Goal: Task Accomplishment & Management: Manage account settings

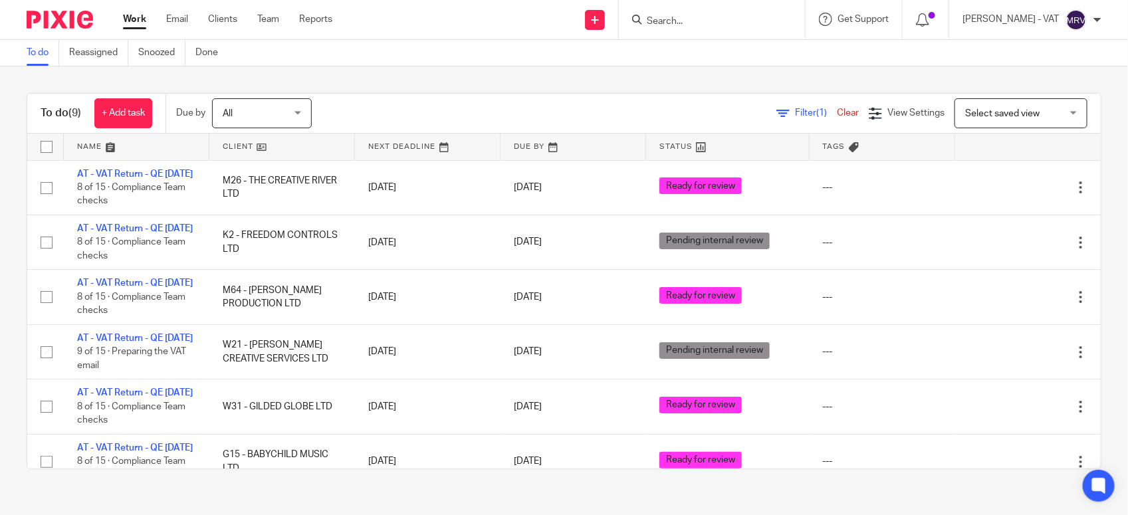
scroll to position [304, 0]
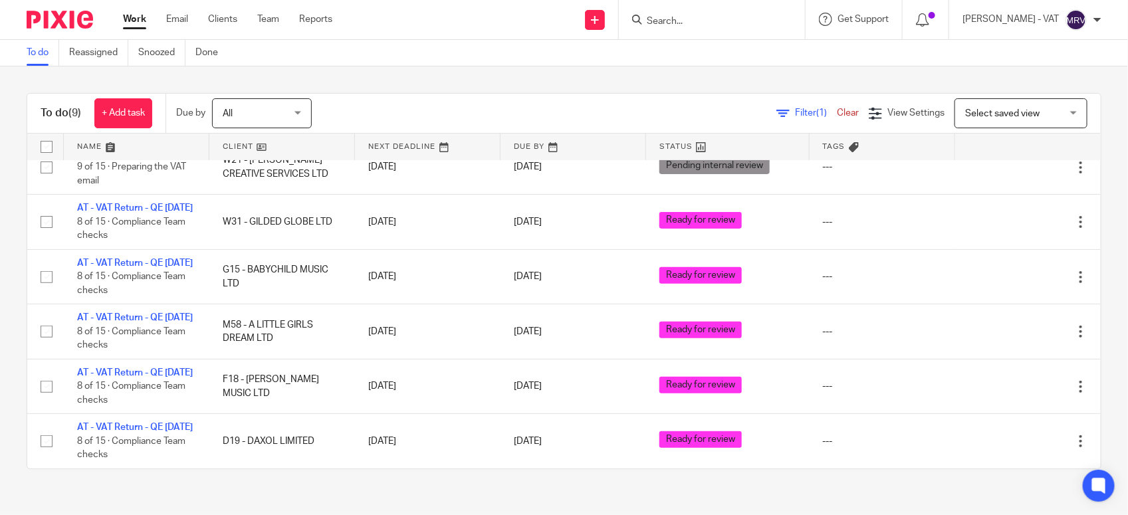
click at [397, 73] on div "To do (9) + Add task Due by All All Today Tomorrow This week Next week This mon…" at bounding box center [564, 280] width 1128 height 429
click at [393, 96] on div "To do (9) + Add task Due by All All Today Tomorrow This week Next week This mon…" at bounding box center [563, 114] width 1073 height 40
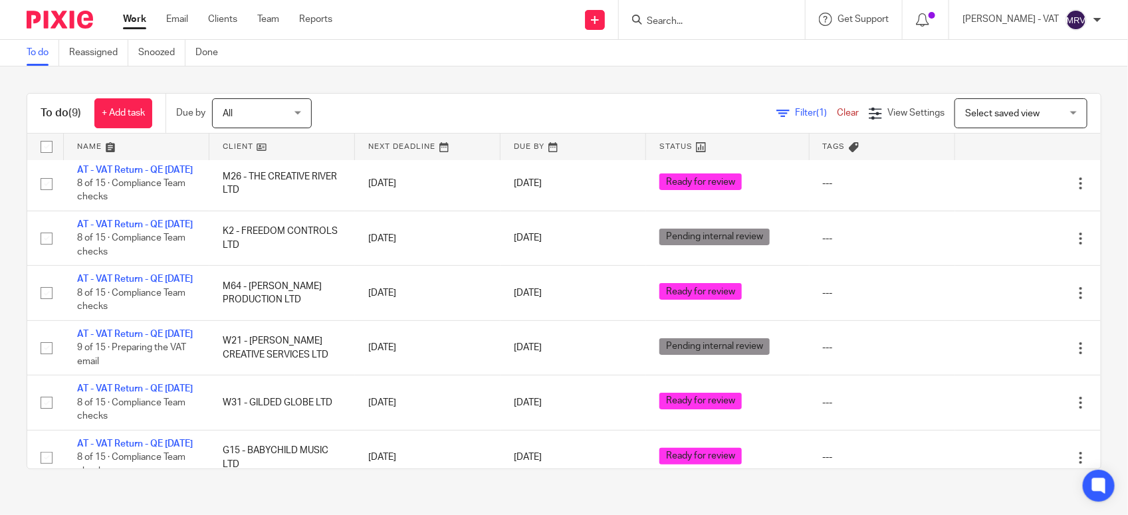
scroll to position [0, 0]
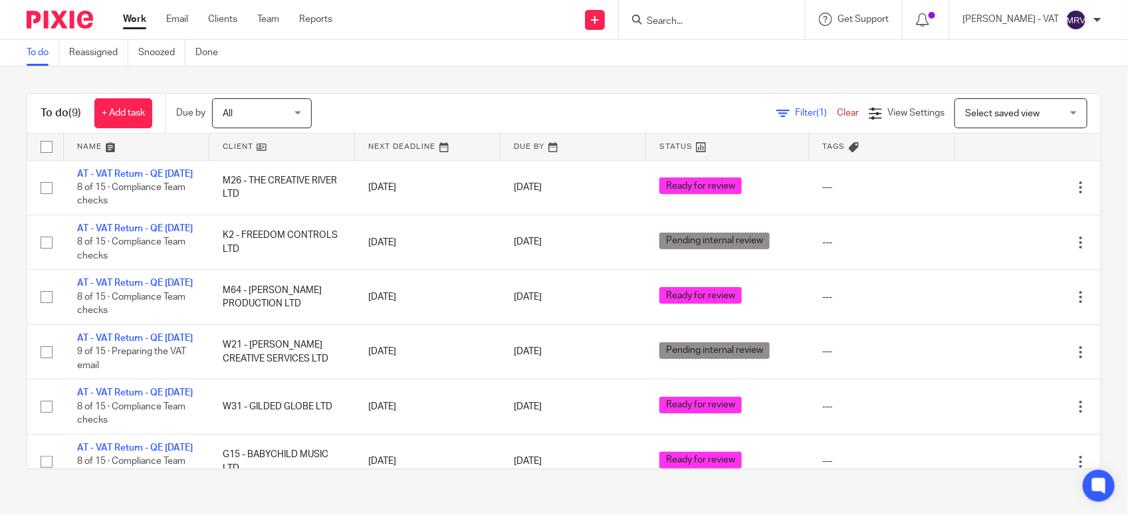
click at [430, 80] on div "To do (9) + Add task Due by All All Today Tomorrow This week Next week This mon…" at bounding box center [564, 280] width 1128 height 429
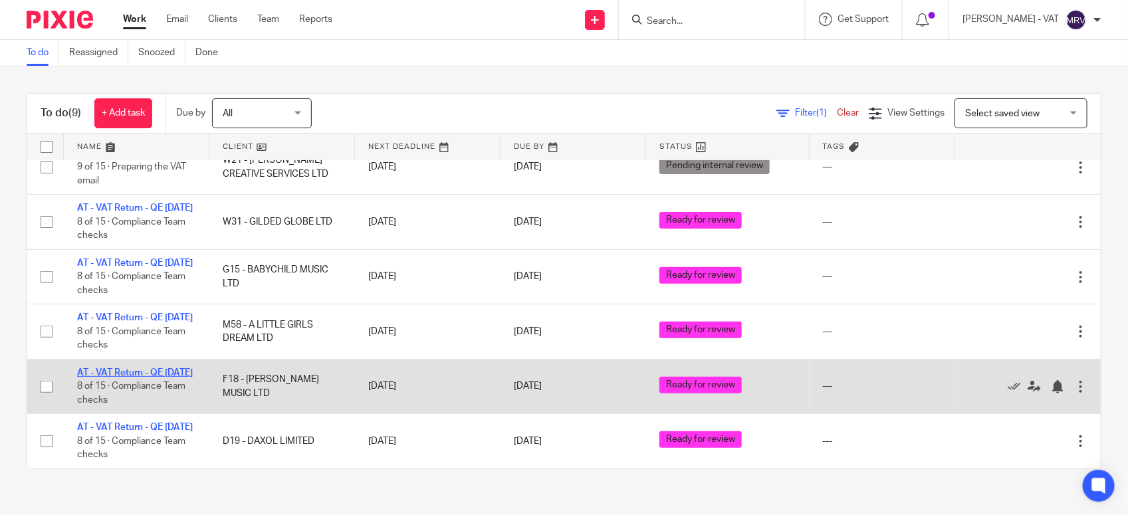
click at [102, 368] on link "AT - VAT Return - QE 30-09-2025" at bounding box center [135, 372] width 116 height 9
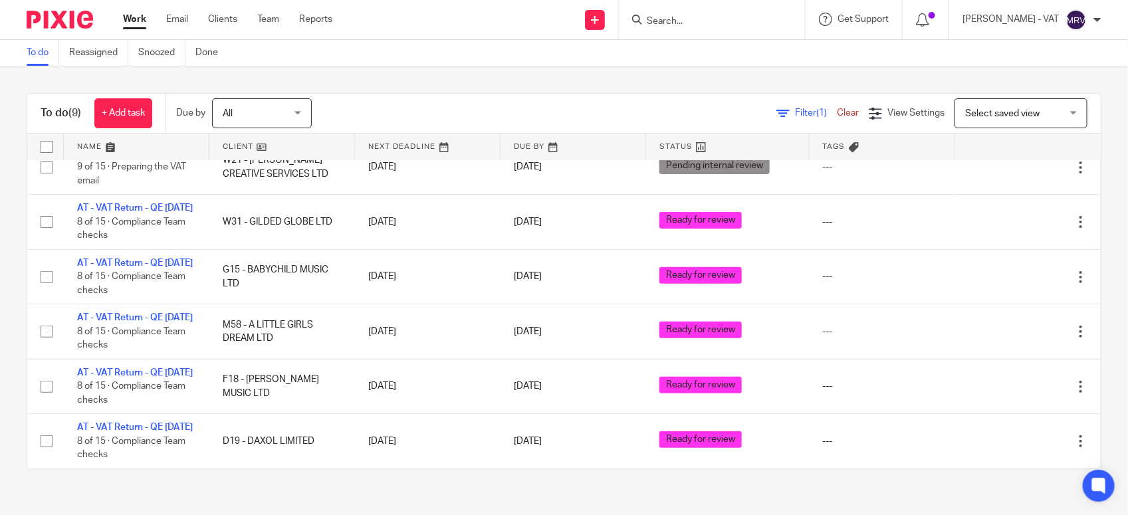
click at [396, 80] on div "To do (9) + Add task Due by All All Today Tomorrow This week Next week This mon…" at bounding box center [564, 280] width 1128 height 429
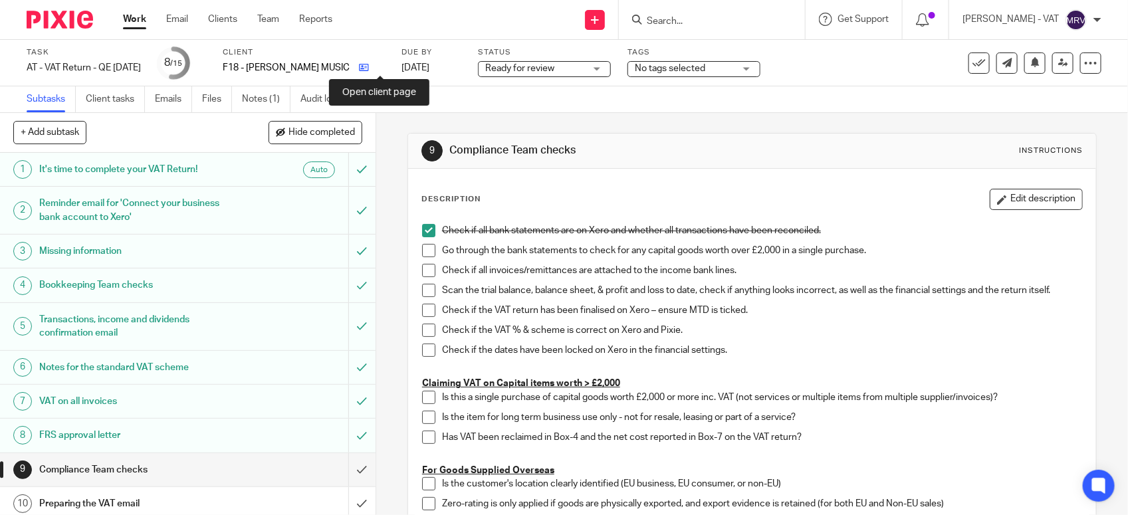
click at [369, 71] on icon at bounding box center [364, 67] width 10 height 10
click at [243, 94] on link "Notes (1)" at bounding box center [266, 99] width 49 height 26
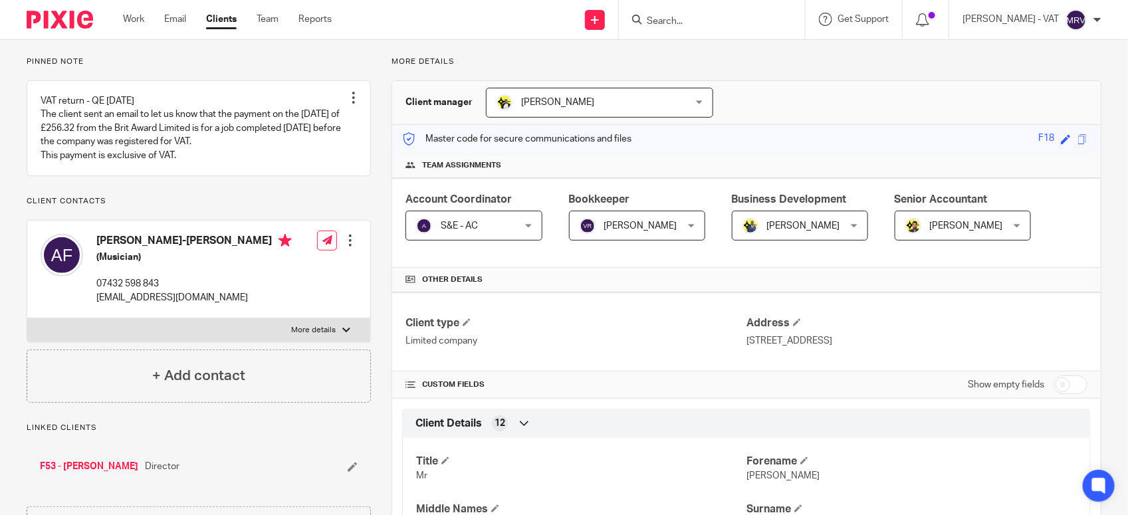
scroll to position [83, 0]
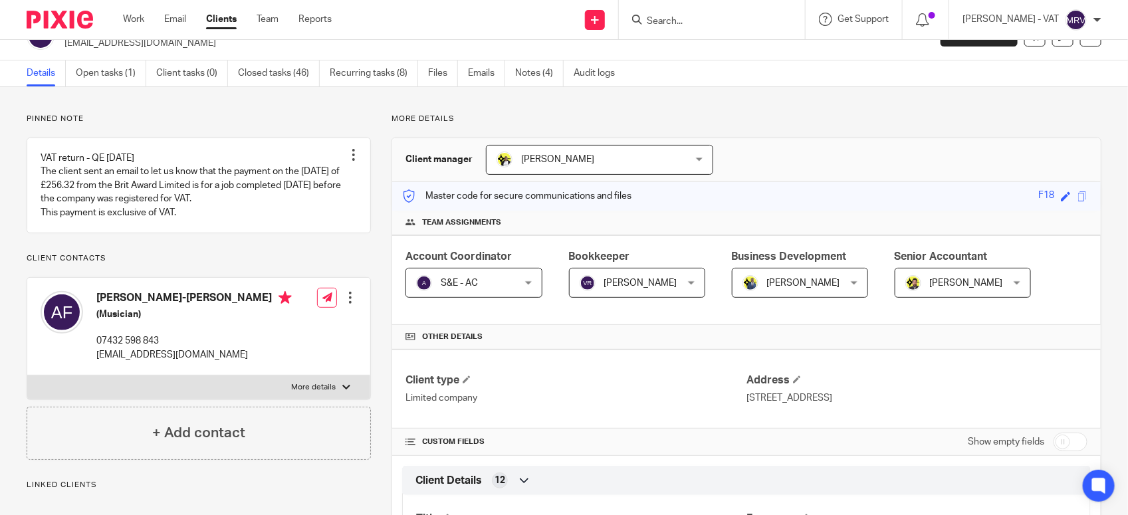
scroll to position [0, 0]
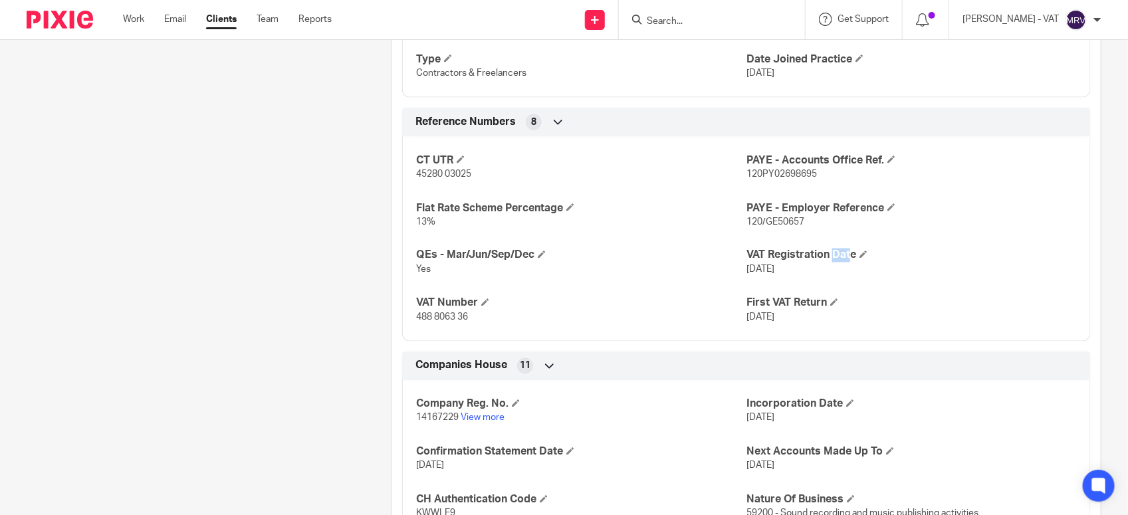
click at [650, 226] on p "13%" at bounding box center [581, 221] width 330 height 13
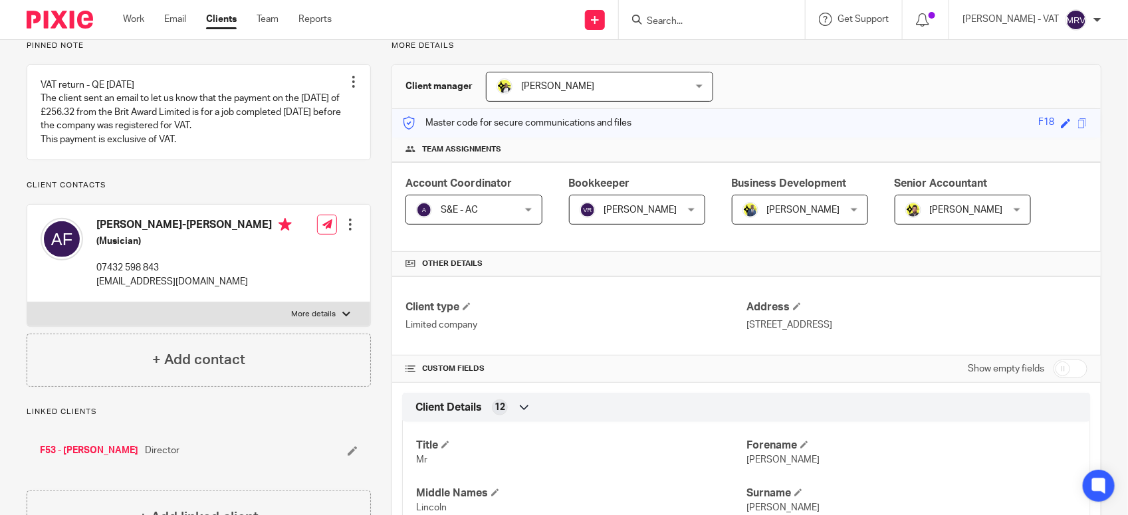
scroll to position [0, 0]
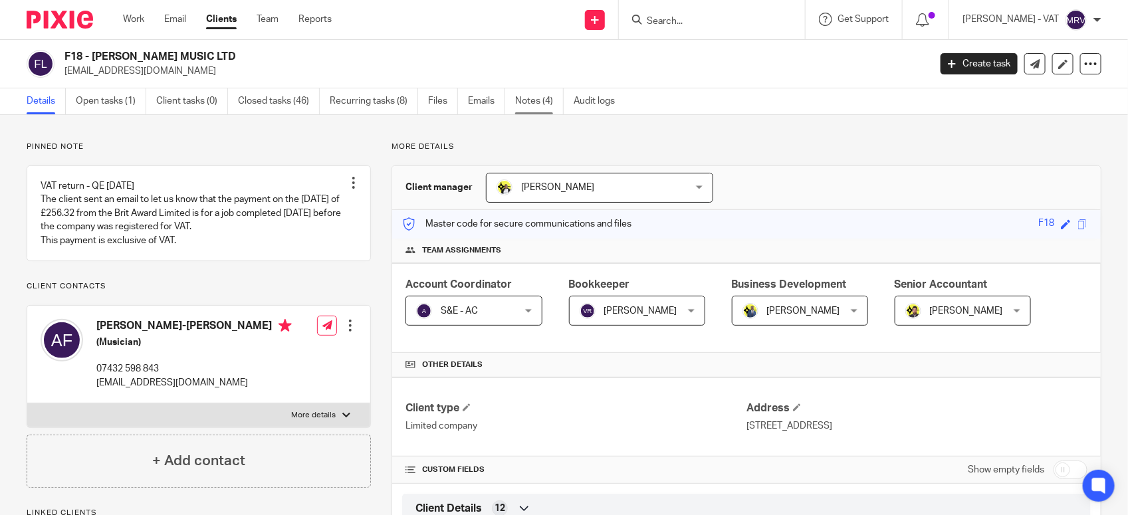
click at [527, 95] on link "Notes (4)" at bounding box center [539, 101] width 49 height 26
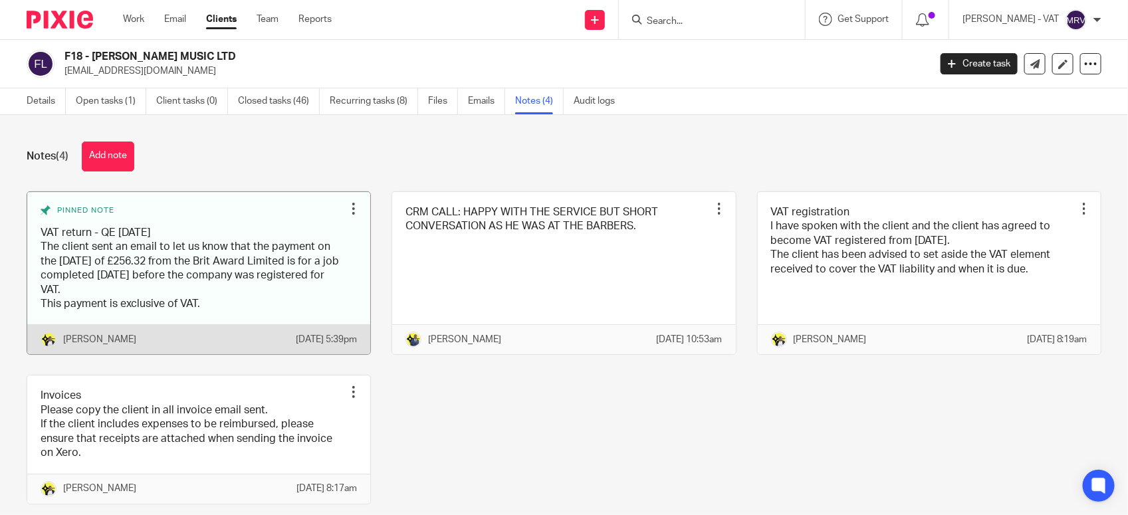
scroll to position [64, 0]
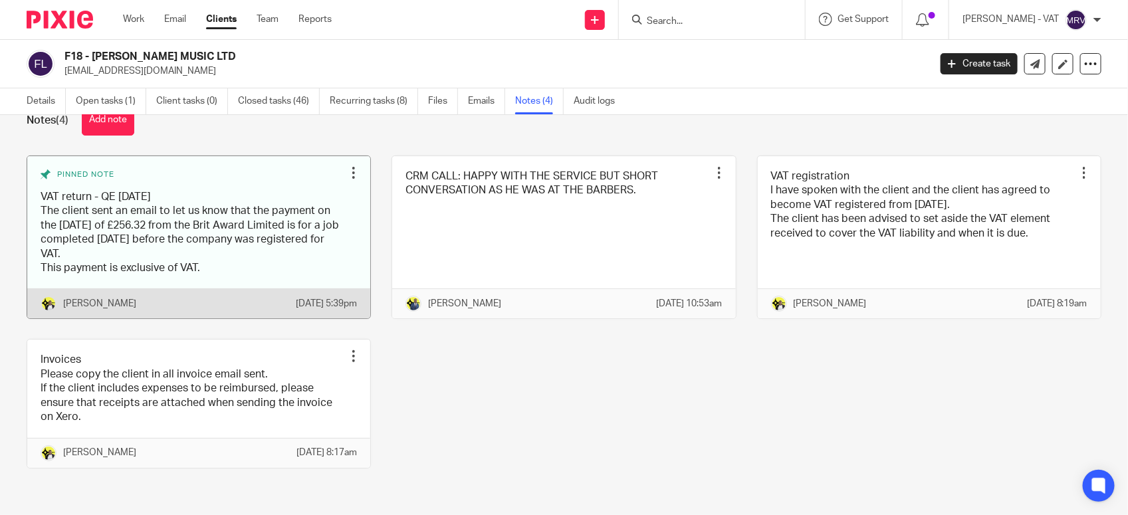
click at [118, 196] on link at bounding box center [198, 237] width 343 height 163
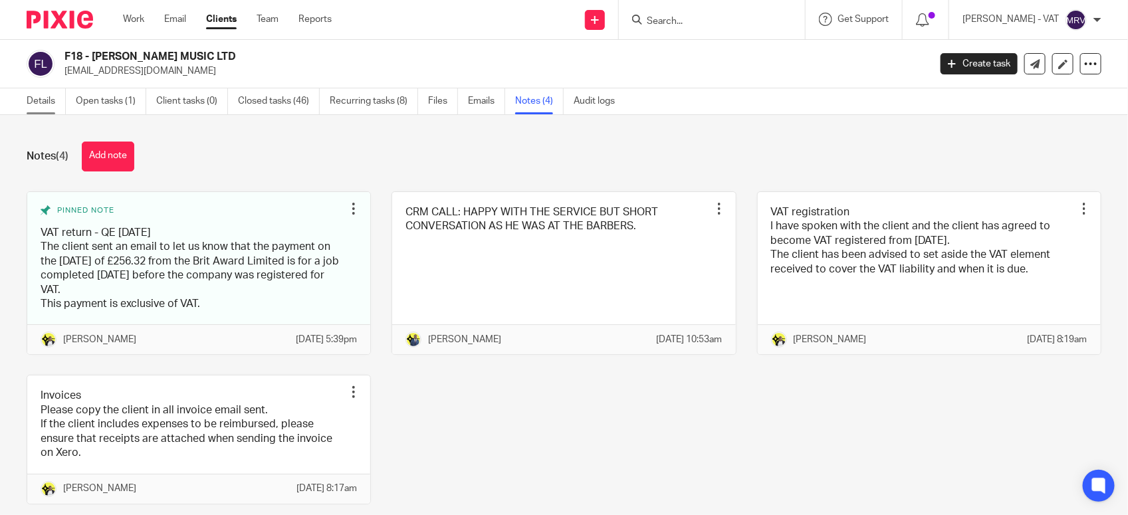
click at [56, 104] on link "Details" at bounding box center [46, 101] width 39 height 26
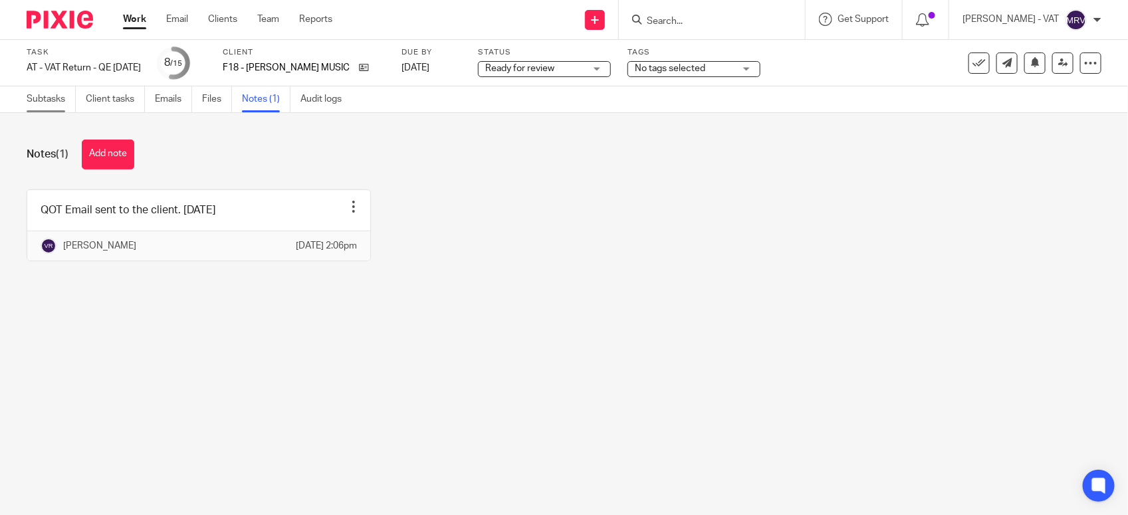
click at [31, 104] on link "Subtasks" at bounding box center [51, 99] width 49 height 26
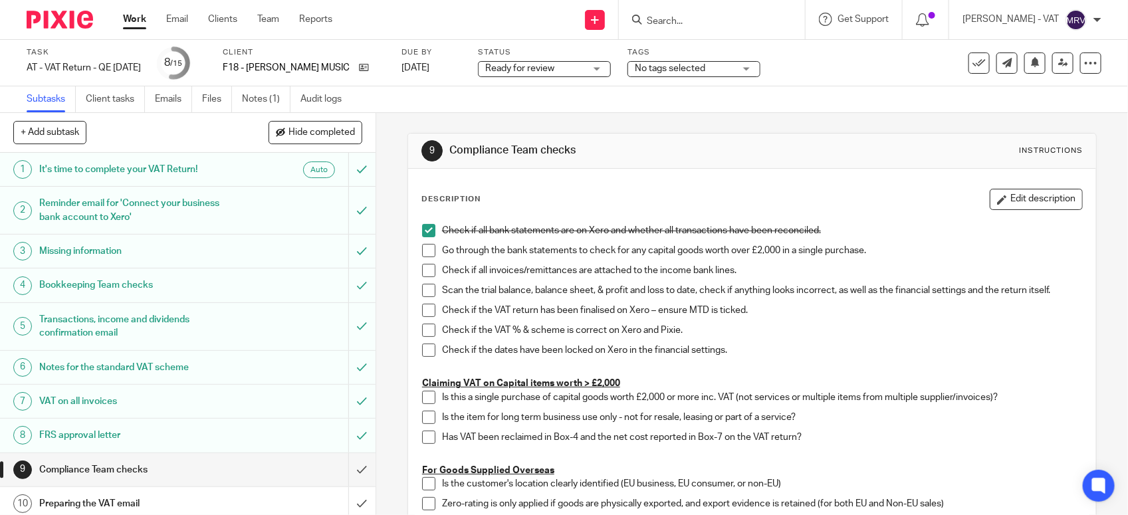
click at [422, 254] on span at bounding box center [428, 250] width 13 height 13
click at [423, 266] on span at bounding box center [428, 270] width 13 height 13
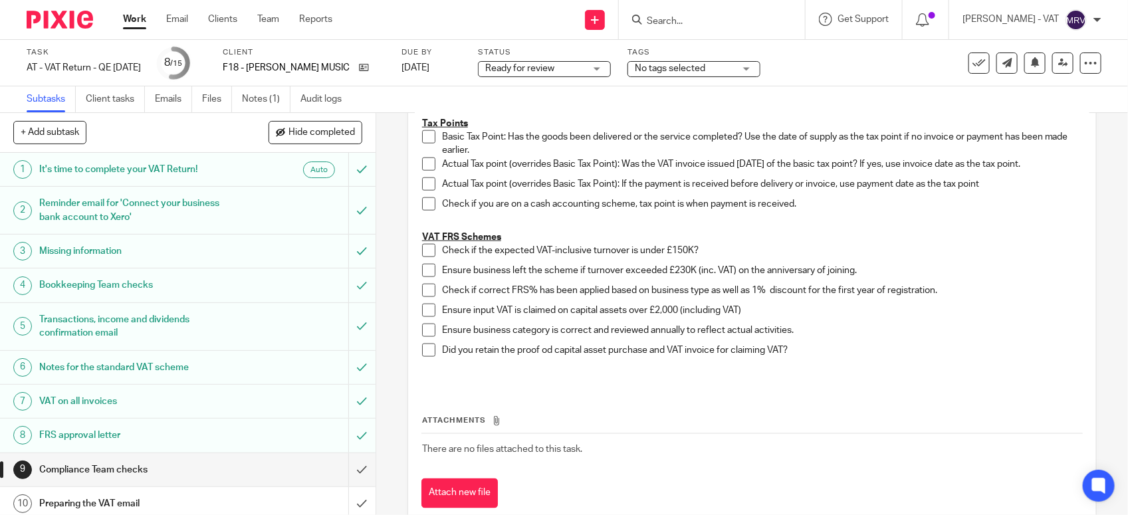
scroll to position [748, 0]
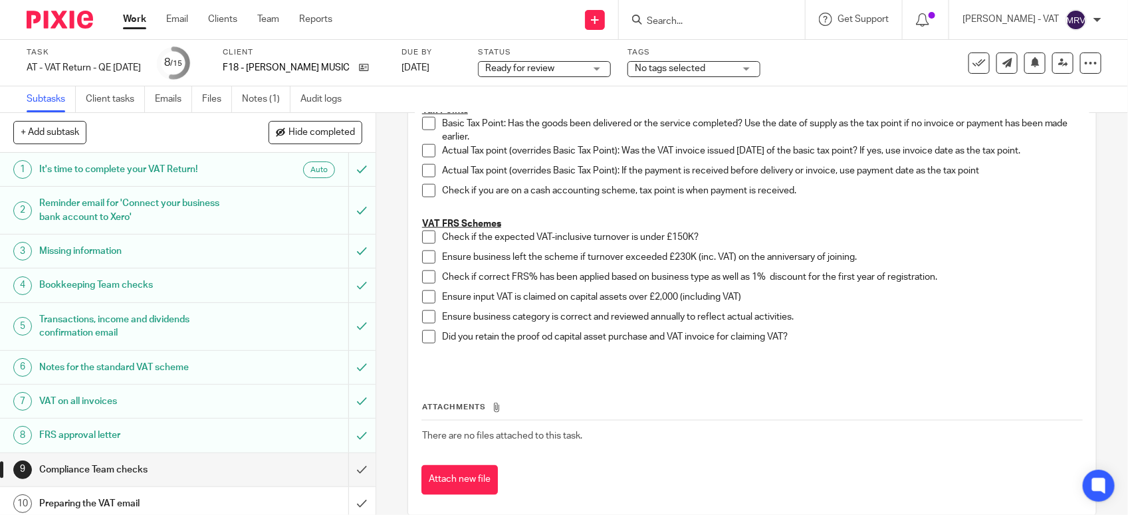
click at [422, 240] on span at bounding box center [428, 237] width 13 height 13
click at [422, 254] on span at bounding box center [428, 257] width 13 height 13
click at [426, 276] on span at bounding box center [428, 276] width 13 height 13
click at [423, 311] on span at bounding box center [428, 316] width 13 height 13
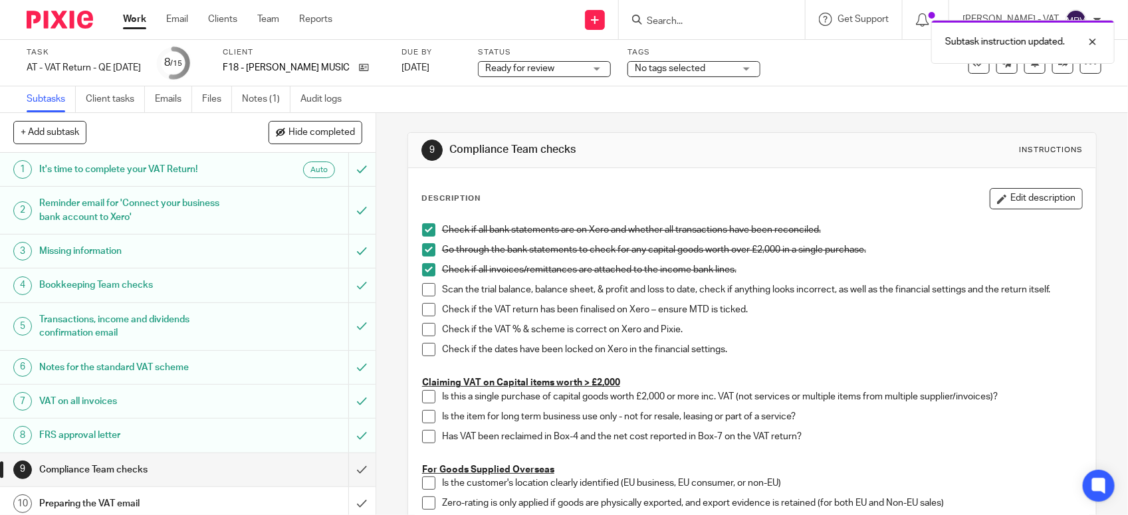
scroll to position [0, 0]
click at [423, 293] on span at bounding box center [428, 290] width 13 height 13
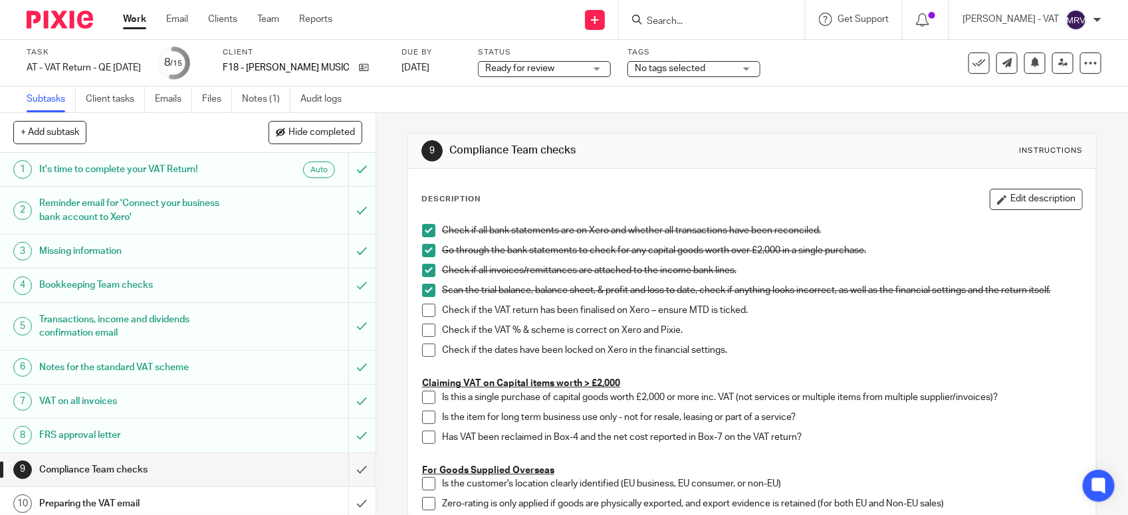
click at [425, 309] on span at bounding box center [428, 310] width 13 height 13
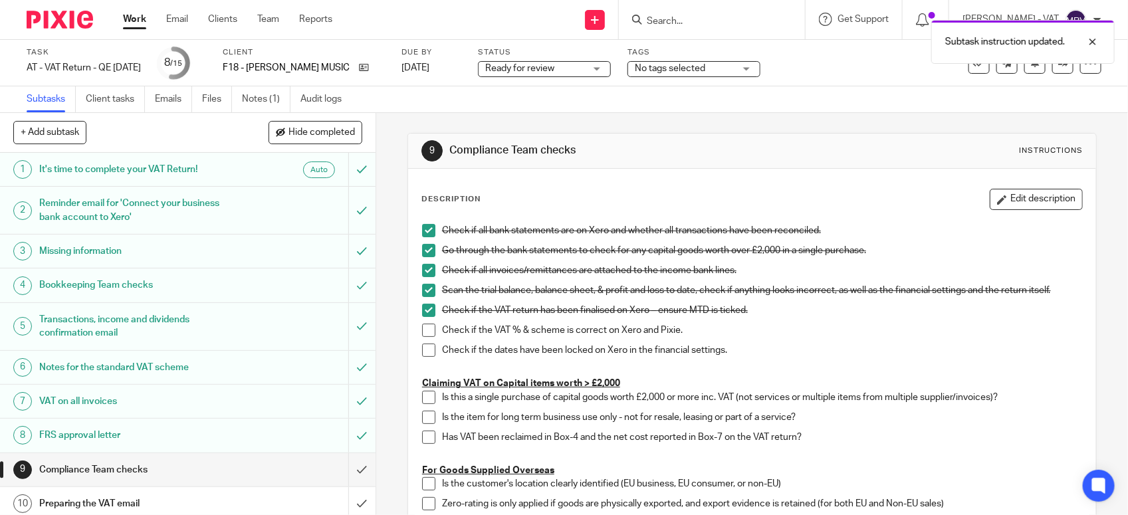
click at [423, 329] on span at bounding box center [428, 330] width 13 height 13
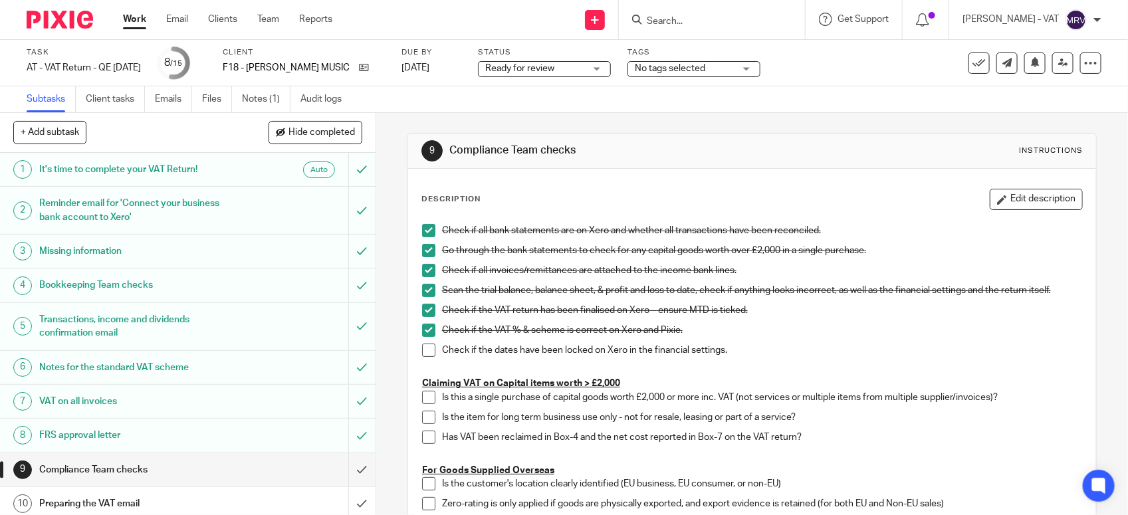
click at [423, 349] on span at bounding box center [428, 350] width 13 height 13
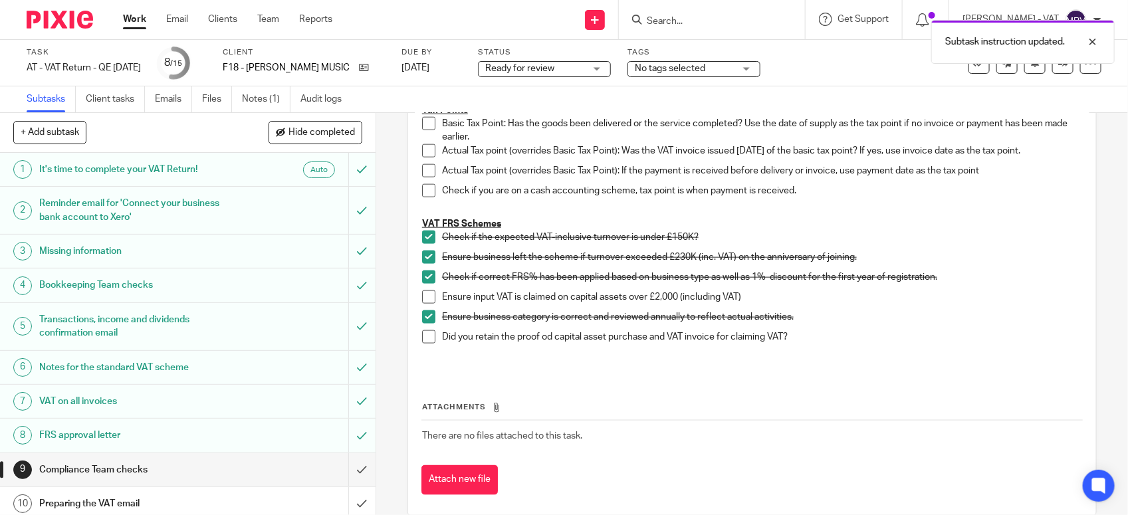
scroll to position [769, 0]
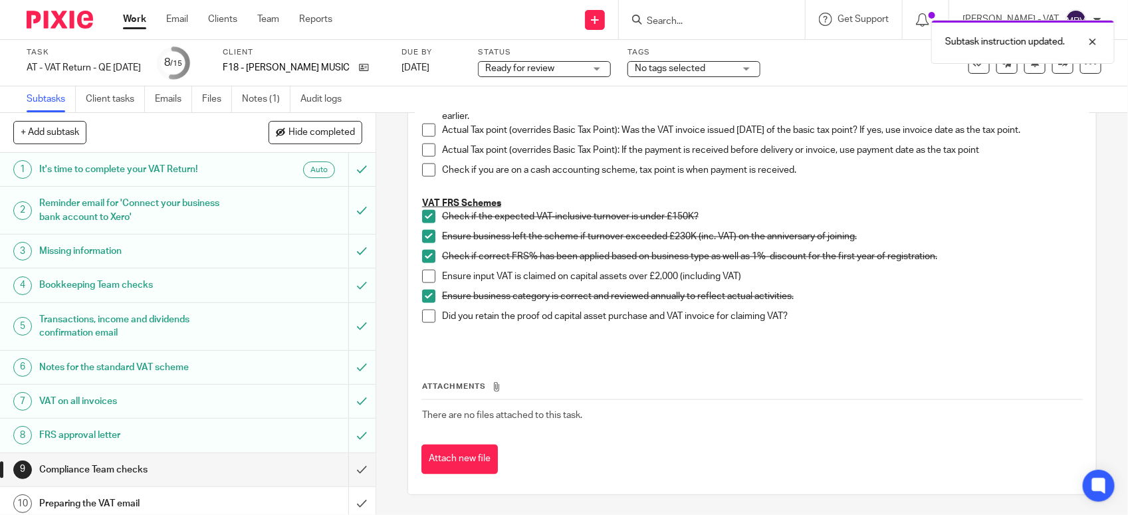
click at [570, 357] on div "Attachments There are no files attached to this task. Attach new file" at bounding box center [751, 414] width 661 height 121
click at [844, 319] on p "Did you retain the proof od capital asset purchase and VAT invoice for claiming…" at bounding box center [762, 316] width 640 height 13
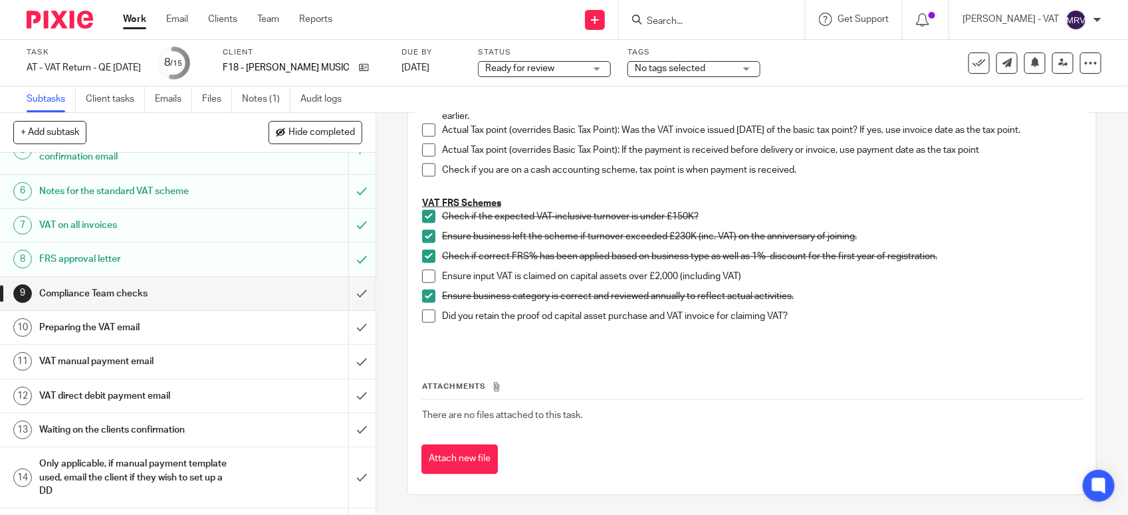
scroll to position [207, 0]
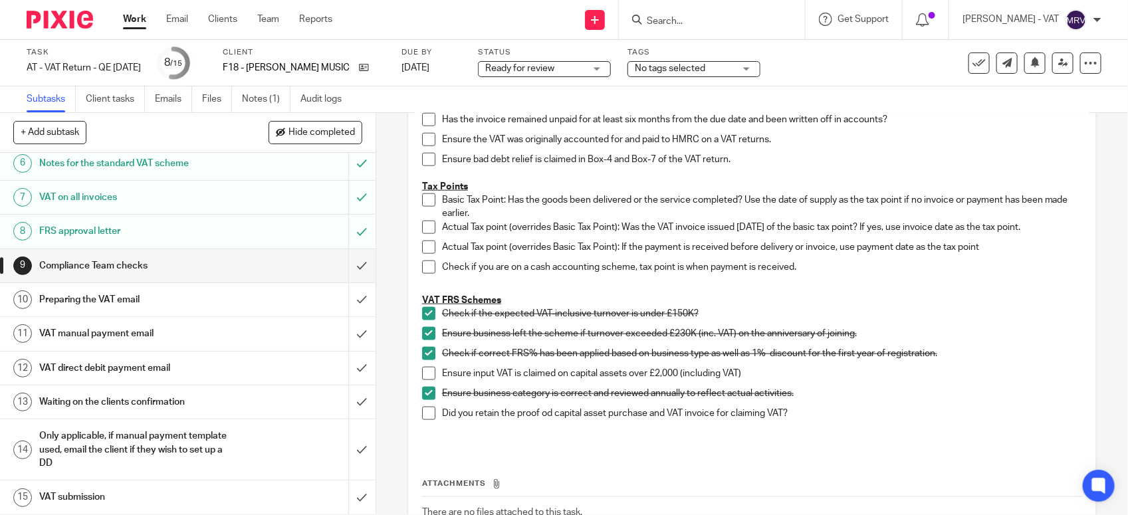
scroll to position [769, 0]
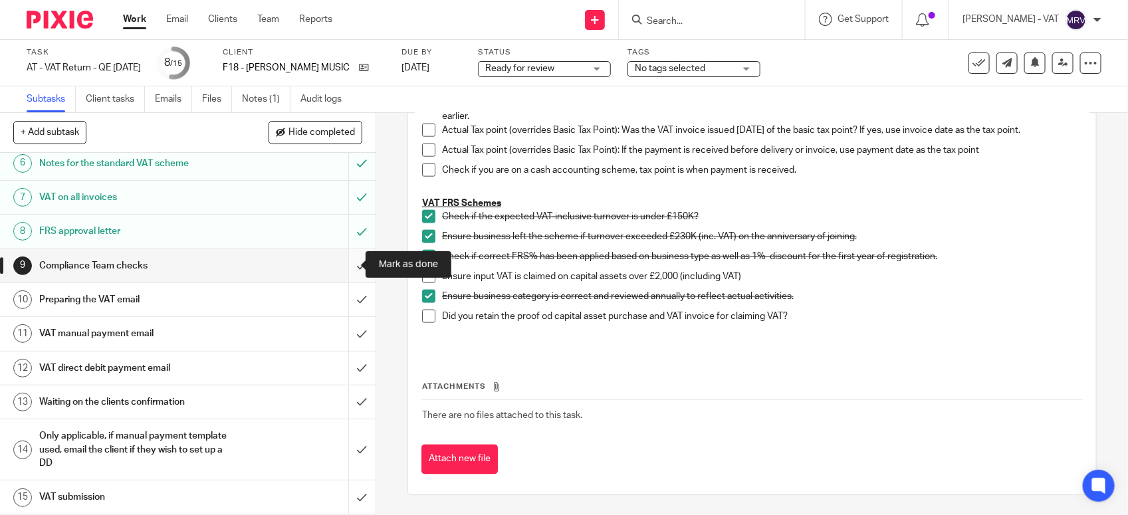
click at [347, 259] on input "submit" at bounding box center [187, 265] width 375 height 33
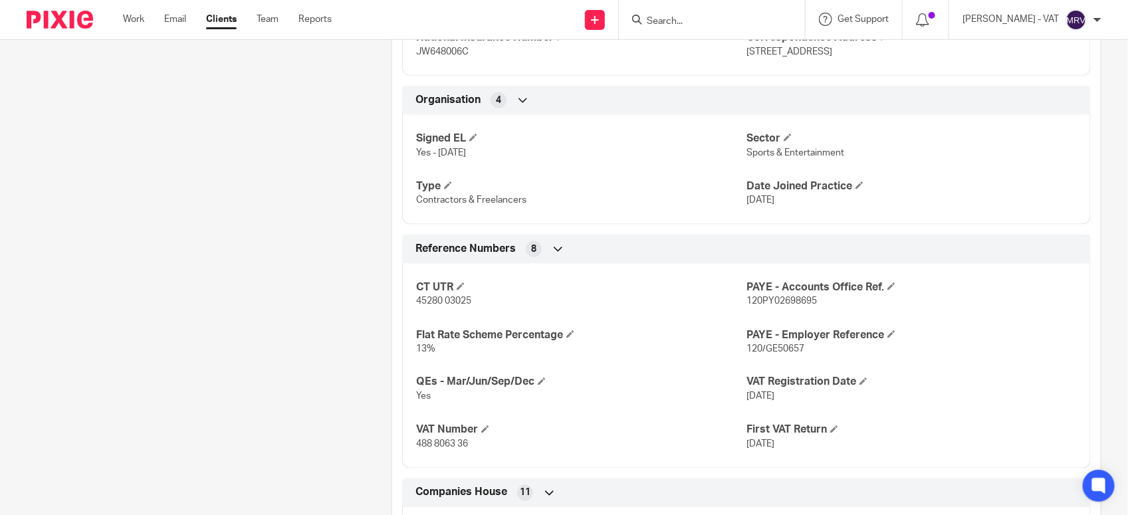
scroll to position [831, 0]
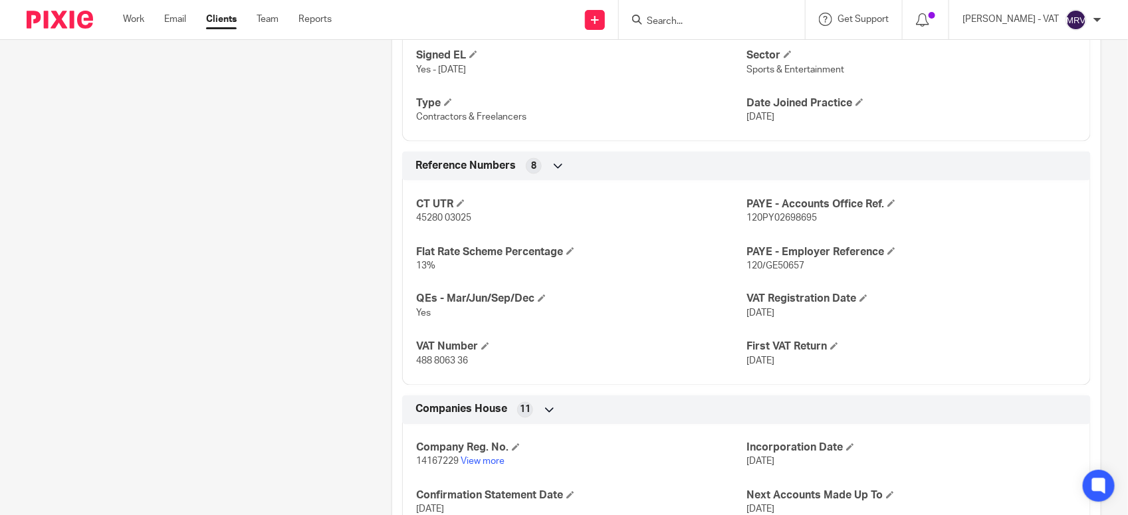
click at [606, 359] on p "488 8063 36" at bounding box center [581, 361] width 330 height 13
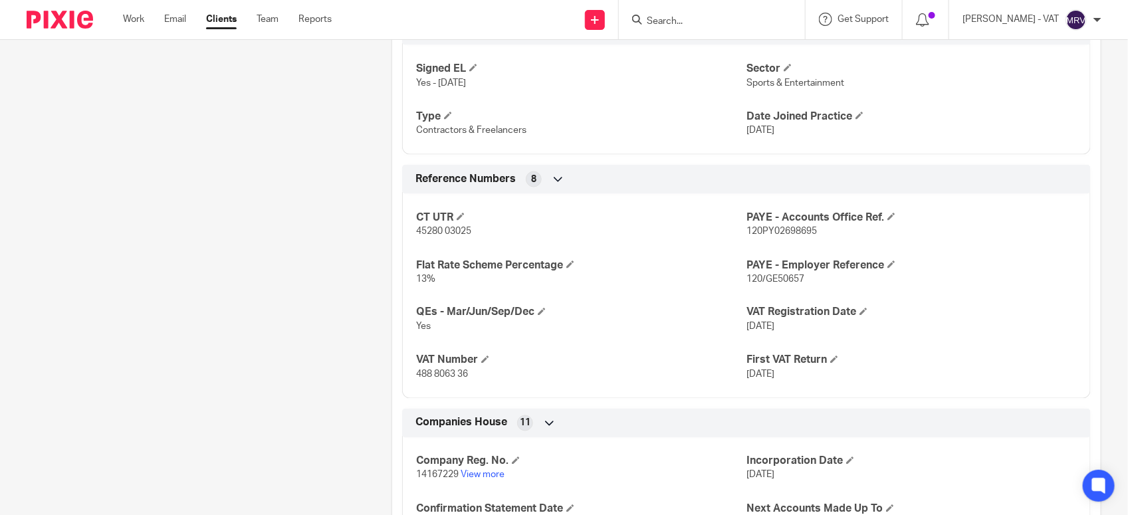
scroll to position [782, 0]
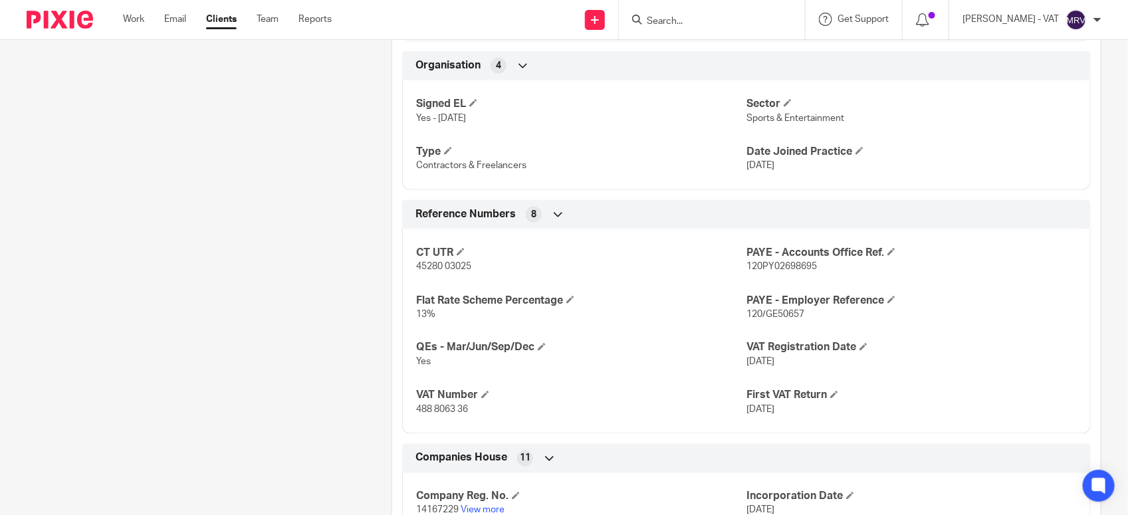
click at [213, 223] on div "Pinned note VAT return - QE 30-06-2025 The client sent an email to let us know …" at bounding box center [188, 130] width 365 height 1542
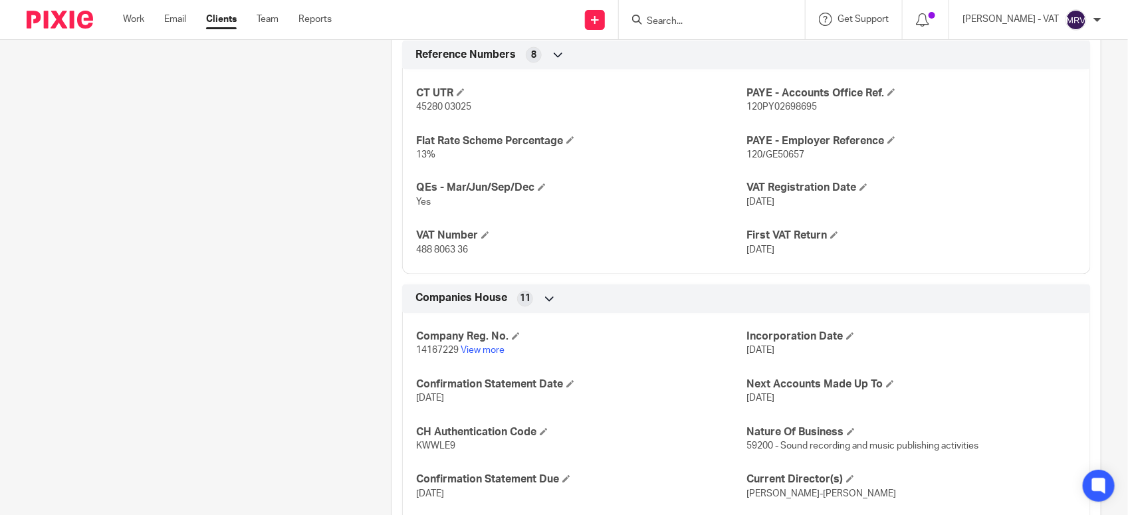
scroll to position [948, 0]
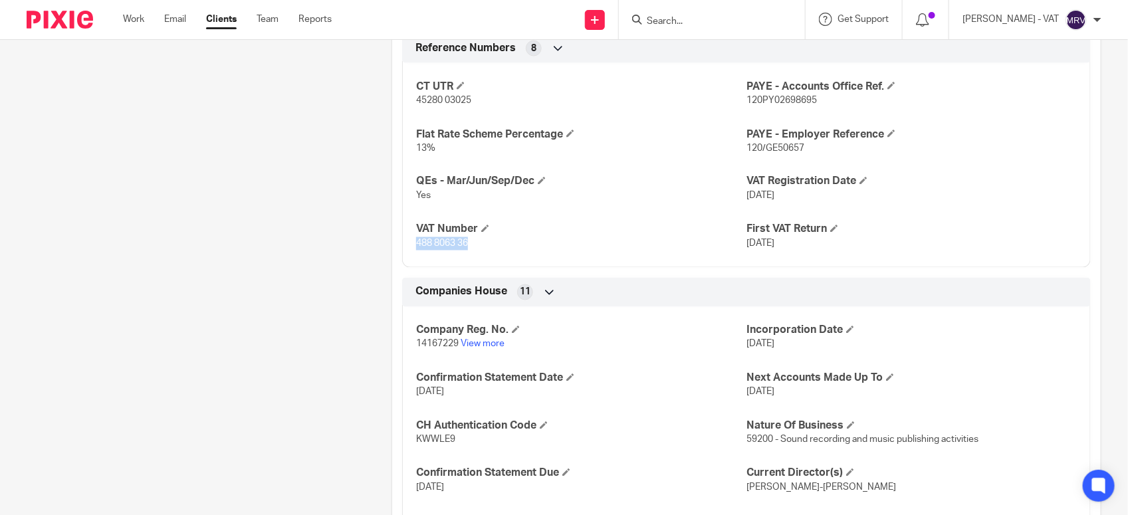
drag, startPoint x: 414, startPoint y: 247, endPoint x: 466, endPoint y: 247, distance: 51.8
click at [466, 247] on p "488 8063 36" at bounding box center [581, 243] width 330 height 13
copy span "488 8063 36"
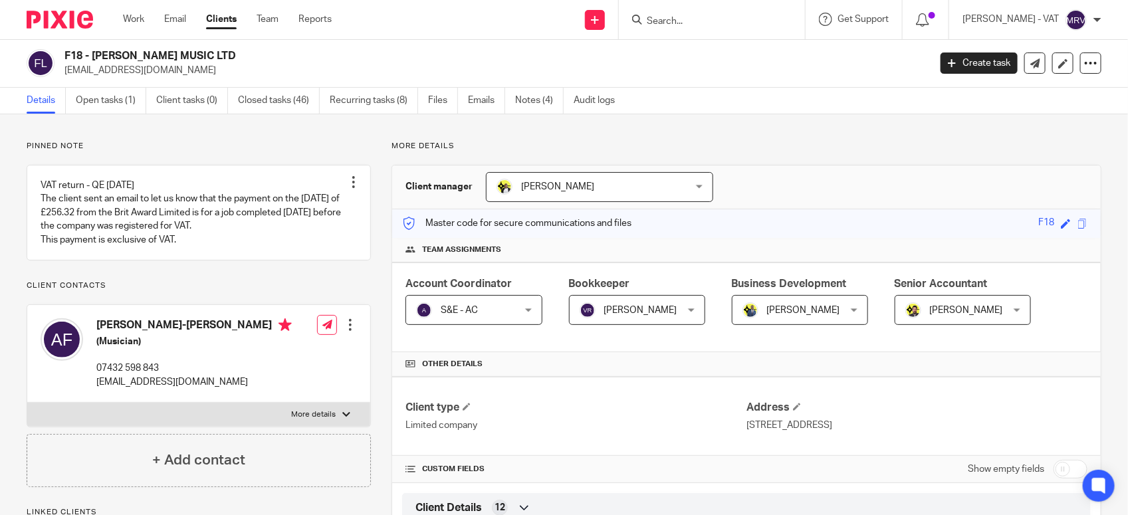
scroll to position [0, 0]
click at [271, 13] on link "Team" at bounding box center [267, 19] width 22 height 13
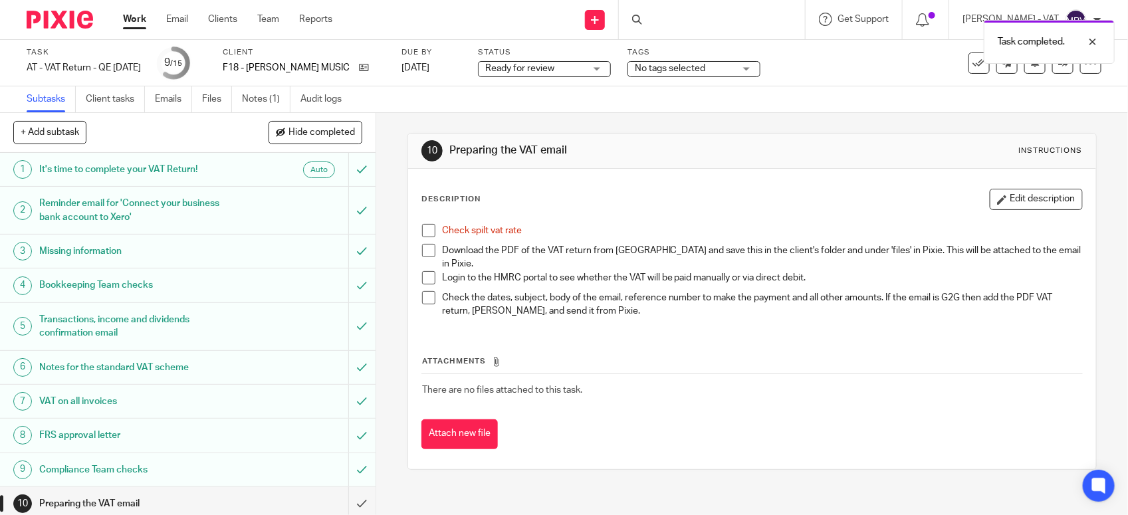
click at [426, 231] on span at bounding box center [428, 230] width 13 height 13
click at [637, 340] on div "Attachments There are no files attached to this task. Attach new file" at bounding box center [751, 388] width 661 height 121
click at [663, 340] on div "Attachments There are no files attached to this task. Attach new file" at bounding box center [751, 388] width 661 height 121
click at [219, 101] on link "Files" at bounding box center [217, 99] width 30 height 26
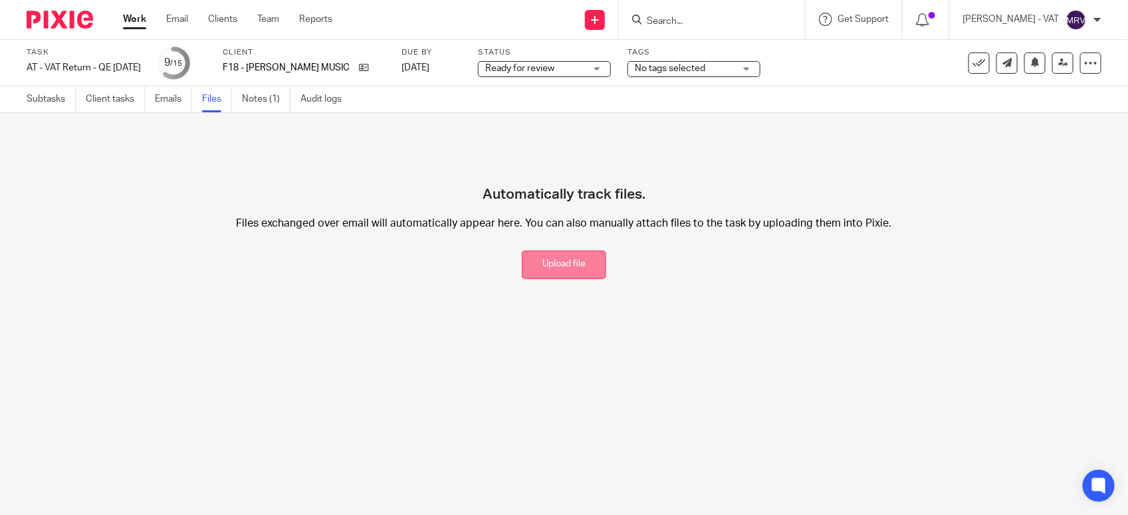
click at [568, 267] on button "Upload file" at bounding box center [564, 265] width 84 height 29
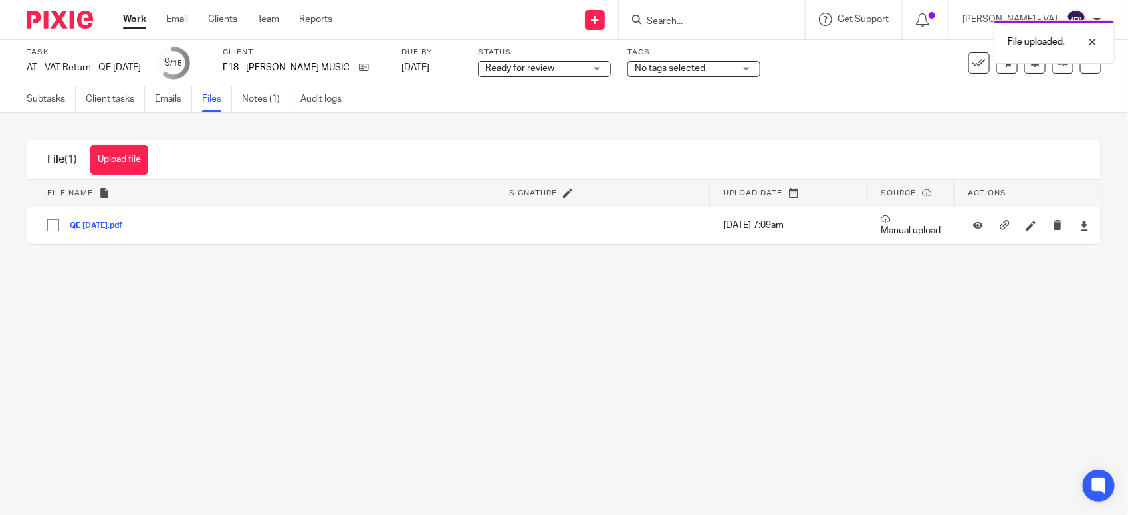
click at [595, 385] on main "Task AT - VAT Return - QE [DATE] Save AT - VAT Return - QE [DATE] 9 /15 Client …" at bounding box center [564, 257] width 1128 height 515
click at [30, 98] on link "Subtasks" at bounding box center [51, 99] width 49 height 26
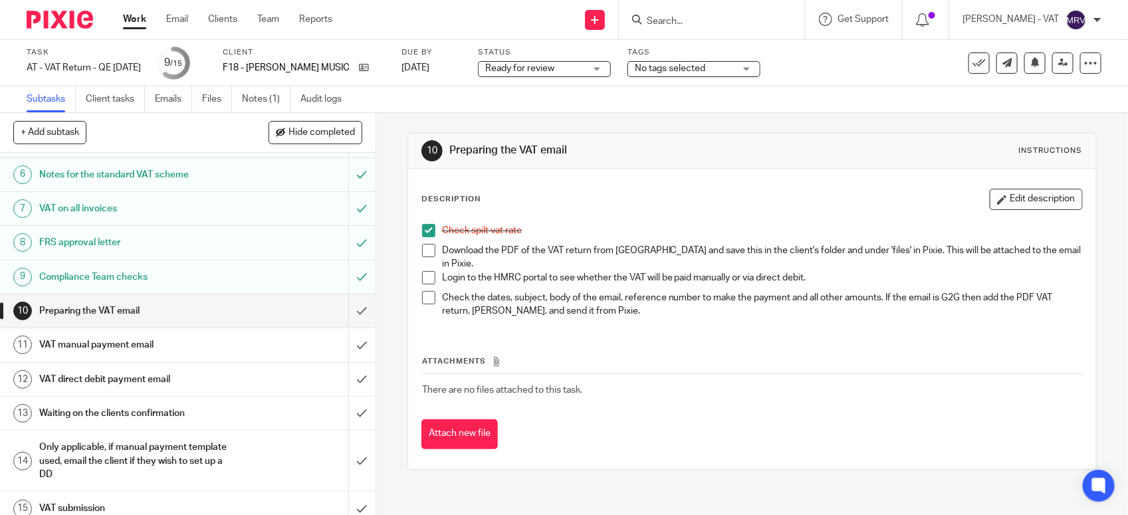
scroll to position [207, 0]
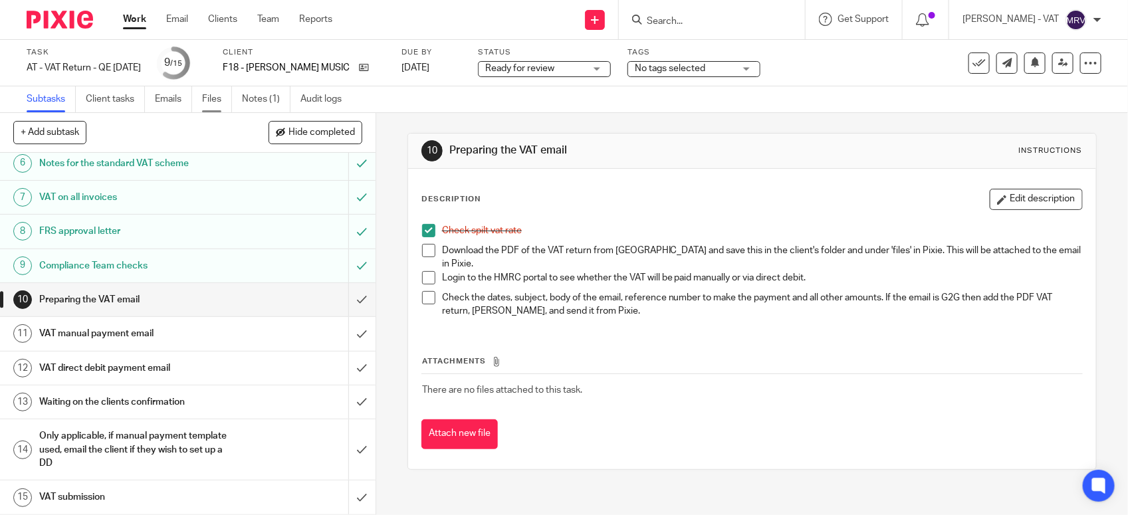
click at [213, 95] on link "Files" at bounding box center [217, 99] width 30 height 26
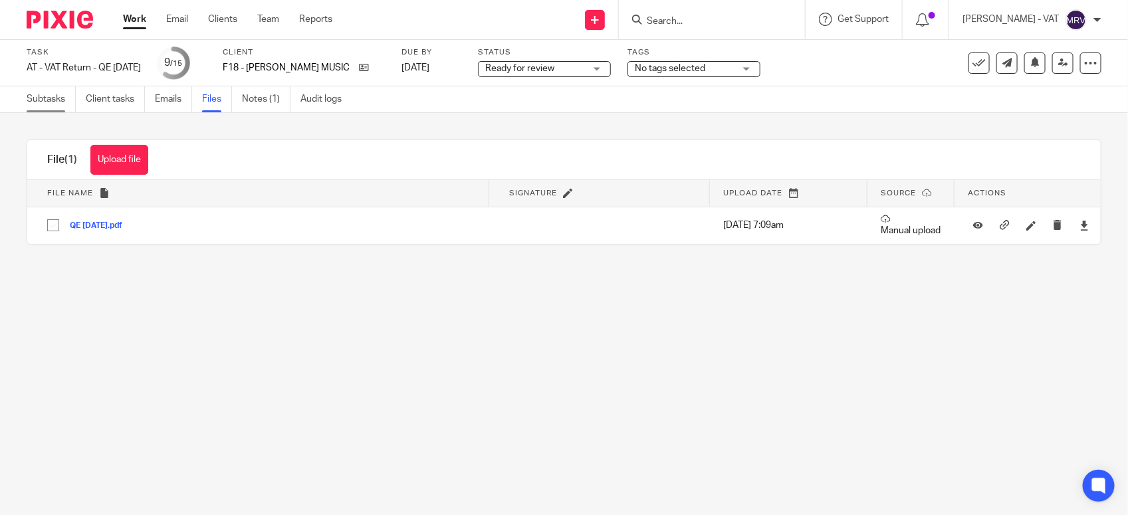
click at [51, 100] on link "Subtasks" at bounding box center [51, 99] width 49 height 26
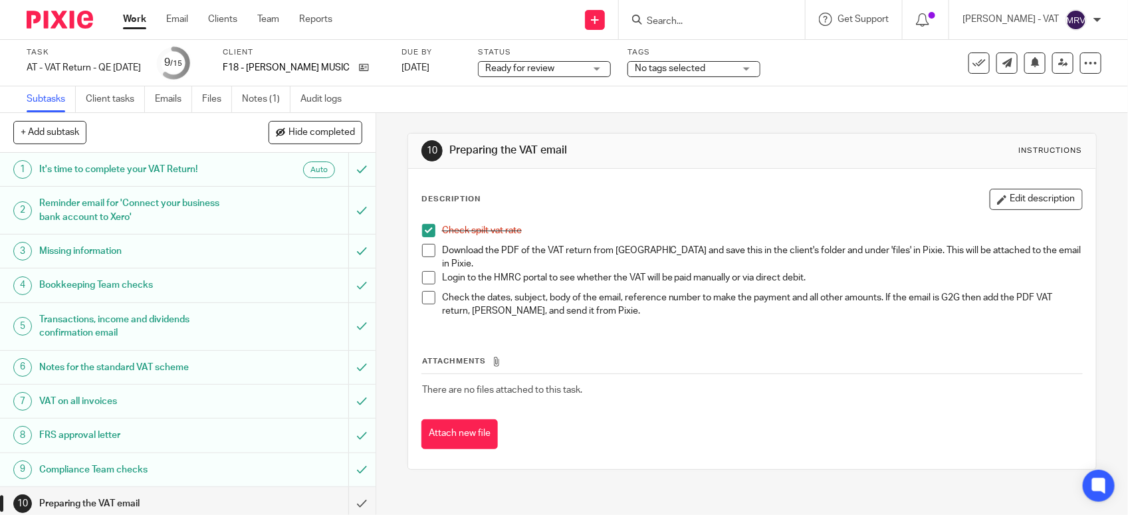
click at [422, 247] on span at bounding box center [428, 250] width 13 height 13
click at [991, 203] on button "Edit description" at bounding box center [1035, 199] width 93 height 21
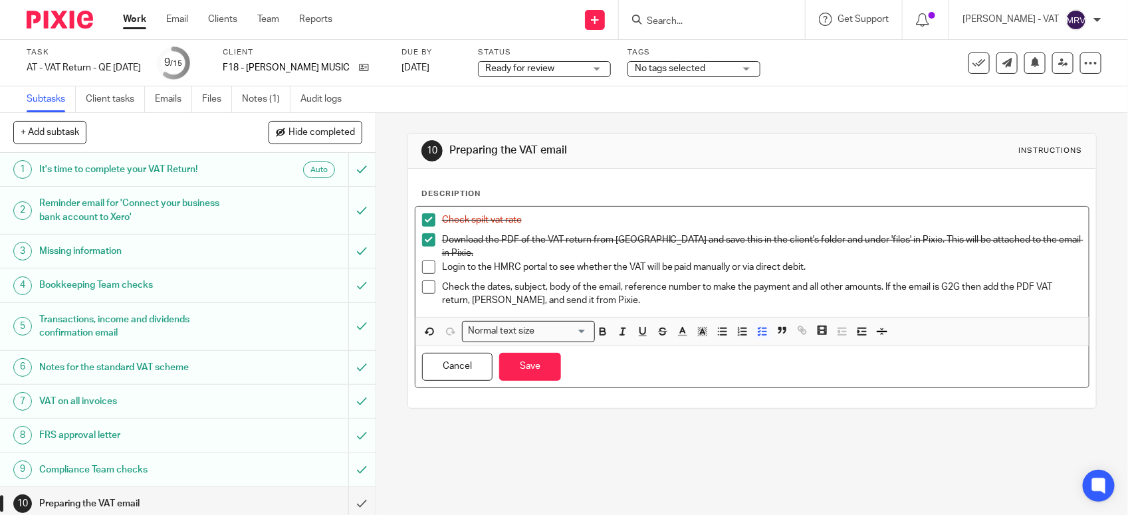
click at [803, 260] on p "Login to the HMRC portal to see whether the VAT will be paid manually or via di…" at bounding box center [762, 266] width 640 height 13
click at [526, 367] on button "Save" at bounding box center [530, 367] width 62 height 29
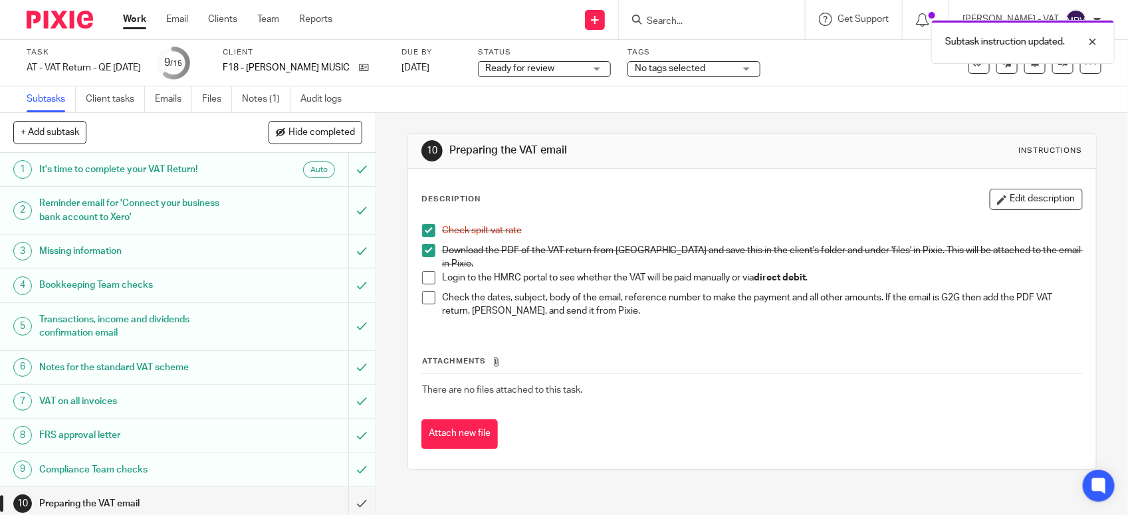
click at [748, 314] on div "Check spilt vat rate Download the PDF of the VAT return from Xero and save this…" at bounding box center [751, 272] width 673 height 110
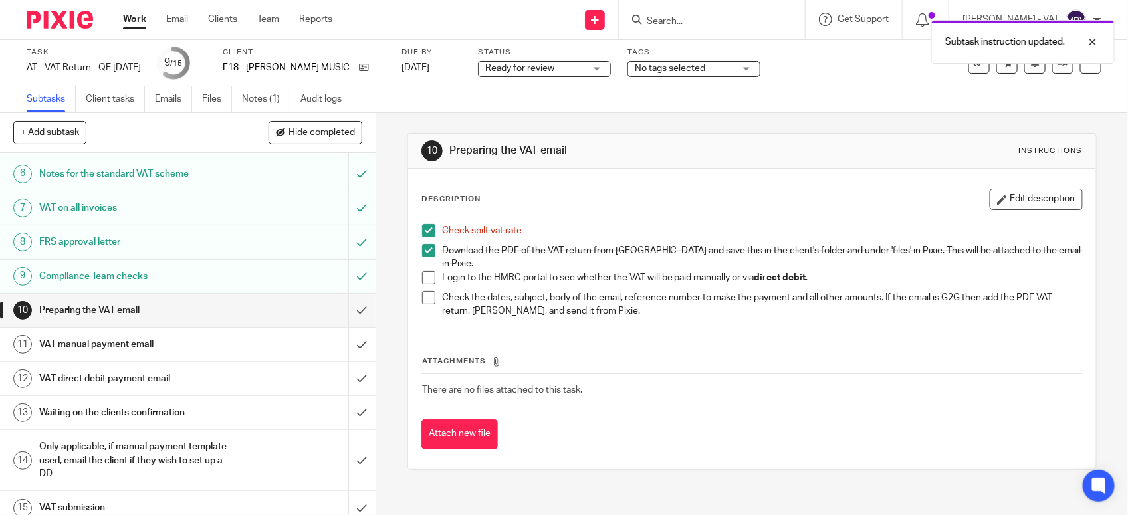
scroll to position [207, 0]
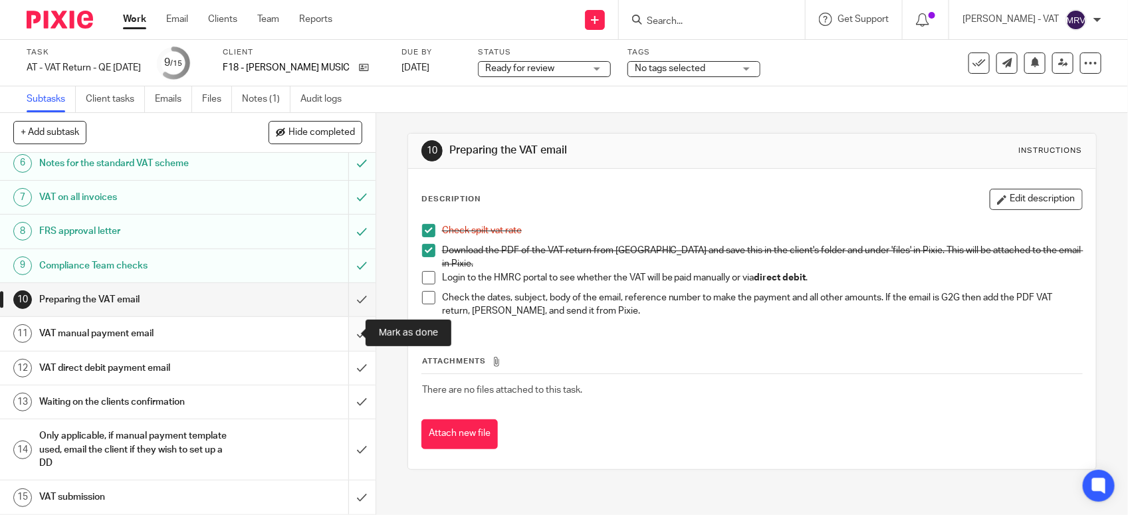
click at [343, 331] on input "submit" at bounding box center [187, 333] width 375 height 33
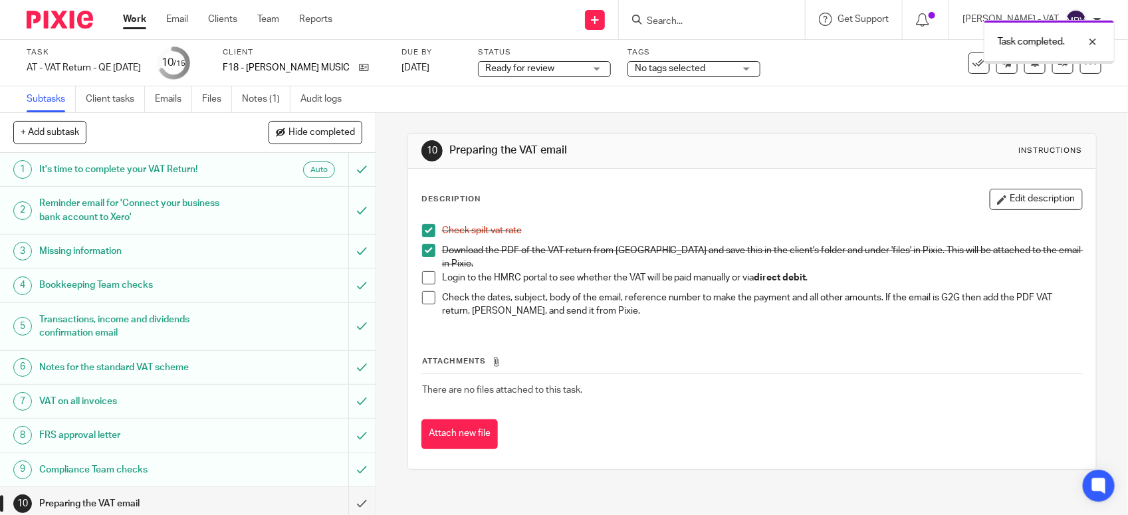
scroll to position [207, 0]
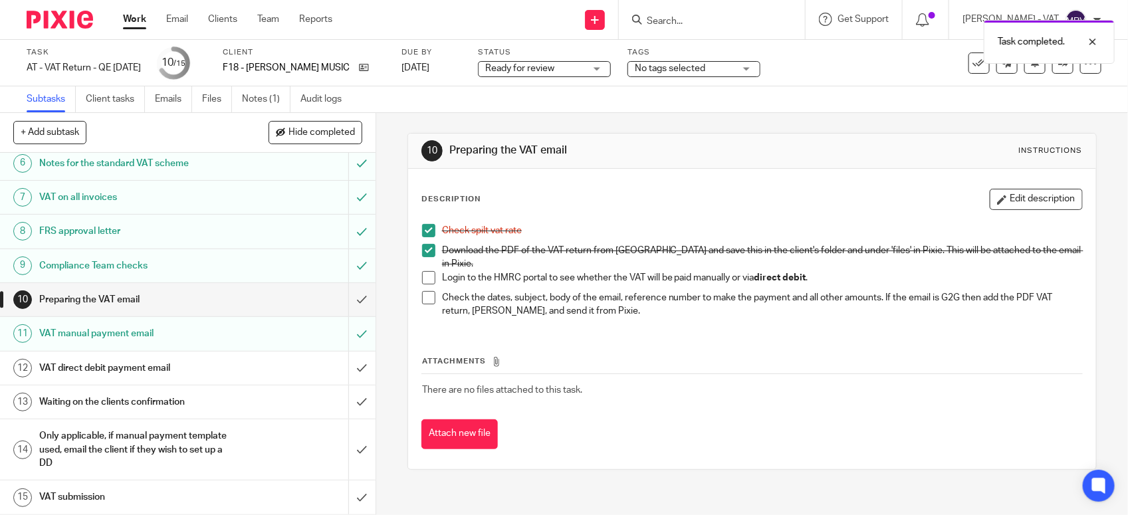
click at [178, 363] on h1 "VAT direct debit payment email" at bounding box center [137, 368] width 197 height 20
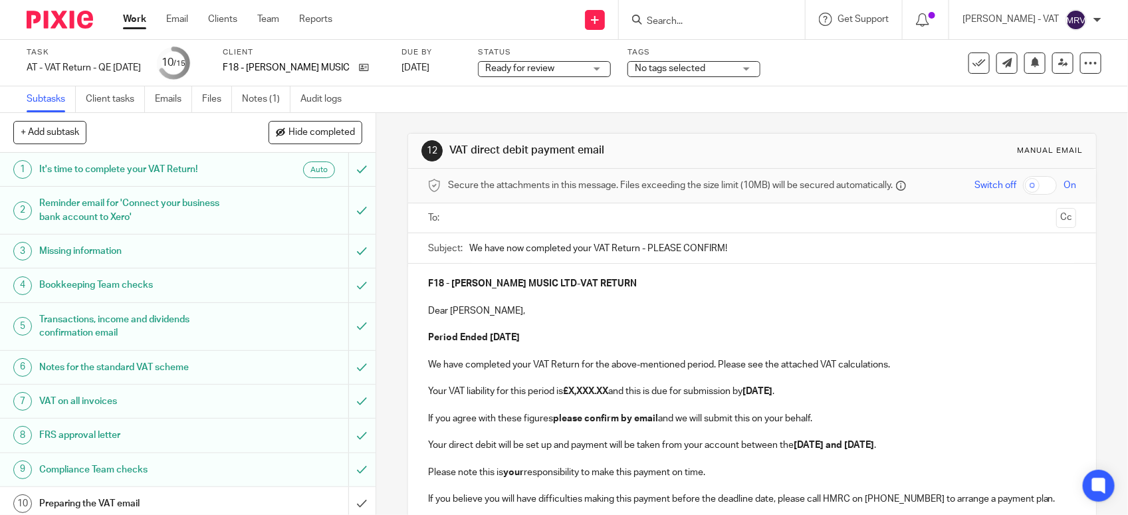
scroll to position [207, 0]
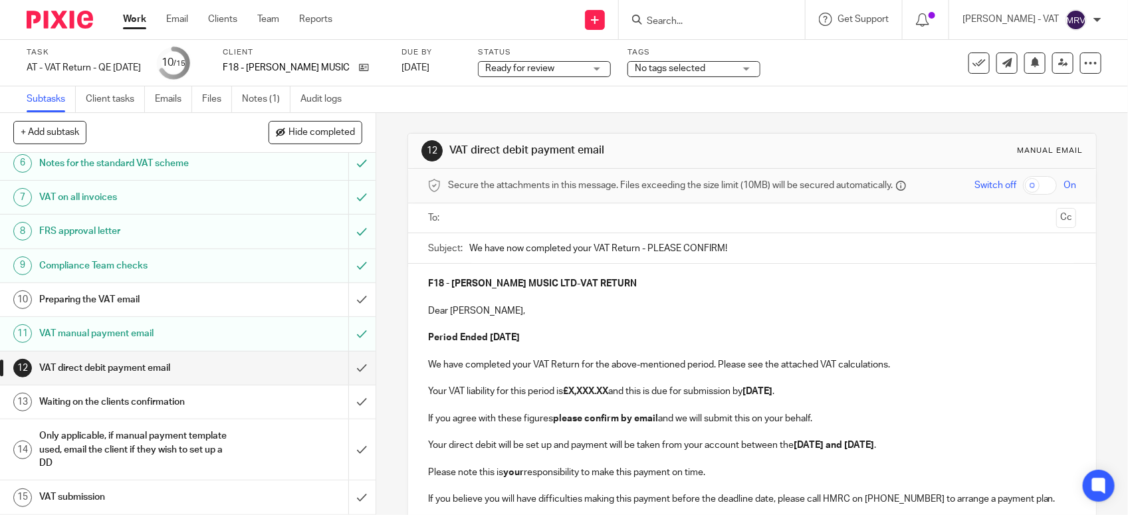
click at [750, 319] on p at bounding box center [752, 324] width 648 height 13
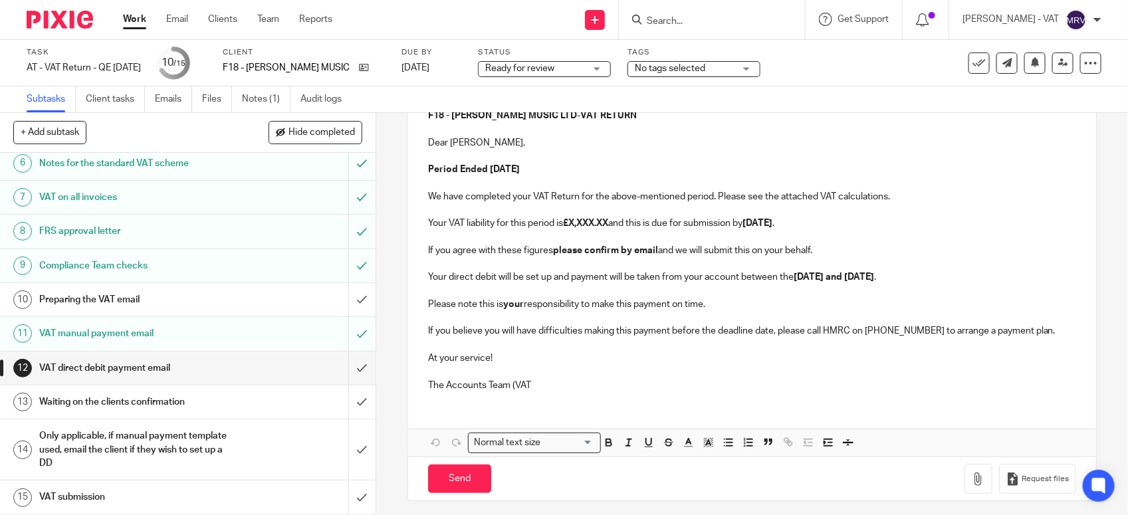
scroll to position [176, 0]
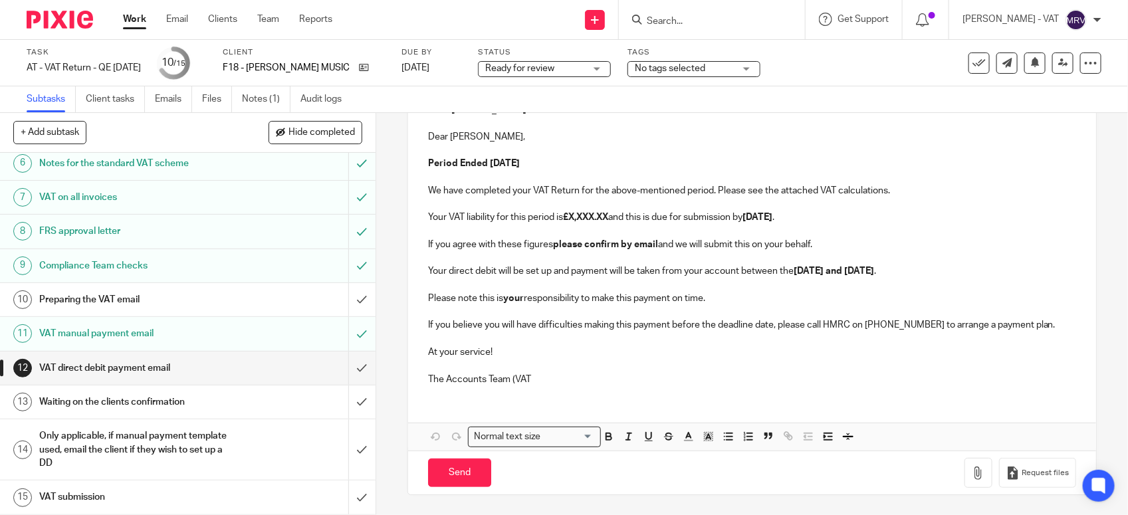
click at [536, 381] on p "The Accounts Team (VAT" at bounding box center [752, 379] width 648 height 13
click at [698, 475] on button "Save draft" at bounding box center [705, 472] width 84 height 29
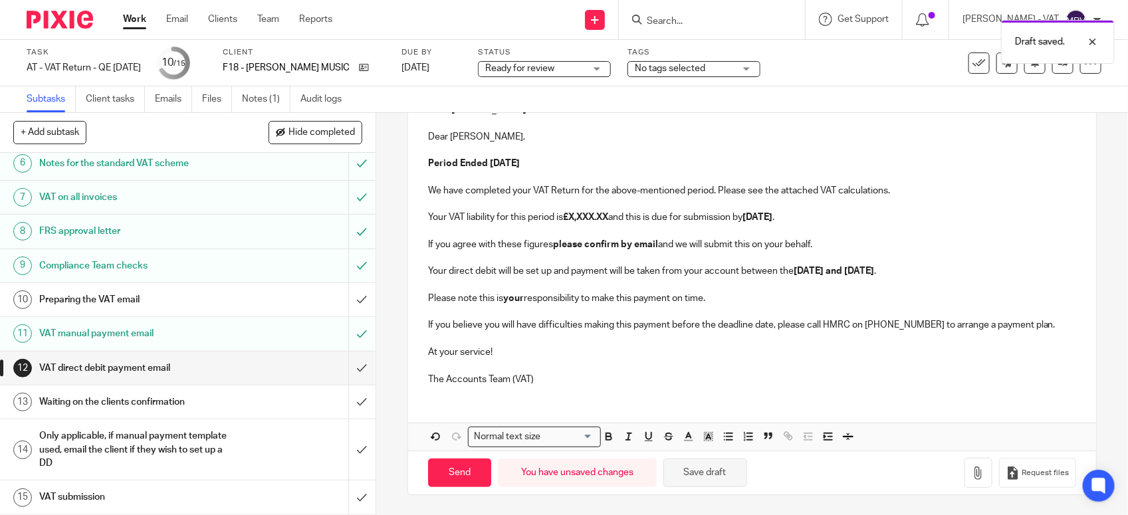
click at [698, 475] on button "Save draft" at bounding box center [705, 472] width 84 height 29
click at [730, 475] on button "Save draft" at bounding box center [705, 472] width 84 height 29
click at [603, 163] on p "Period Ended 30th September 2025" at bounding box center [752, 163] width 648 height 13
click at [698, 472] on button "Save draft" at bounding box center [705, 472] width 84 height 29
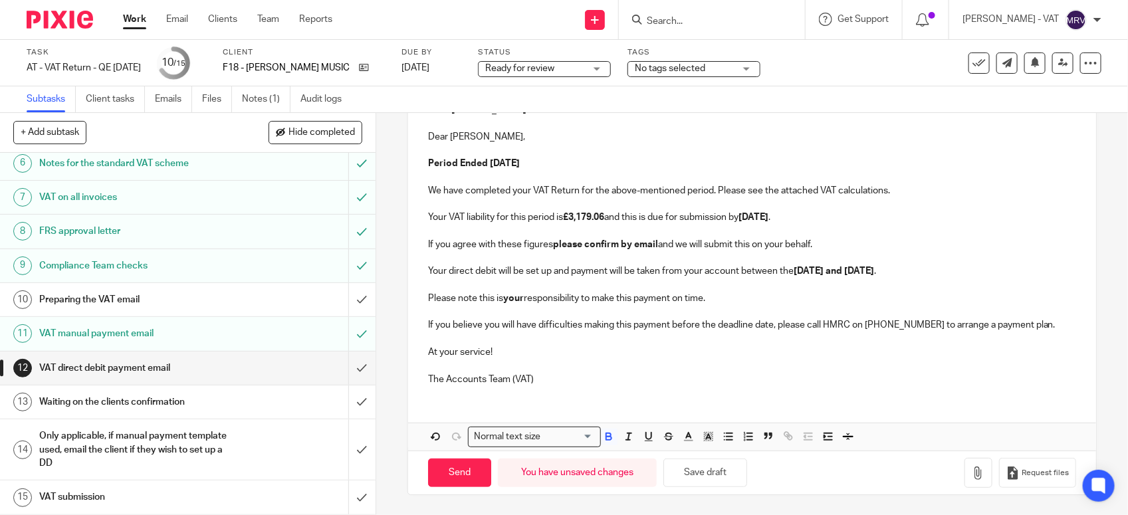
click at [542, 296] on p "Please note this is your responsibility to make this payment on time." at bounding box center [752, 298] width 648 height 13
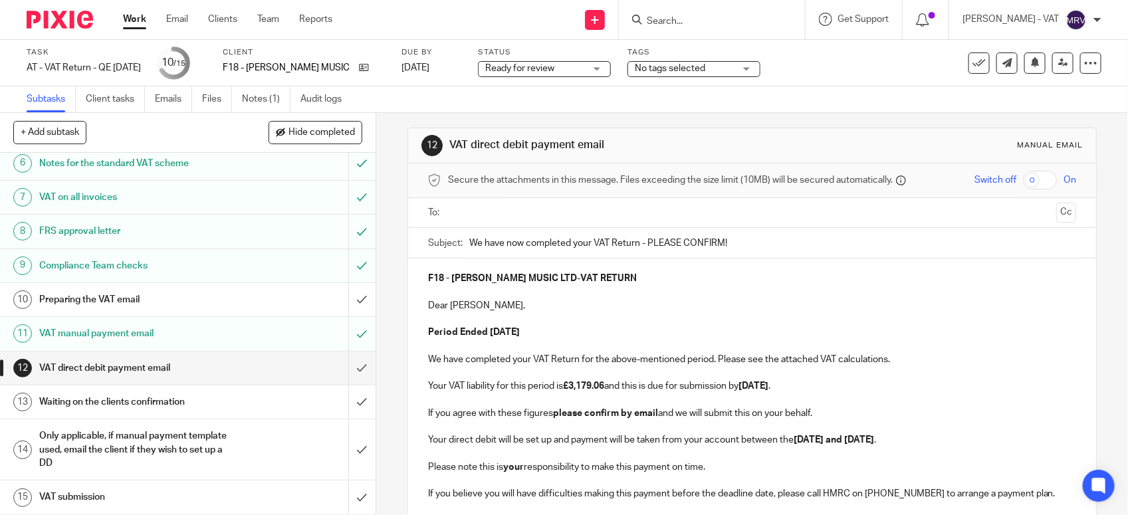
scroll to position [0, 0]
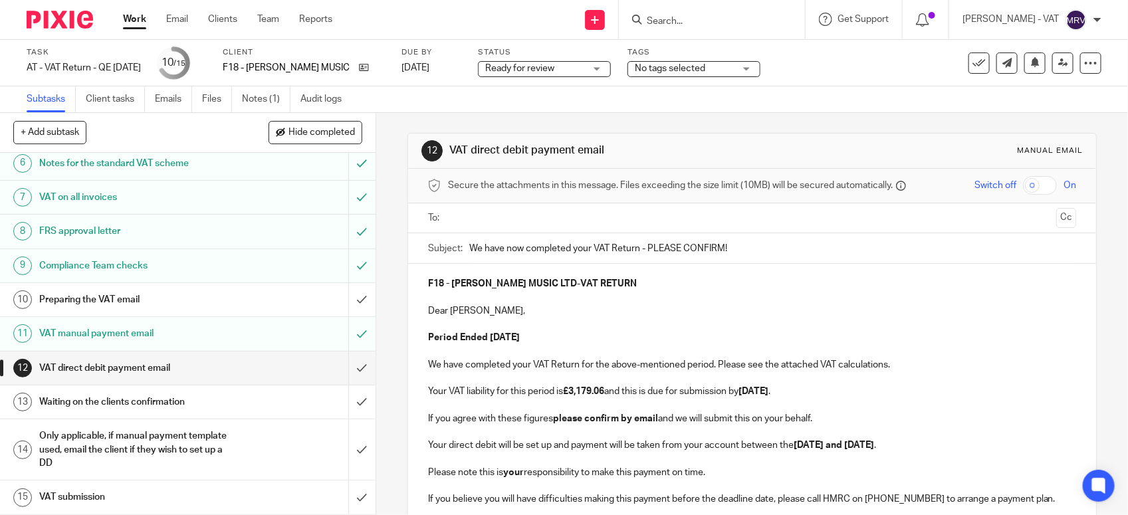
click at [549, 300] on p at bounding box center [752, 296] width 648 height 13
click at [500, 227] on ul at bounding box center [752, 218] width 607 height 22
click at [498, 219] on input "text" at bounding box center [752, 218] width 598 height 15
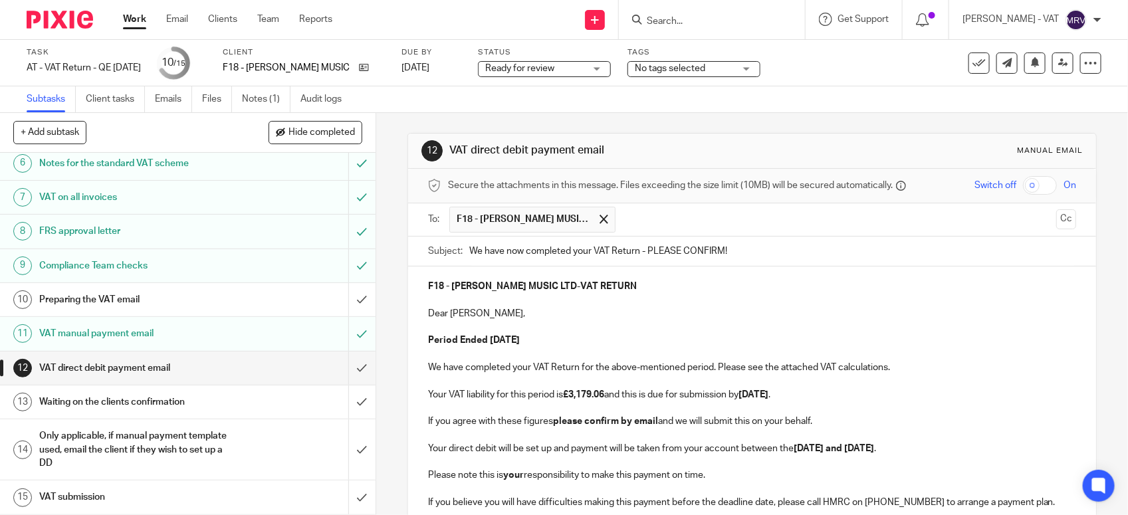
click at [612, 297] on p at bounding box center [752, 300] width 648 height 13
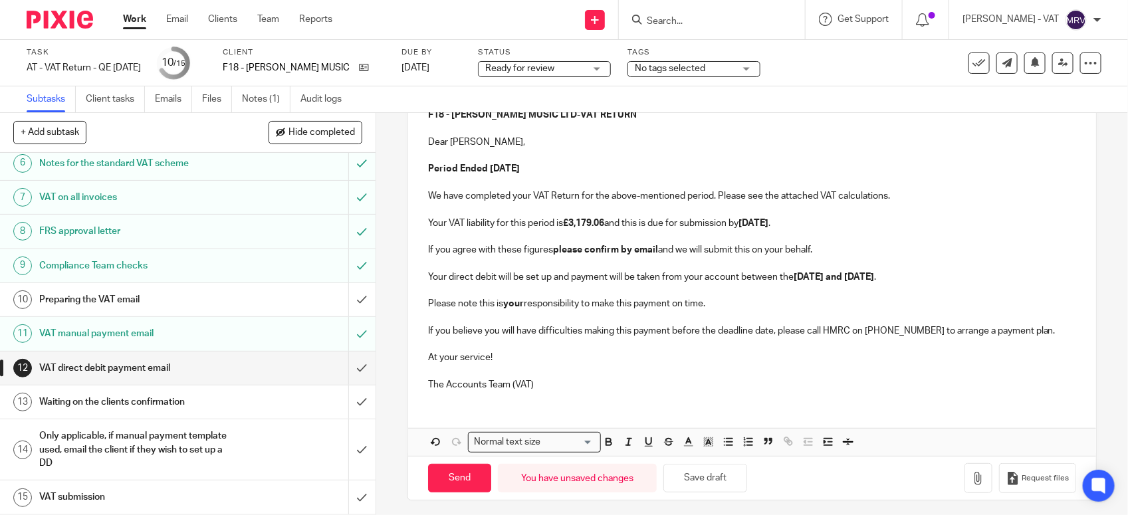
scroll to position [179, 0]
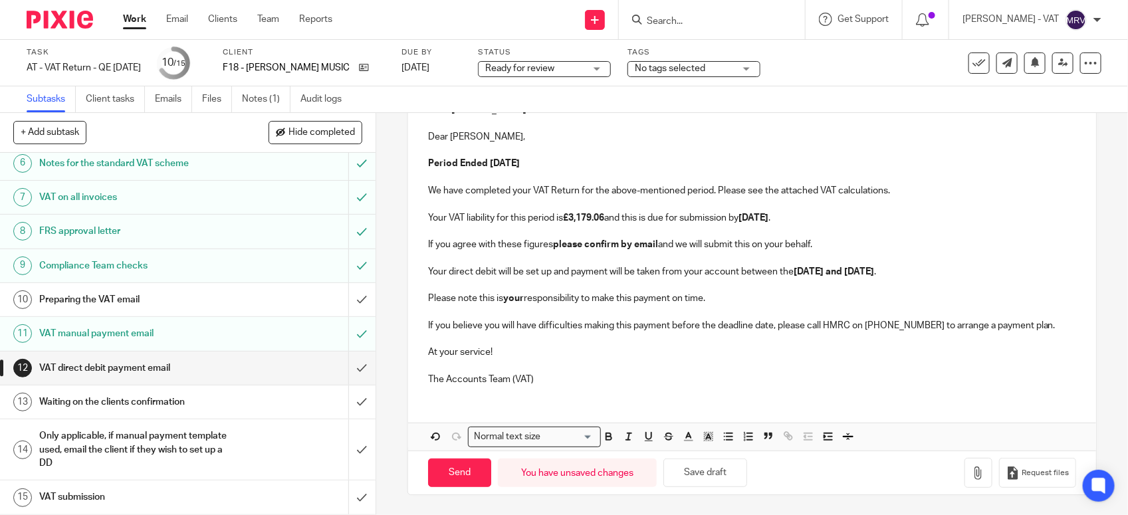
click at [660, 363] on p at bounding box center [752, 365] width 648 height 13
click at [694, 472] on button "Save draft" at bounding box center [705, 472] width 84 height 29
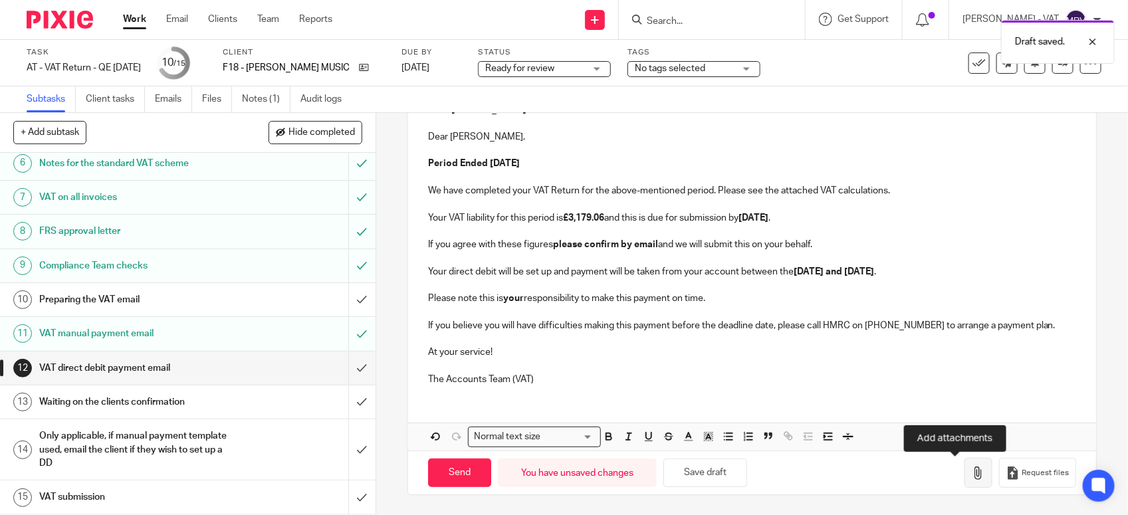
click at [971, 478] on icon "button" at bounding box center [977, 472] width 13 height 13
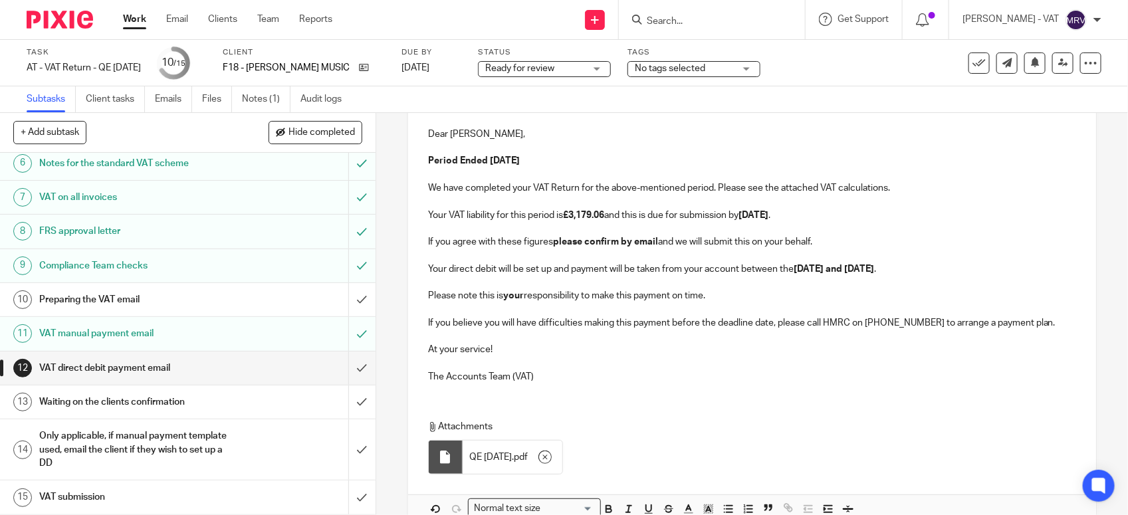
click at [611, 365] on p at bounding box center [752, 362] width 648 height 13
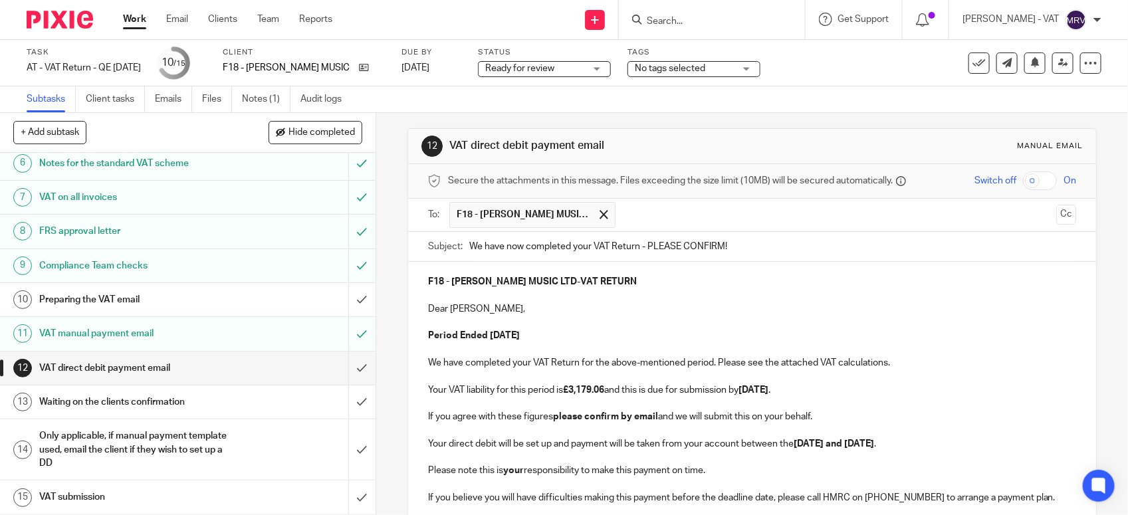
scroll to position [0, 0]
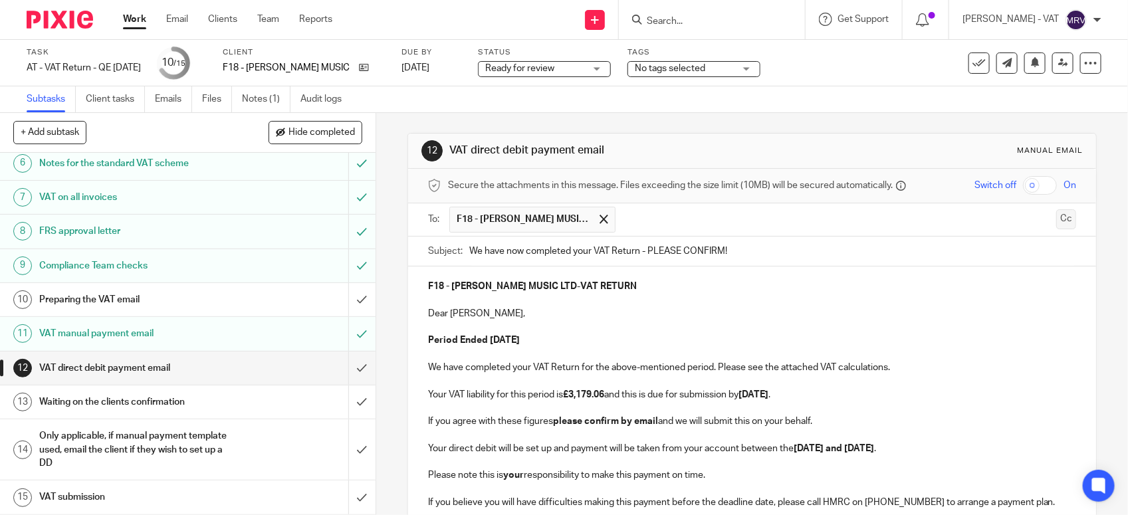
click at [1056, 227] on button "Cc" at bounding box center [1066, 219] width 20 height 20
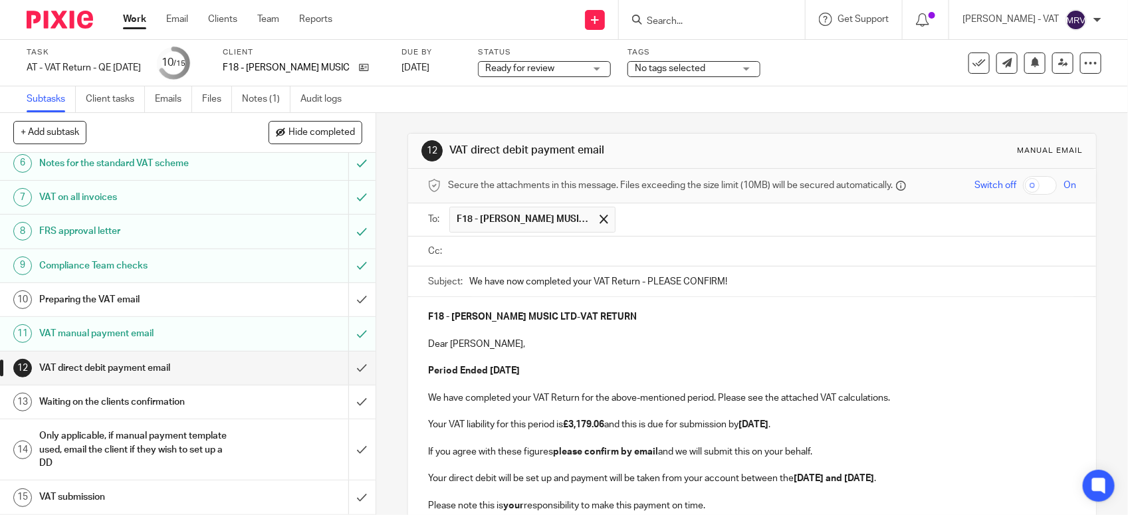
click at [466, 253] on input "text" at bounding box center [762, 251] width 618 height 15
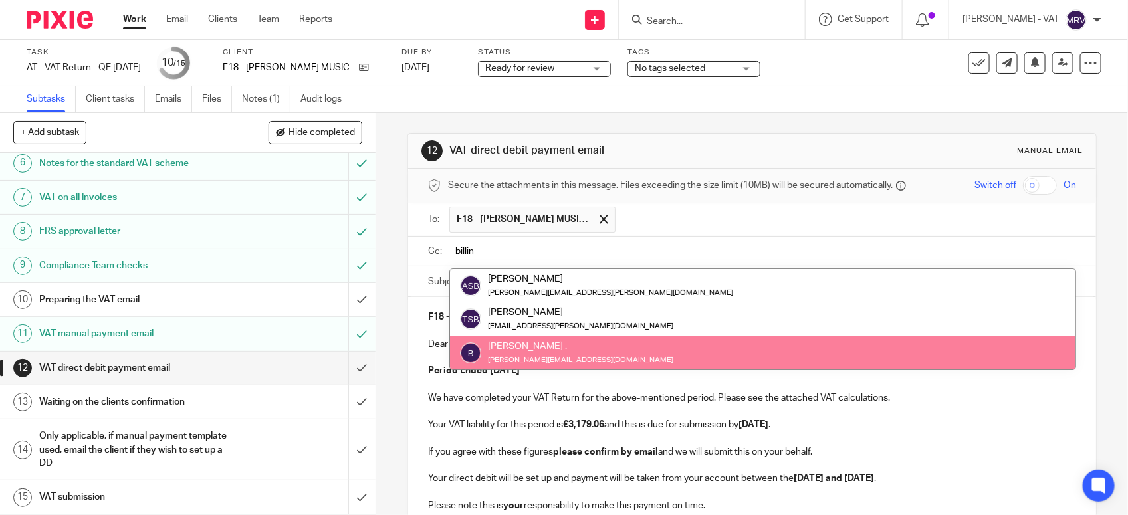
type input "billin"
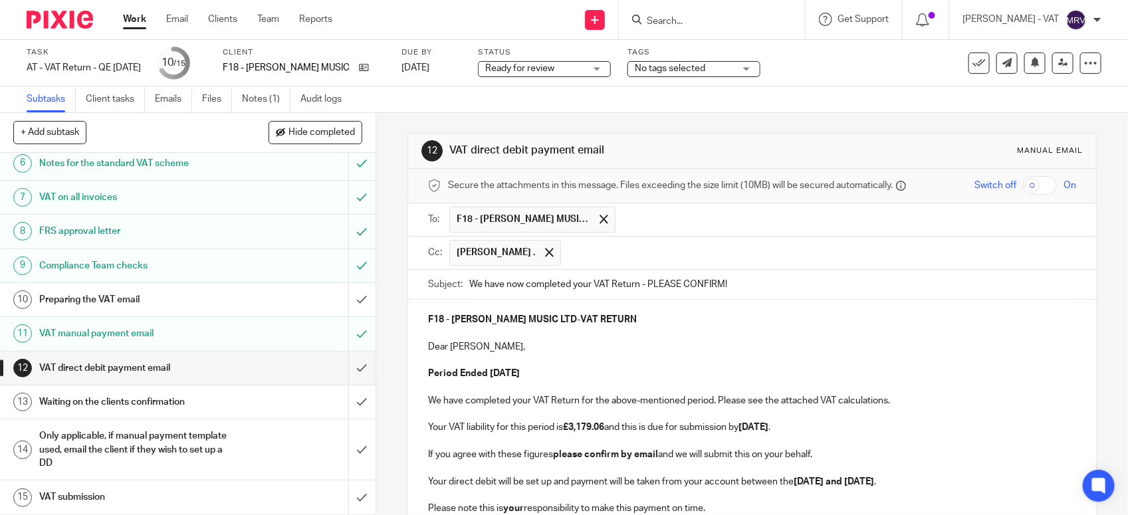
click at [639, 330] on p at bounding box center [752, 333] width 648 height 13
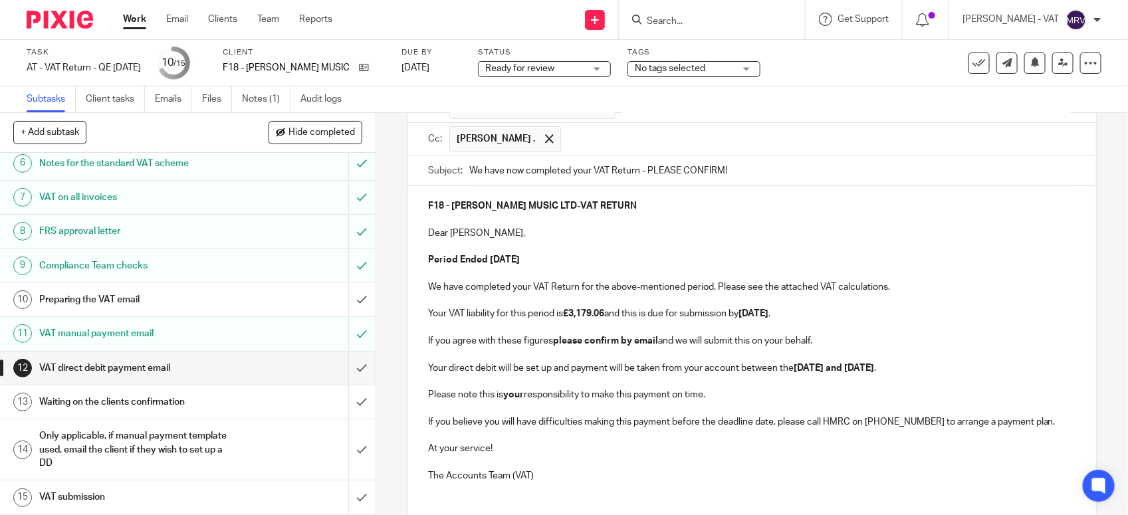
scroll to position [166, 0]
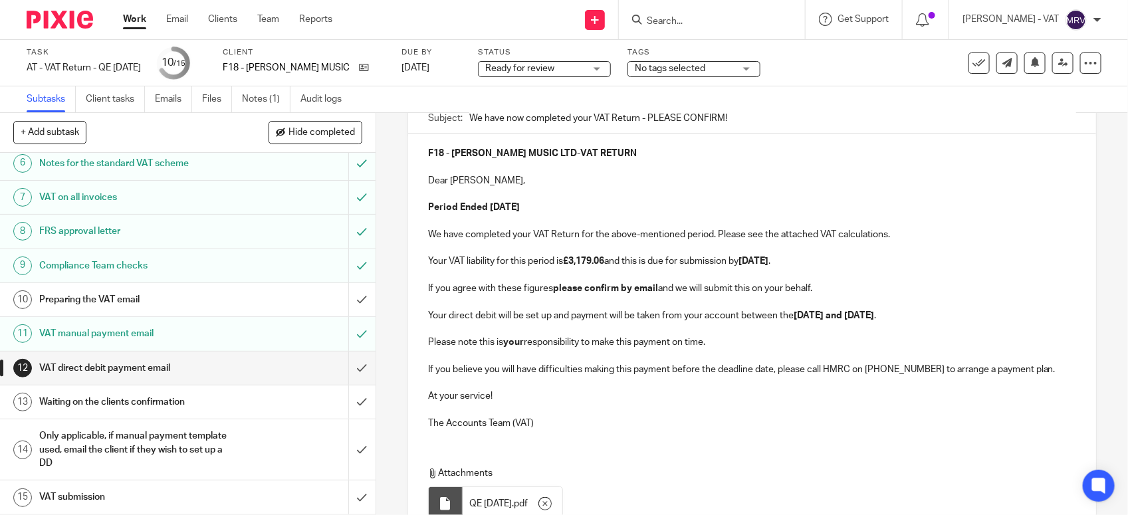
click at [589, 214] on p "Period Ended 30th September 2025" at bounding box center [752, 207] width 648 height 13
click at [896, 238] on p "We have completed your VAT Return for the above-mentioned period. Please see th…" at bounding box center [752, 234] width 648 height 13
click at [841, 266] on p "Your VAT liability for this period is £3,179.06 and this is due for submission …" at bounding box center [752, 260] width 648 height 13
click at [825, 292] on p "If you agree with these figures please confirm by email and we will submit this…" at bounding box center [752, 288] width 648 height 13
click at [926, 314] on p "Your direct debit will be set up and payment will be taken from your account be…" at bounding box center [752, 315] width 648 height 13
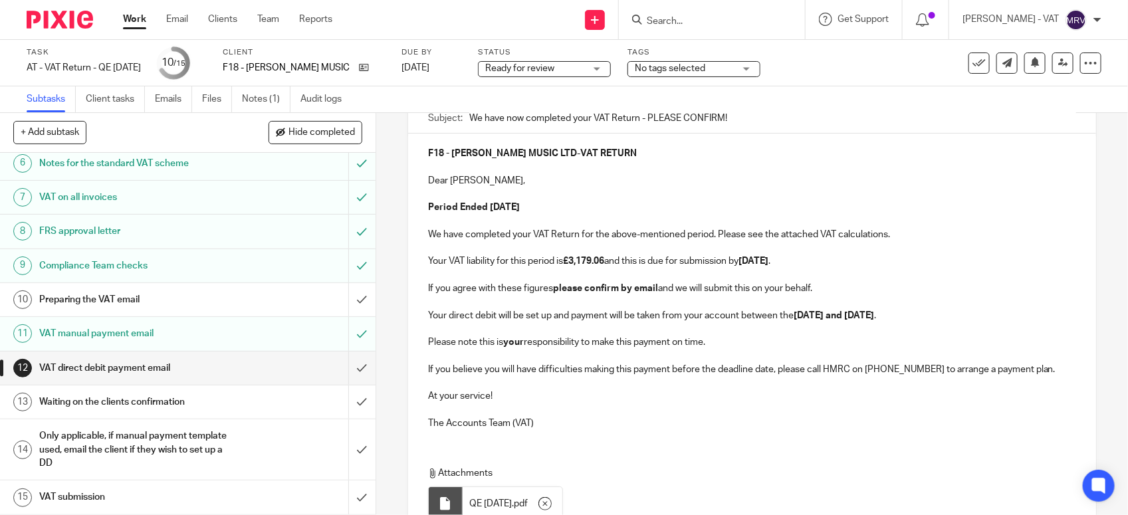
click at [714, 349] on p "Please note this is your responsibility to make this payment on time." at bounding box center [752, 342] width 648 height 13
click at [1040, 376] on p "If you believe you will have difficulties making this payment before the deadli…" at bounding box center [752, 369] width 648 height 13
click at [765, 419] on p "The Accounts Team (VAT)" at bounding box center [752, 423] width 648 height 13
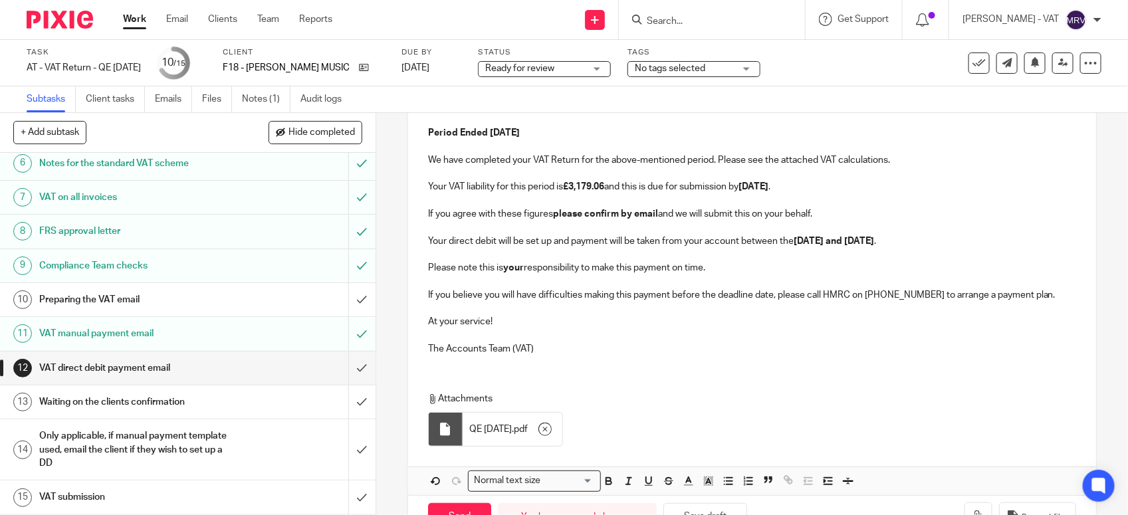
scroll to position [249, 0]
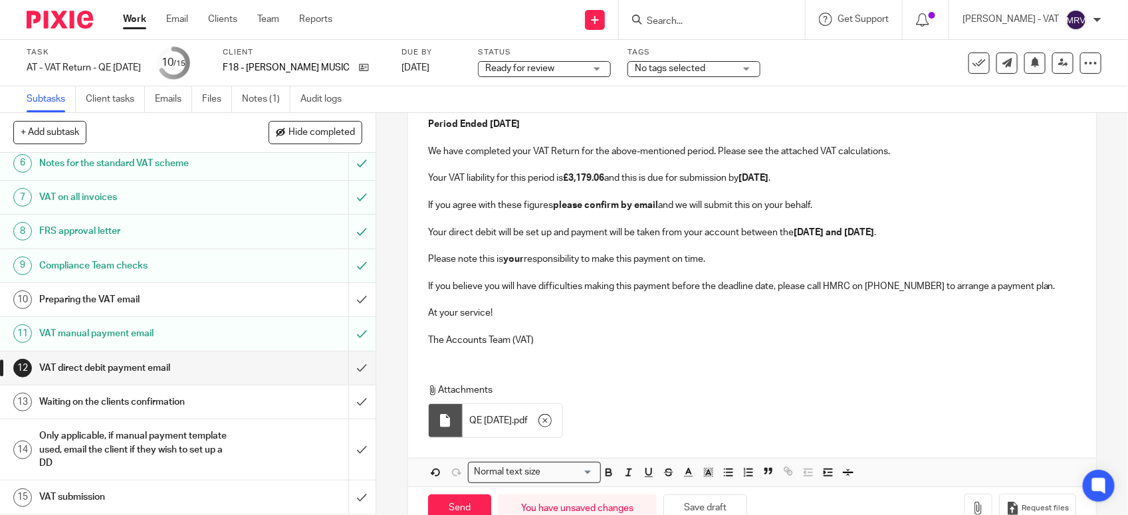
click at [751, 346] on p "The Accounts Team (VAT)" at bounding box center [752, 340] width 648 height 13
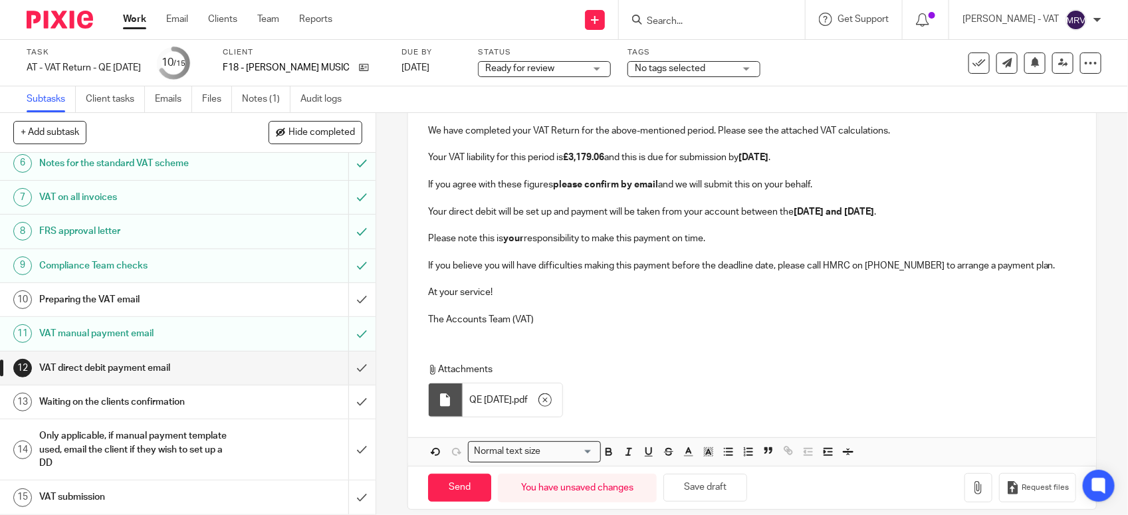
scroll to position [289, 0]
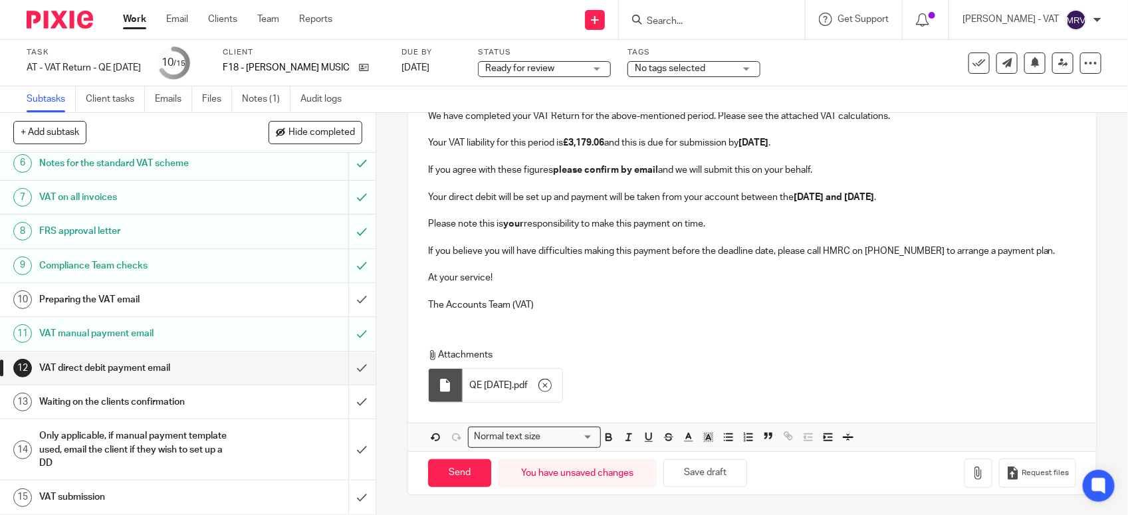
click at [662, 313] on div "F18 - AARON FORBES MUSIC LTD - VAT RETURN Dear Aaron, Period Ended 30th Septemb…" at bounding box center [752, 168] width 688 height 306
click at [661, 314] on div "F18 - AARON FORBES MUSIC LTD - VAT RETURN Dear Aaron, Period Ended 30th Septemb…" at bounding box center [752, 168] width 688 height 306
click at [626, 320] on div "F18 - AARON FORBES MUSIC LTD - VAT RETURN Dear Aaron, Period Ended 30th Septemb…" at bounding box center [752, 232] width 688 height 435
click at [447, 475] on input "Send" at bounding box center [459, 473] width 63 height 29
type input "Sent"
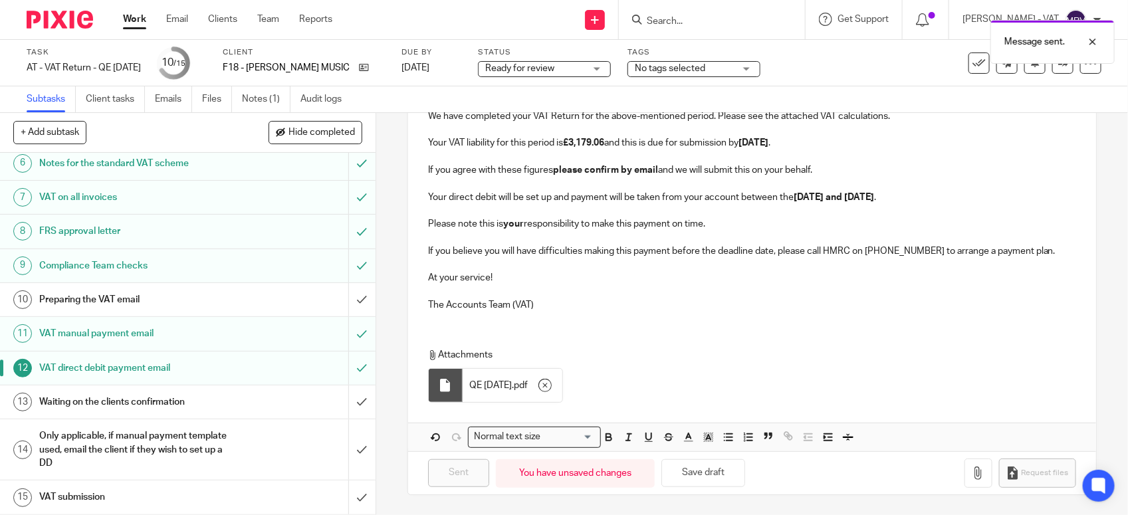
click at [195, 306] on h1 "Preparing the VAT email" at bounding box center [137, 300] width 197 height 20
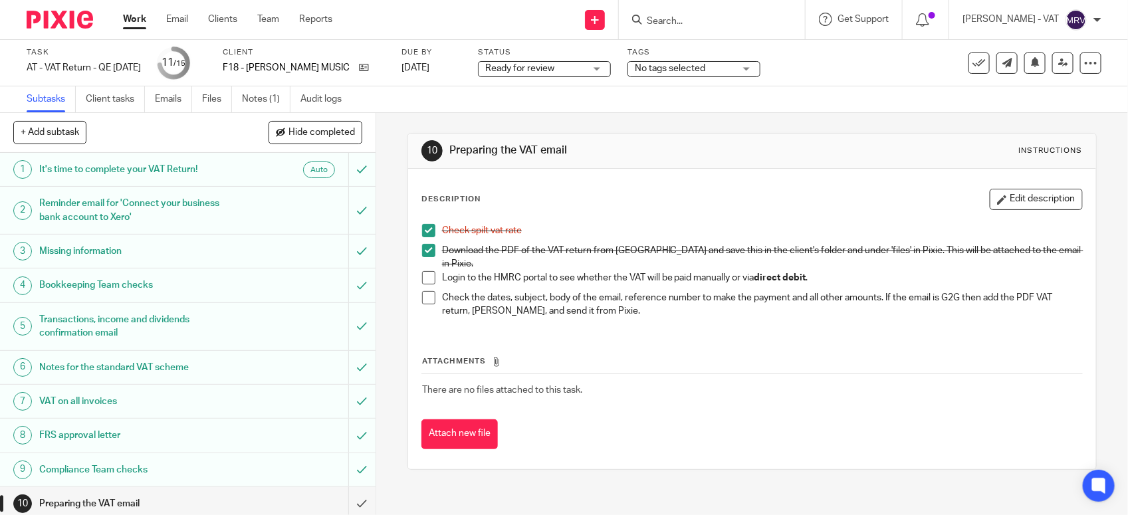
click at [422, 271] on span at bounding box center [428, 277] width 13 height 13
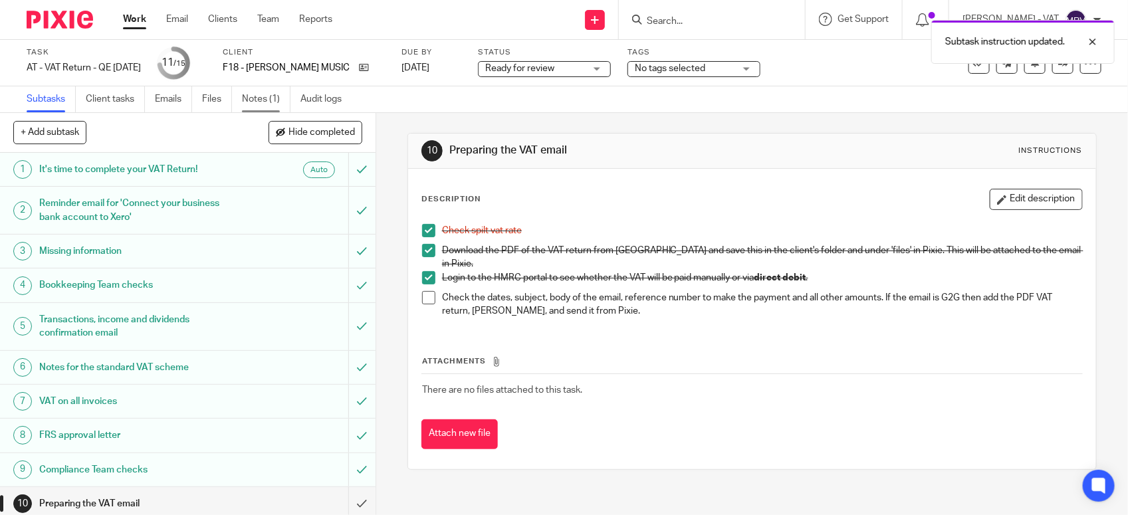
click at [282, 103] on link "Notes (1)" at bounding box center [266, 99] width 49 height 26
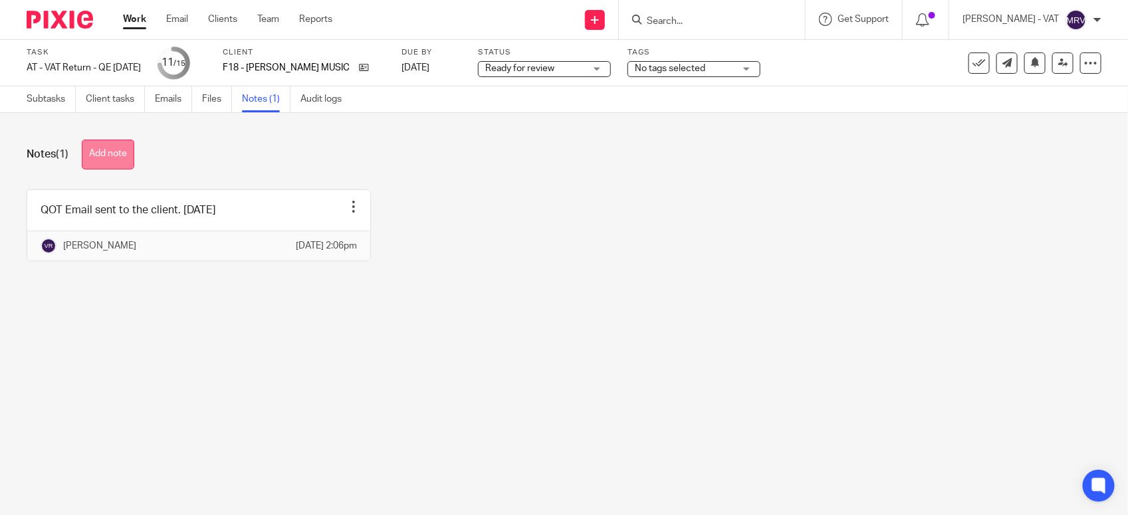
click at [118, 148] on button "Add note" at bounding box center [108, 155] width 52 height 30
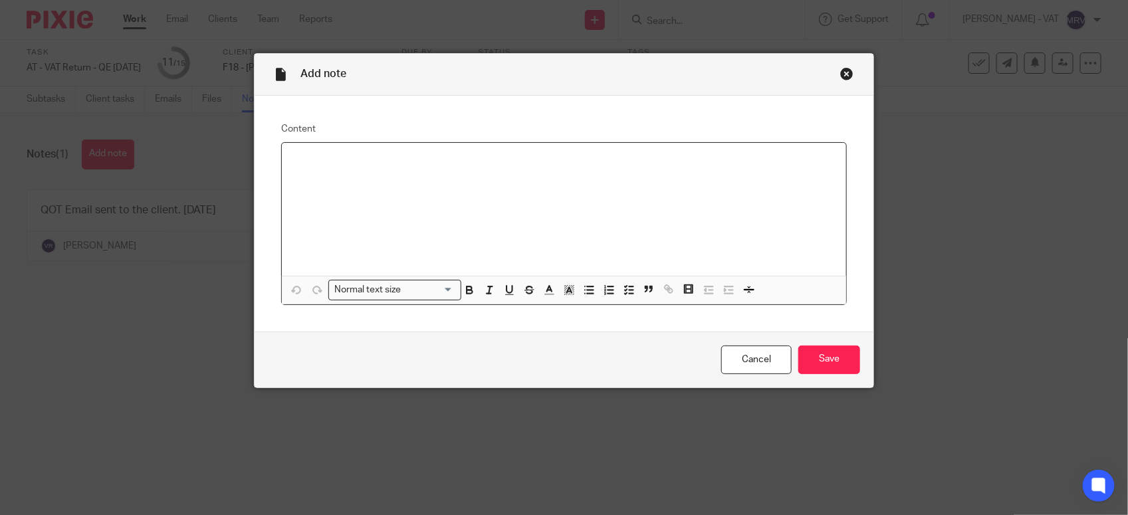
click at [397, 173] on div at bounding box center [564, 209] width 564 height 133
click at [827, 362] on input "Save" at bounding box center [829, 360] width 62 height 29
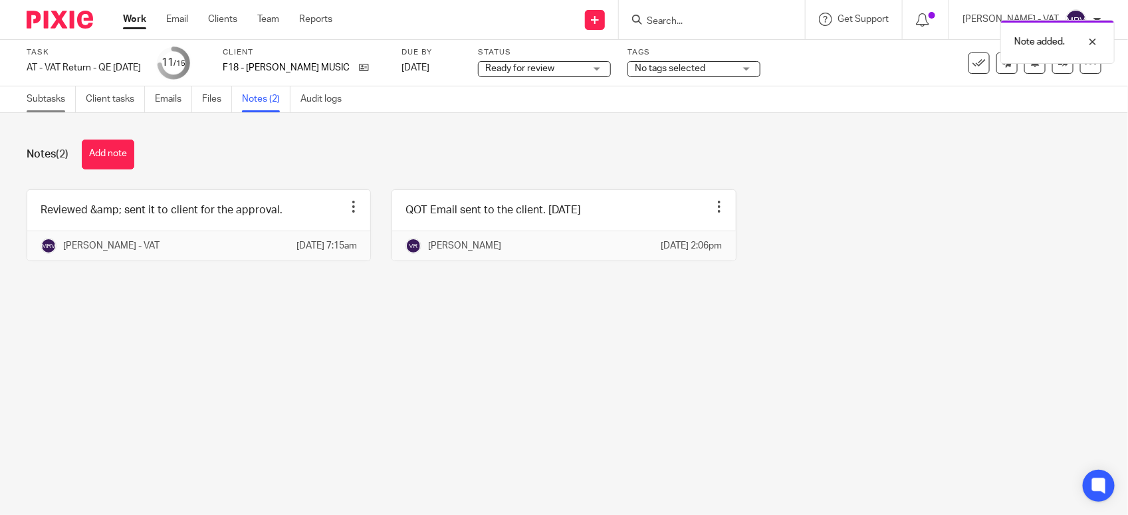
click at [39, 88] on link "Subtasks" at bounding box center [51, 99] width 49 height 26
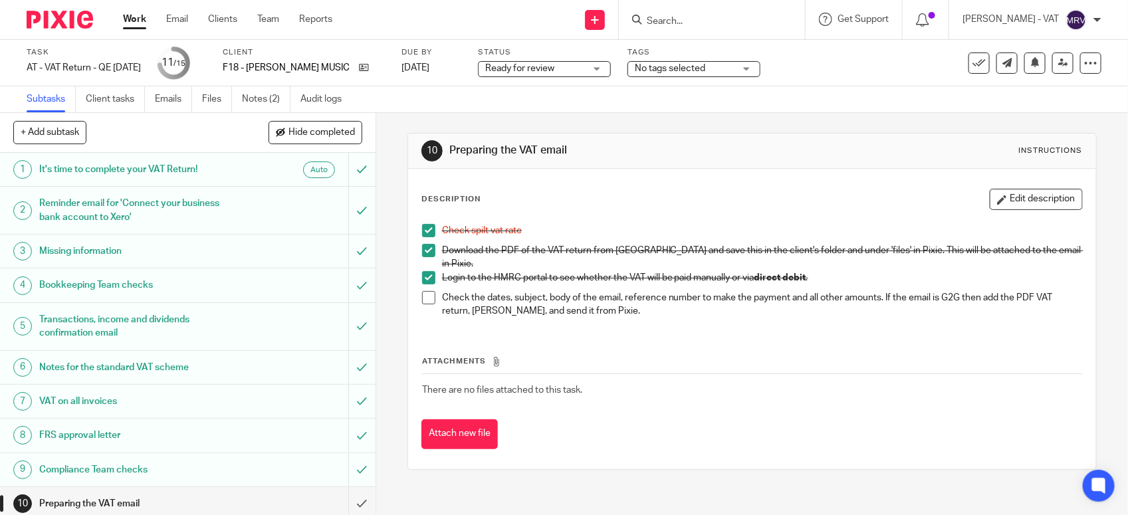
click at [709, 314] on div "Check spilt vat rate Download the PDF of the VAT return from [GEOGRAPHIC_DATA] …" at bounding box center [751, 272] width 673 height 110
click at [422, 296] on span at bounding box center [428, 297] width 13 height 13
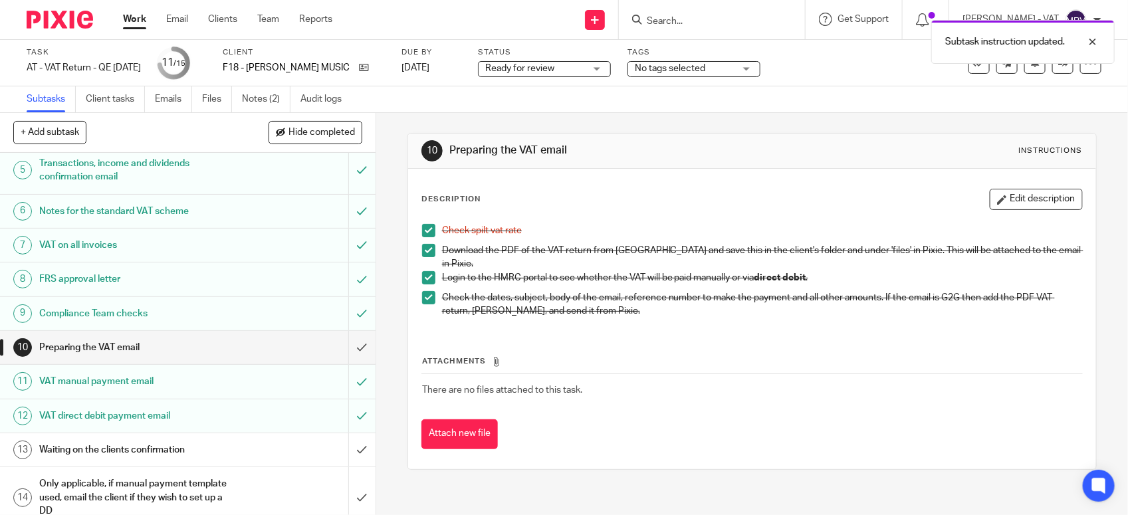
scroll to position [166, 0]
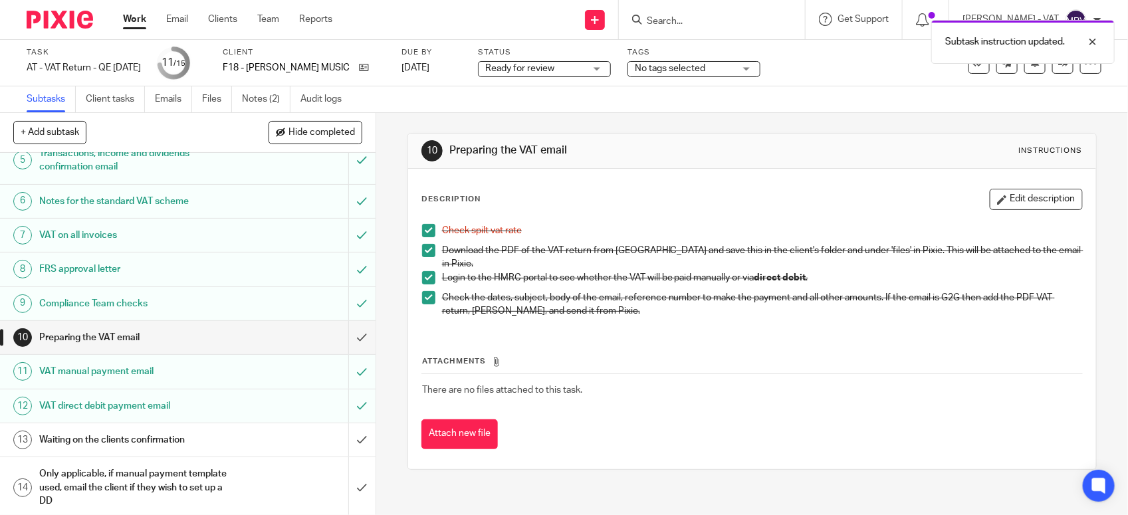
click at [492, 328] on div "Attachments There are no files attached to this task. Attach new file" at bounding box center [751, 388] width 661 height 121
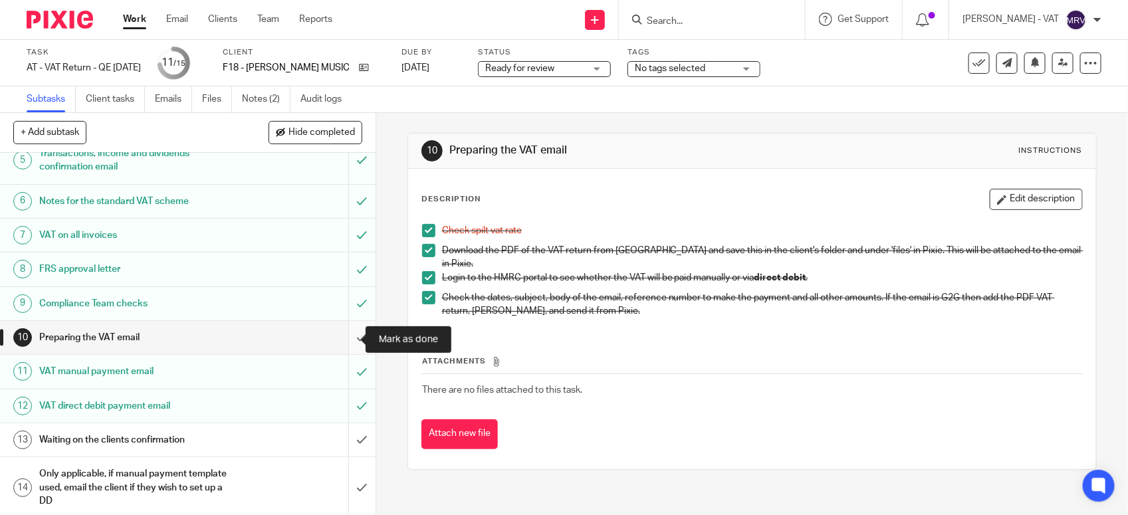
click at [354, 342] on input "submit" at bounding box center [187, 337] width 375 height 33
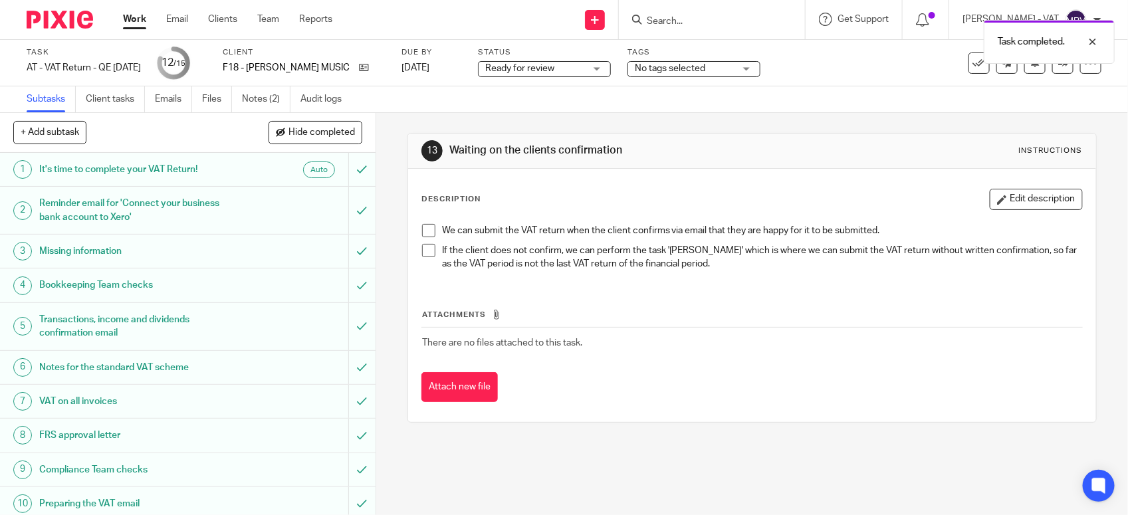
click at [583, 66] on span "Ready for review" at bounding box center [535, 69] width 100 height 14
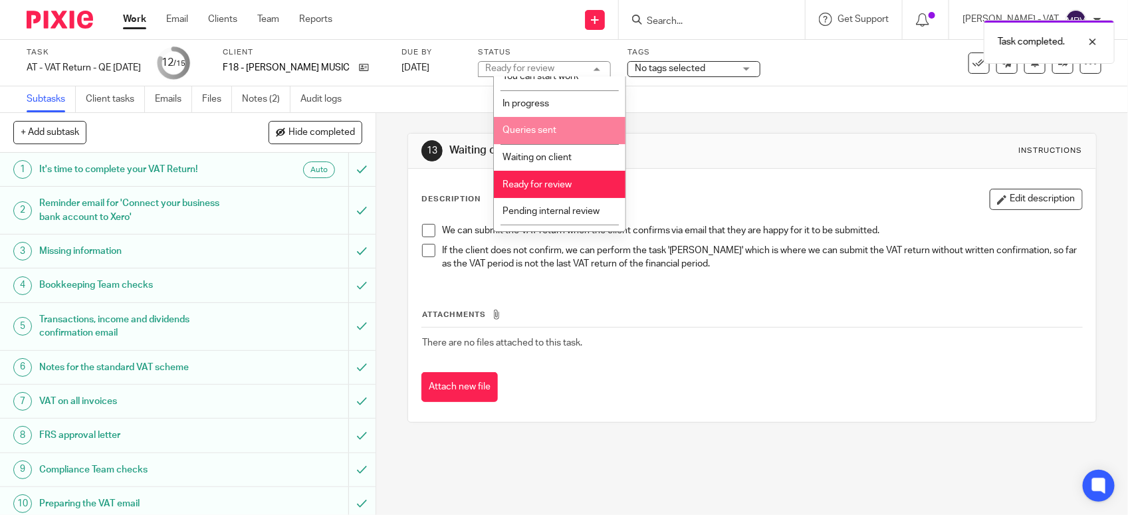
scroll to position [60, 0]
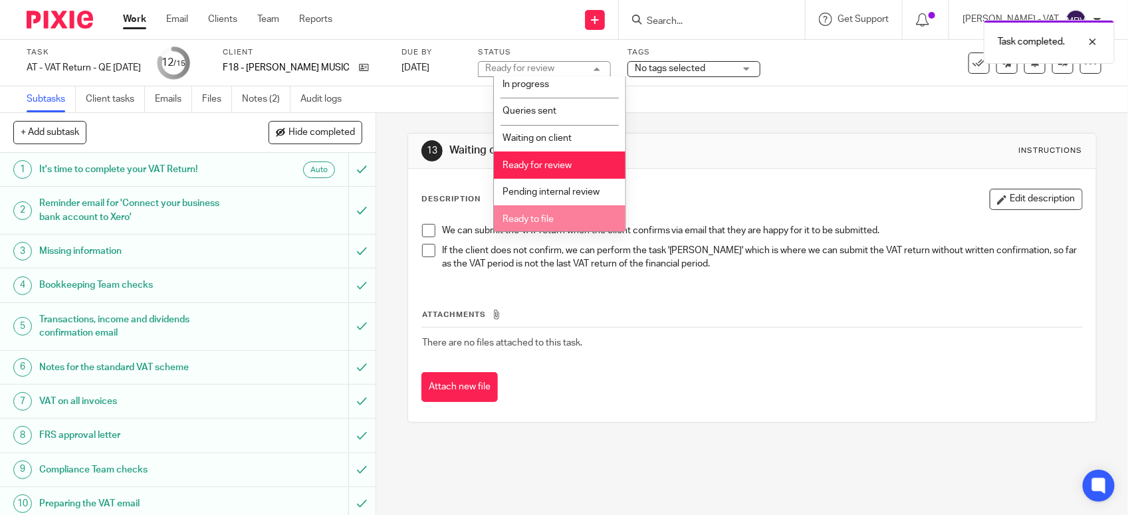
click at [544, 216] on span "Ready to file" at bounding box center [527, 219] width 51 height 9
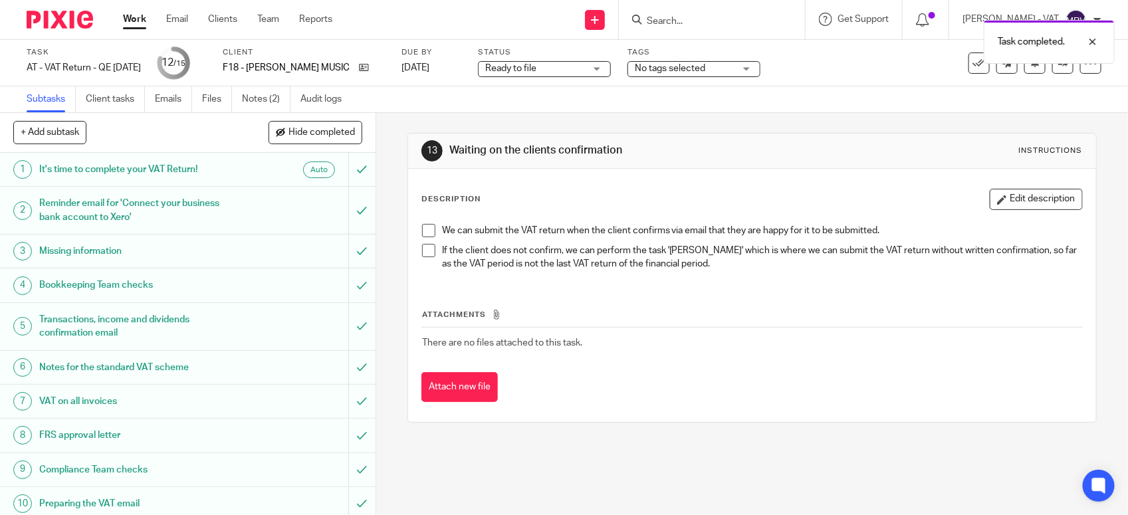
click at [628, 201] on div "Description Edit description" at bounding box center [751, 199] width 661 height 21
click at [537, 201] on div "Description Edit description" at bounding box center [751, 199] width 661 height 21
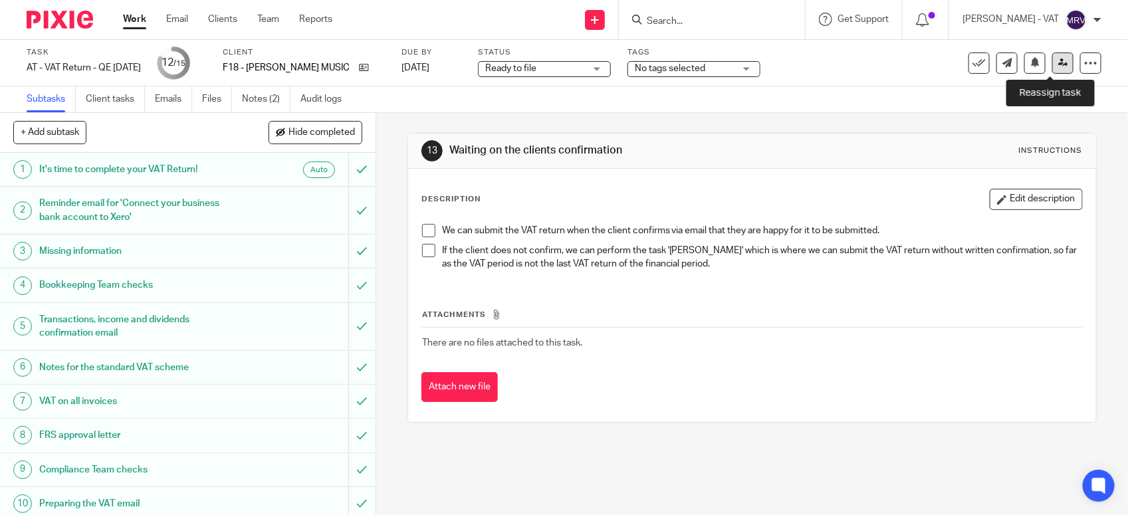
click at [1052, 68] on link at bounding box center [1062, 62] width 21 height 21
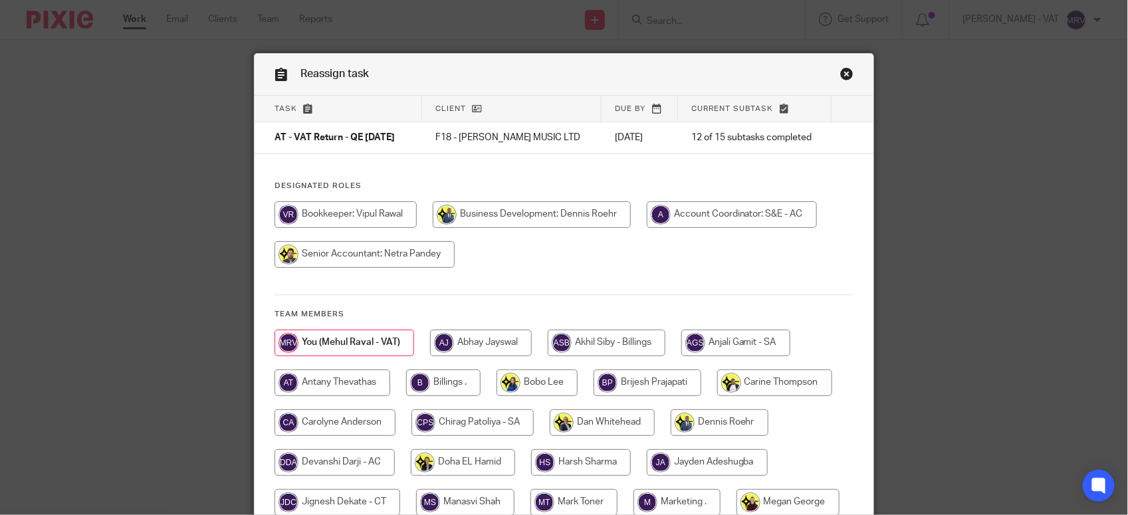
click at [502, 270] on div at bounding box center [563, 241] width 579 height 80
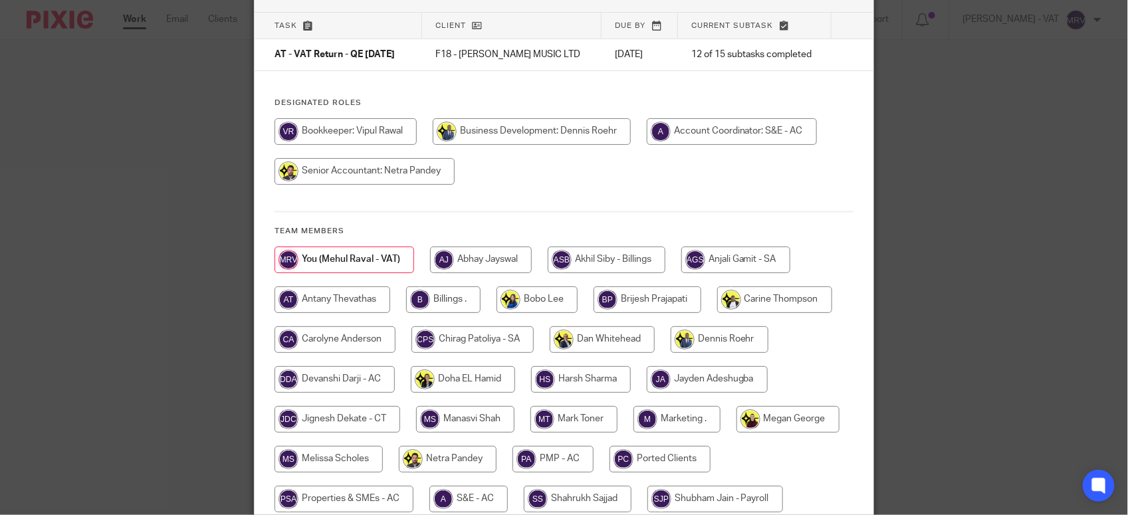
click at [427, 292] on input "radio" at bounding box center [443, 299] width 74 height 27
radio input "true"
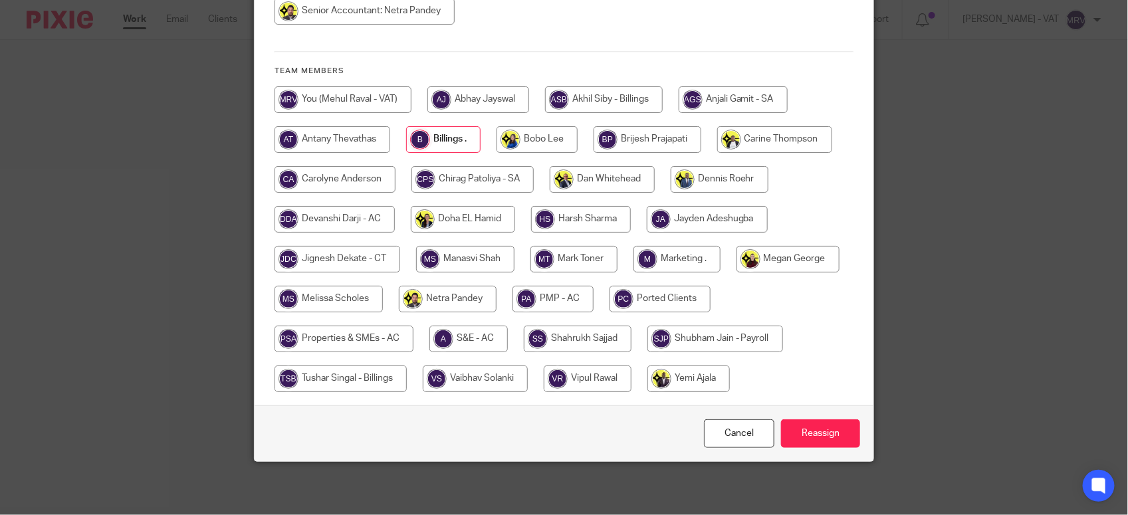
scroll to position [244, 0]
click at [833, 433] on input "Reassign" at bounding box center [820, 433] width 79 height 29
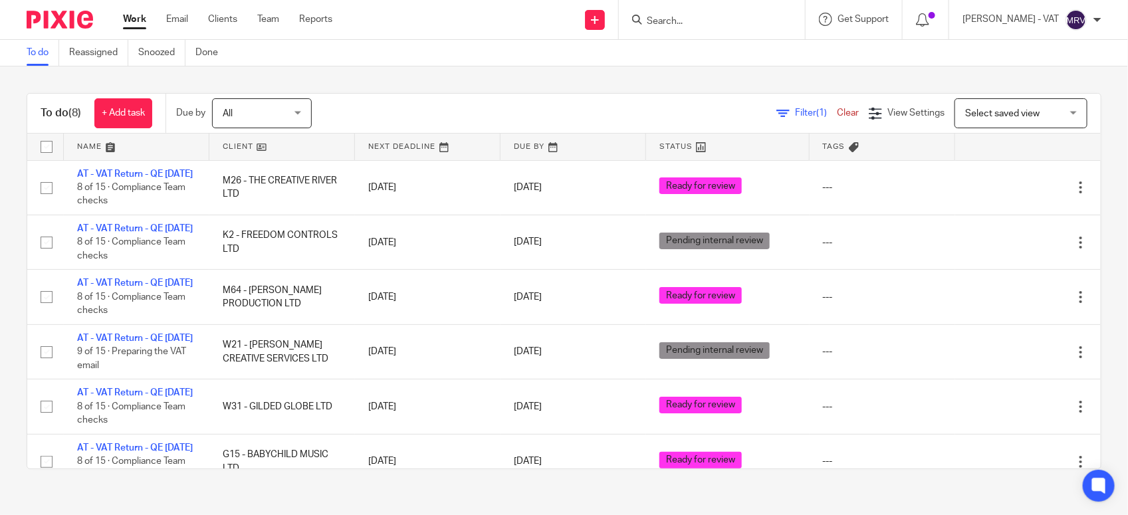
click at [449, 104] on div "Filter (1) Clear View Settings View Settings (1) Filters Clear Save Manage save…" at bounding box center [717, 113] width 765 height 30
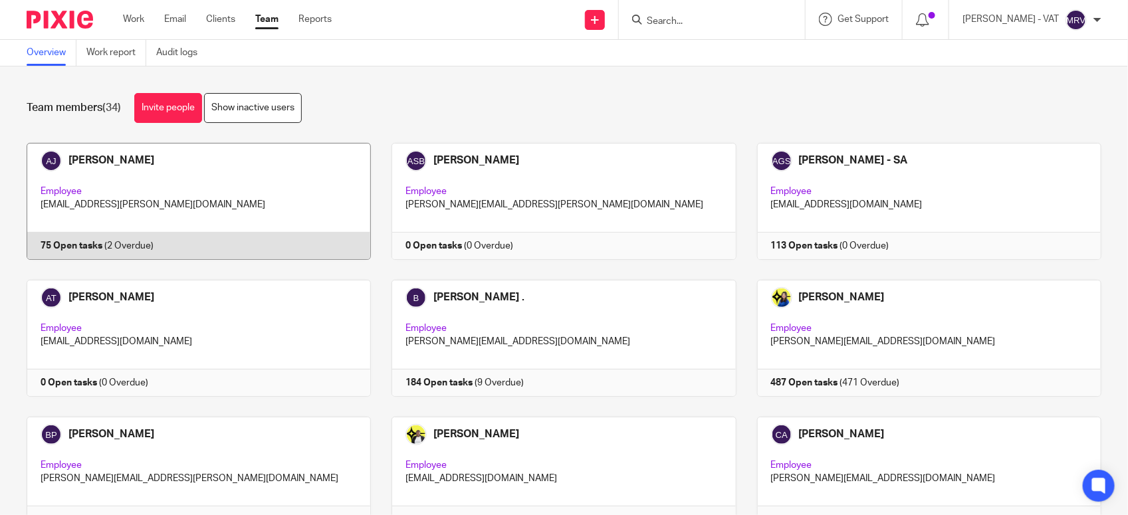
click at [243, 214] on link at bounding box center [188, 201] width 365 height 117
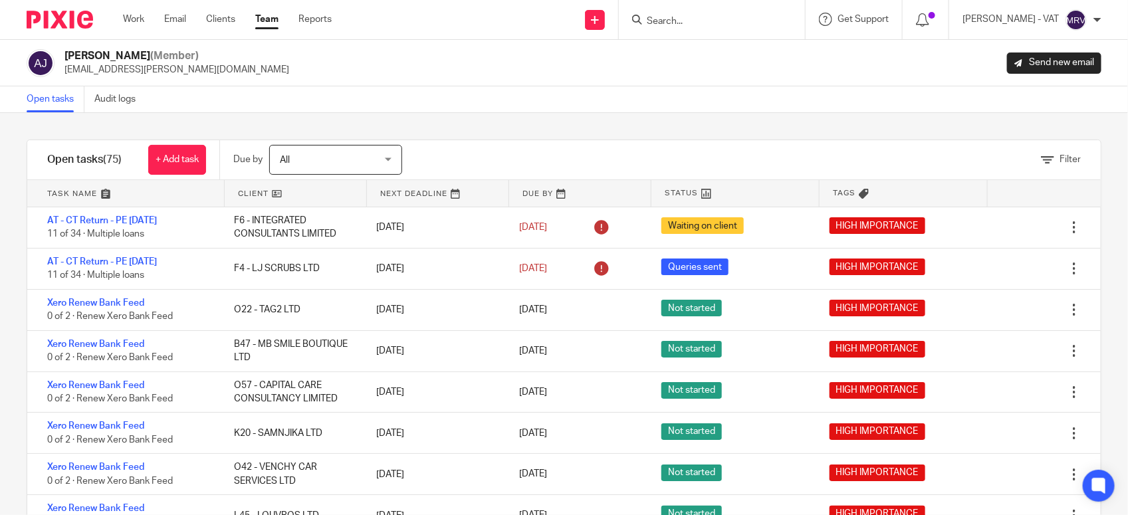
click at [479, 132] on div "Filter tasks Only show tasks matching all of these conditions 1 Client name Is …" at bounding box center [564, 314] width 1128 height 402
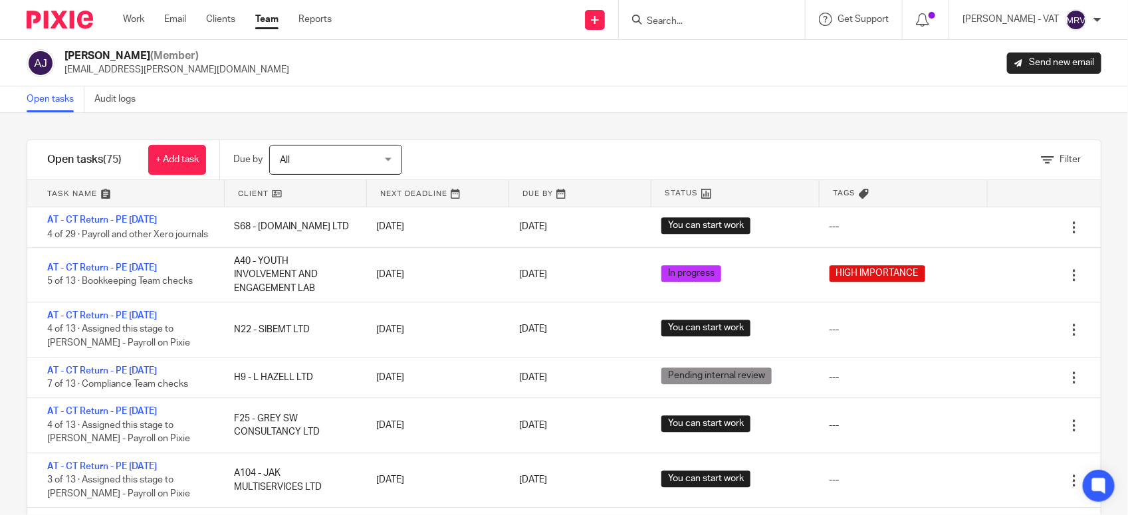
scroll to position [1578, 0]
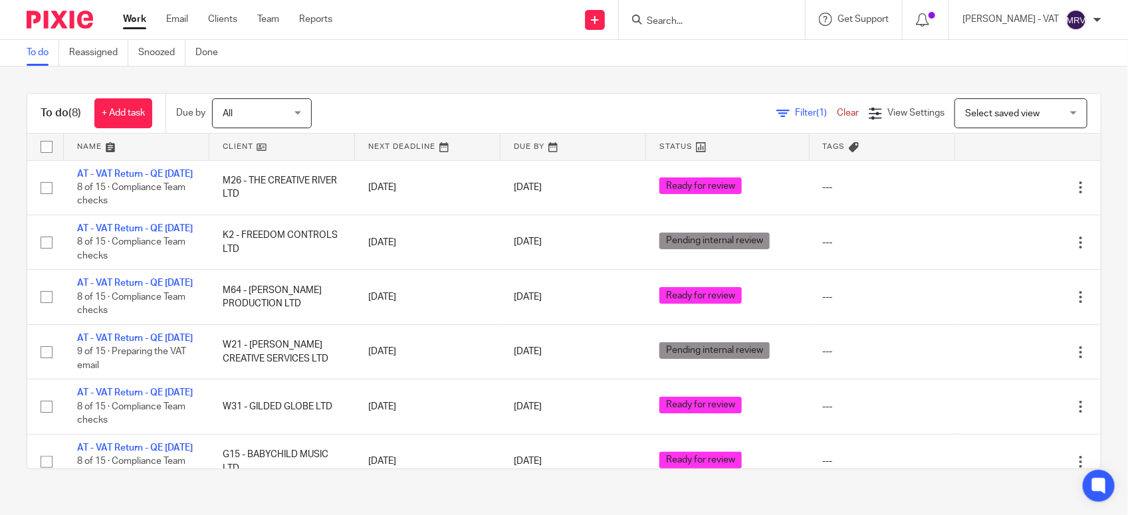
click at [325, 112] on div "All All Today Tomorrow This week Next week This month Next month All all" at bounding box center [268, 113] width 113 height 30
click at [394, 80] on div "To do (8) + Add task Due by All All Today Tomorrow This week Next week This mon…" at bounding box center [564, 280] width 1128 height 429
click at [387, 68] on div "To do (8) + Add task Due by All All Today Tomorrow This week Next week This mon…" at bounding box center [564, 280] width 1128 height 429
click at [470, 81] on div "To do (8) + Add task Due by All All Today Tomorrow This week Next week This mon…" at bounding box center [564, 280] width 1128 height 429
click at [542, 57] on div "To do Reassigned Snoozed Done" at bounding box center [564, 53] width 1128 height 27
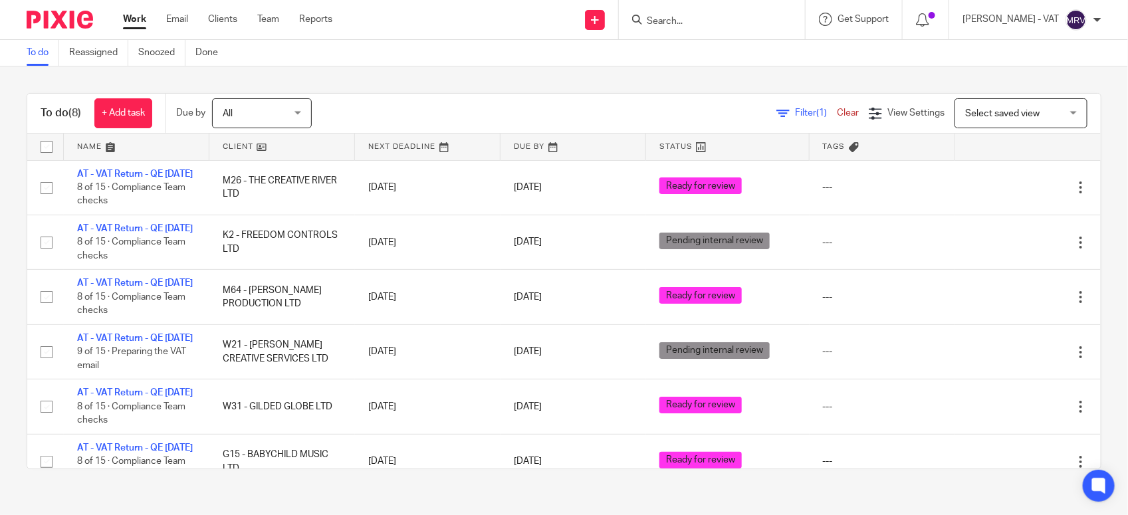
click at [412, 103] on div "Filter (1) Clear View Settings View Settings (1) Filters Clear Save Manage save…" at bounding box center [717, 113] width 765 height 30
click at [414, 96] on div "To do (8) + Add task Due by All All Today Tomorrow This week Next week This mon…" at bounding box center [563, 114] width 1073 height 40
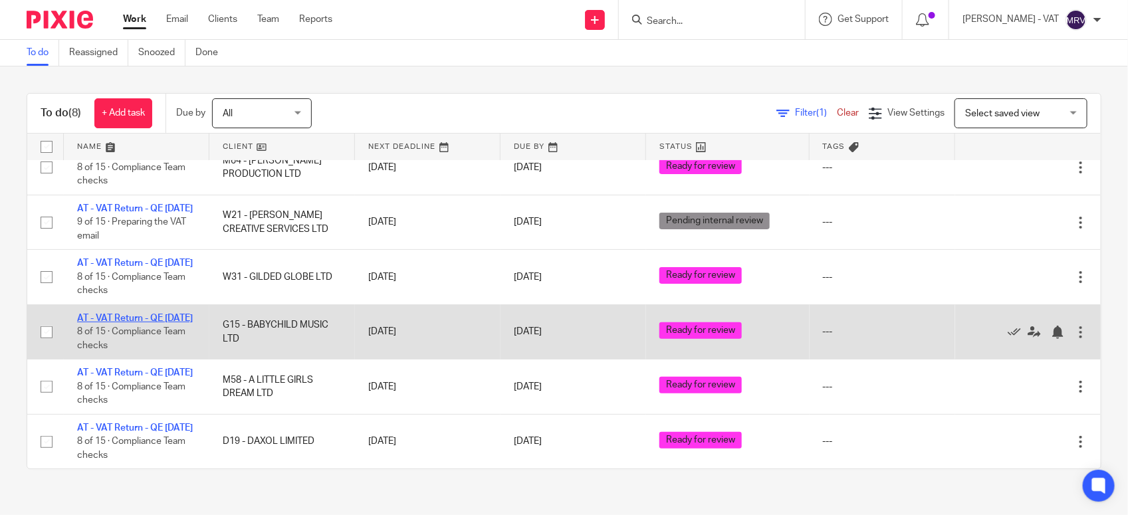
click at [135, 314] on link "AT - VAT Return - QE [DATE]" at bounding box center [135, 318] width 116 height 9
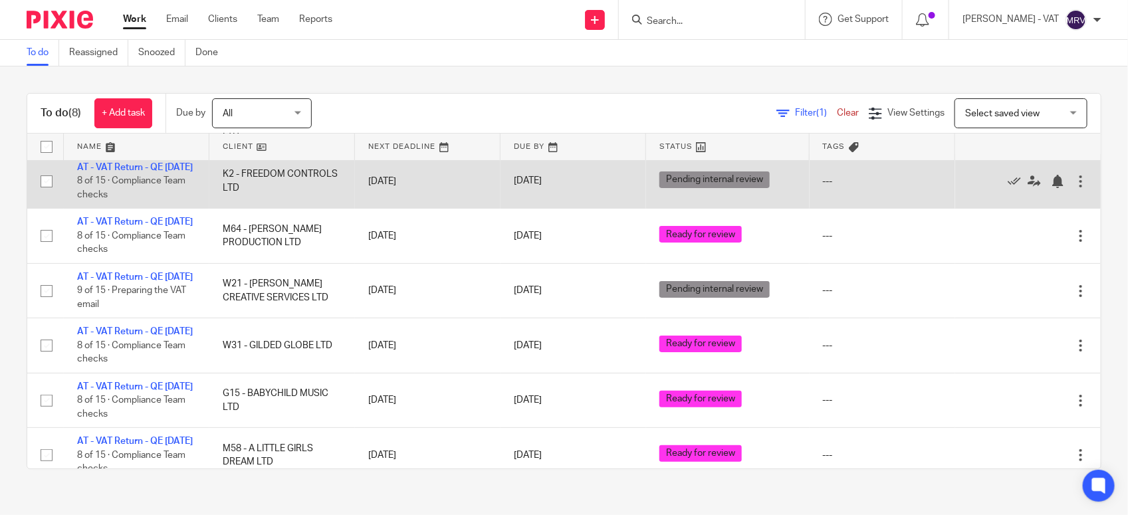
scroll to position [0, 0]
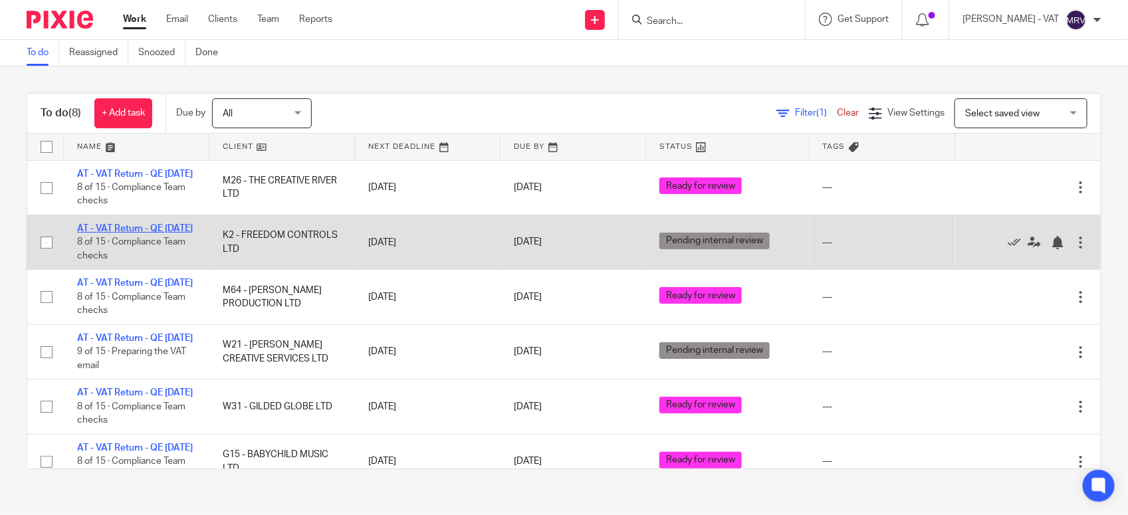
click at [151, 233] on link "AT - VAT Return - QE [DATE]" at bounding box center [135, 228] width 116 height 9
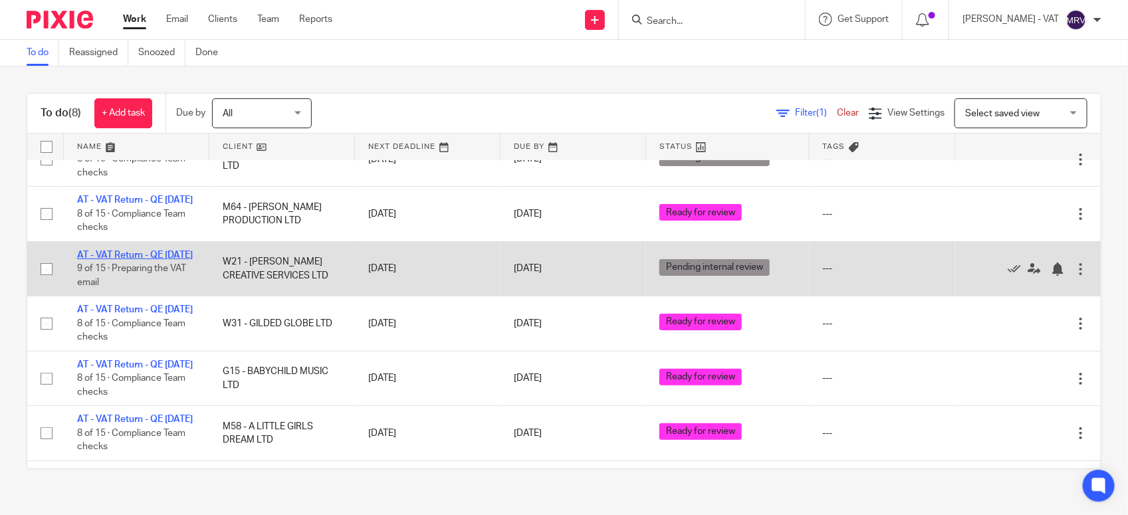
click at [131, 260] on link "AT - VAT Return - QE 30-09-2025" at bounding box center [135, 255] width 116 height 9
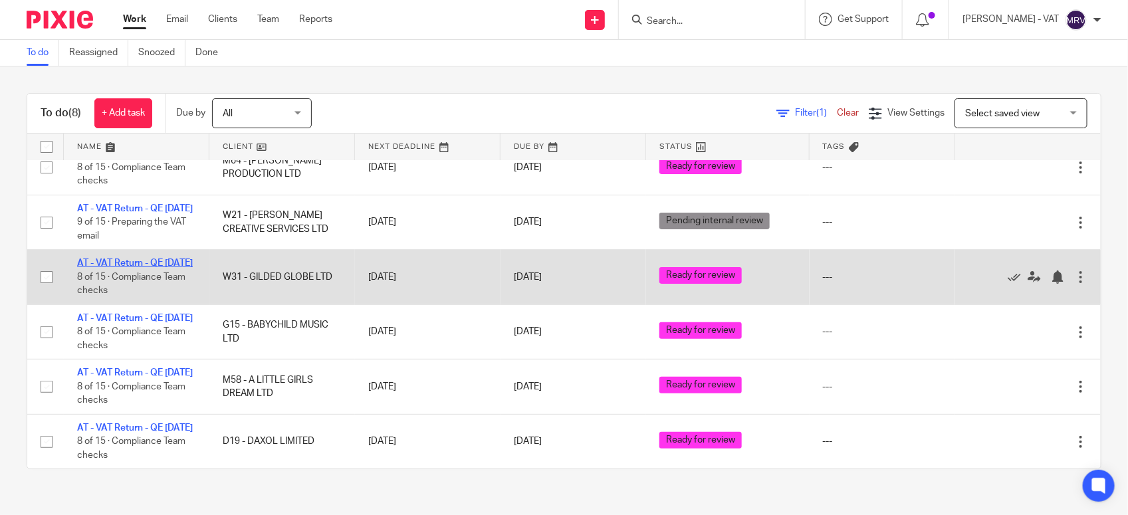
click at [140, 268] on link "AT - VAT Return - QE 30-09-2025" at bounding box center [135, 262] width 116 height 9
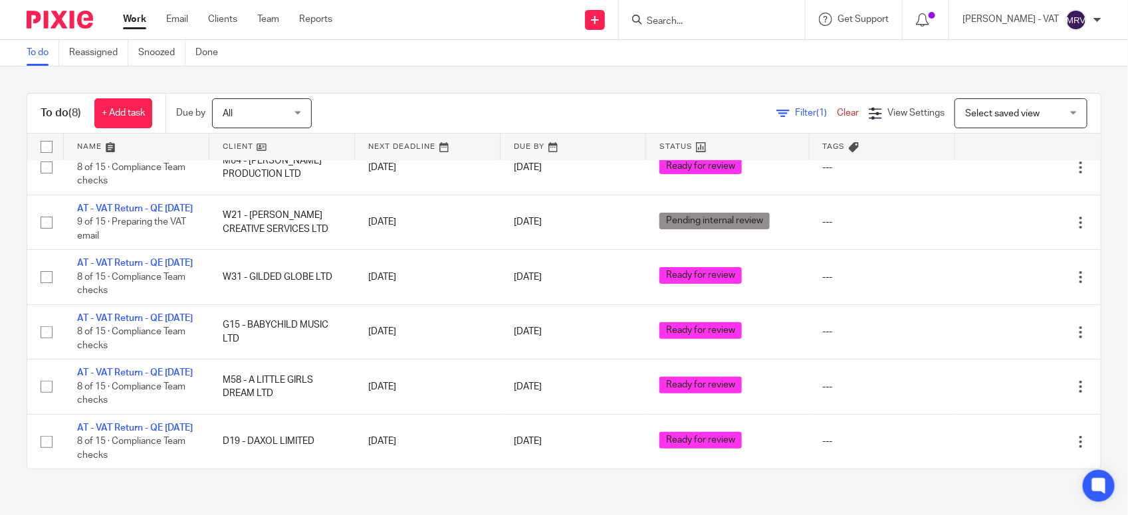
click at [365, 82] on div "To do (8) + Add task Due by All All Today Tomorrow This week Next week This mon…" at bounding box center [564, 280] width 1128 height 429
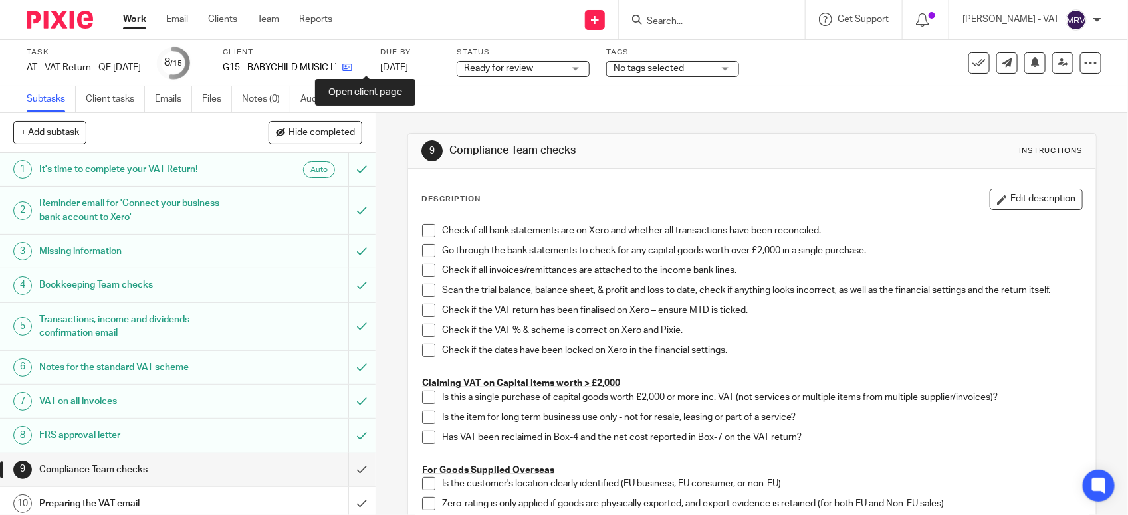
click at [352, 66] on icon at bounding box center [347, 67] width 10 height 10
click at [422, 227] on span at bounding box center [428, 230] width 13 height 13
click at [422, 247] on span at bounding box center [428, 250] width 13 height 13
click at [422, 270] on span at bounding box center [428, 270] width 13 height 13
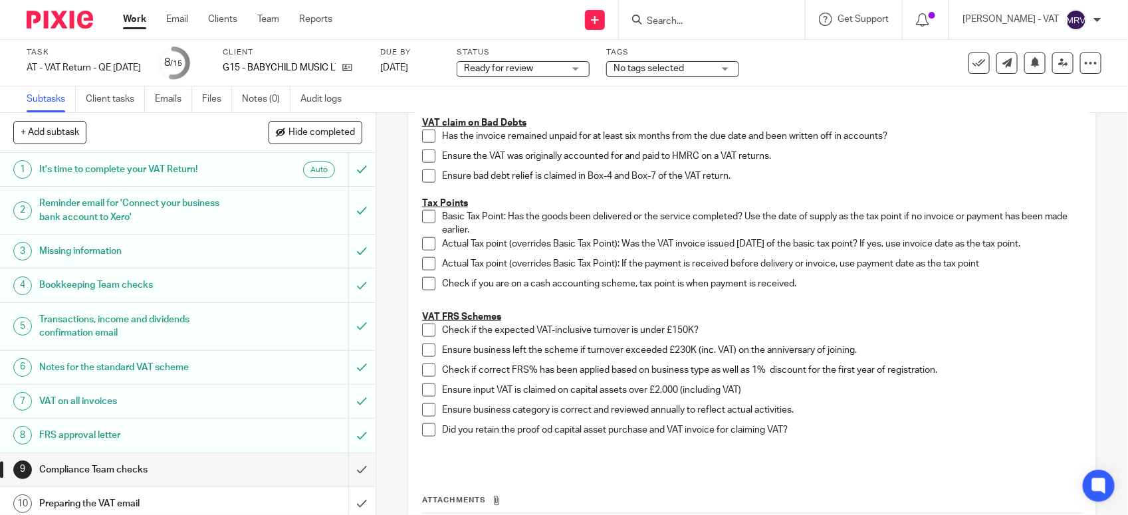
scroll to position [748, 0]
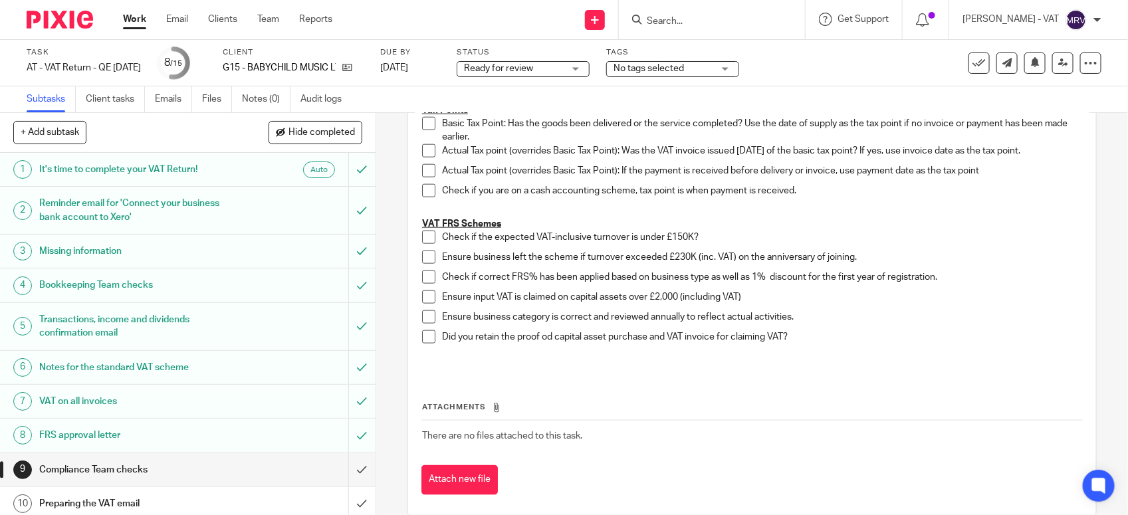
click at [423, 233] on span at bounding box center [428, 237] width 13 height 13
click at [424, 260] on span at bounding box center [428, 257] width 13 height 13
click at [422, 278] on span at bounding box center [428, 276] width 13 height 13
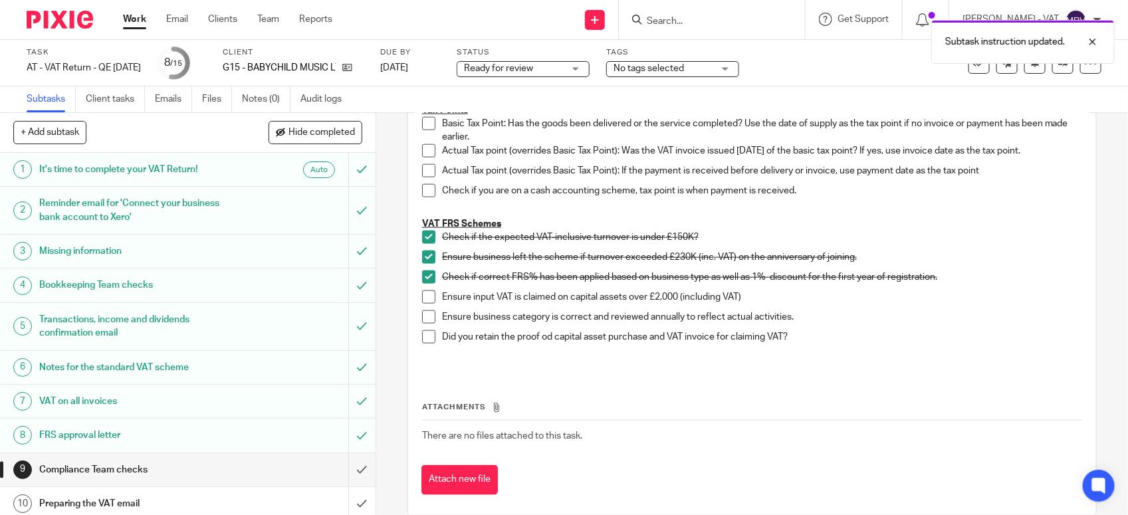
click at [422, 317] on span at bounding box center [428, 316] width 13 height 13
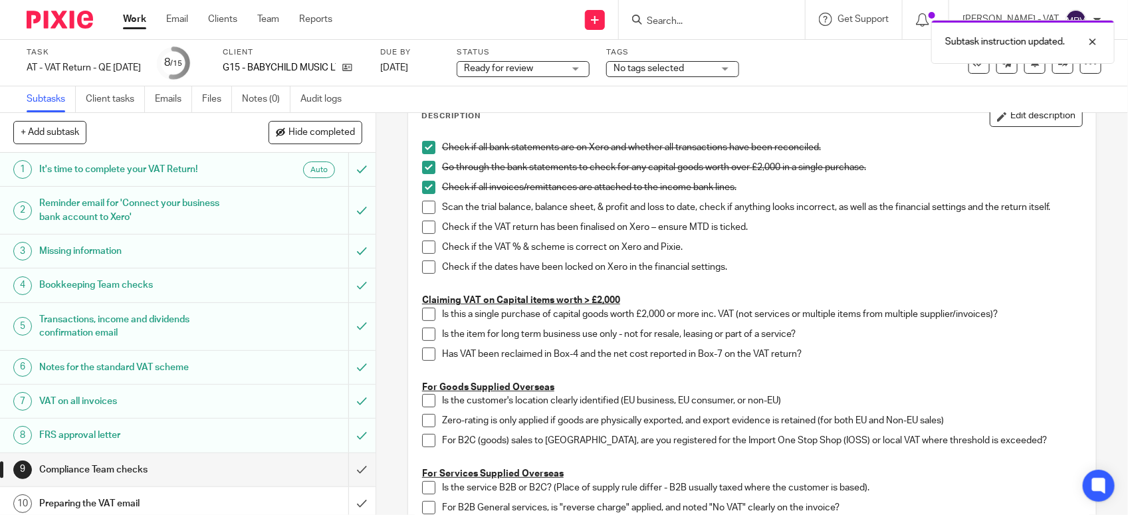
scroll to position [0, 0]
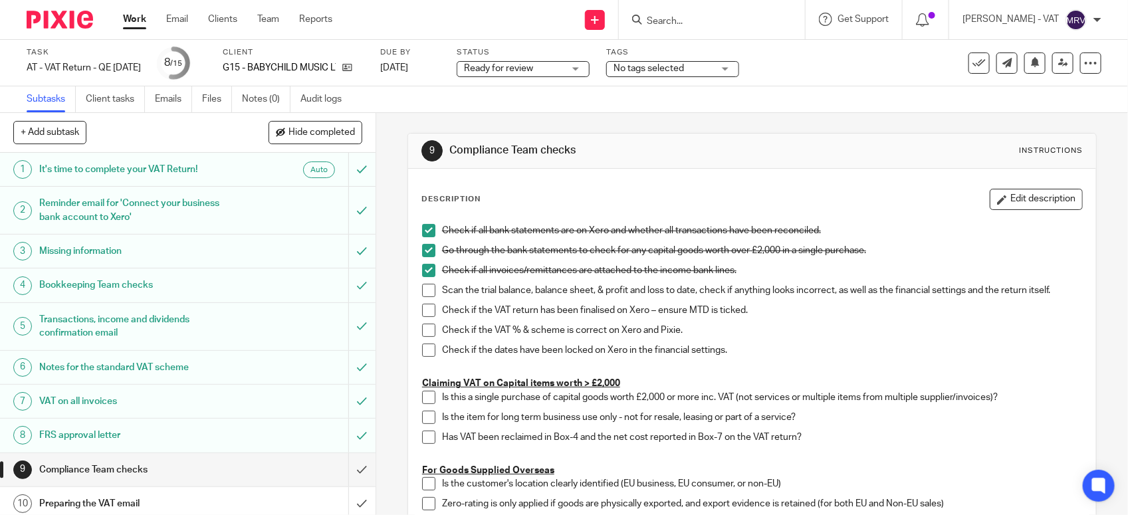
click at [422, 291] on span at bounding box center [428, 290] width 13 height 13
click at [424, 310] on span at bounding box center [428, 310] width 13 height 13
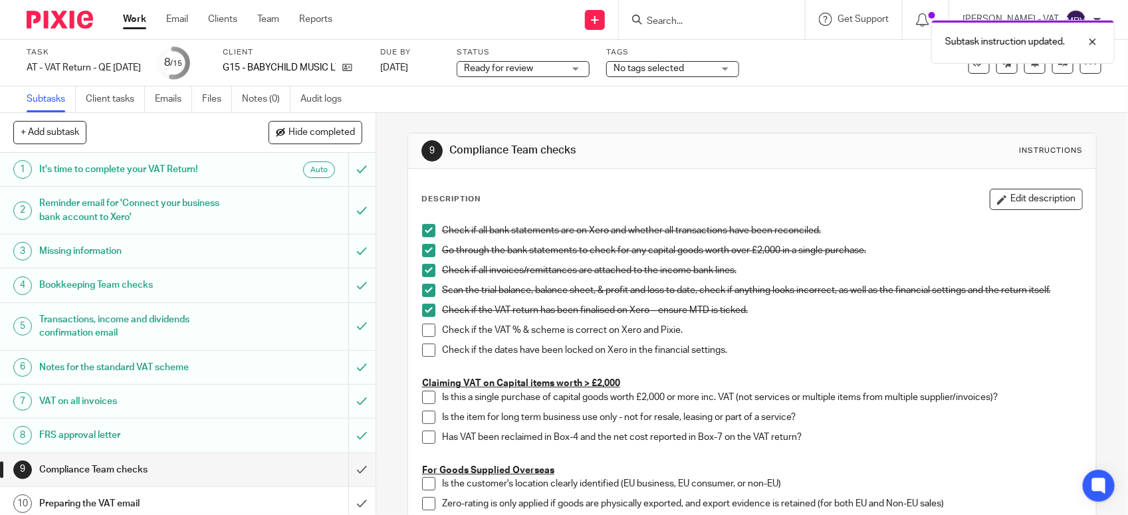
click at [422, 333] on span at bounding box center [428, 330] width 13 height 13
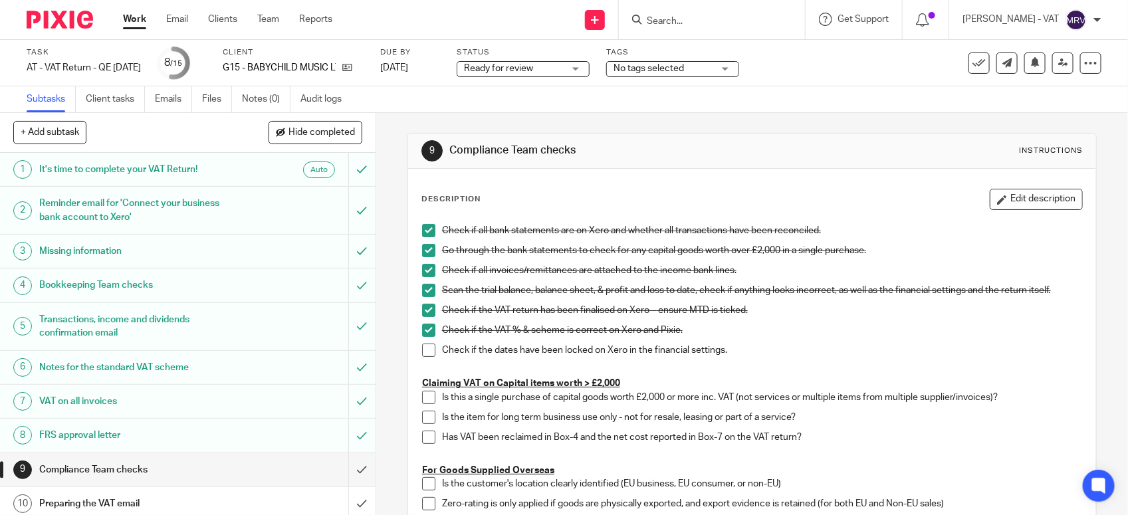
click at [425, 357] on span at bounding box center [428, 350] width 13 height 13
click at [843, 329] on p "Check if the VAT % & scheme is correct on Xero and Pixie." at bounding box center [762, 330] width 640 height 13
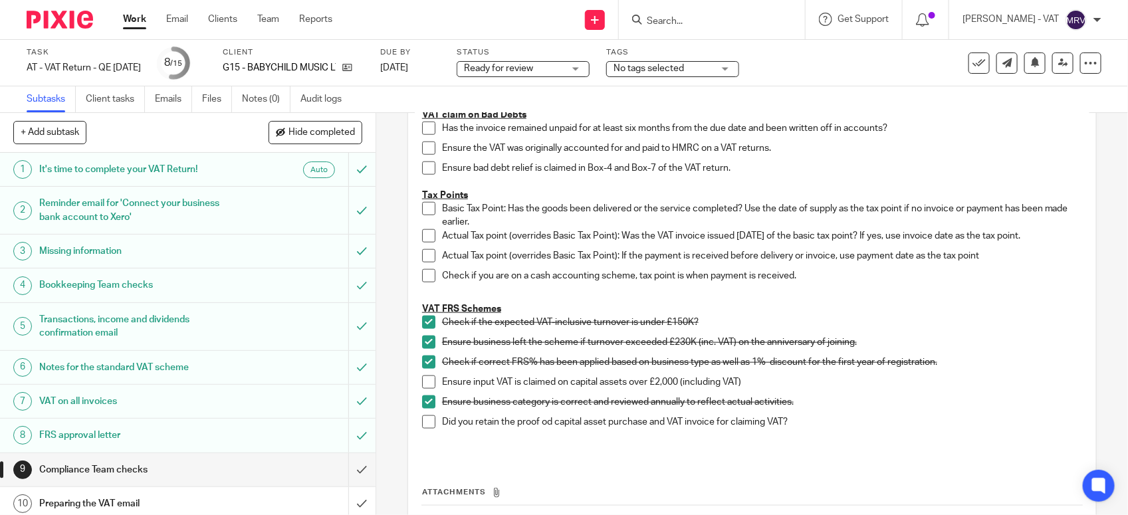
scroll to position [664, 0]
click at [874, 304] on p "VAT FRS Schemes" at bounding box center [752, 306] width 660 height 13
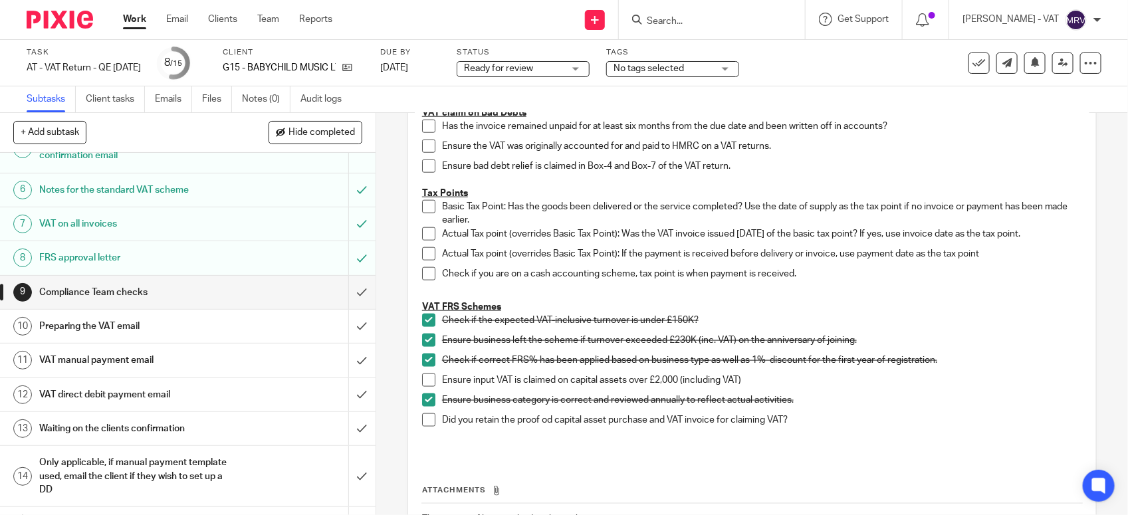
scroll to position [207, 0]
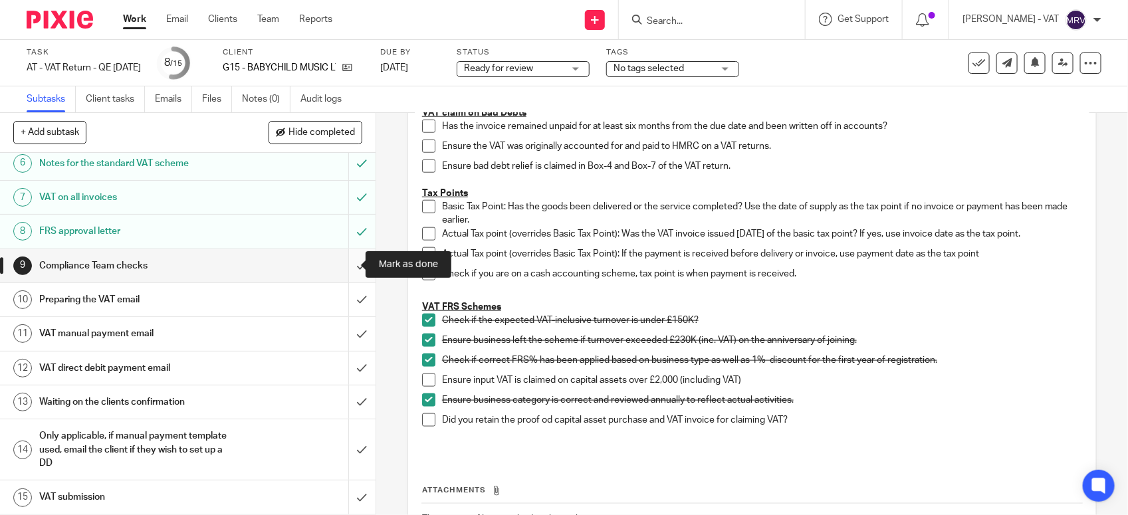
click at [348, 266] on input "submit" at bounding box center [187, 265] width 375 height 33
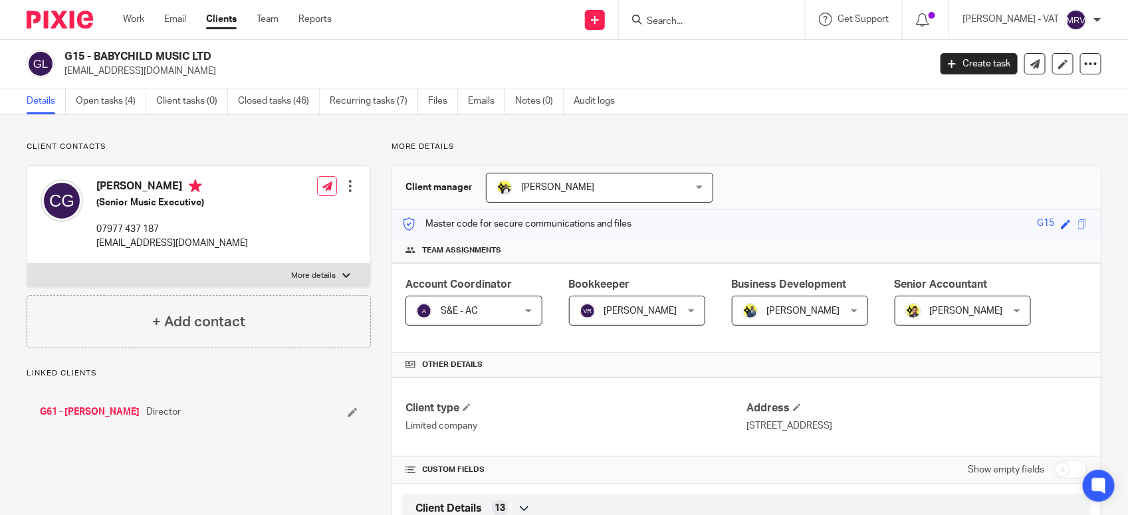
click at [504, 58] on h2 "G15 - BABYCHILD MUSIC LTD" at bounding box center [406, 57] width 684 height 14
drag, startPoint x: 93, startPoint y: 54, endPoint x: 207, endPoint y: 50, distance: 114.4
click at [207, 50] on h2 "G15 - BABYCHILD MUSIC LTD" at bounding box center [406, 57] width 684 height 14
copy h2 "BABYCHILD MUSIC LTD"
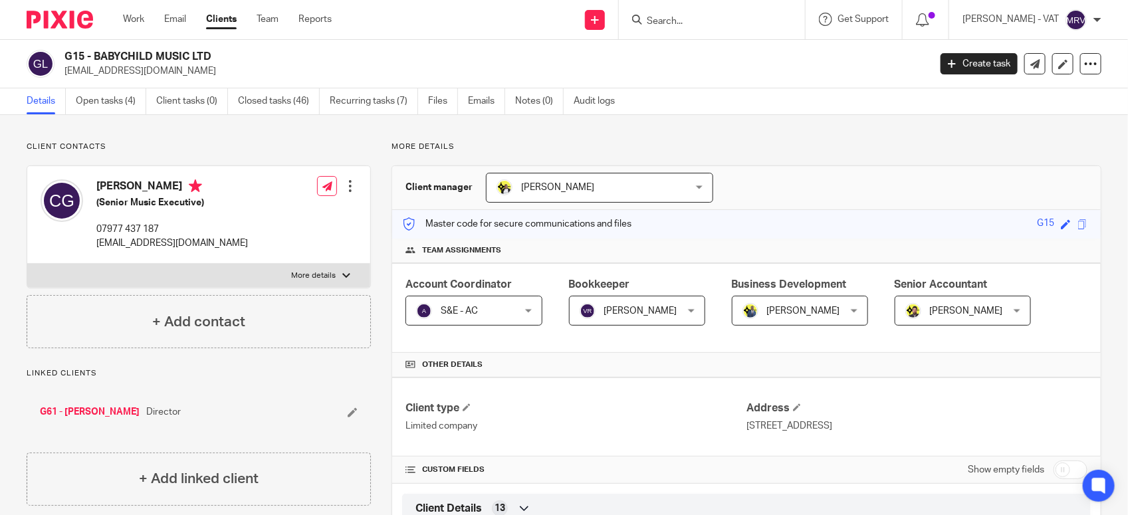
drag, startPoint x: 95, startPoint y: 54, endPoint x: 208, endPoint y: 53, distance: 113.0
click at [208, 53] on h2 "G15 - BABYCHILD MUSIC LTD" at bounding box center [406, 57] width 684 height 14
copy h2 "BABYCHILD MUSIC LTD"
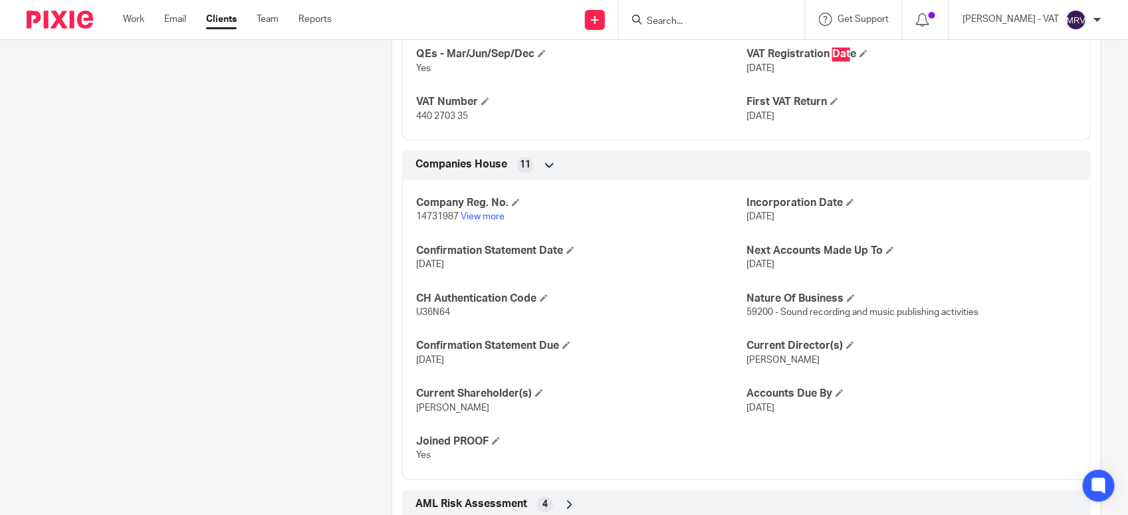
scroll to position [992, 0]
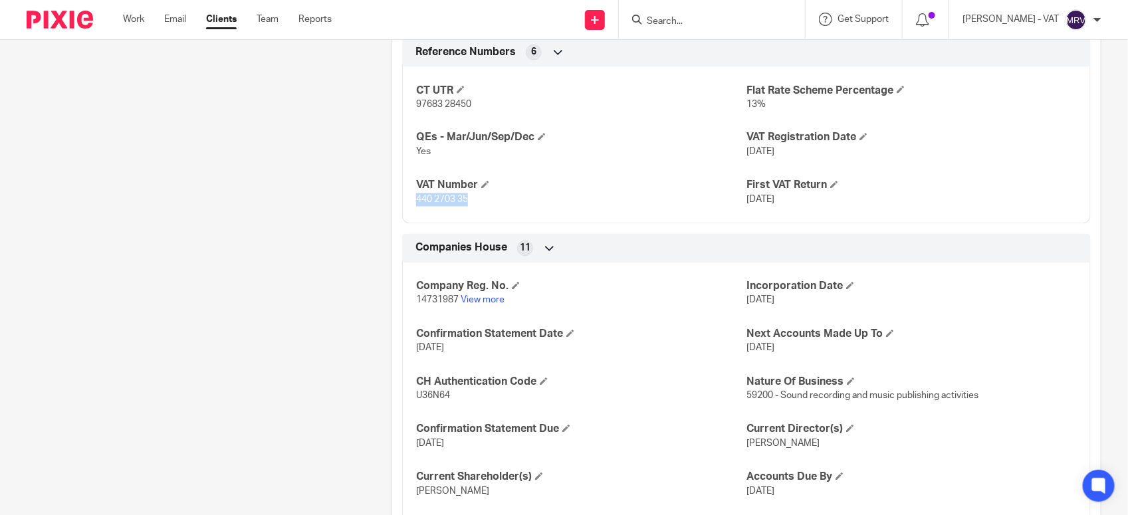
drag, startPoint x: 411, startPoint y: 203, endPoint x: 465, endPoint y: 203, distance: 54.5
click at [465, 203] on div "CT UTR 97683 28450 Flat Rate Scheme Percentage 13% QEs - Mar/Jun/Sep/Dec Yes VA…" at bounding box center [746, 140] width 688 height 167
copy span "440 2703 35"
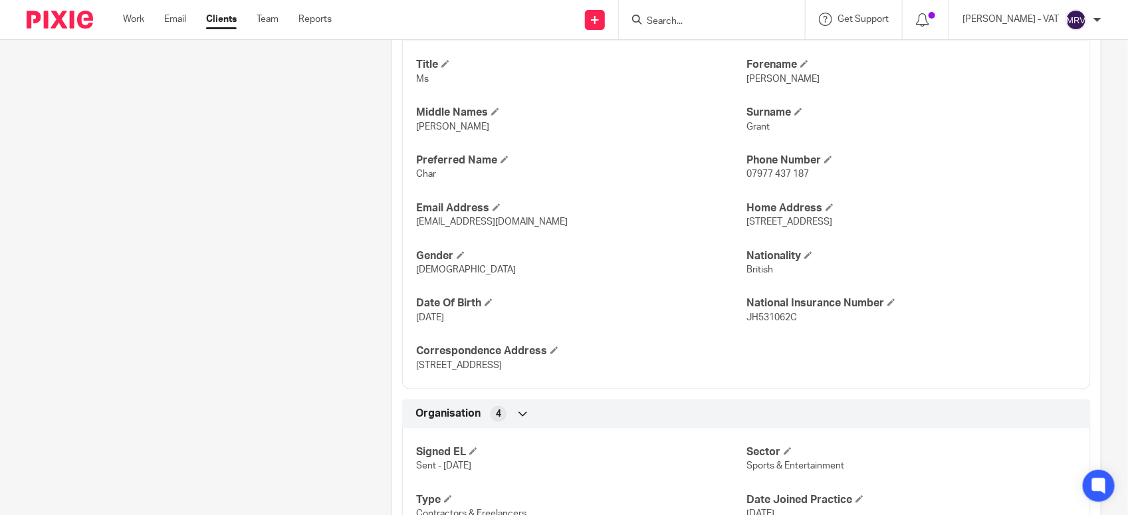
scroll to position [415, 0]
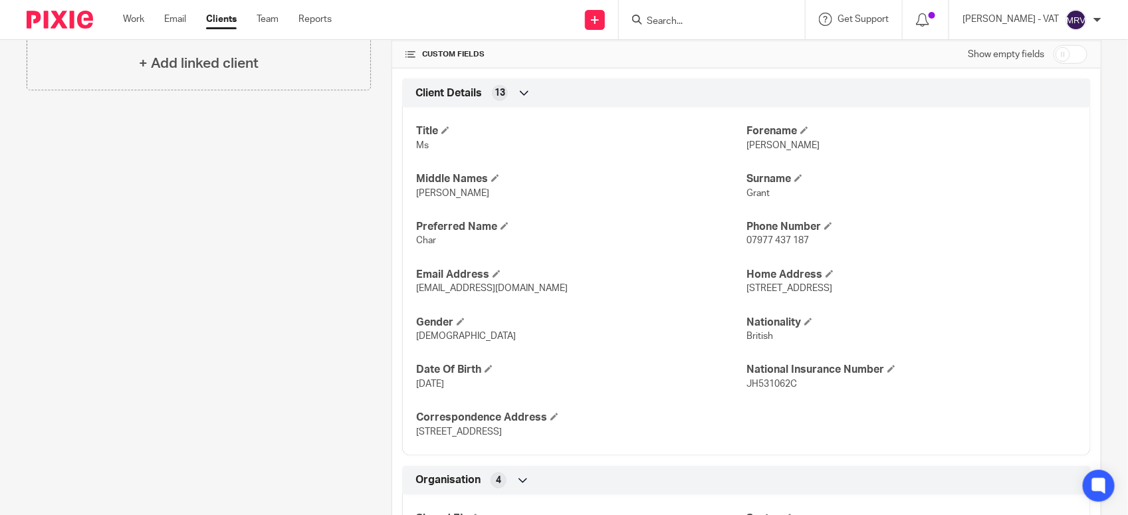
click at [419, 245] on span "Char" at bounding box center [426, 240] width 20 height 9
copy span "Char"
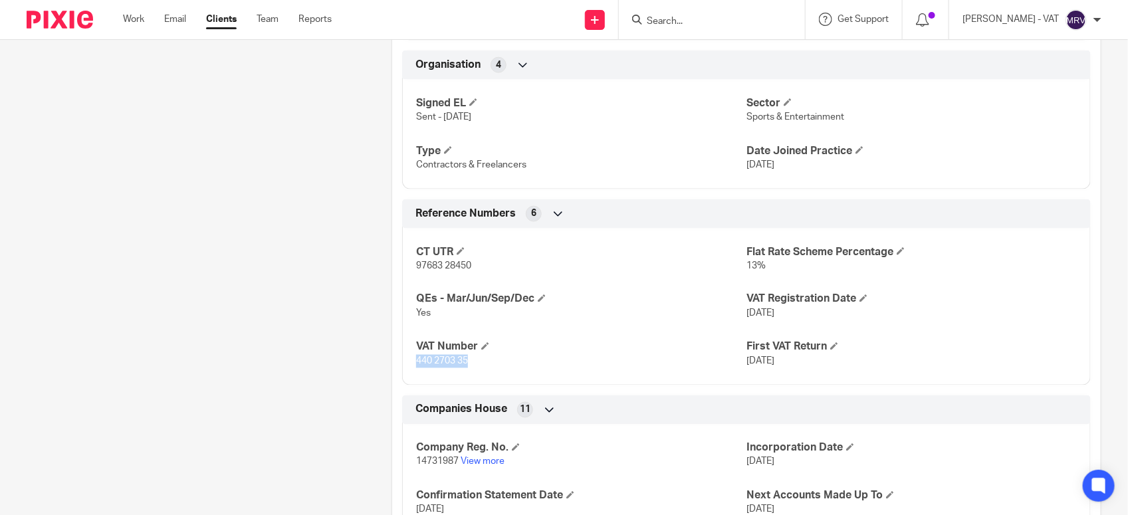
drag, startPoint x: 411, startPoint y: 363, endPoint x: 472, endPoint y: 369, distance: 61.4
click at [472, 369] on div "CT UTR 97683 28450 Flat Rate Scheme Percentage 13% QEs - Mar/Jun/Sep/Dec Yes VA…" at bounding box center [746, 302] width 688 height 167
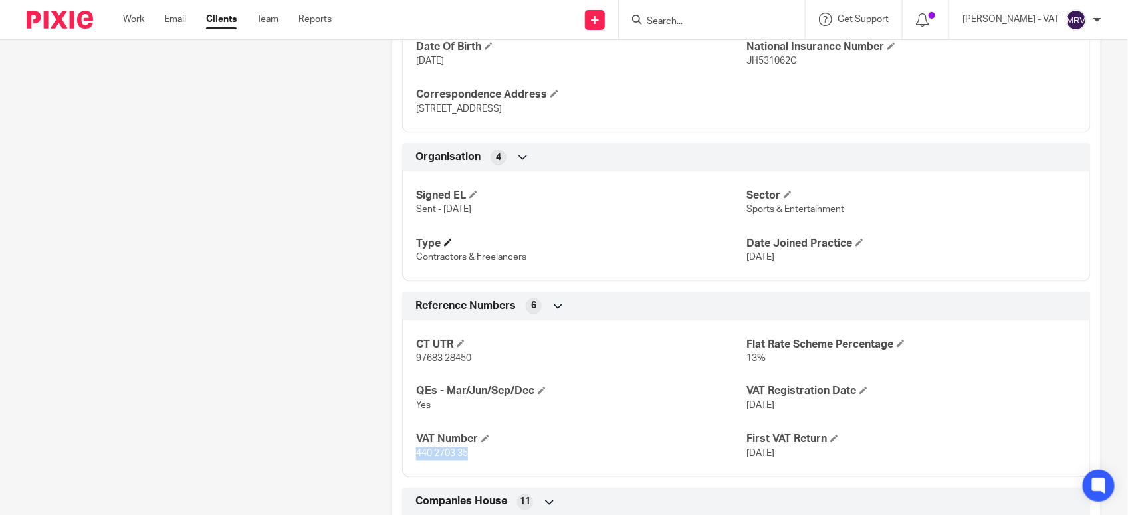
scroll to position [748, 0]
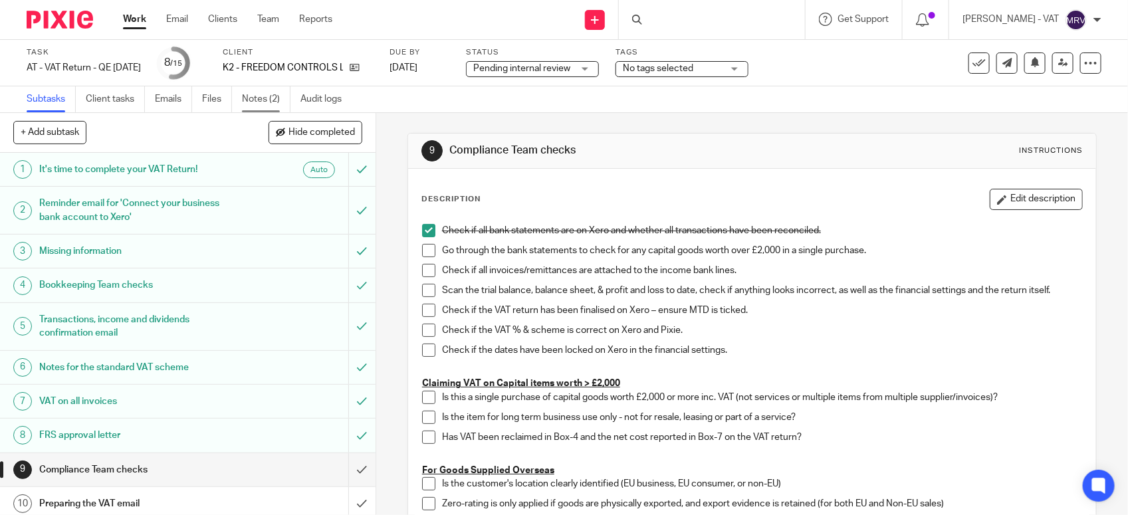
click at [274, 101] on link "Notes (2)" at bounding box center [266, 99] width 49 height 26
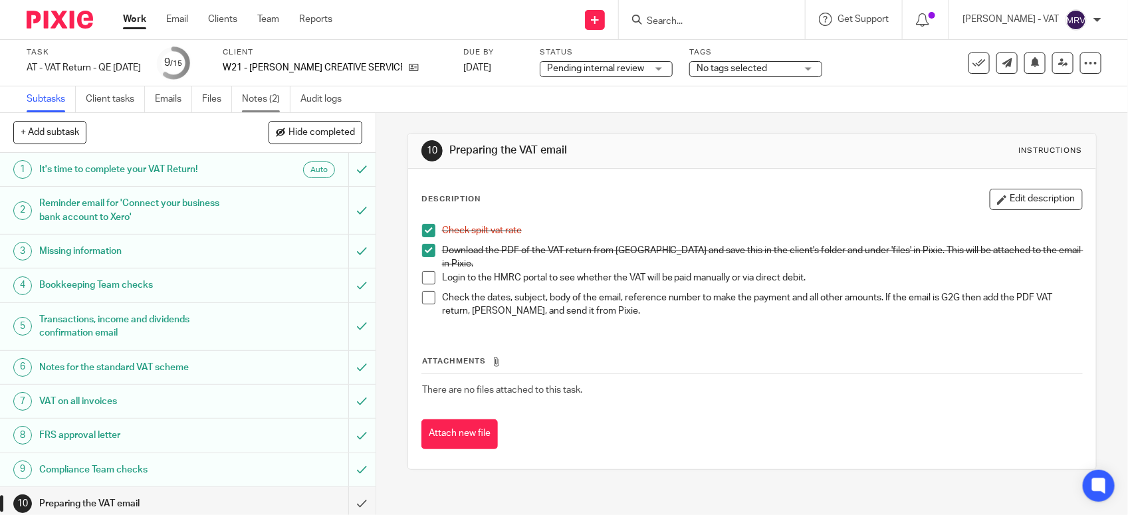
click at [263, 103] on link "Notes (2)" at bounding box center [266, 99] width 49 height 26
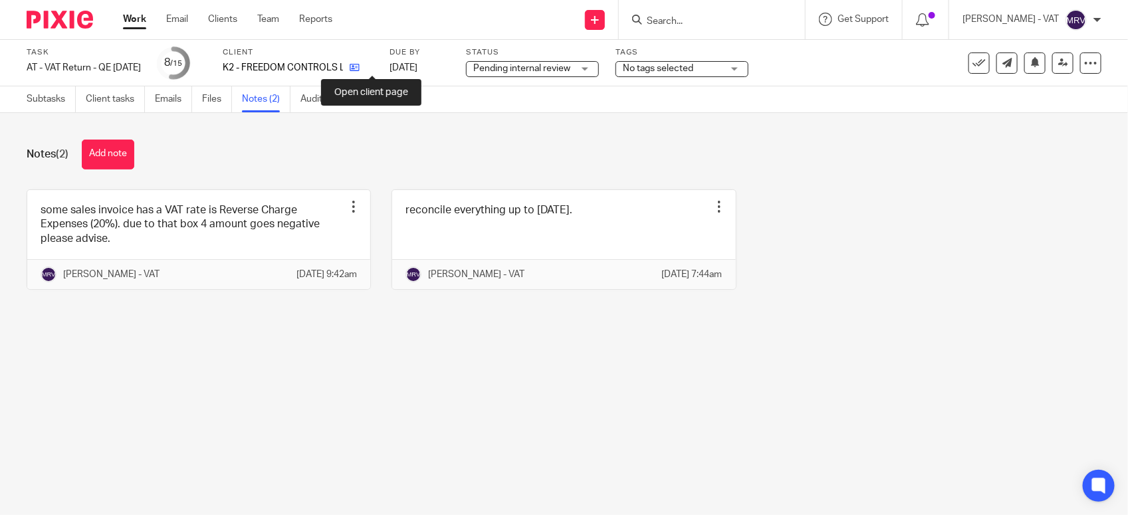
click at [359, 68] on icon at bounding box center [355, 67] width 10 height 10
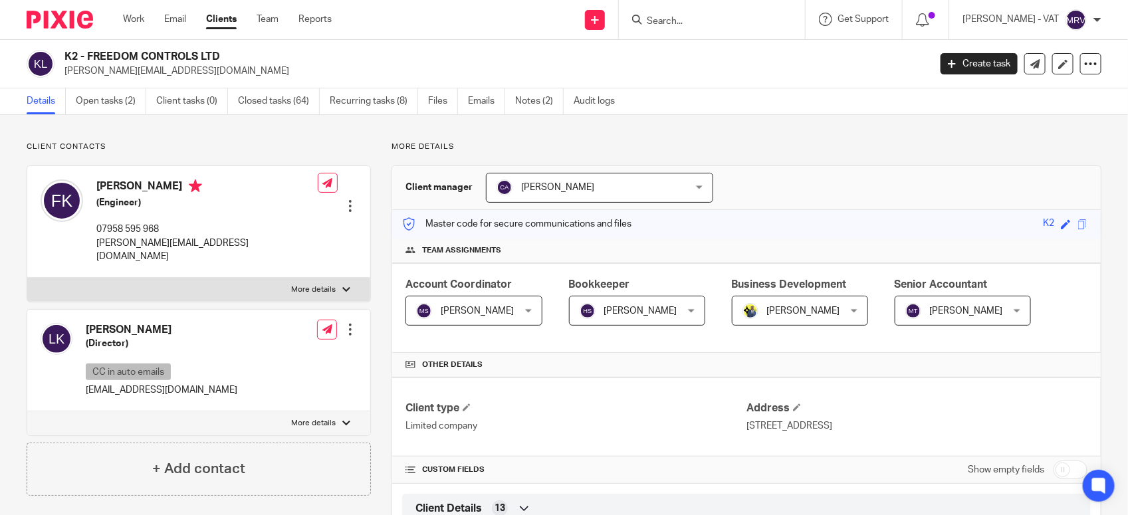
drag, startPoint x: 86, startPoint y: 54, endPoint x: 263, endPoint y: 45, distance: 177.0
click at [263, 45] on div "K2 - FREEDOM CONTROLS LTD frederick.kudom@freedomcontrols.co.uk Create task Upd…" at bounding box center [564, 64] width 1128 height 49
copy h2 "FREEDOM CONTROLS LTD"
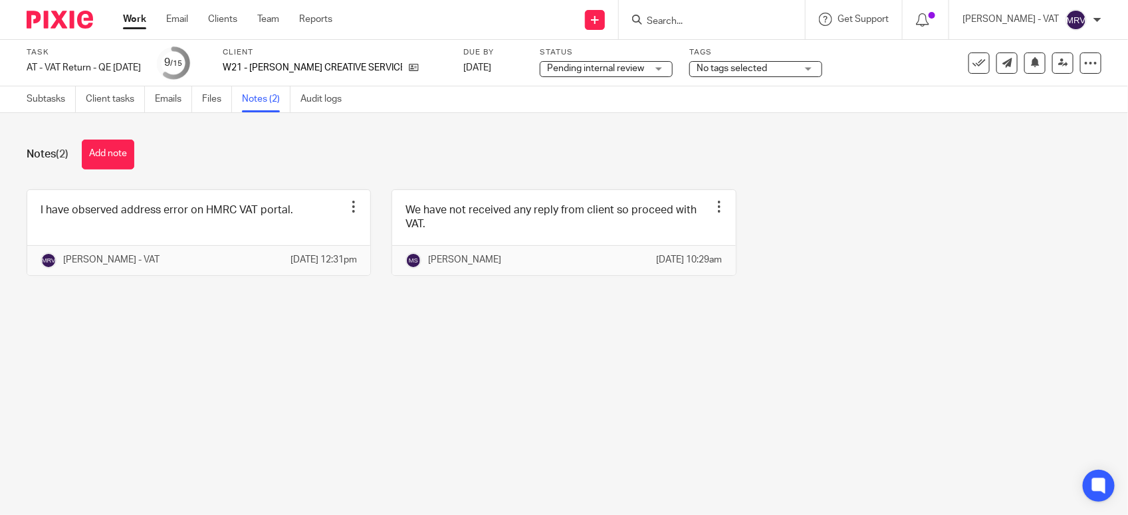
click at [472, 413] on main "Task AT - VAT Return - QE [DATE] Save AT - VAT Return - QE [DATE] 9 /15 Client …" at bounding box center [564, 257] width 1128 height 515
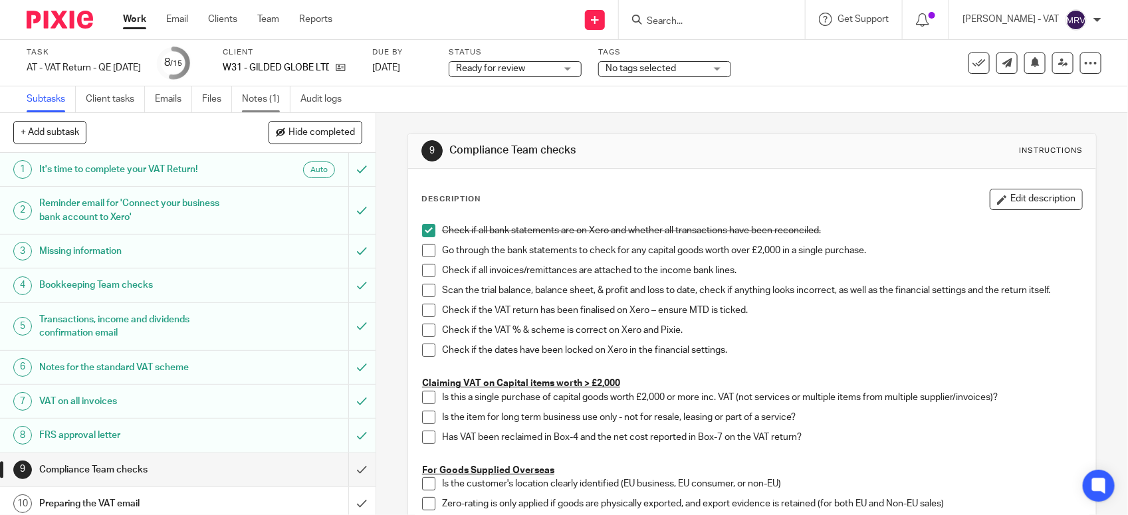
drag, startPoint x: 0, startPoint y: 0, endPoint x: 270, endPoint y: 97, distance: 286.7
click at [270, 97] on link "Notes (1)" at bounding box center [266, 99] width 49 height 26
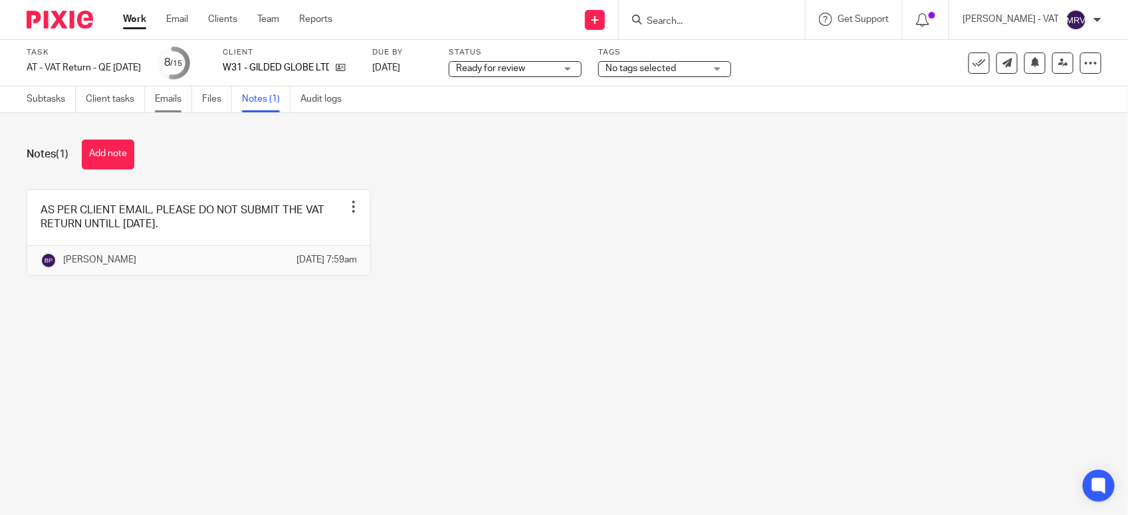
click at [184, 98] on link "Emails" at bounding box center [173, 99] width 37 height 26
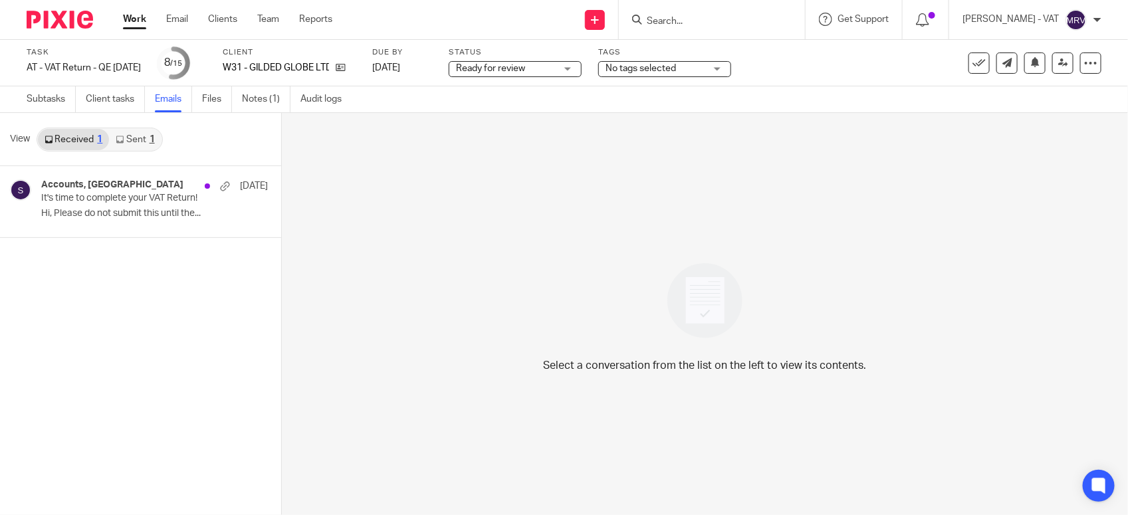
click at [126, 144] on link "Sent 1" at bounding box center [135, 139] width 52 height 21
click at [76, 134] on link "Received 1" at bounding box center [73, 139] width 71 height 21
click at [74, 198] on p "It's time to complete your VAT Return!" at bounding box center [116, 198] width 150 height 11
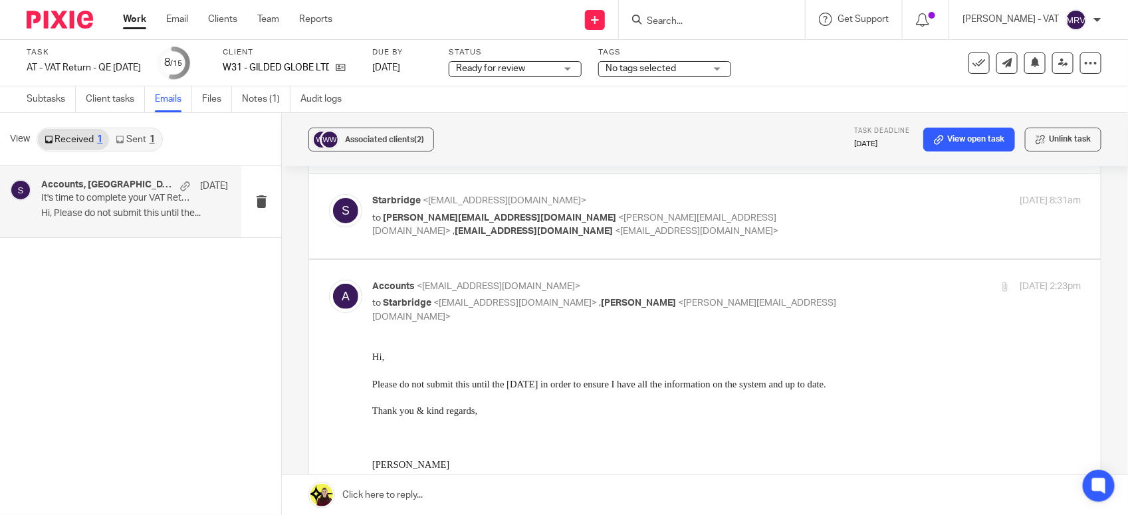
scroll to position [83, 0]
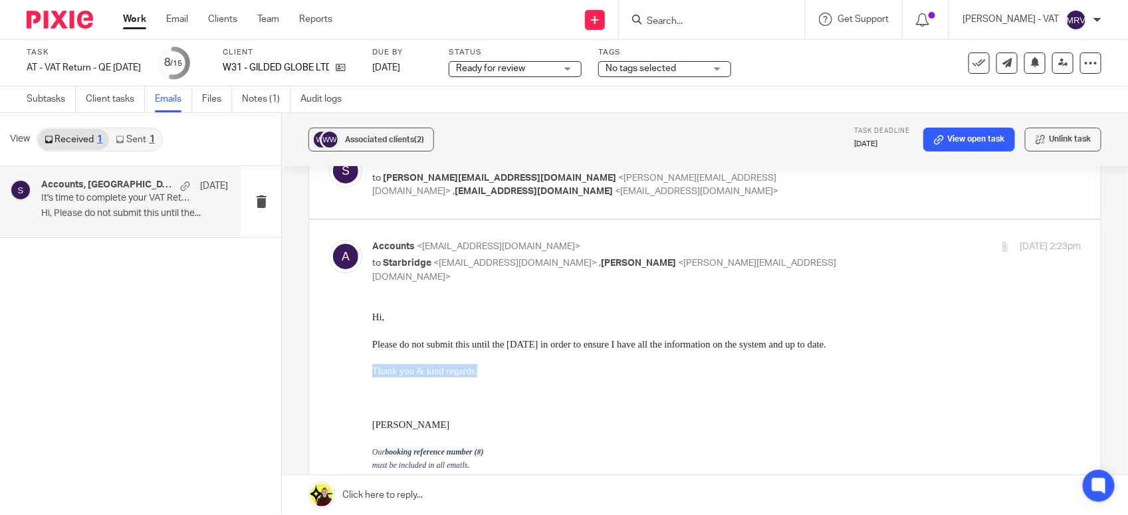
drag, startPoint x: 372, startPoint y: 371, endPoint x: 476, endPoint y: 370, distance: 104.3
click at [476, 370] on div "Thank you & kind regards," at bounding box center [726, 370] width 708 height 13
drag, startPoint x: 622, startPoint y: 344, endPoint x: 811, endPoint y: 342, distance: 189.4
click at [811, 342] on div "Please do not submit this until the 1NOV25 in order to ensure I have all the in…" at bounding box center [726, 344] width 708 height 13
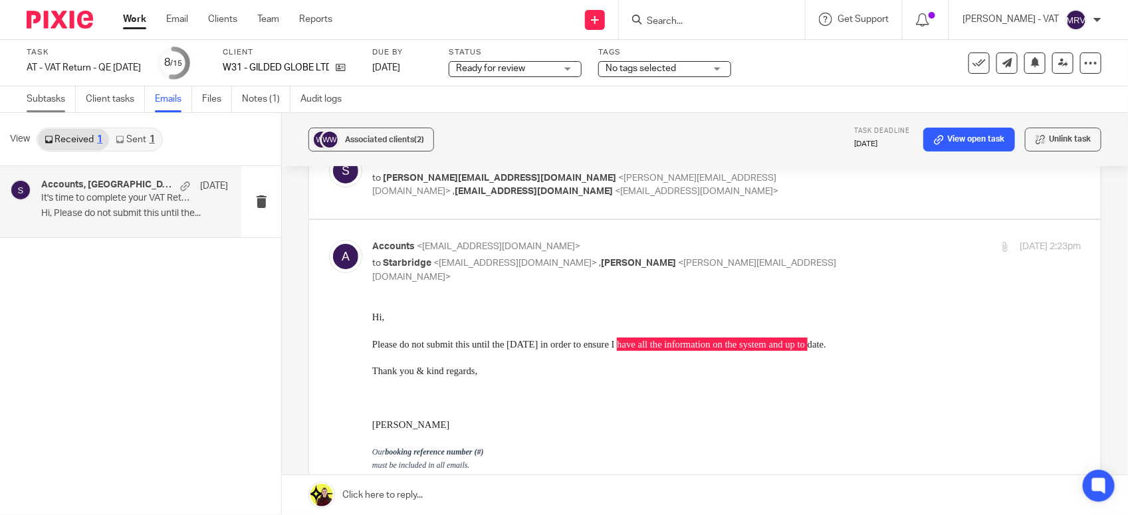
click at [56, 104] on link "Subtasks" at bounding box center [51, 99] width 49 height 26
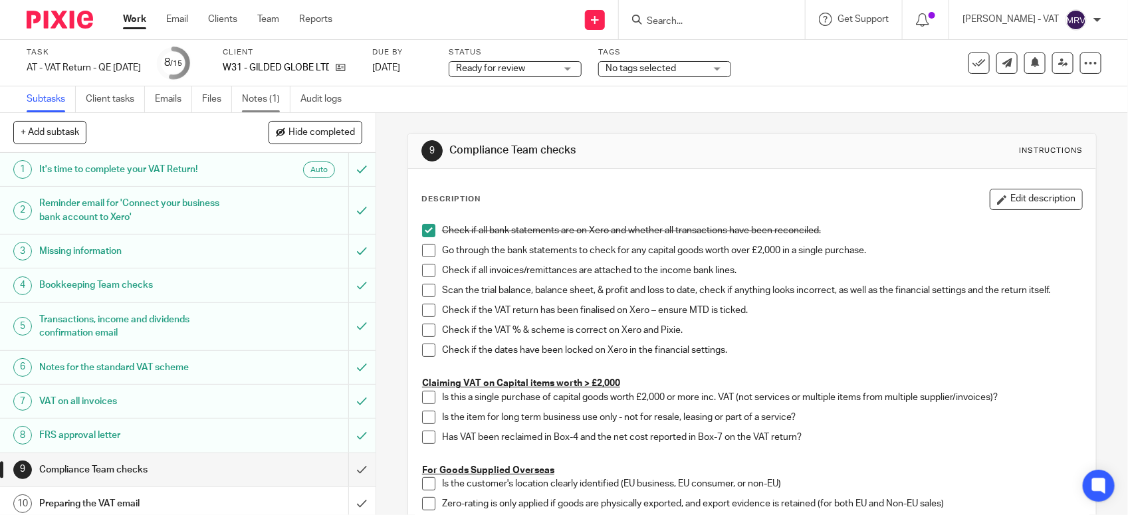
click at [270, 102] on link "Notes (1)" at bounding box center [266, 99] width 49 height 26
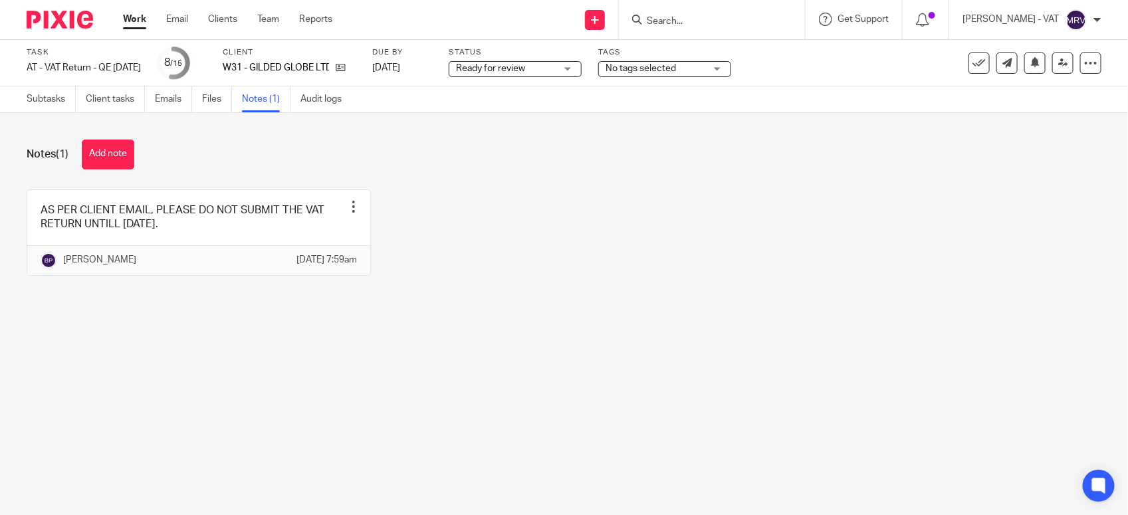
click at [523, 256] on div "AS PER CLIENT EMAIL, PLEASE DO NOT SUBMIT THE VAT RETURN UNTILL [DATE]. Edit no…" at bounding box center [553, 242] width 1095 height 106
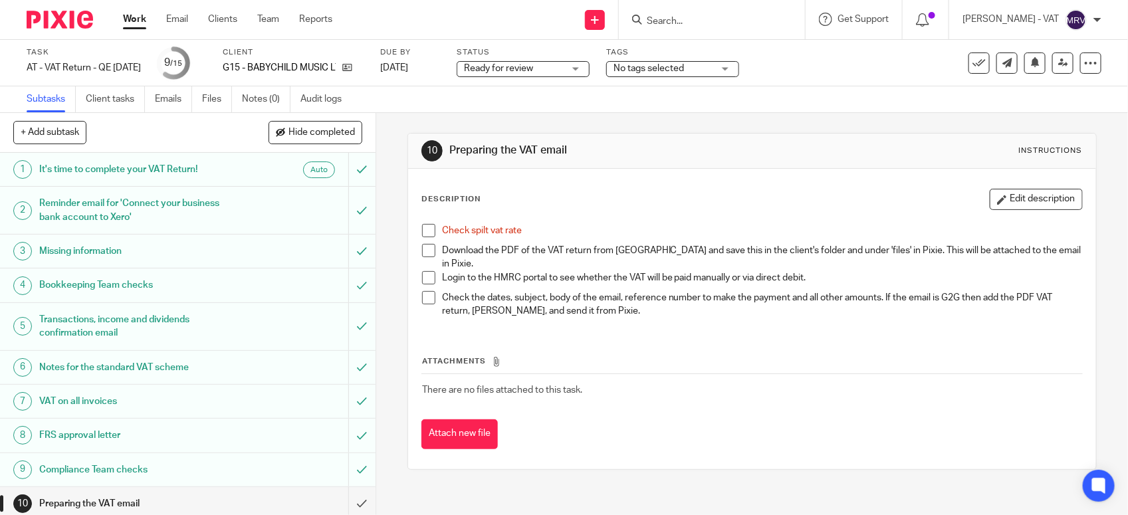
click at [422, 224] on span at bounding box center [428, 230] width 13 height 13
click at [225, 98] on link "Files" at bounding box center [217, 99] width 30 height 26
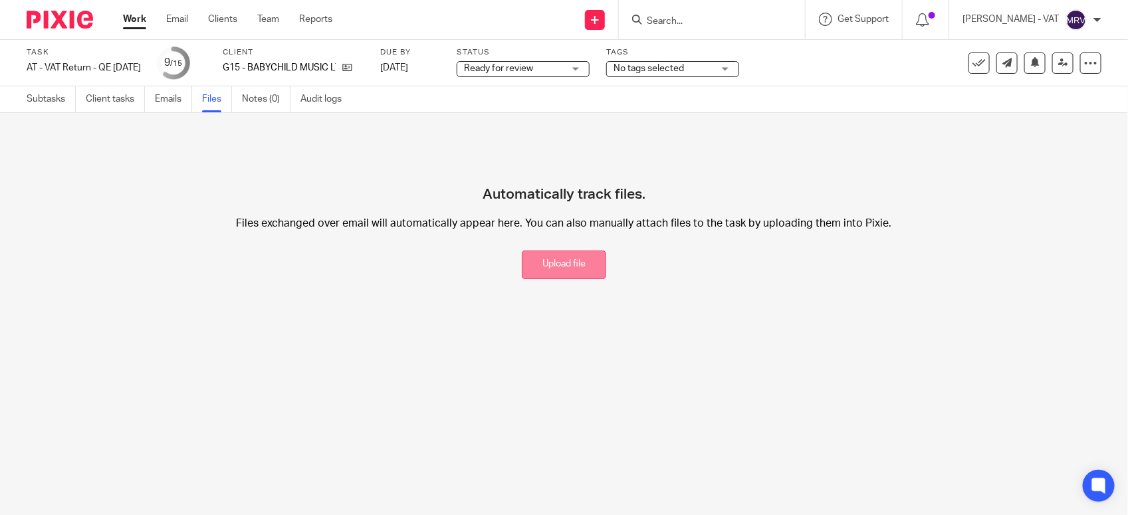
click at [522, 258] on button "Upload file" at bounding box center [564, 265] width 84 height 29
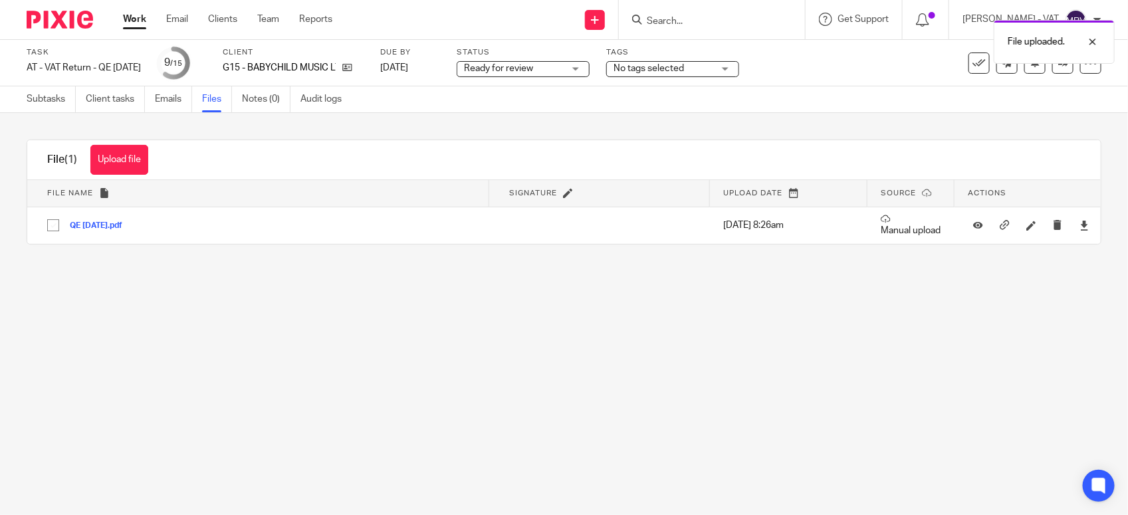
click at [507, 375] on main "Task AT - VAT Return - QE 30-09-2025 Save AT - VAT Return - QE 30-09-2025 9 /15…" at bounding box center [564, 257] width 1128 height 515
click at [60, 100] on link "Subtasks" at bounding box center [51, 99] width 49 height 26
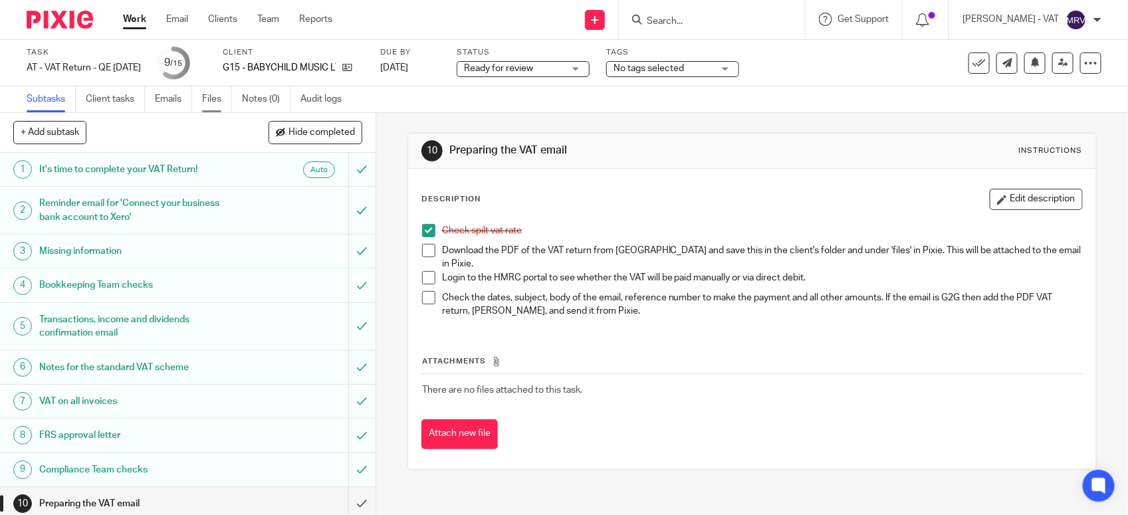
click at [225, 102] on link "Files" at bounding box center [217, 99] width 30 height 26
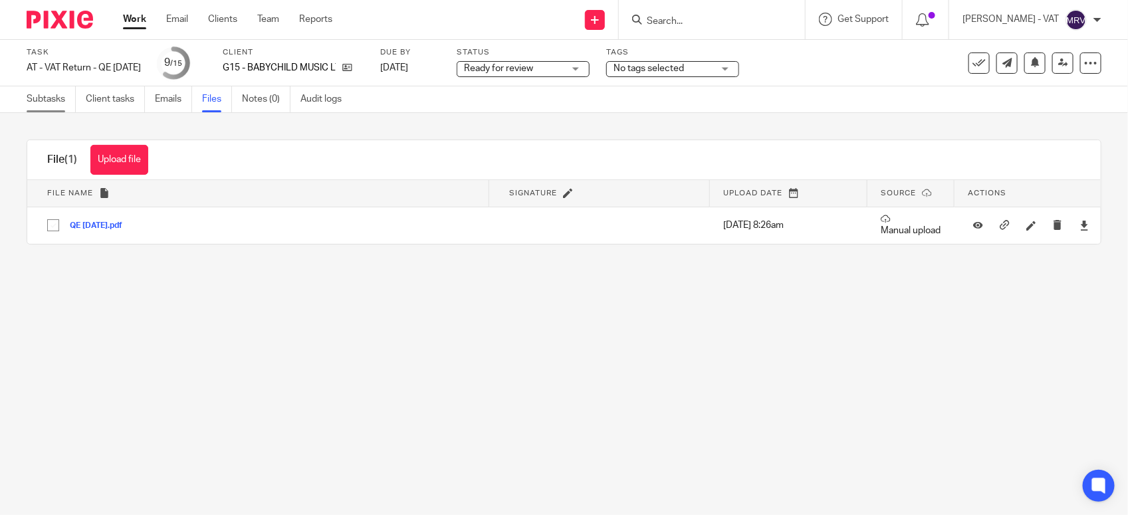
click at [37, 100] on link "Subtasks" at bounding box center [51, 99] width 49 height 26
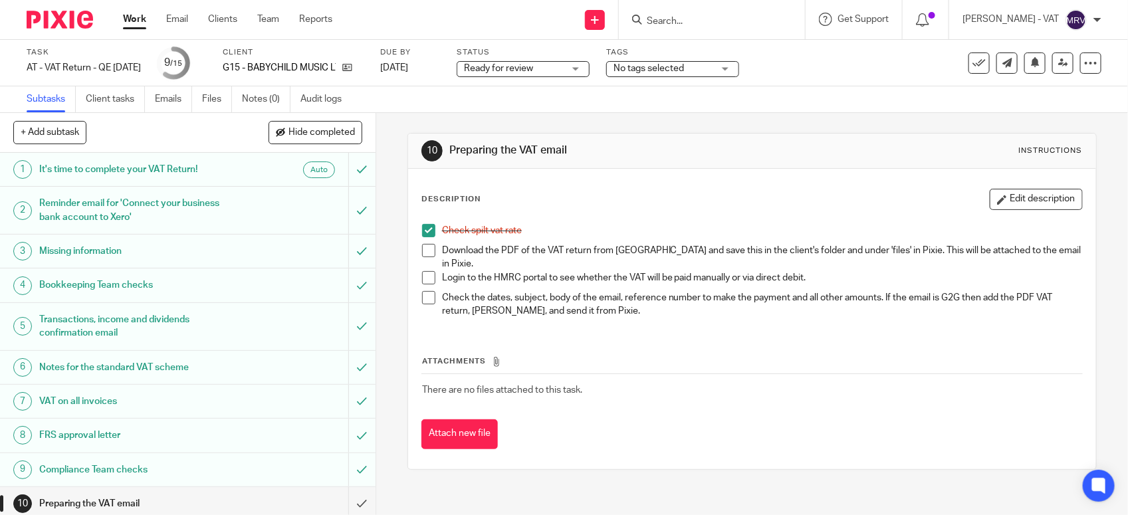
click at [424, 253] on span at bounding box center [428, 250] width 13 height 13
click at [1000, 204] on button "Edit description" at bounding box center [1035, 199] width 93 height 21
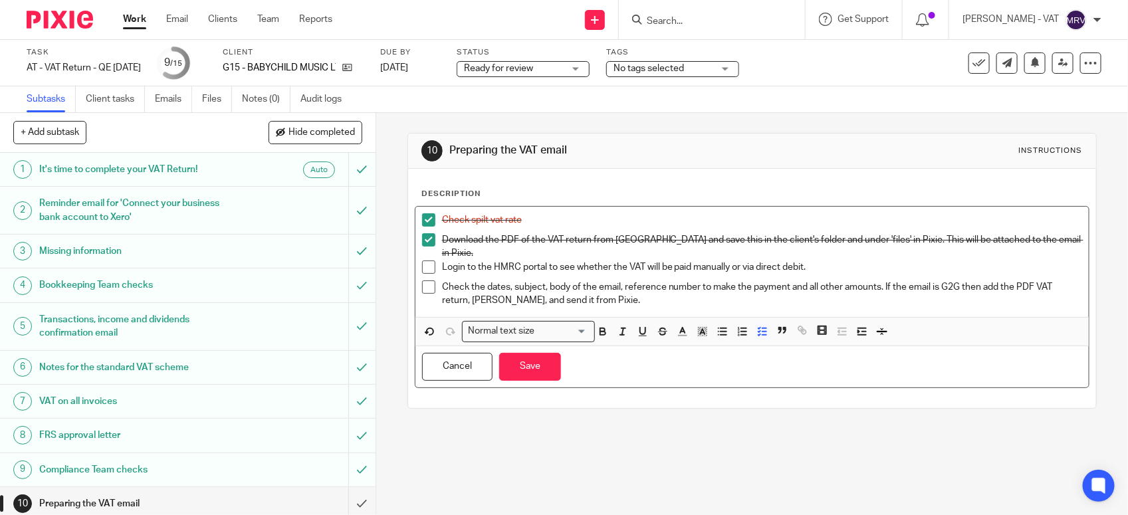
click at [729, 260] on p "Login to the HMRC portal to see whether the VAT will be paid manually or via di…" at bounding box center [762, 266] width 640 height 13
click at [726, 260] on p "Login to the HMRC portal to see whether the VAT will be paid manually or via di…" at bounding box center [762, 266] width 640 height 13
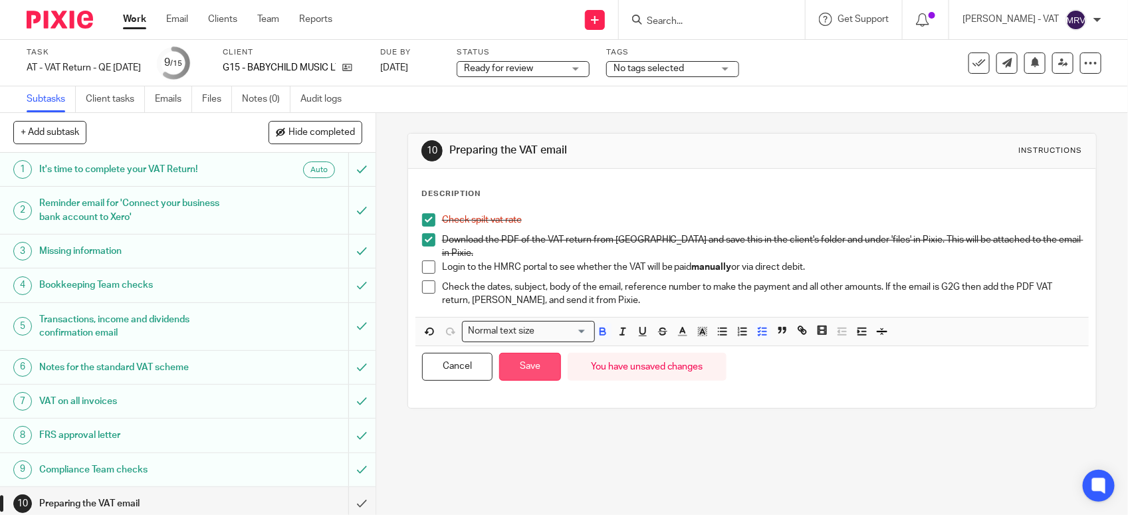
click at [526, 367] on button "Save" at bounding box center [530, 367] width 62 height 29
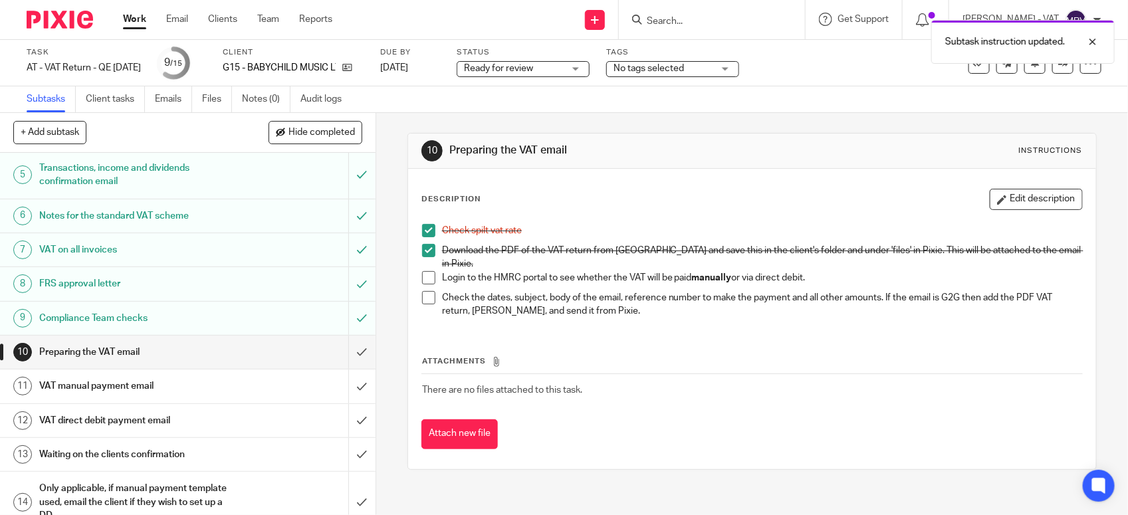
scroll to position [207, 0]
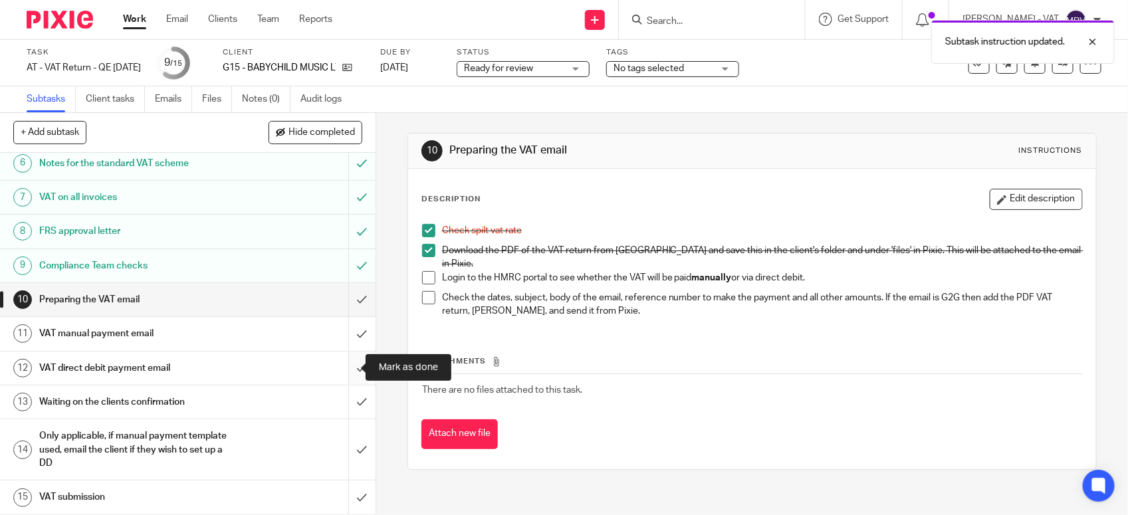
click at [340, 363] on input "submit" at bounding box center [187, 368] width 375 height 33
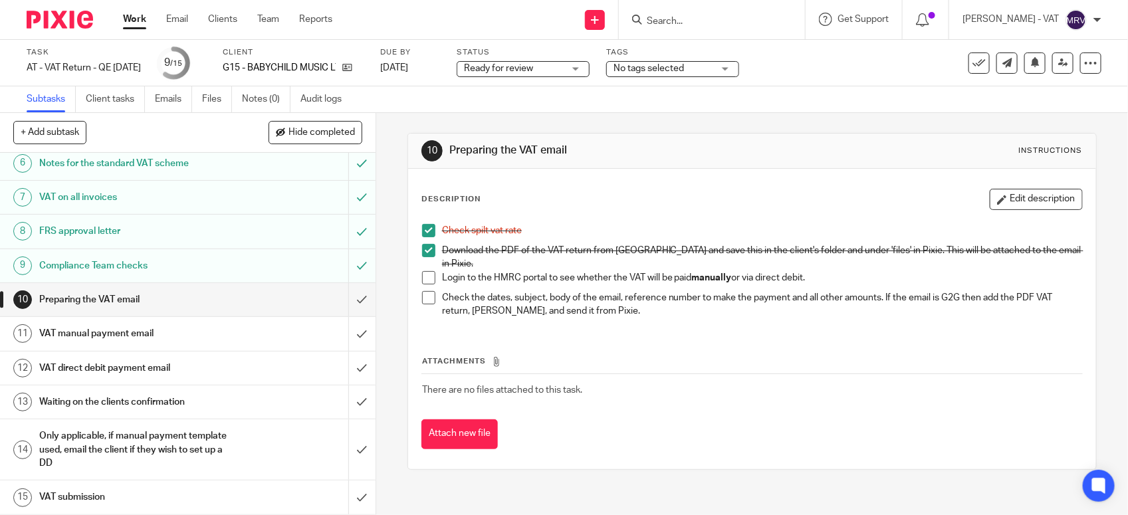
click at [276, 336] on div "VAT manual payment email" at bounding box center [187, 334] width 296 height 20
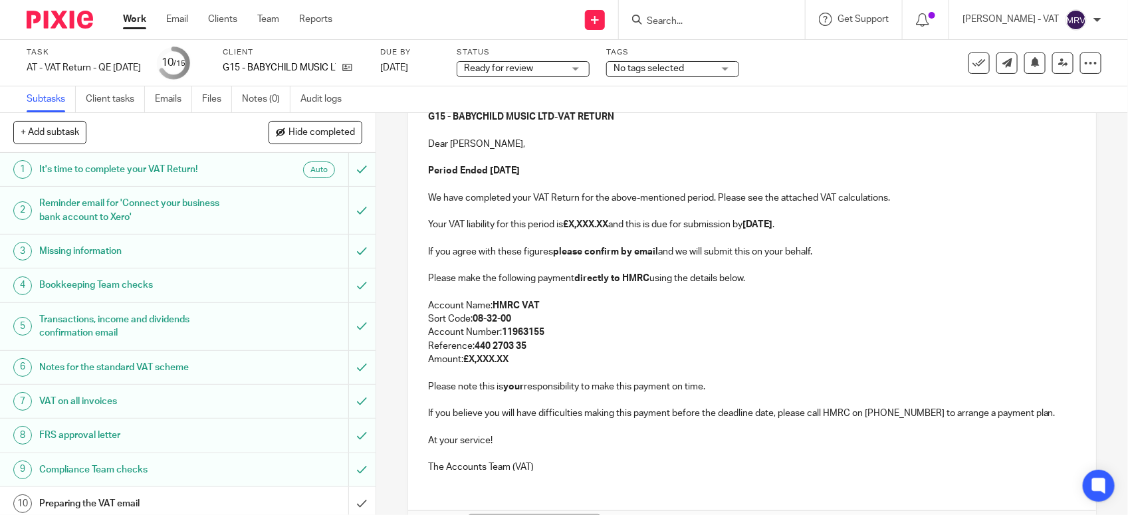
scroll to position [90, 0]
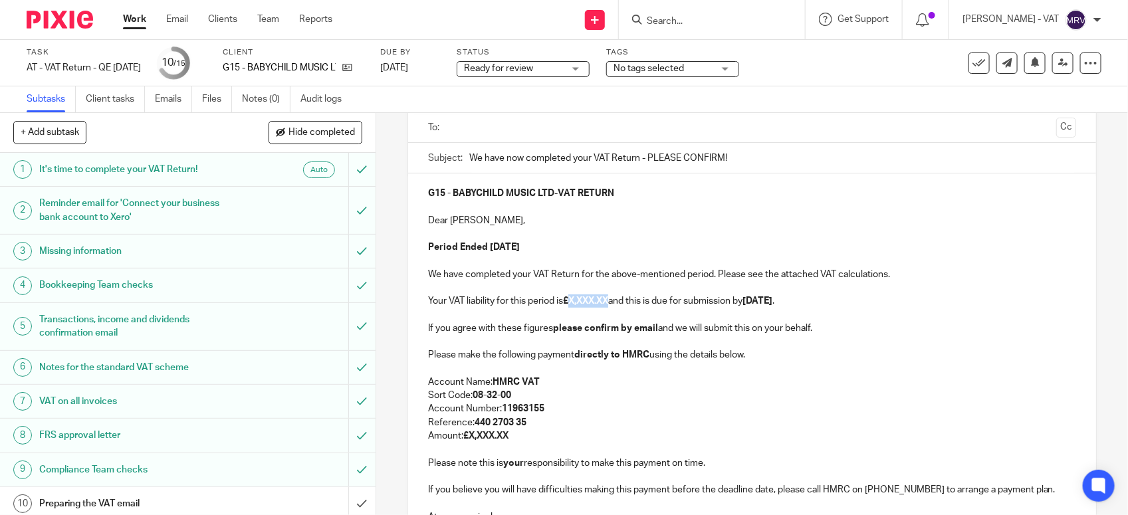
paste div
copy p "722.80"
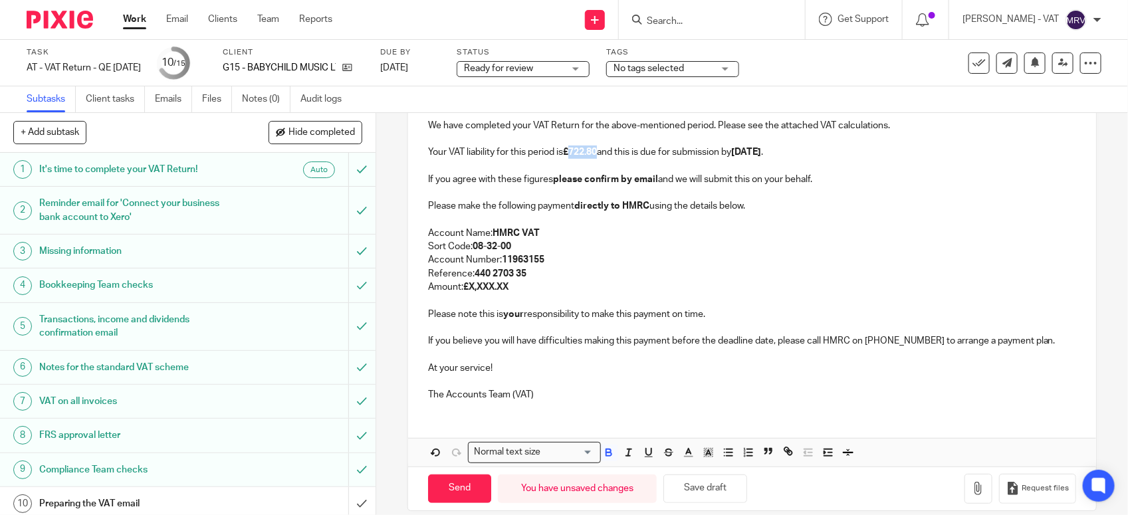
scroll to position [256, 0]
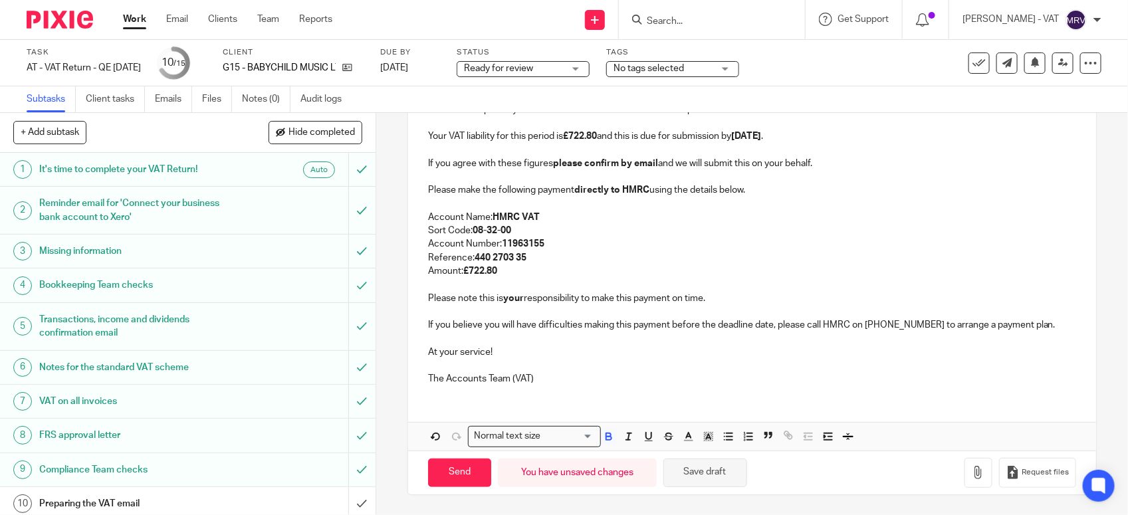
click at [716, 467] on button "Save draft" at bounding box center [705, 472] width 84 height 29
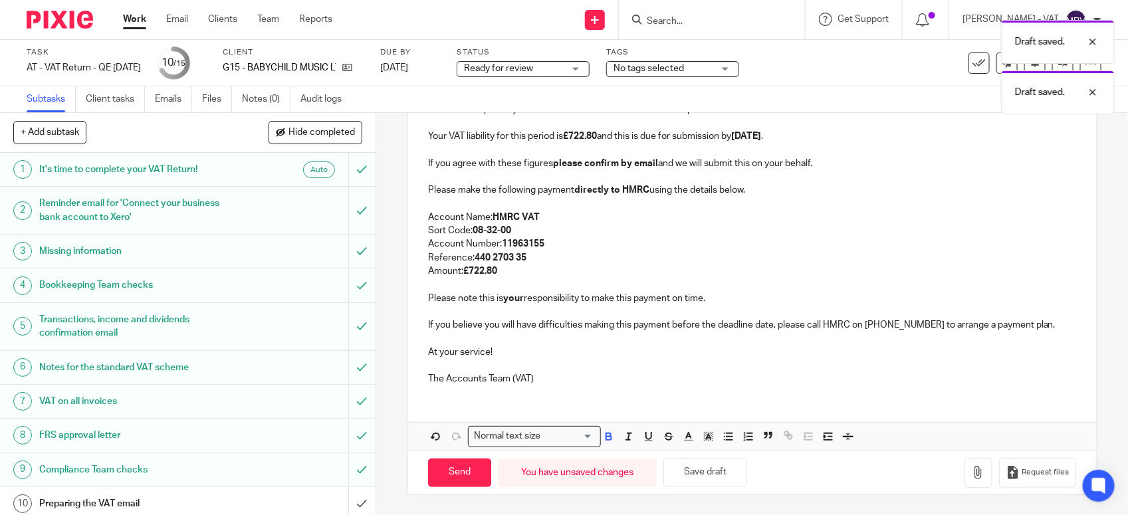
click at [678, 399] on div "G15 - BABYCHILD MUSIC LTD - VAT RETURN Dear Charlene, Period Ended 30th Septemb…" at bounding box center [752, 230] width 688 height 442
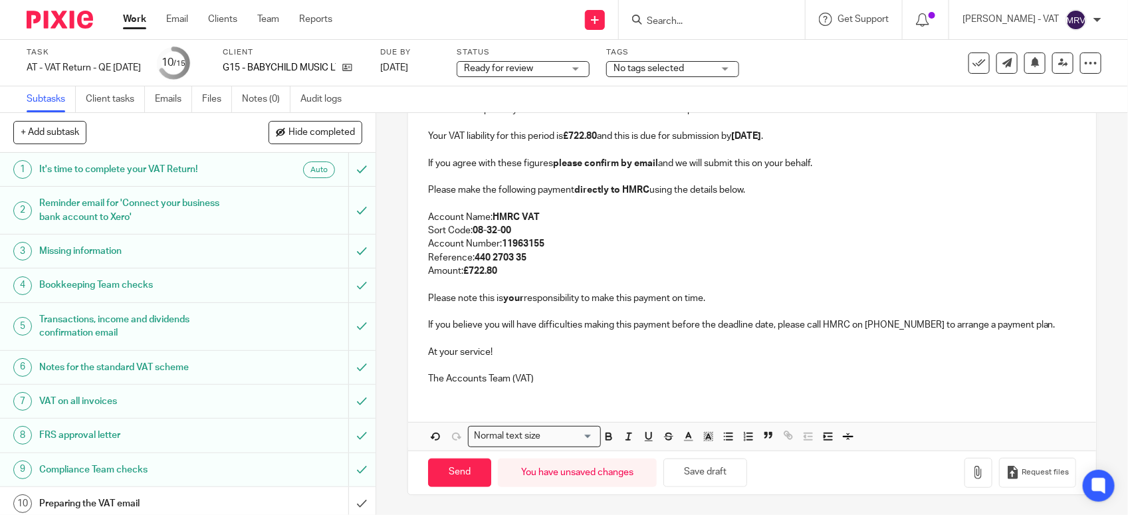
click at [569, 362] on p at bounding box center [752, 365] width 648 height 13
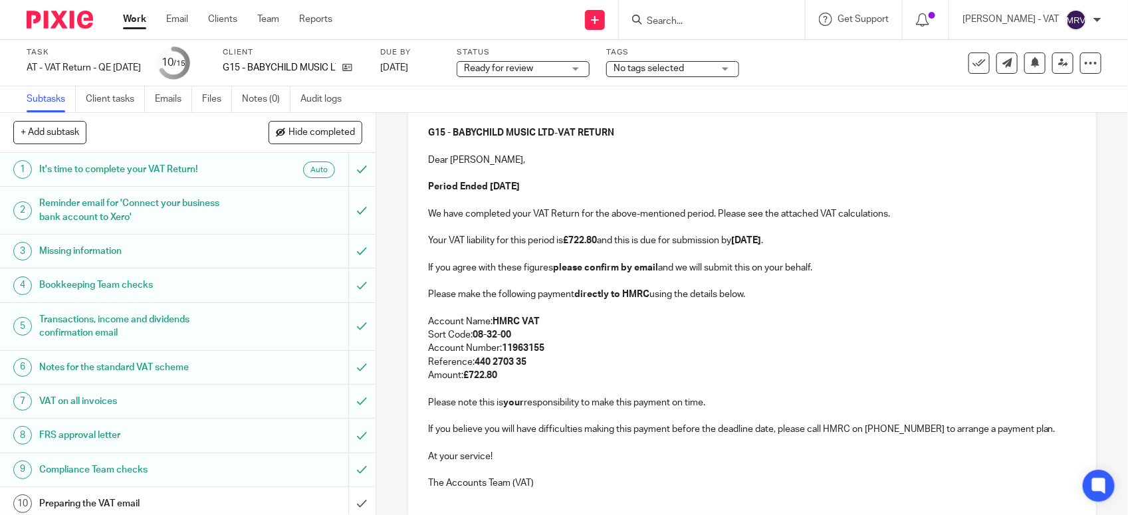
scroll to position [90, 0]
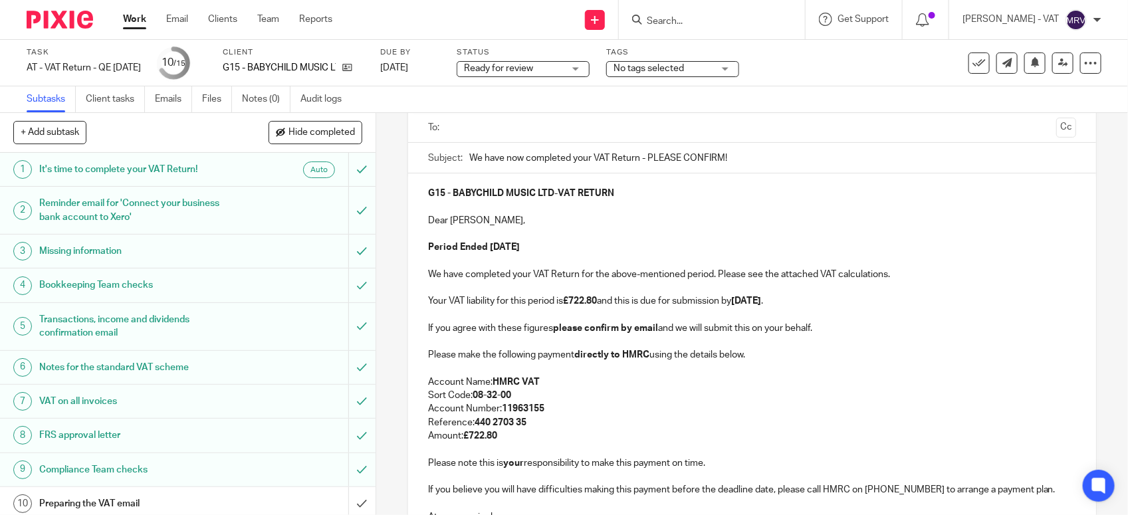
click at [603, 243] on p "Period Ended 30th September 2025" at bounding box center [752, 247] width 648 height 13
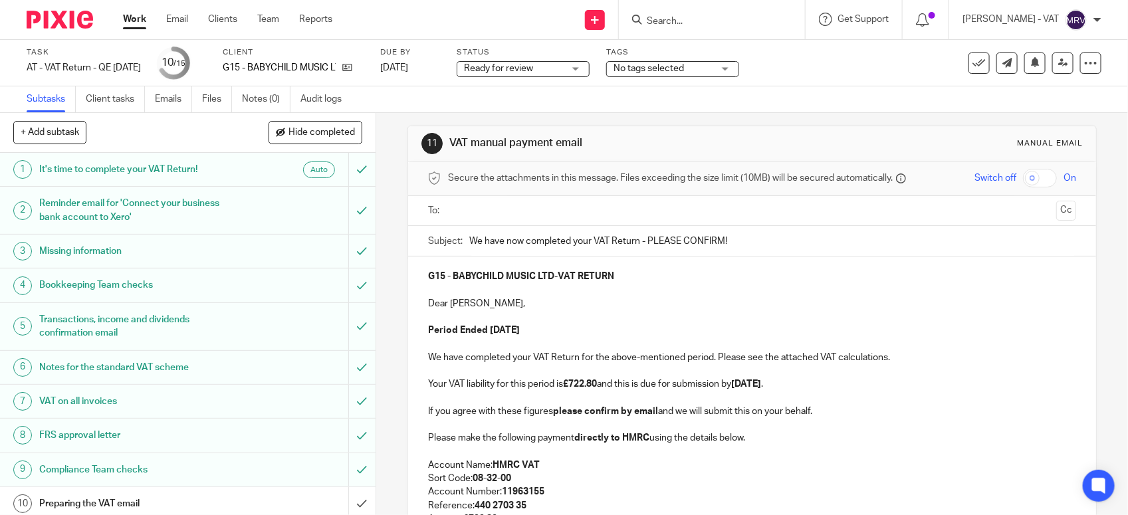
click at [546, 209] on input "text" at bounding box center [752, 210] width 598 height 15
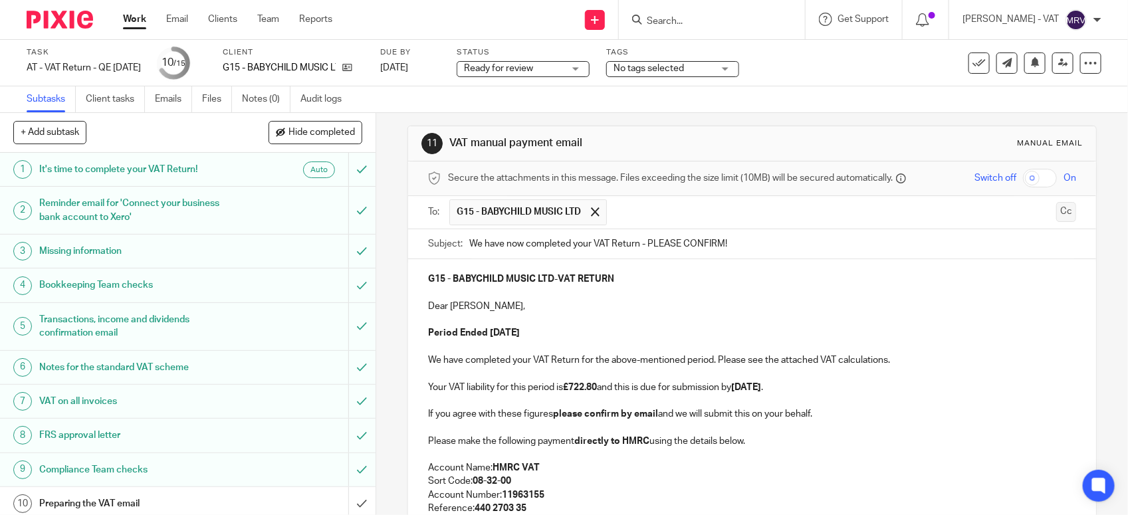
click at [1056, 211] on button "Cc" at bounding box center [1066, 212] width 20 height 20
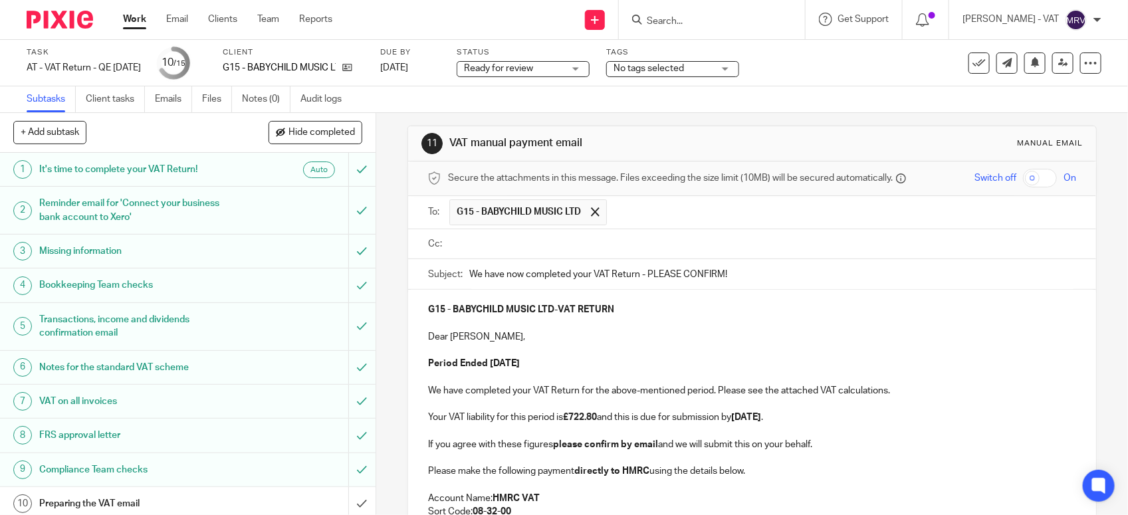
click at [512, 241] on input "text" at bounding box center [762, 244] width 618 height 15
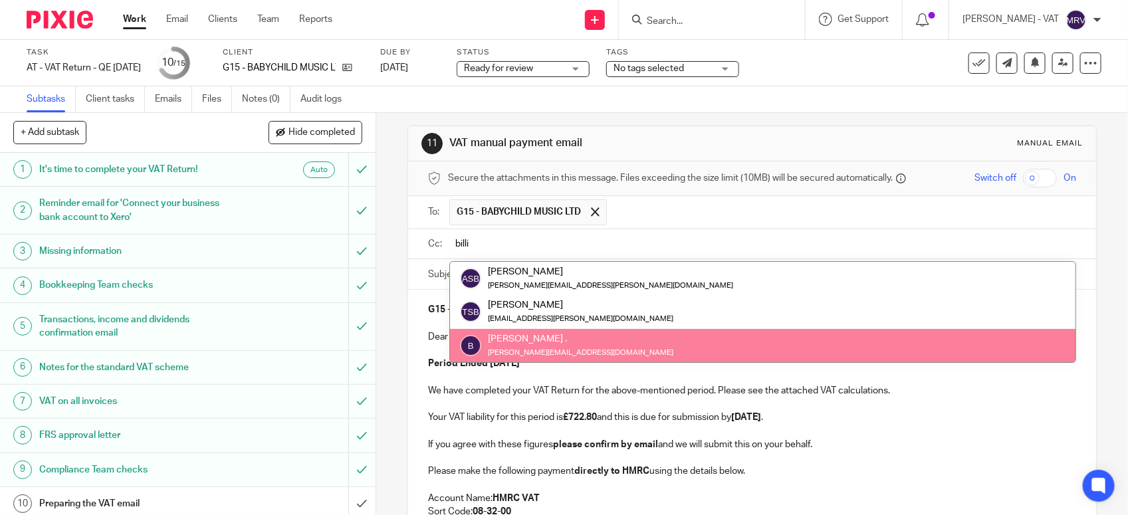
type input "billi"
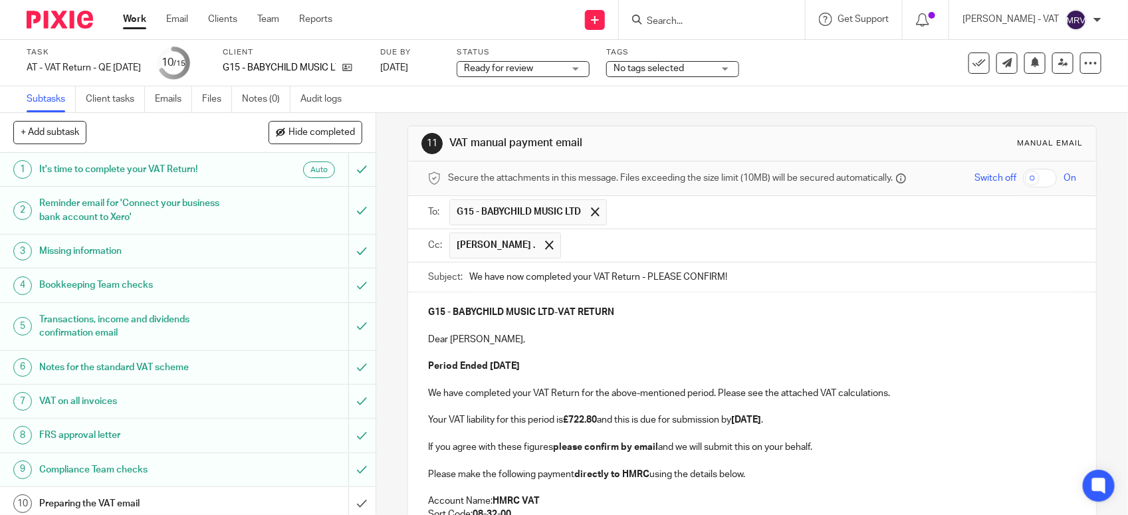
click at [668, 338] on p "Dear Charlene," at bounding box center [752, 339] width 648 height 13
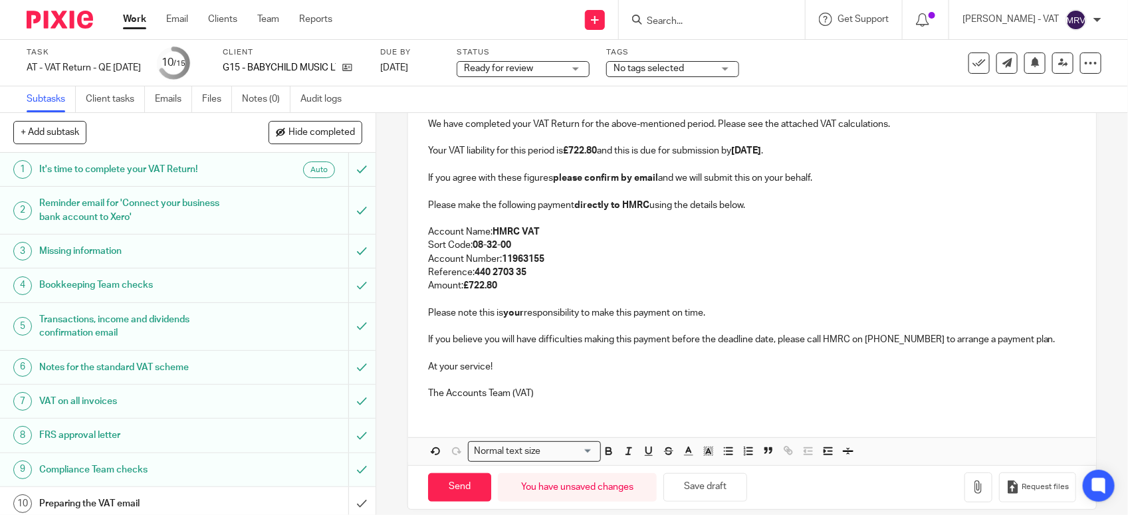
scroll to position [211, 0]
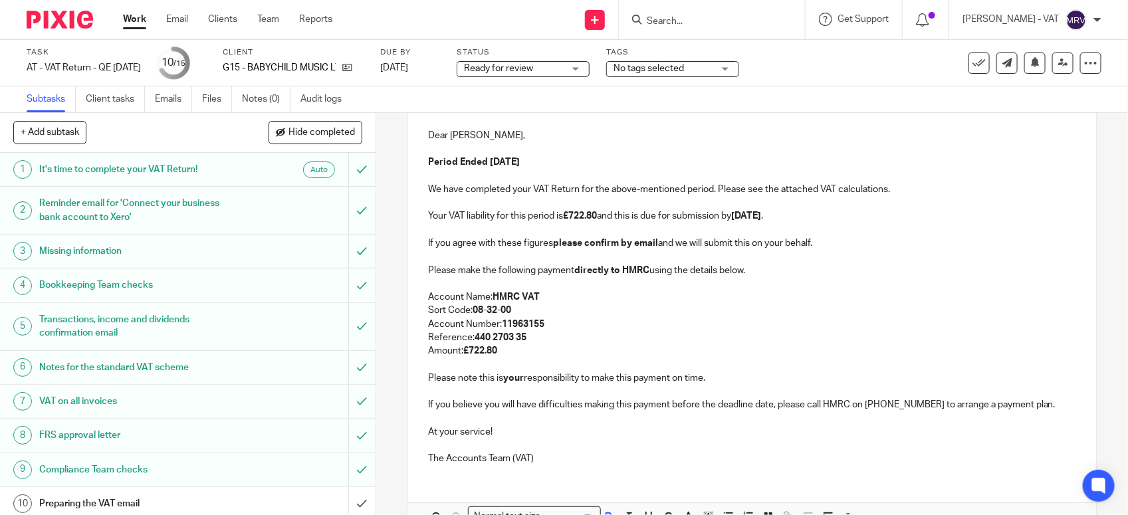
click at [633, 302] on p "Account Name: HMRC VAT" at bounding box center [752, 296] width 648 height 13
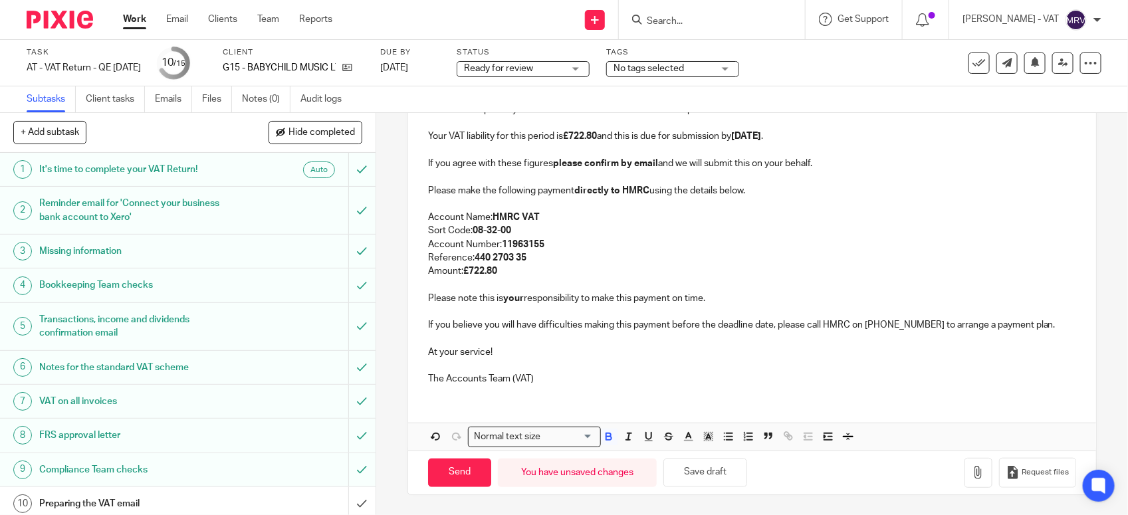
click at [571, 271] on p "Amount: £722.80" at bounding box center [752, 270] width 648 height 13
click at [571, 270] on p "Amount: £722.80" at bounding box center [752, 270] width 648 height 13
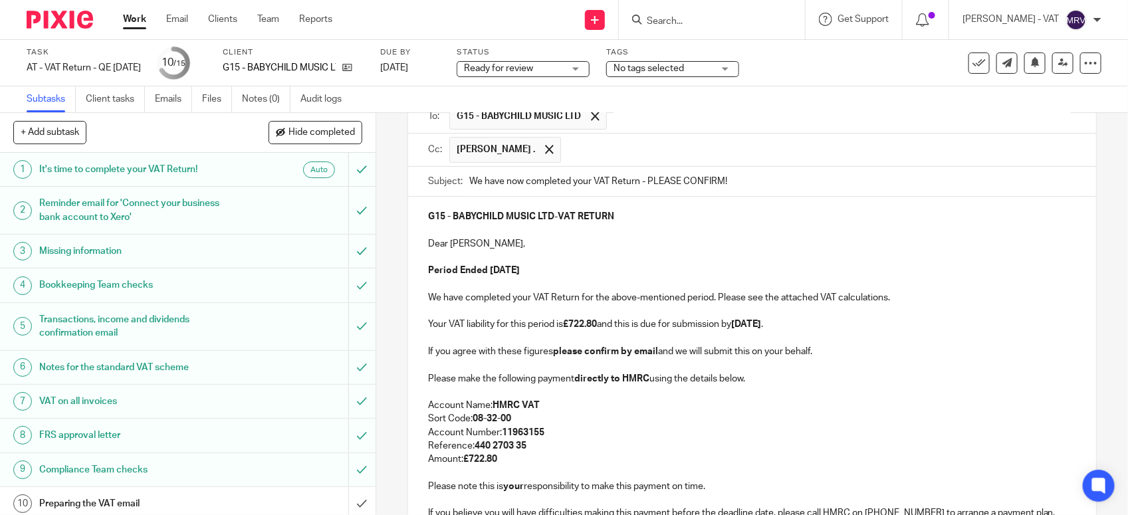
scroll to position [45, 0]
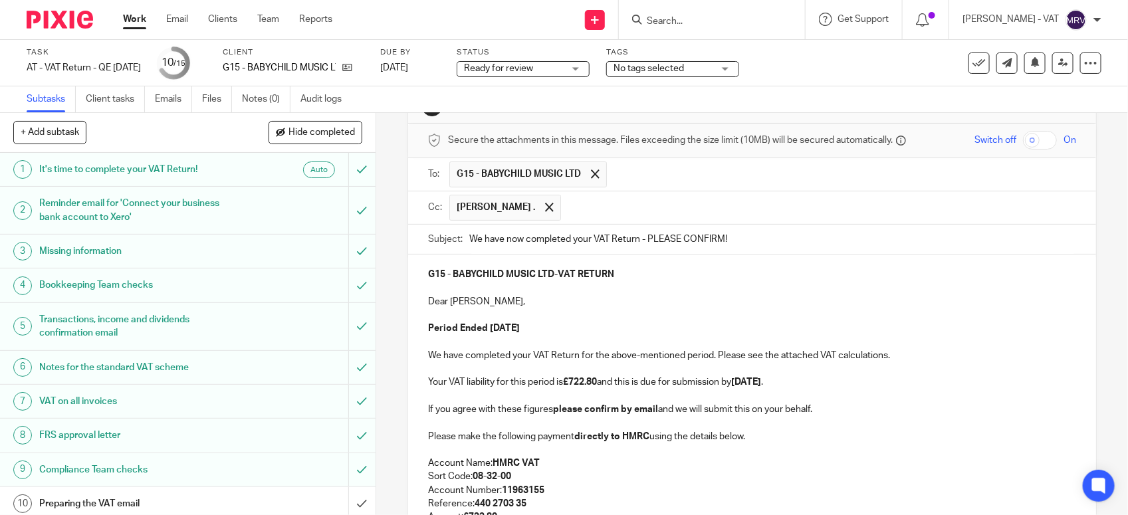
click at [605, 318] on p at bounding box center [752, 314] width 648 height 13
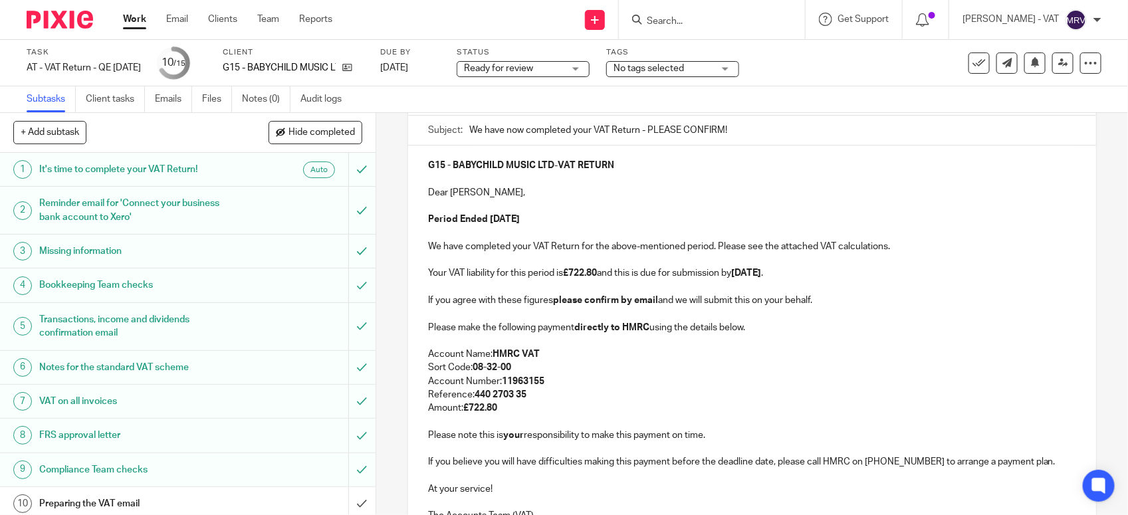
scroll to position [294, 0]
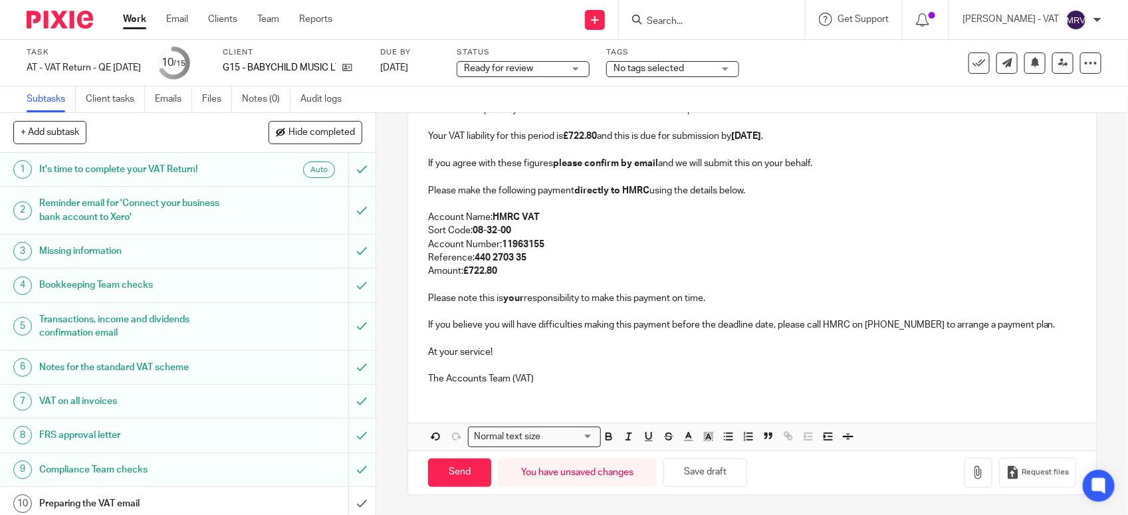
click at [591, 369] on p at bounding box center [752, 365] width 648 height 13
click at [964, 479] on button "button" at bounding box center [978, 473] width 28 height 30
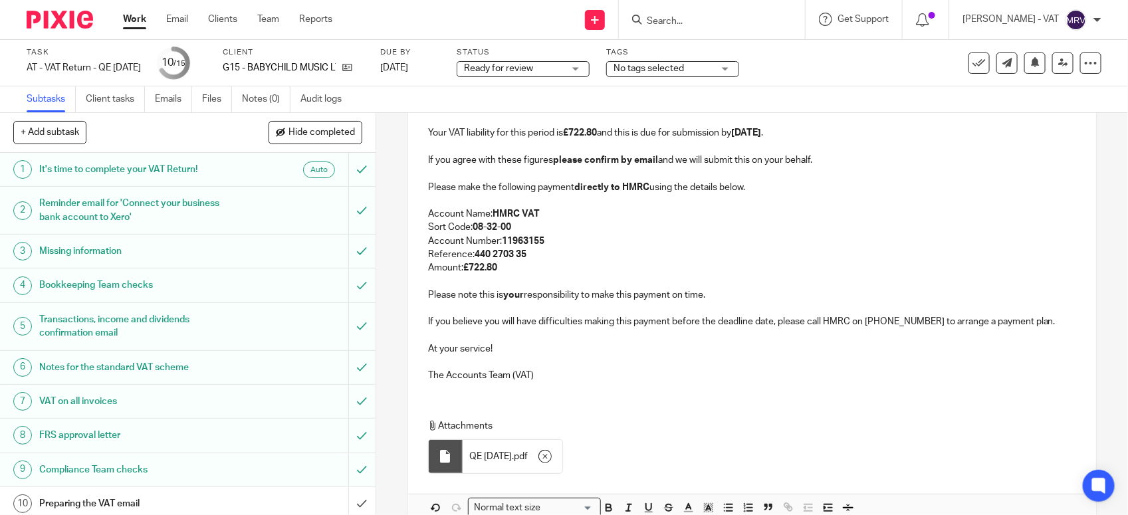
click at [618, 367] on p at bounding box center [752, 362] width 648 height 13
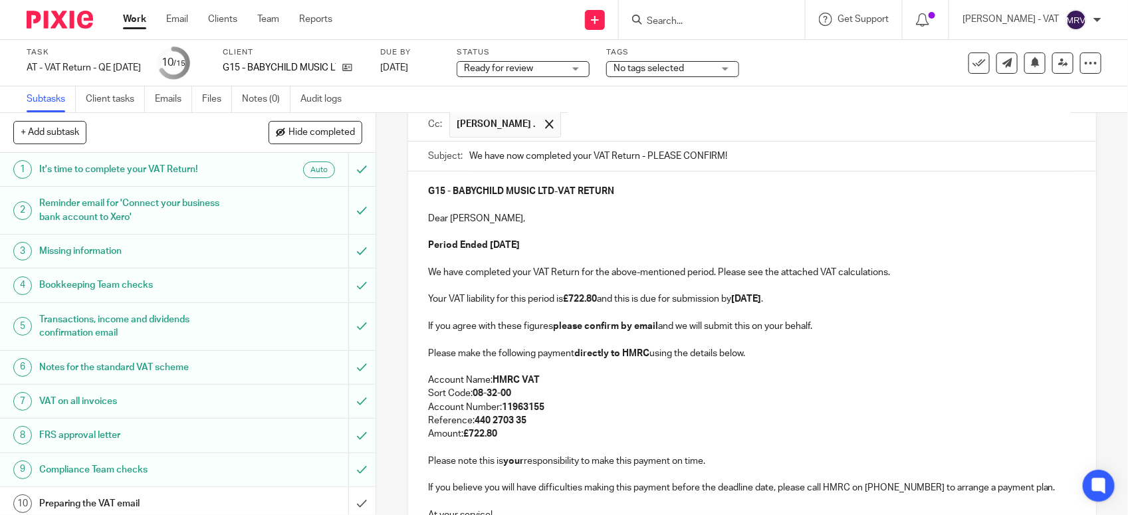
click at [618, 367] on p at bounding box center [752, 366] width 648 height 13
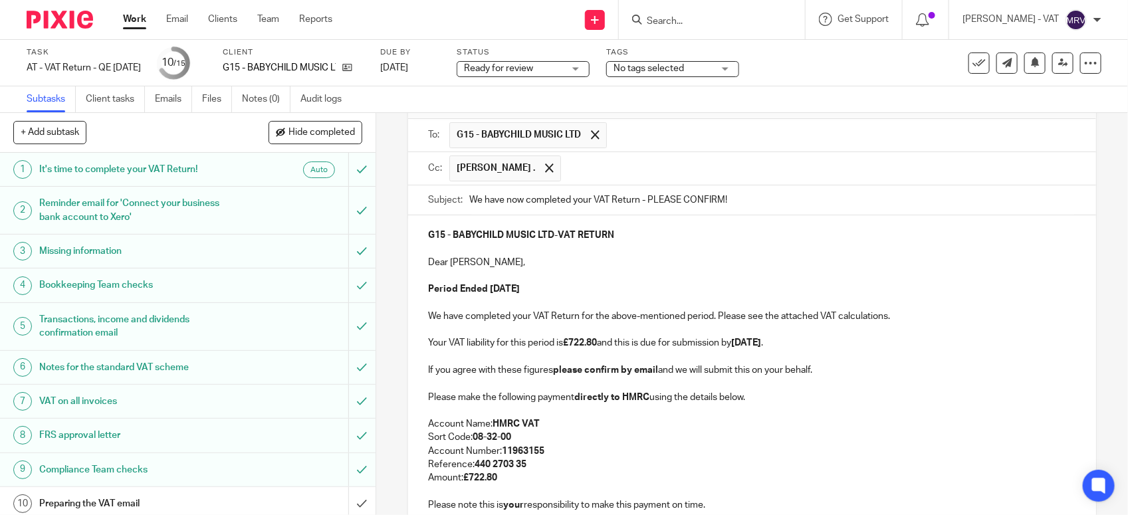
scroll to position [45, 0]
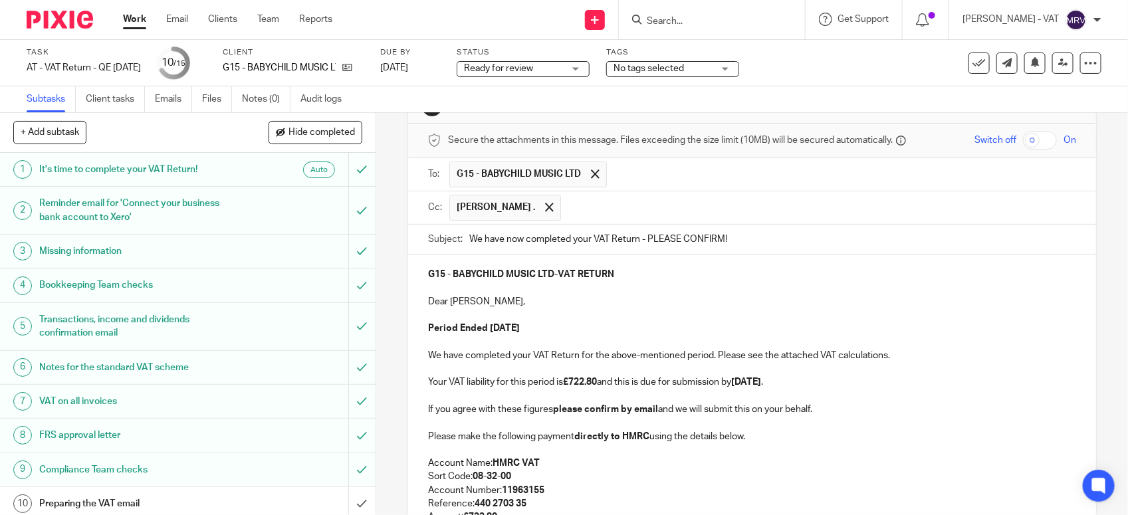
click at [623, 321] on p at bounding box center [752, 314] width 648 height 13
click at [486, 302] on p "Dear Charlene," at bounding box center [752, 301] width 648 height 13
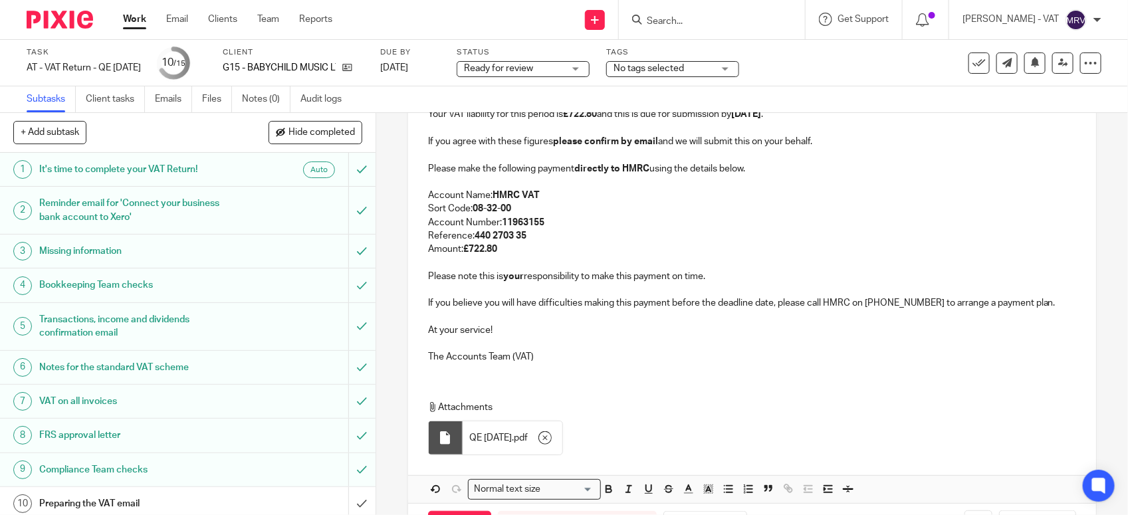
scroll to position [369, 0]
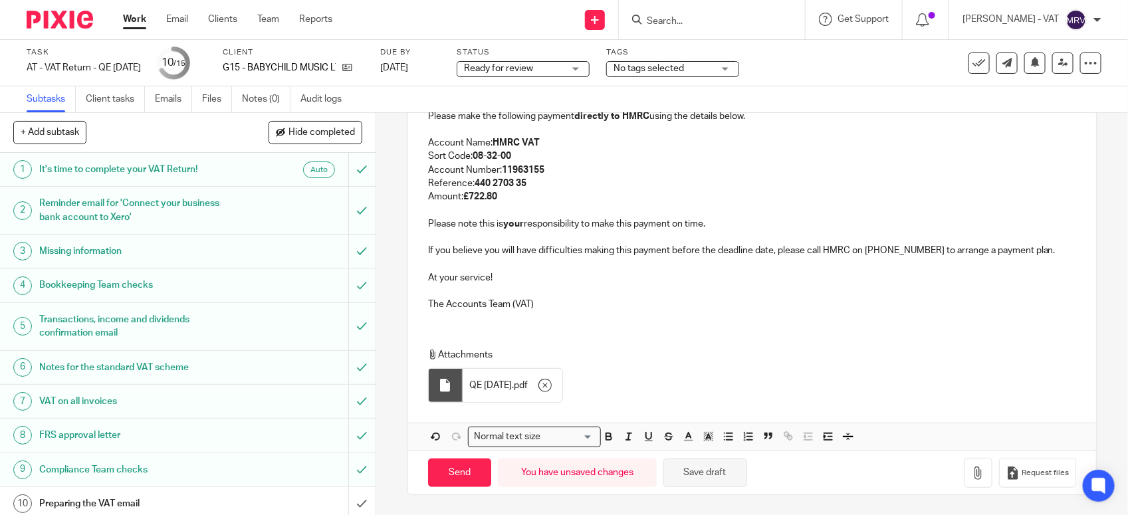
click at [726, 470] on button "Save draft" at bounding box center [705, 472] width 84 height 29
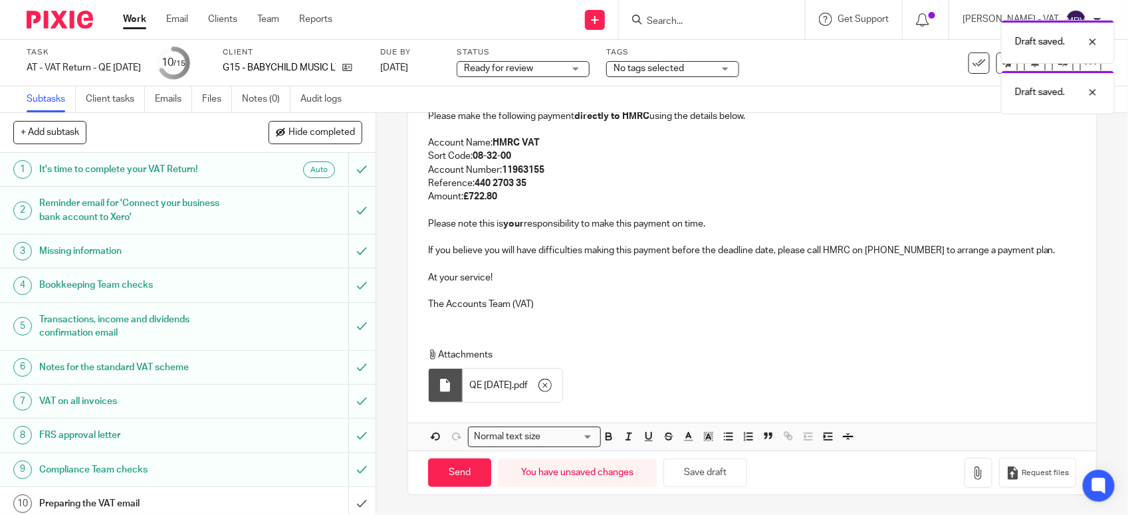
click at [712, 357] on p "Attachments" at bounding box center [743, 354] width 631 height 13
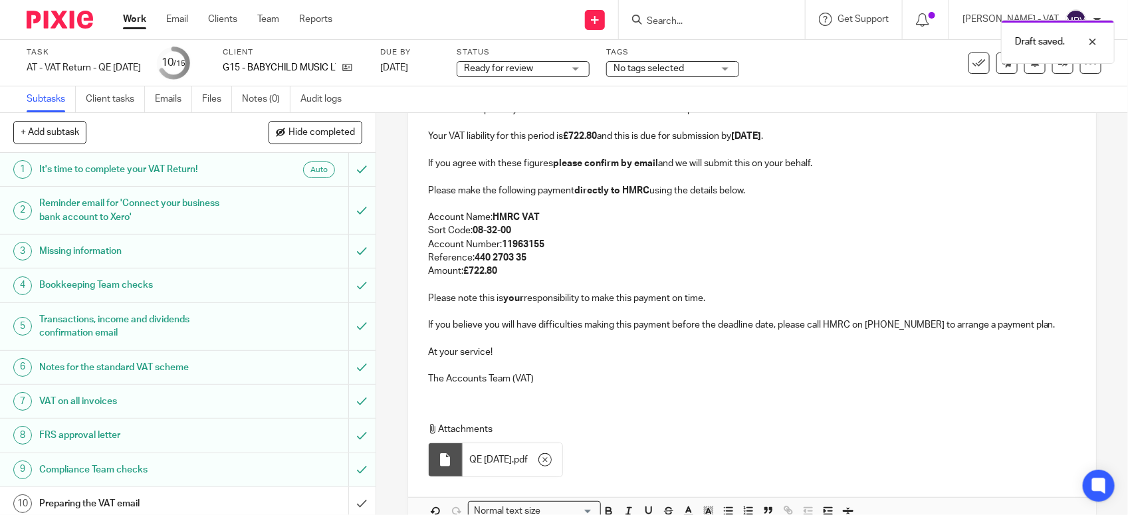
scroll to position [332, 0]
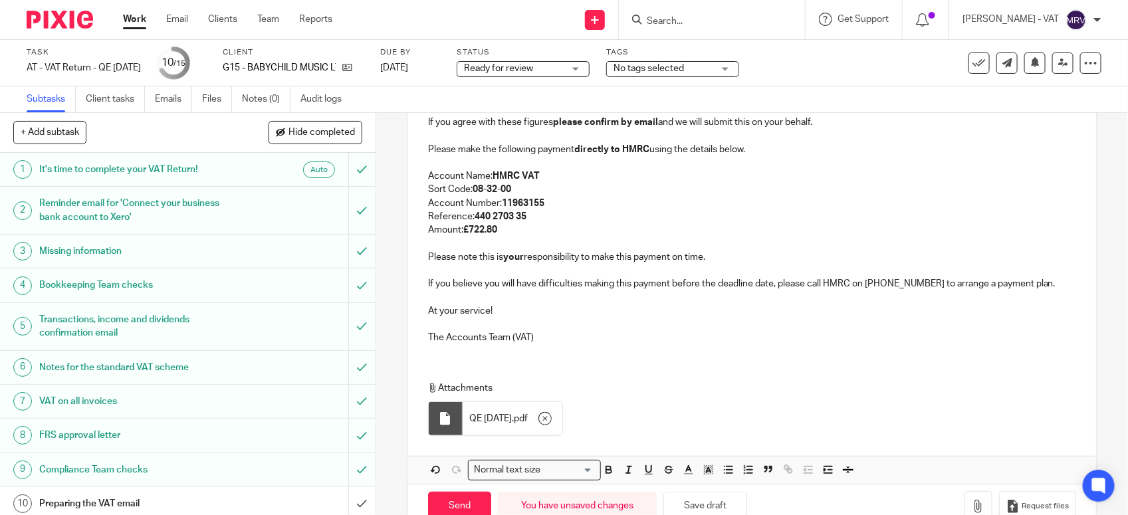
click at [568, 324] on p at bounding box center [752, 324] width 648 height 13
click at [795, 369] on div "G15 - BABYCHILD MUSIC LTD - VAT RETURN Dear Char, Period Ended 30th September 2…" at bounding box center [752, 225] width 688 height 516
drag, startPoint x: 639, startPoint y: 352, endPoint x: 659, endPoint y: 343, distance: 21.4
click at [639, 352] on div "G15 - BABYCHILD MUSIC LTD - VAT RETURN Dear Char, Period Ended 30th September 2…" at bounding box center [752, 160] width 688 height 387
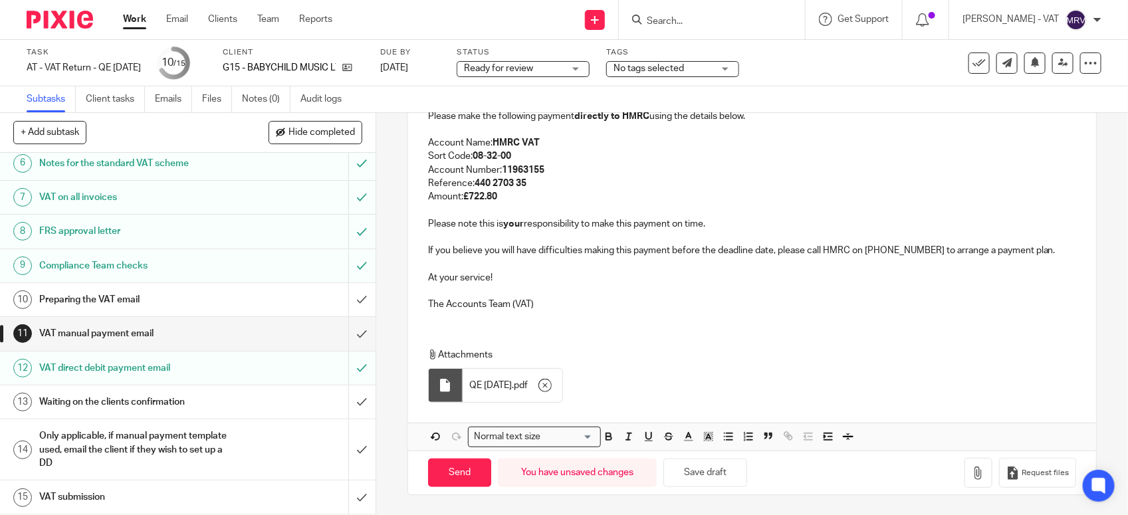
scroll to position [207, 0]
click at [440, 477] on input "Send" at bounding box center [459, 472] width 63 height 29
type input "Sent"
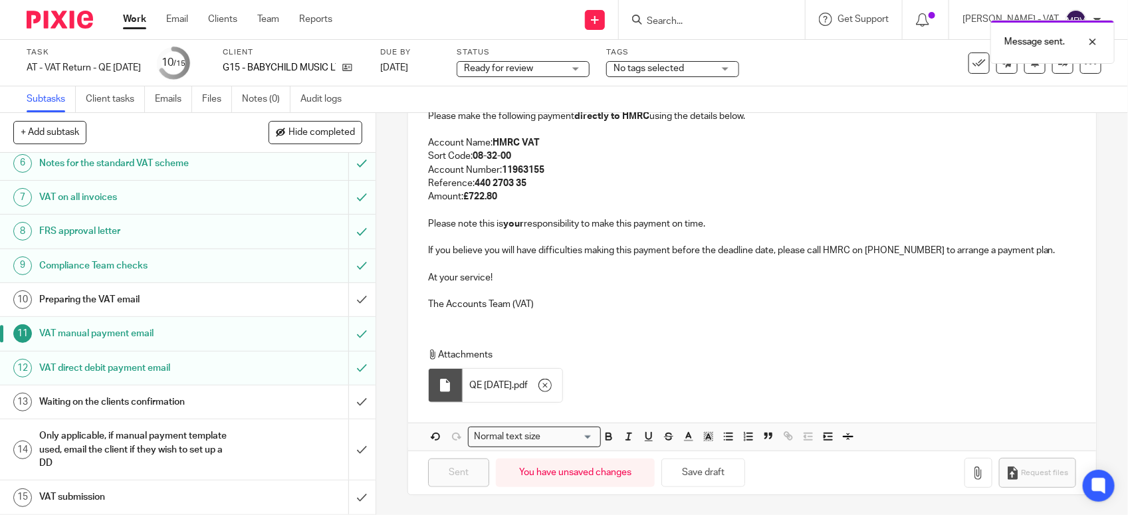
click at [146, 296] on h1 "Preparing the VAT email" at bounding box center [137, 300] width 197 height 20
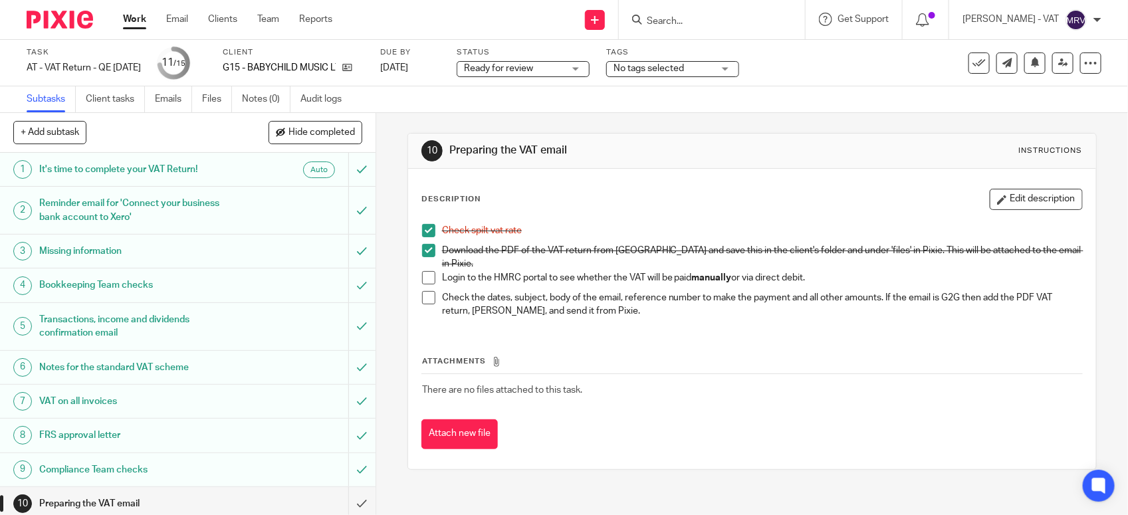
click at [422, 272] on span at bounding box center [428, 277] width 13 height 13
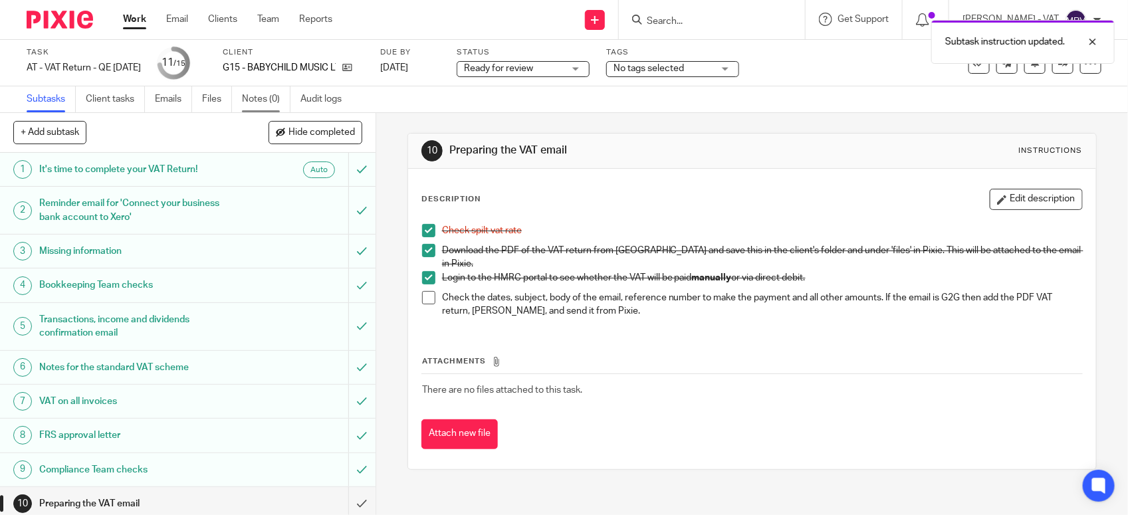
click at [250, 103] on link "Notes (0)" at bounding box center [266, 99] width 49 height 26
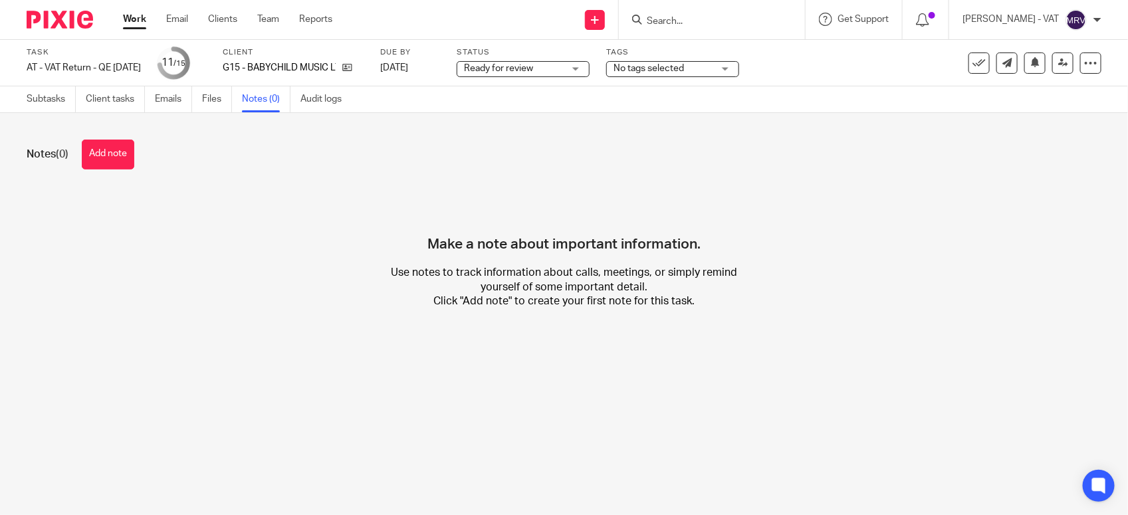
click at [120, 155] on button "Add note" at bounding box center [108, 155] width 52 height 30
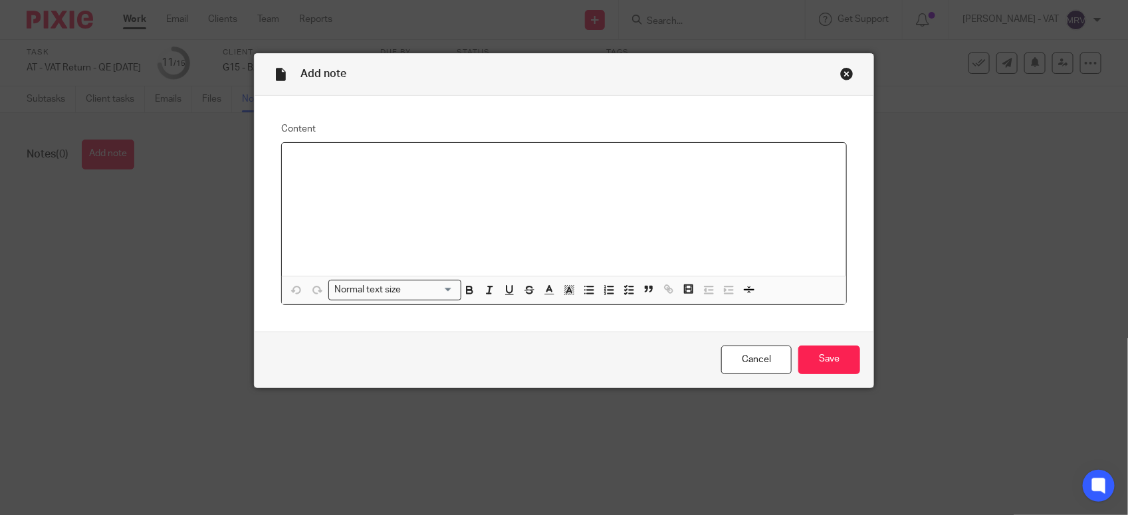
click at [389, 179] on div at bounding box center [564, 209] width 564 height 133
click at [829, 356] on input "Save" at bounding box center [829, 360] width 62 height 29
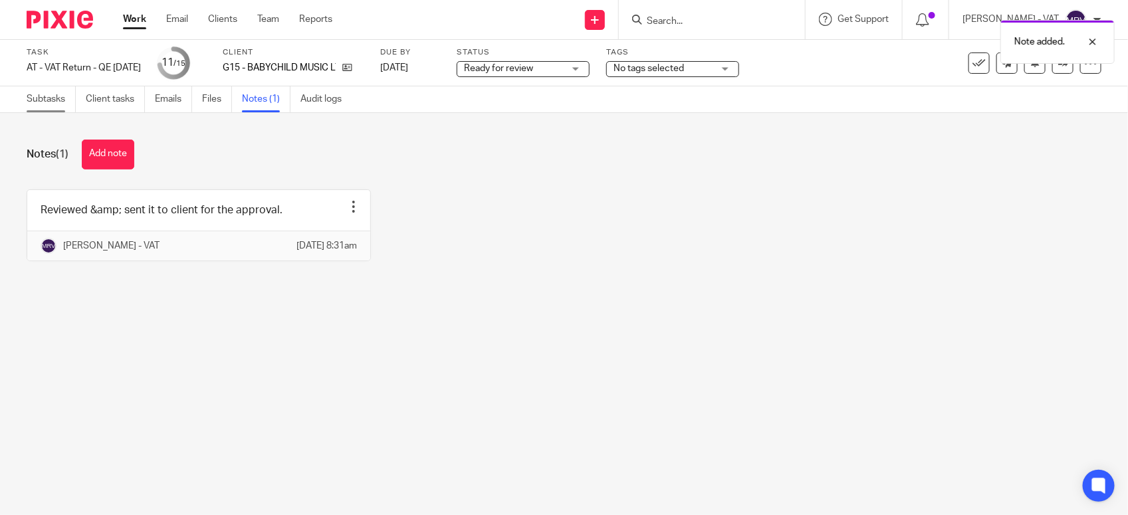
click at [42, 100] on link "Subtasks" at bounding box center [51, 99] width 49 height 26
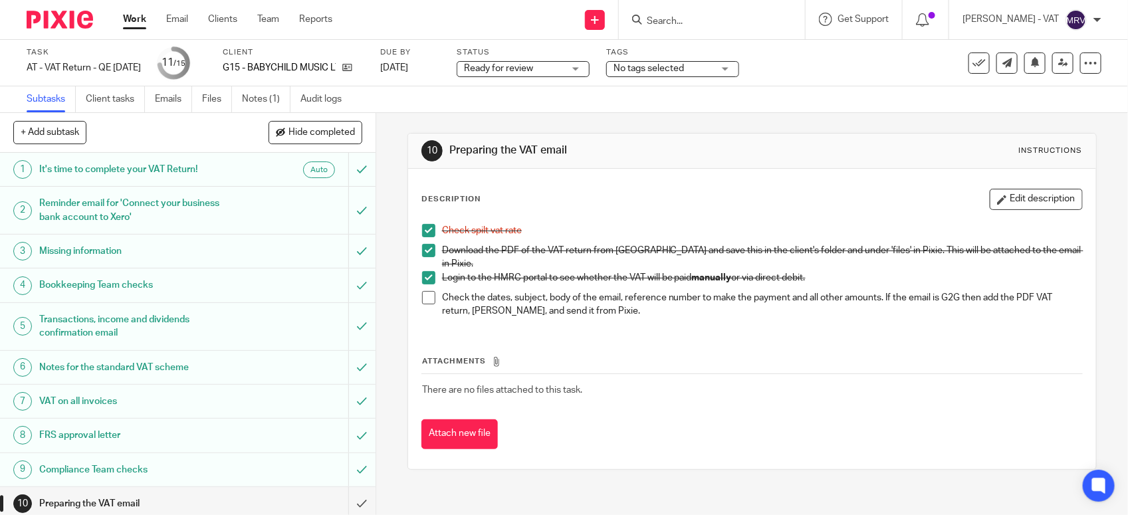
click at [492, 320] on div "Check spilt vat rate Download the PDF of the VAT return from [GEOGRAPHIC_DATA] …" at bounding box center [751, 272] width 673 height 110
click at [425, 291] on span at bounding box center [428, 297] width 13 height 13
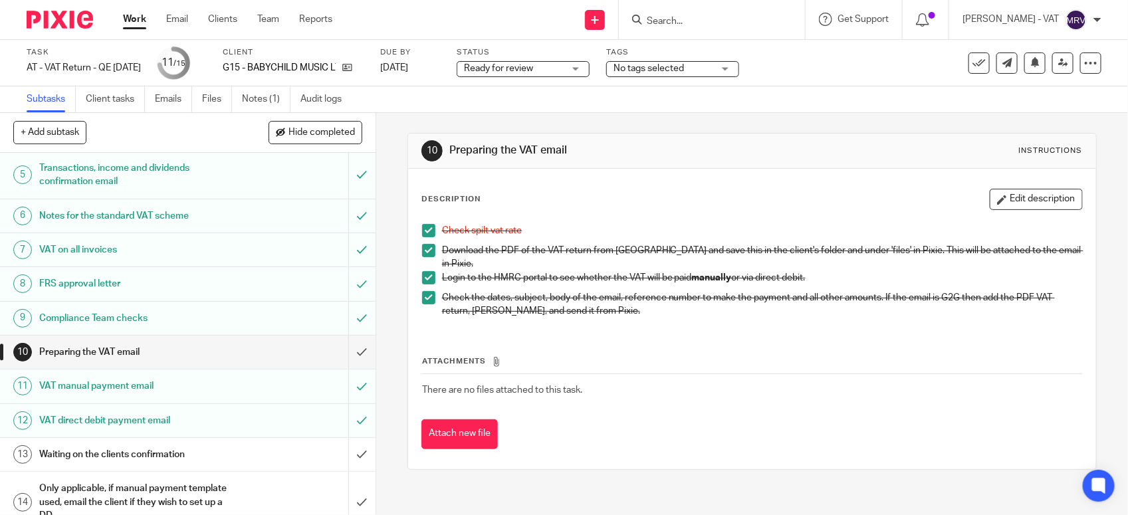
scroll to position [207, 0]
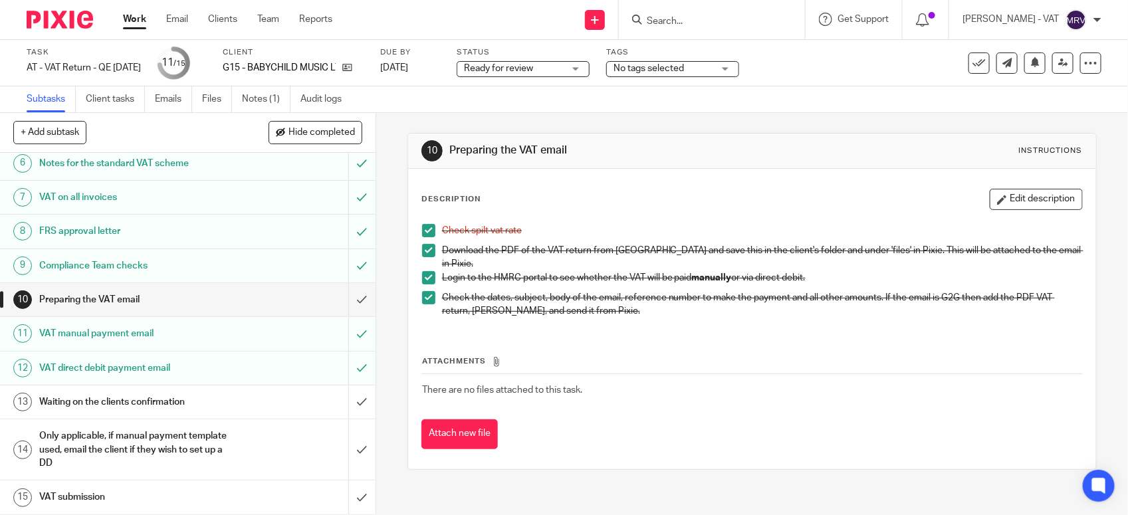
click at [713, 339] on div "Attachments There are no files attached to this task. Attach new file" at bounding box center [751, 388] width 661 height 121
click at [533, 67] on span "Ready for review" at bounding box center [498, 68] width 69 height 9
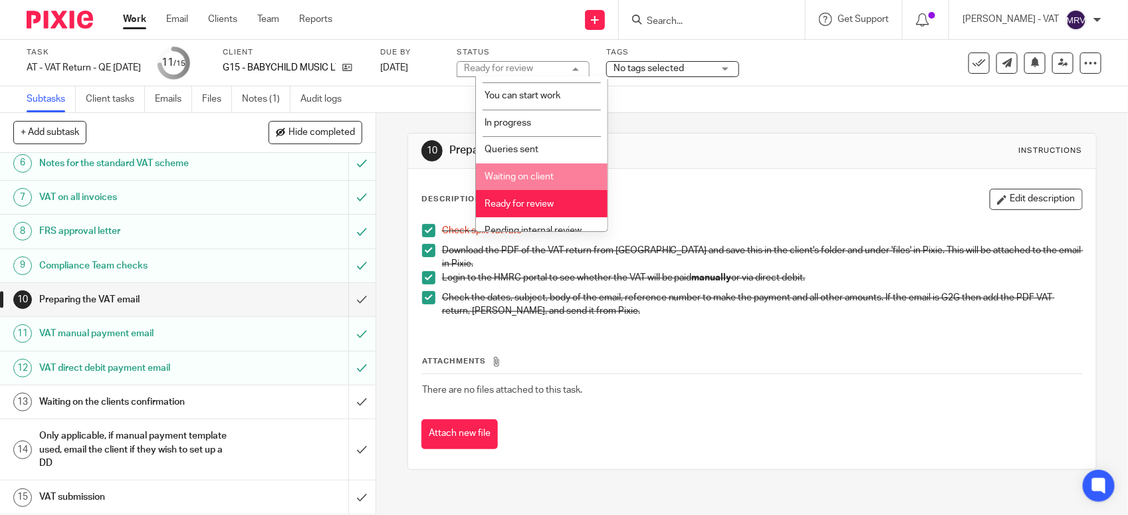
scroll to position [60, 0]
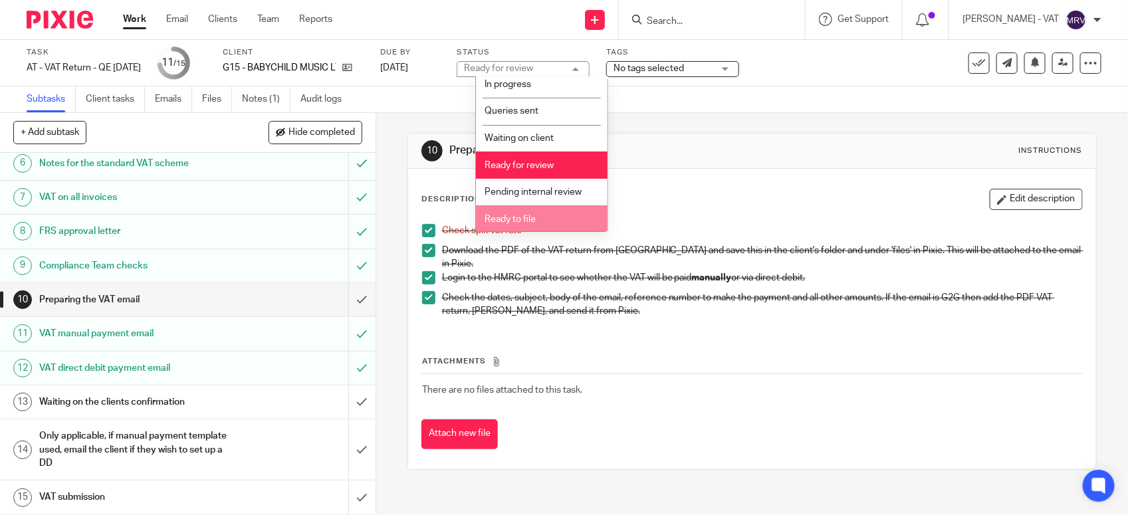
click at [557, 206] on li "Ready to file" at bounding box center [542, 218] width 132 height 27
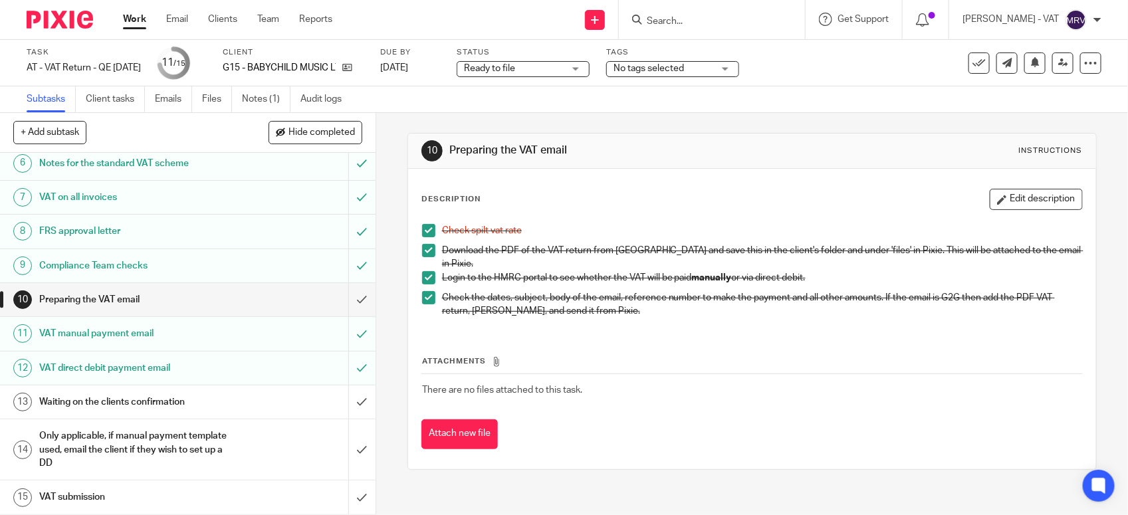
click at [741, 184] on div "Description Edit description Check spilt vat rate Download the PDF of the VAT r…" at bounding box center [752, 319] width 688 height 300
click at [668, 342] on div "Attachments There are no files attached to this task. Attach new file" at bounding box center [751, 388] width 661 height 121
click at [348, 303] on input "submit" at bounding box center [187, 299] width 375 height 33
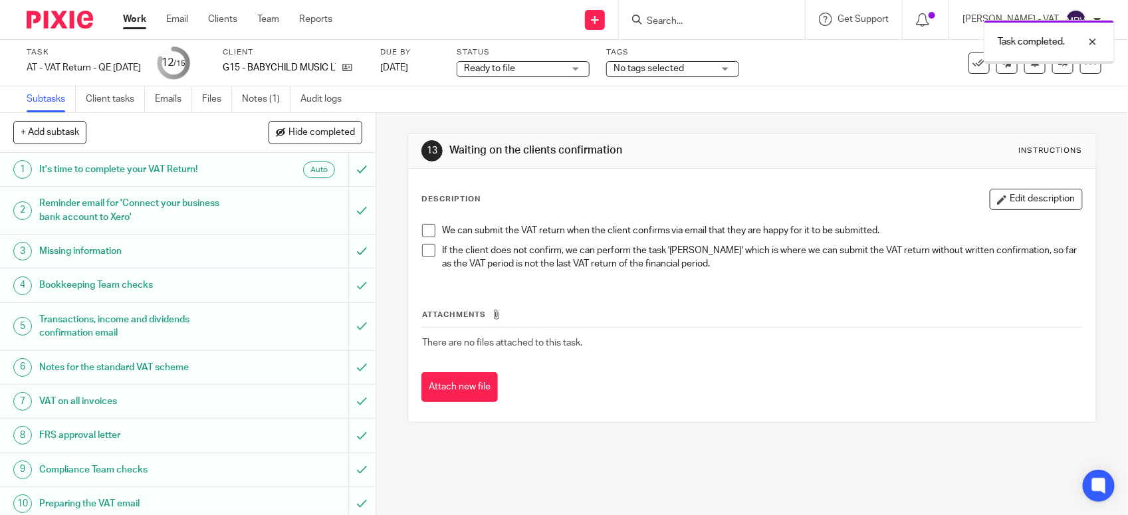
click at [655, 194] on div "Description Edit description" at bounding box center [751, 199] width 661 height 21
click at [1052, 68] on link at bounding box center [1062, 62] width 21 height 21
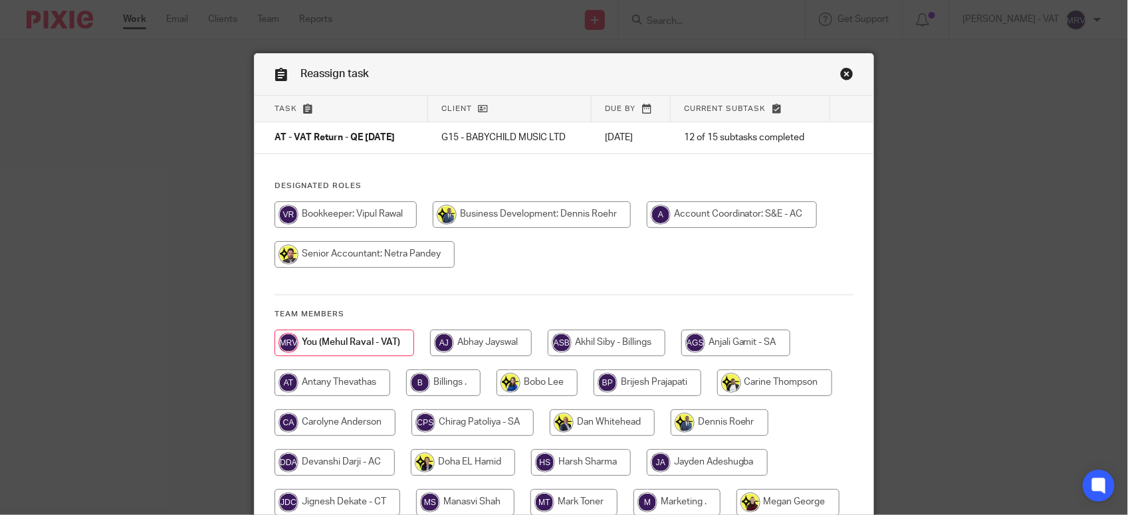
click at [485, 164] on div "Task Client Due by Current subtask AT - VAT Return - QE 30-09-2025 G15 - BABYCH…" at bounding box center [563, 373] width 619 height 554
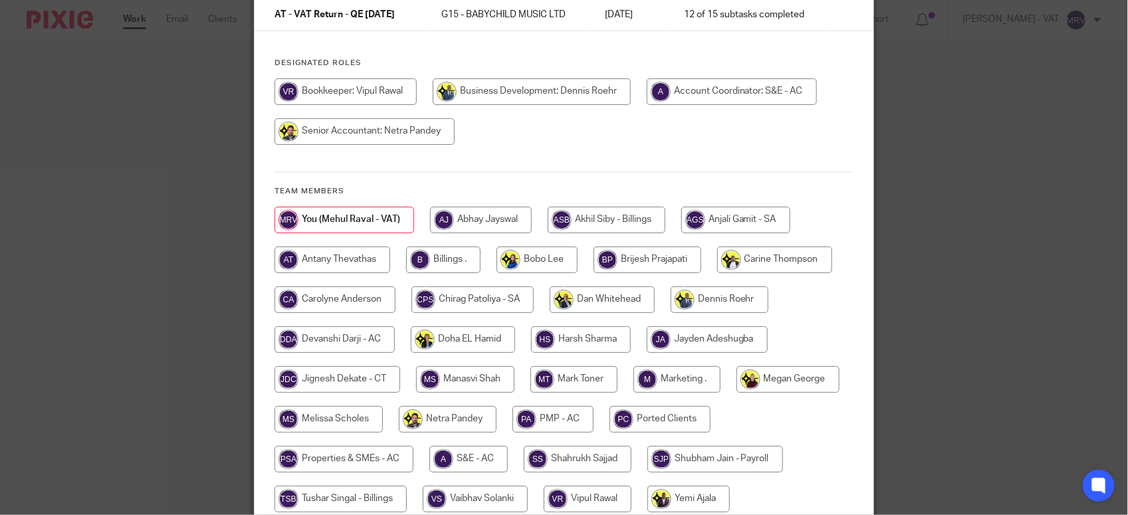
scroll to position [166, 0]
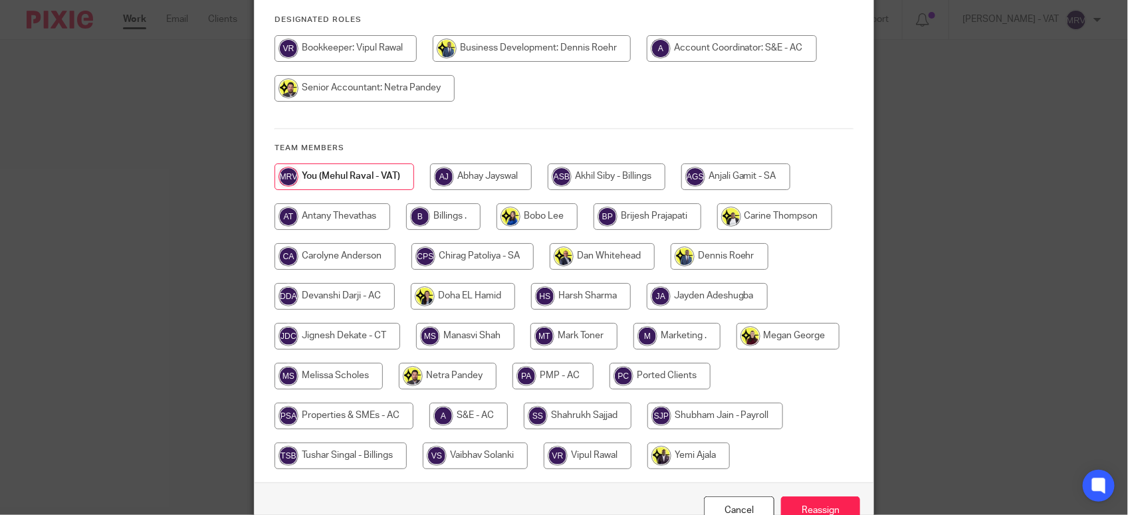
click at [457, 213] on input "radio" at bounding box center [443, 216] width 74 height 27
radio input "true"
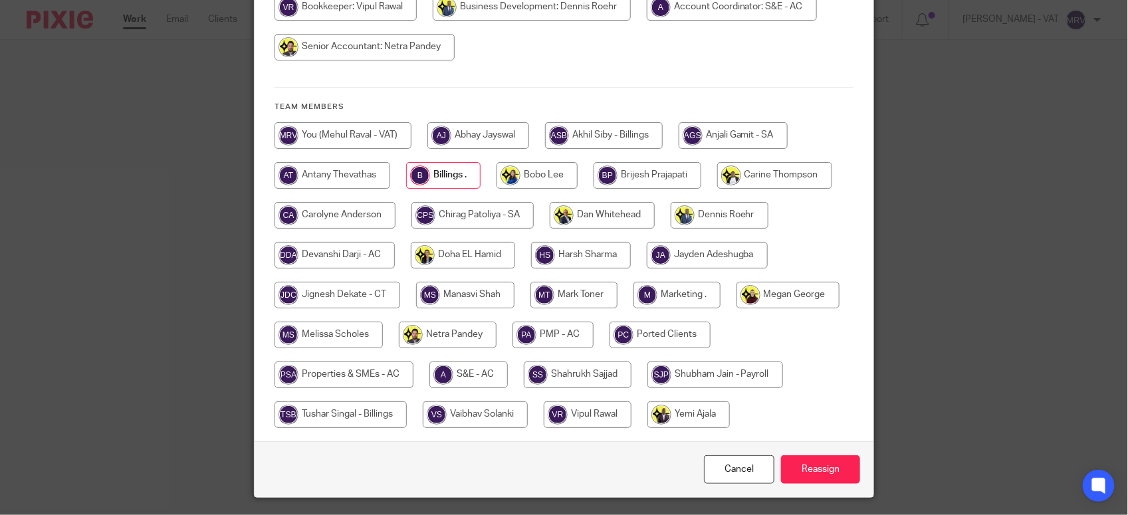
scroll to position [244, 0]
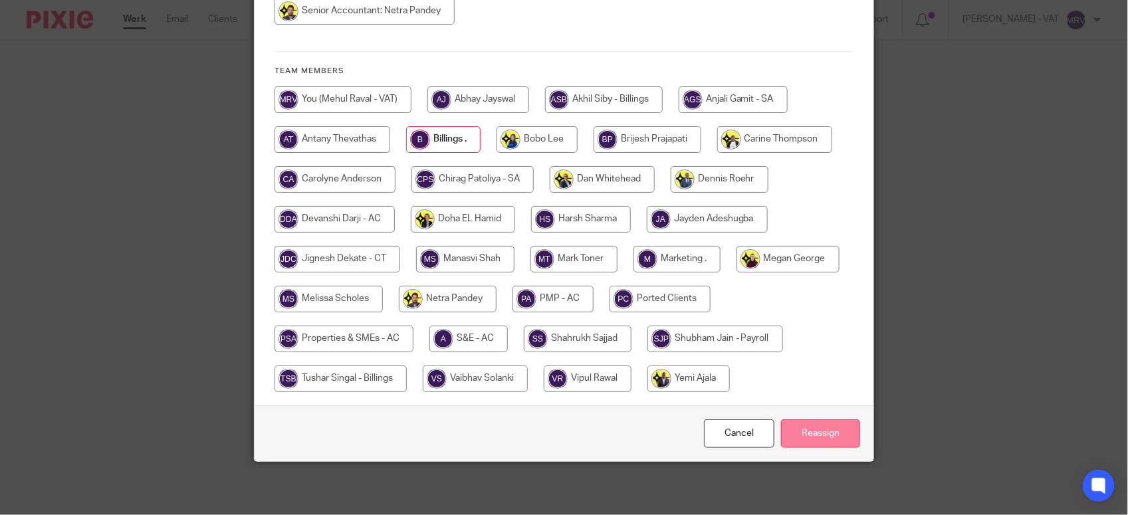
click at [833, 433] on input "Reassign" at bounding box center [820, 433] width 79 height 29
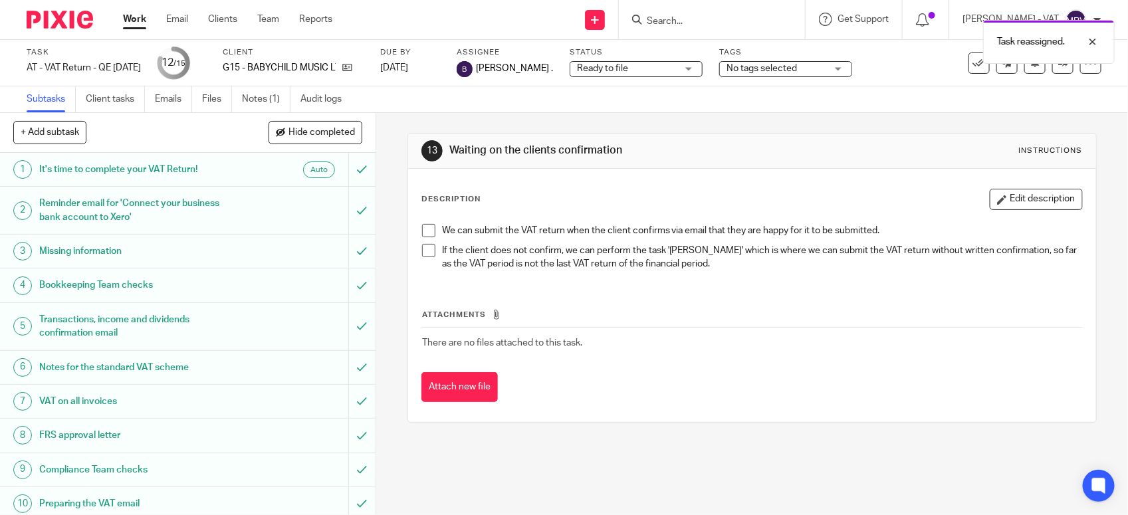
click at [693, 312] on th "Attachments" at bounding box center [751, 317] width 661 height 19
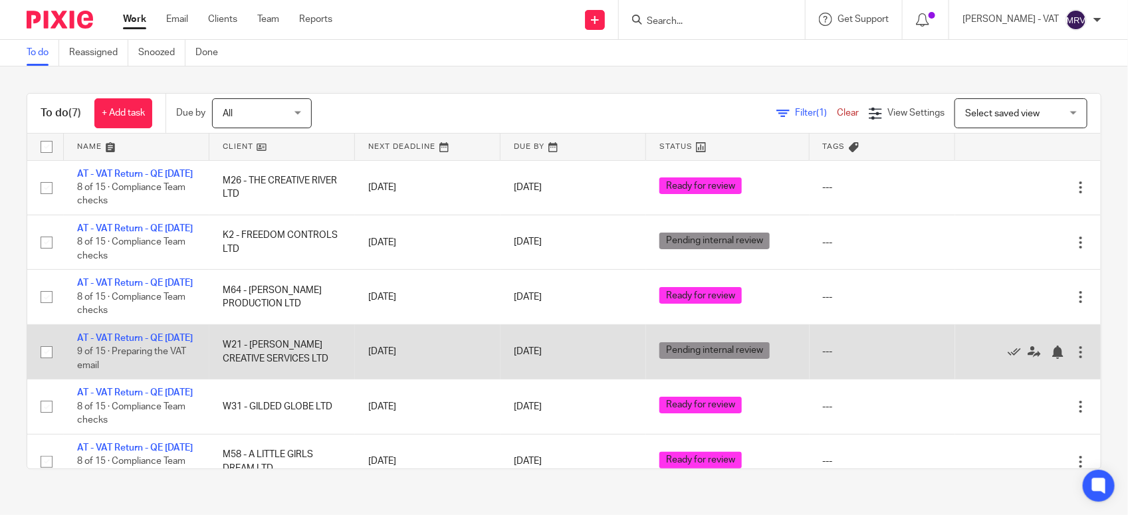
scroll to position [83, 0]
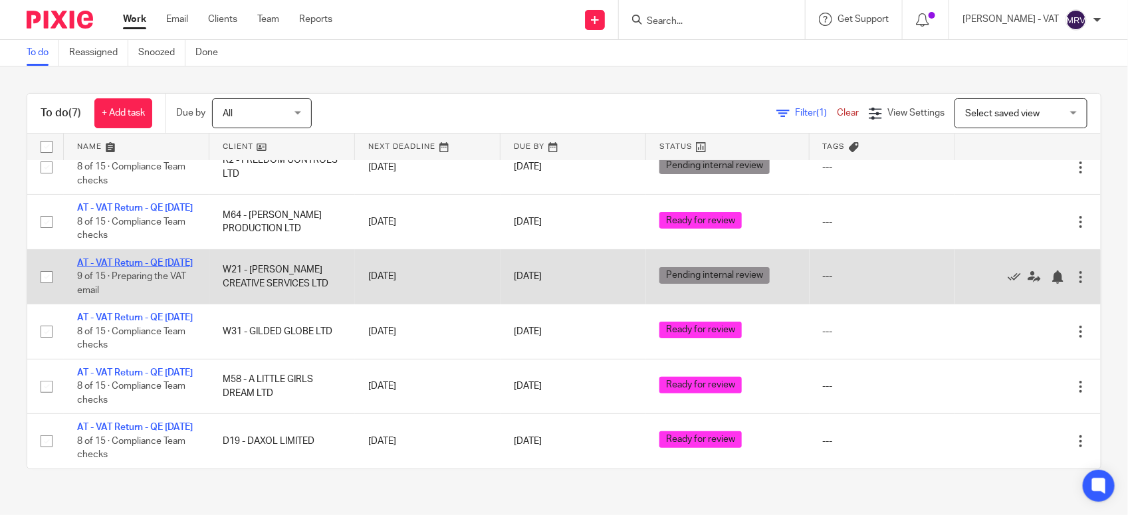
click at [124, 268] on link "AT - VAT Return - QE [DATE]" at bounding box center [135, 262] width 116 height 9
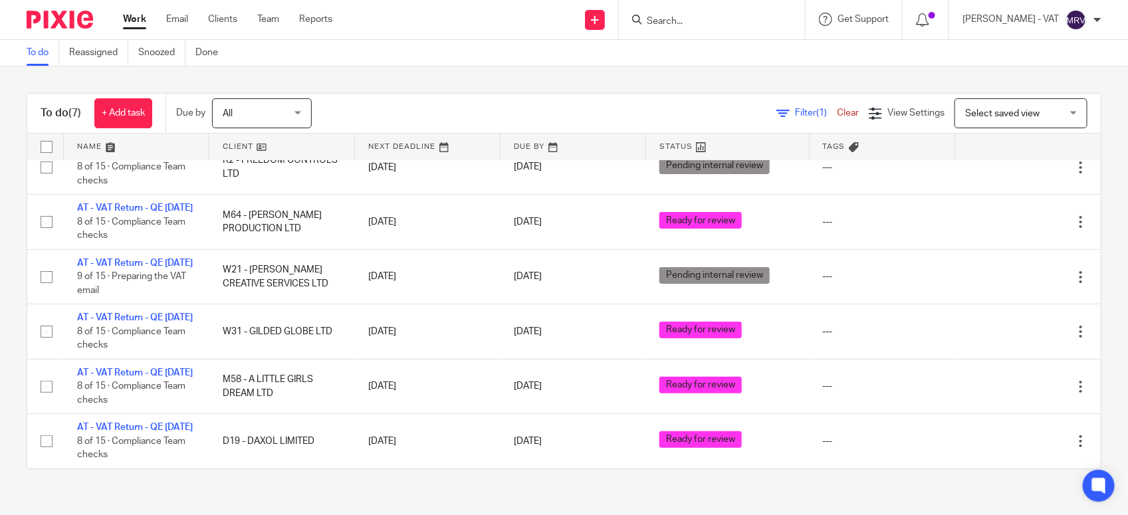
click at [354, 110] on div "Filter (1) Clear View Settings View Settings (1) Filters Clear Save Manage save…" at bounding box center [717, 113] width 765 height 30
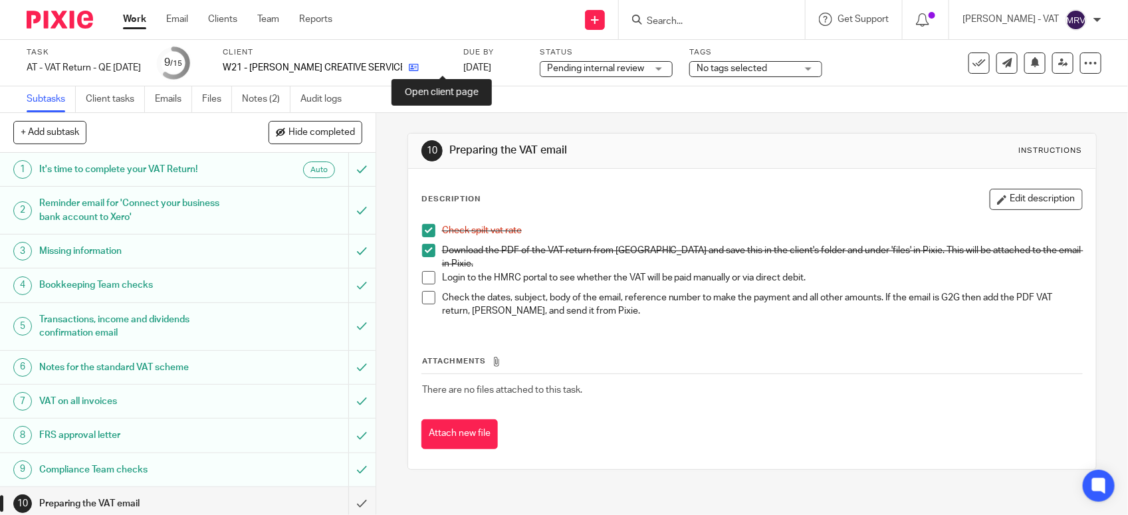
click at [419, 70] on icon at bounding box center [414, 67] width 10 height 10
click at [496, 328] on div "Attachments There are no files attached to this task. Attach new file" at bounding box center [751, 388] width 661 height 121
click at [221, 98] on link "Files" at bounding box center [217, 99] width 30 height 26
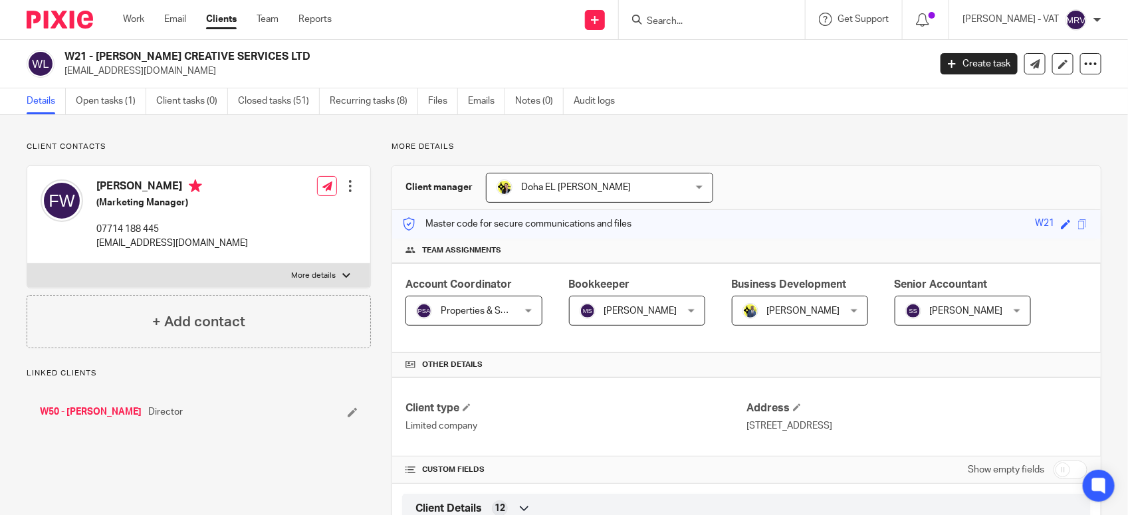
drag, startPoint x: 97, startPoint y: 52, endPoint x: 327, endPoint y: 42, distance: 230.1
click at [327, 42] on div "W21 - FRANCESCA MARIA CREATIVE SERVICES LTD hello@francescamaria.co.uk Create t…" at bounding box center [564, 64] width 1128 height 49
copy h2 "FRANCESCA MARIA CREATIVE SERVICES LTD"
click at [96, 58] on h2 "W21 - [PERSON_NAME] CREATIVE SERVICES LTD" at bounding box center [406, 57] width 684 height 14
drag, startPoint x: 96, startPoint y: 58, endPoint x: 316, endPoint y: 41, distance: 220.0
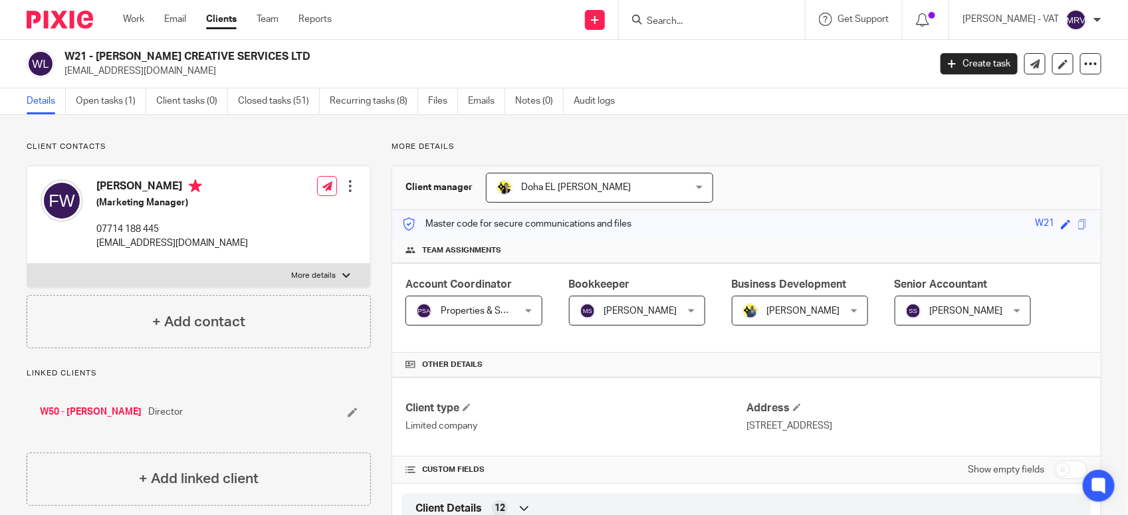
click at [316, 41] on div "W21 - FRANCESCA MARIA CREATIVE SERVICES LTD hello@francescamaria.co.uk Create t…" at bounding box center [564, 64] width 1128 height 49
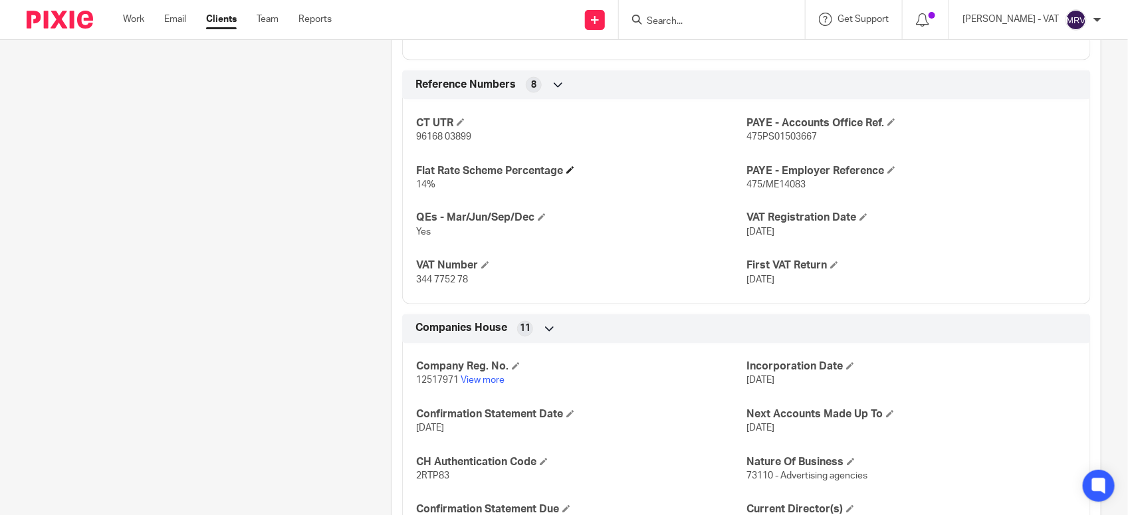
scroll to position [914, 0]
drag, startPoint x: 413, startPoint y: 283, endPoint x: 474, endPoint y: 281, distance: 61.2
click at [474, 281] on p "344 7752 78" at bounding box center [581, 278] width 330 height 13
copy span "344 7752 78"
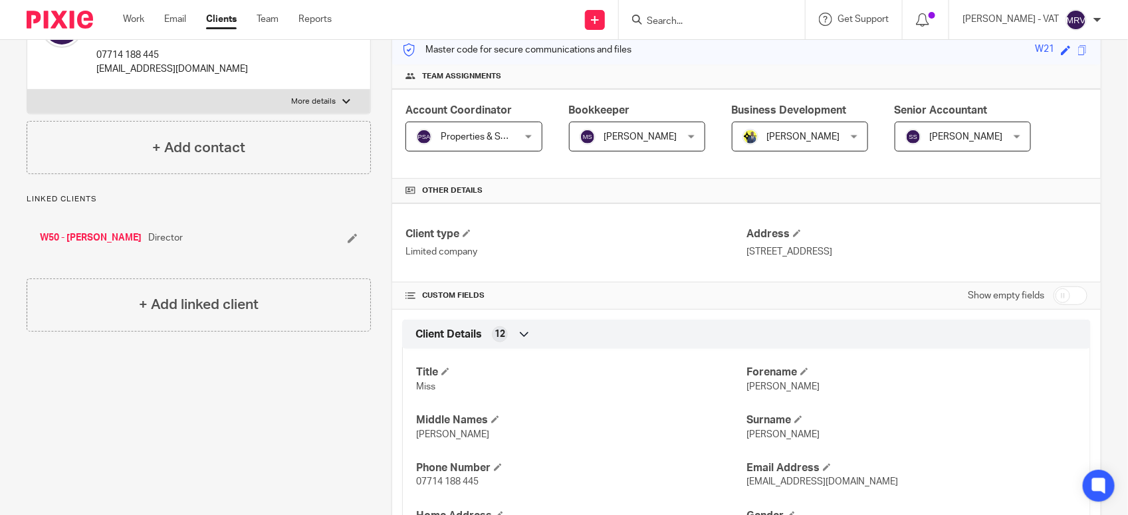
scroll to position [332, 0]
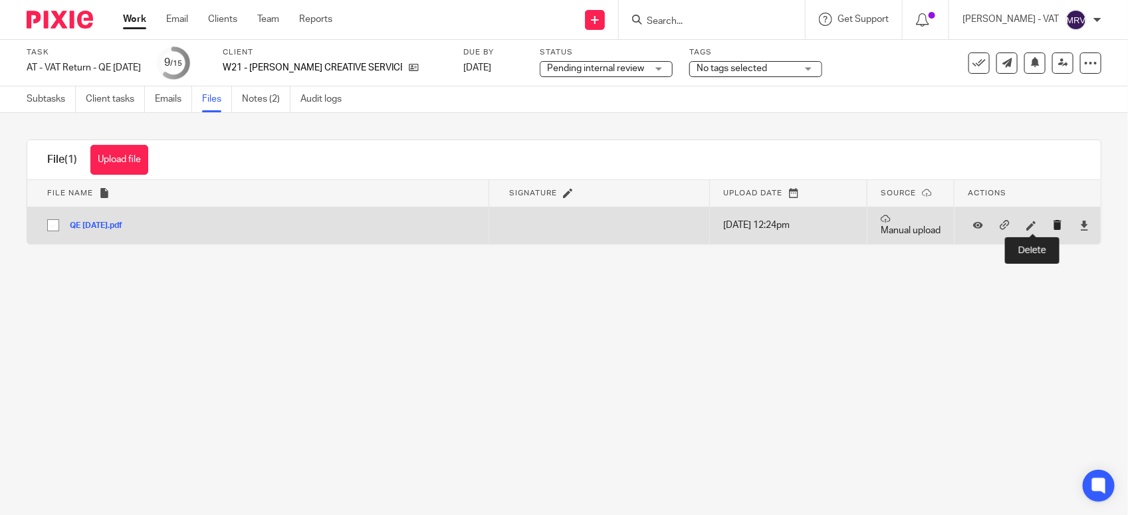
click at [1053, 226] on icon "submit" at bounding box center [1058, 225] width 10 height 10
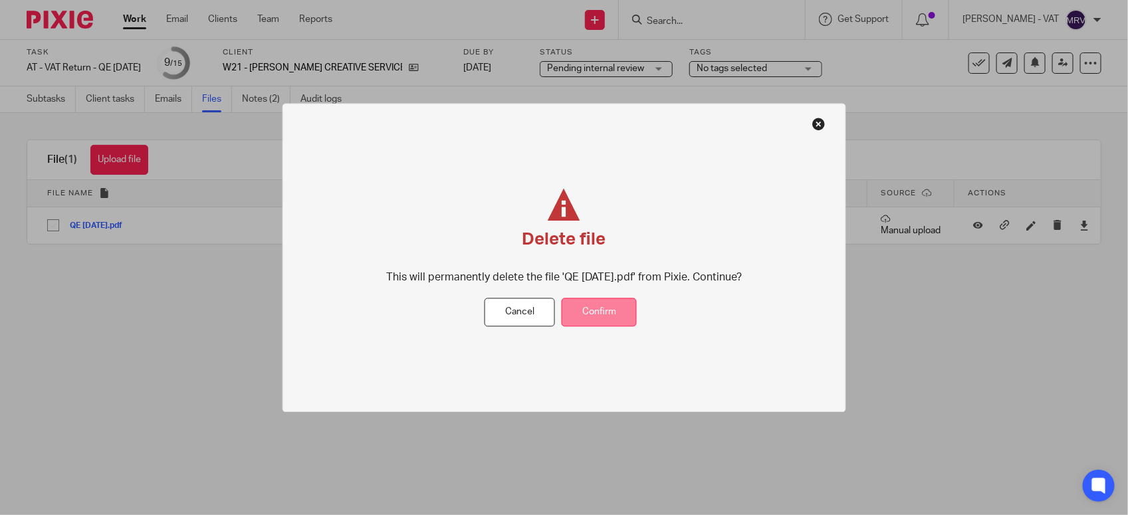
click at [603, 314] on button "Confirm" at bounding box center [598, 312] width 75 height 29
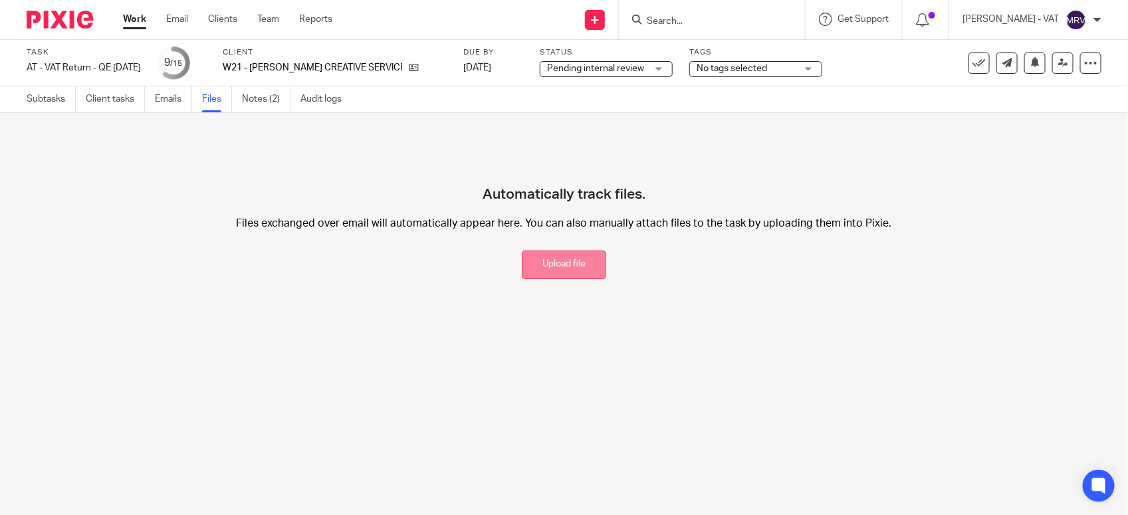
click at [582, 266] on button "Upload file" at bounding box center [564, 265] width 84 height 29
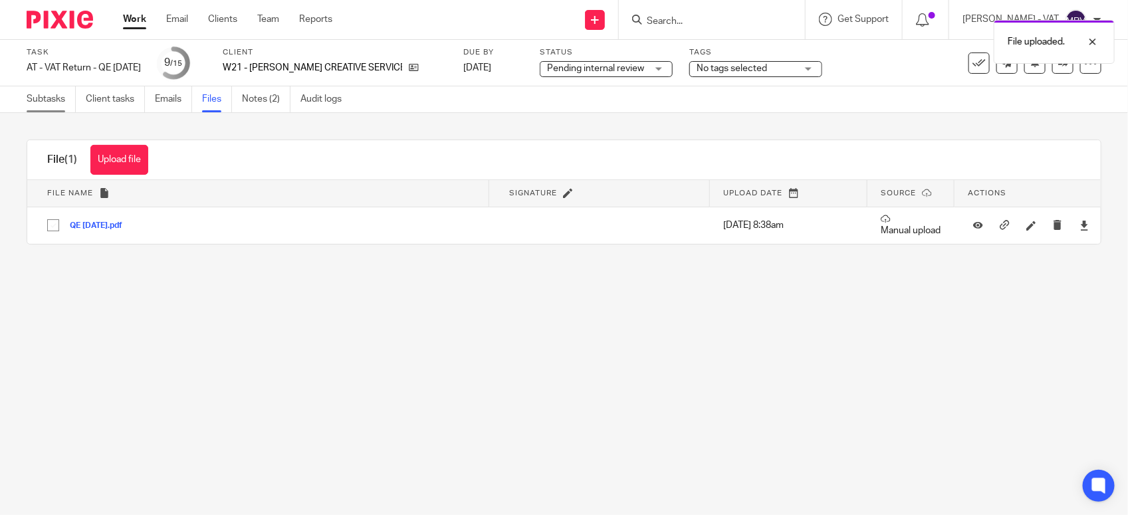
click at [47, 104] on link "Subtasks" at bounding box center [51, 99] width 49 height 26
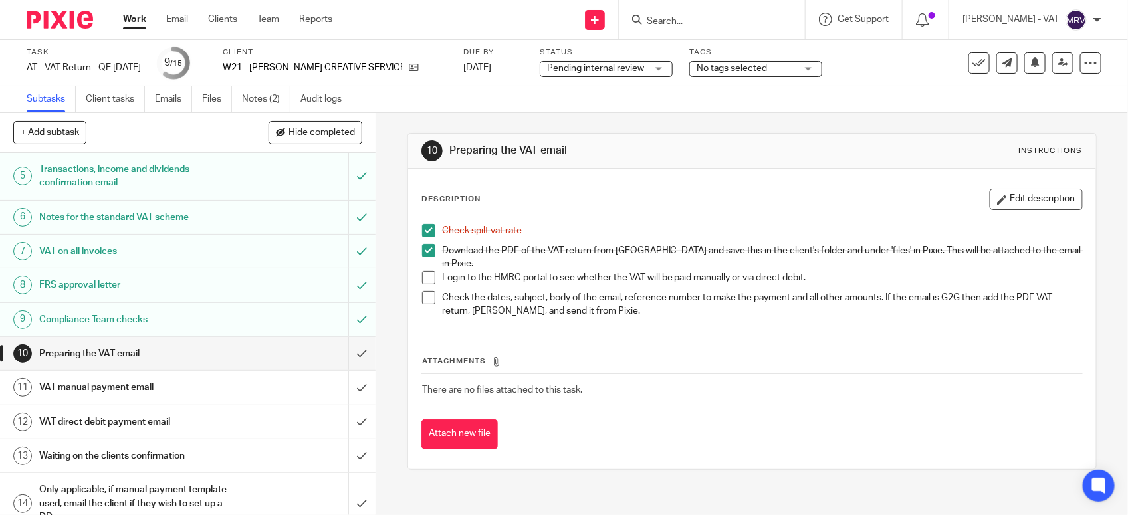
scroll to position [207, 0]
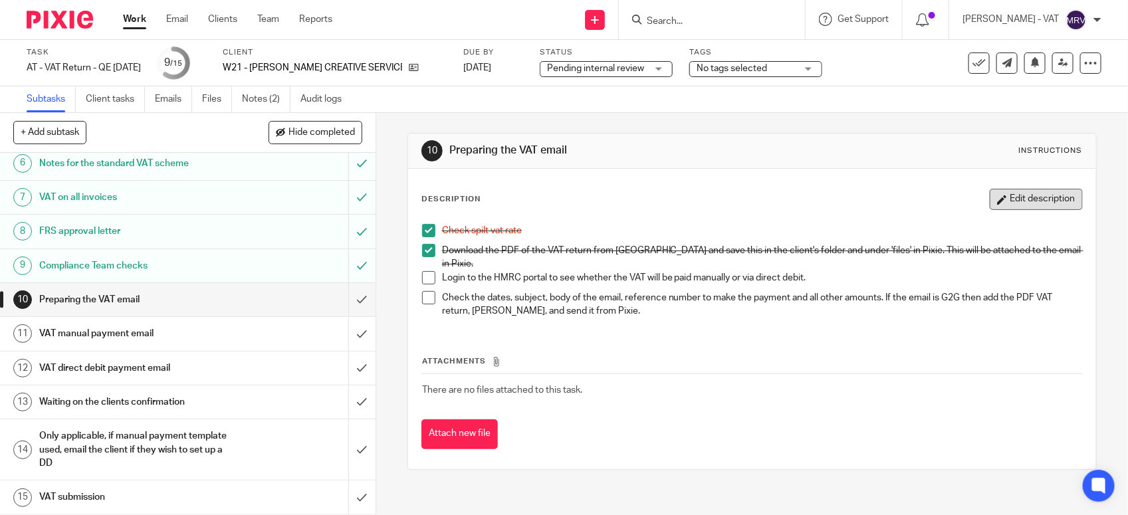
click at [997, 203] on icon "button" at bounding box center [1002, 200] width 10 height 10
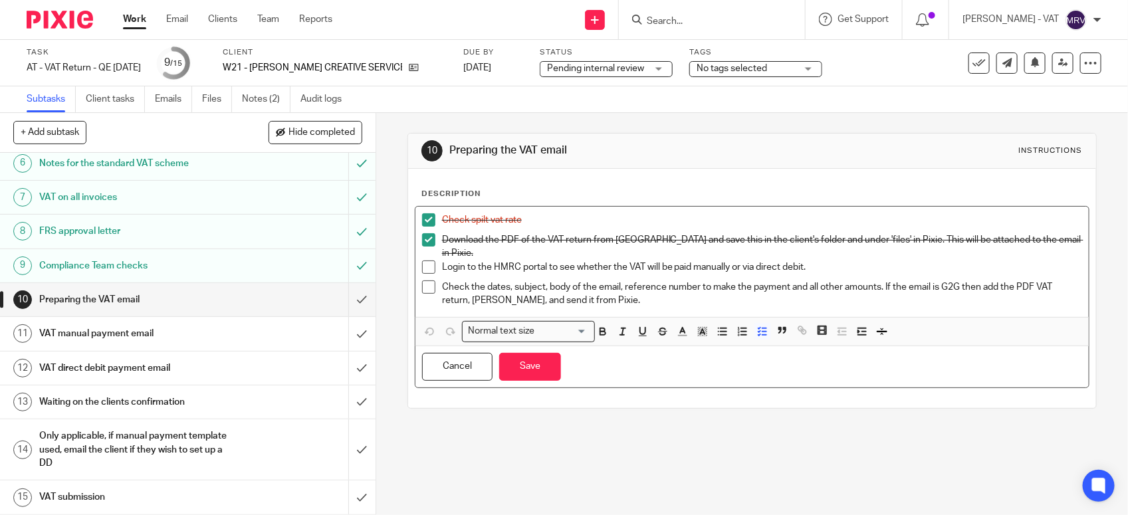
click at [726, 260] on p "Login to the HMRC portal to see whether the VAT will be paid manually or via di…" at bounding box center [762, 266] width 640 height 13
click at [532, 356] on button "Save" at bounding box center [530, 367] width 62 height 29
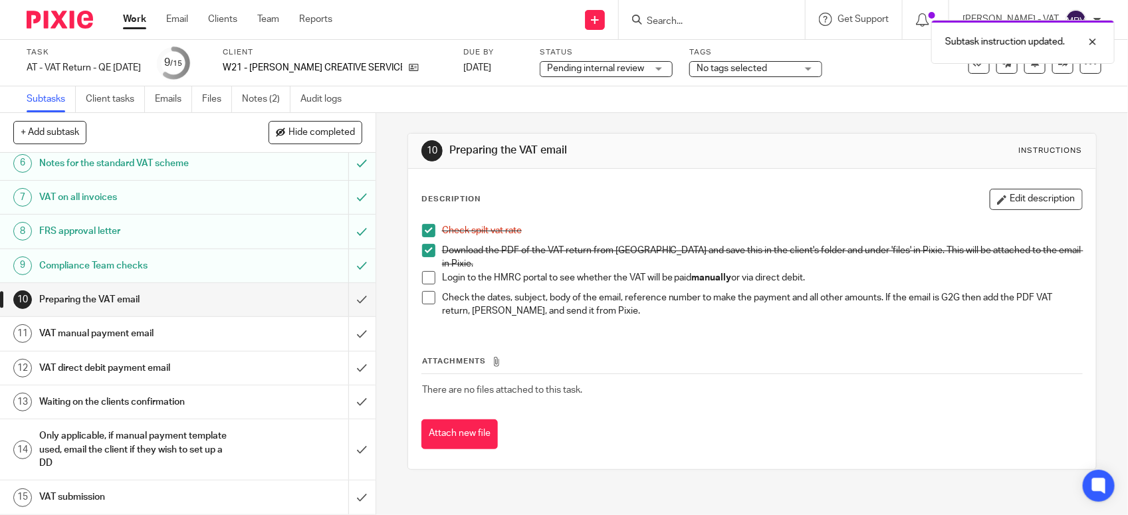
click at [708, 328] on div "Attachments There are no files attached to this task. Attach new file" at bounding box center [751, 388] width 661 height 121
click at [348, 373] on input "submit" at bounding box center [187, 368] width 375 height 33
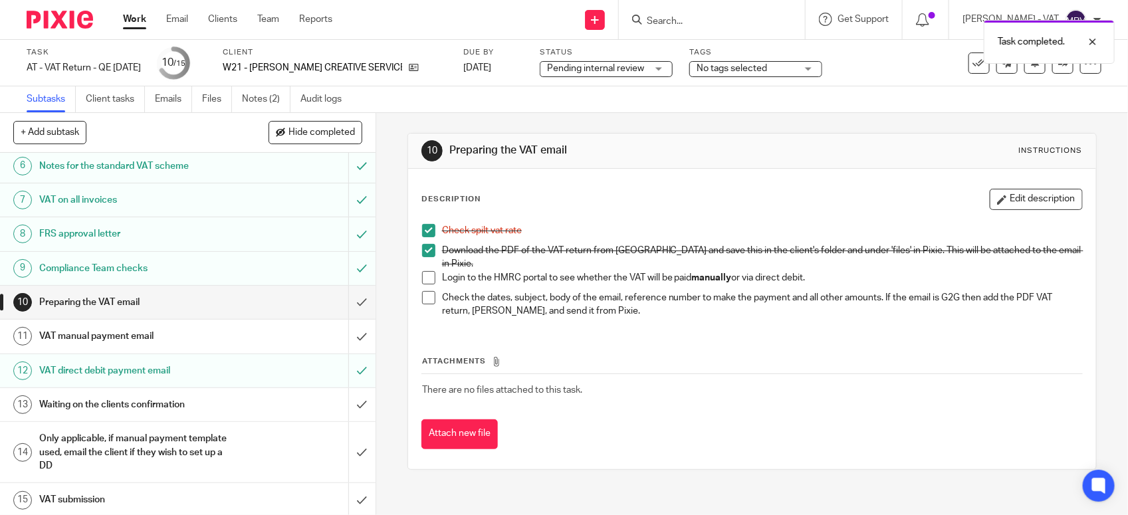
scroll to position [207, 0]
click at [189, 333] on h1 "VAT manual payment email" at bounding box center [137, 334] width 197 height 20
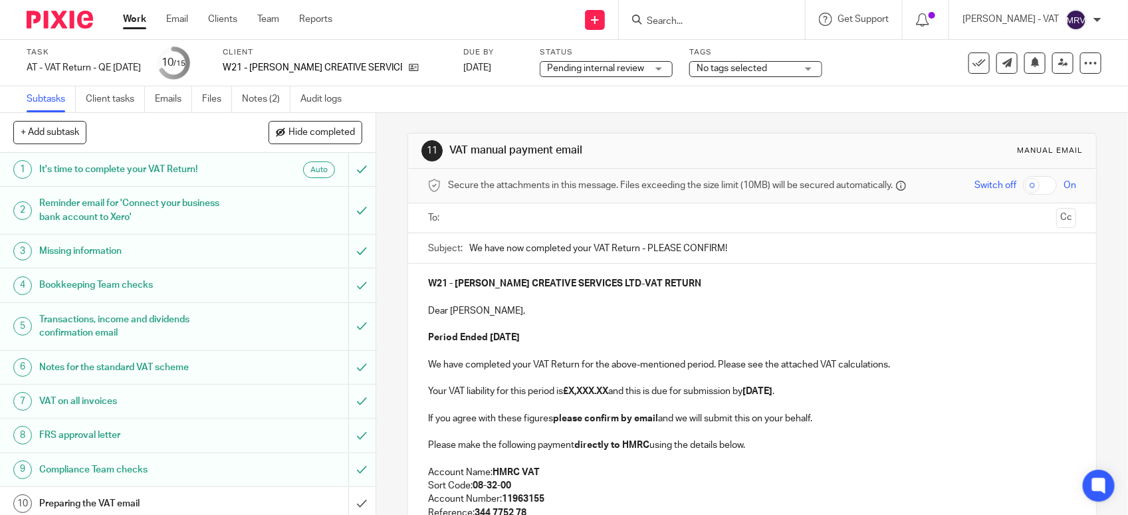
click at [952, 314] on p "Dear Francesca," at bounding box center [752, 310] width 648 height 13
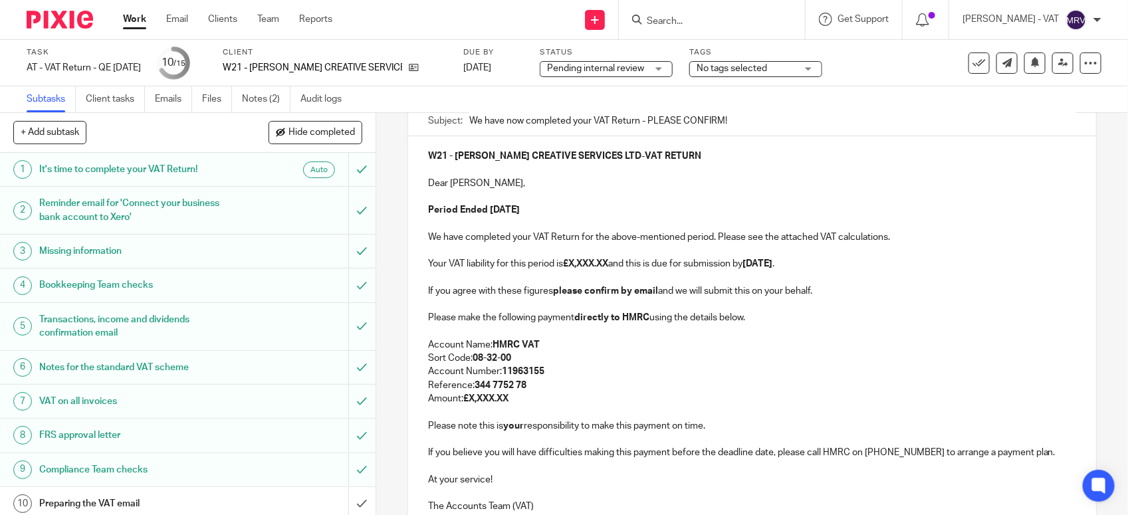
scroll to position [166, 0]
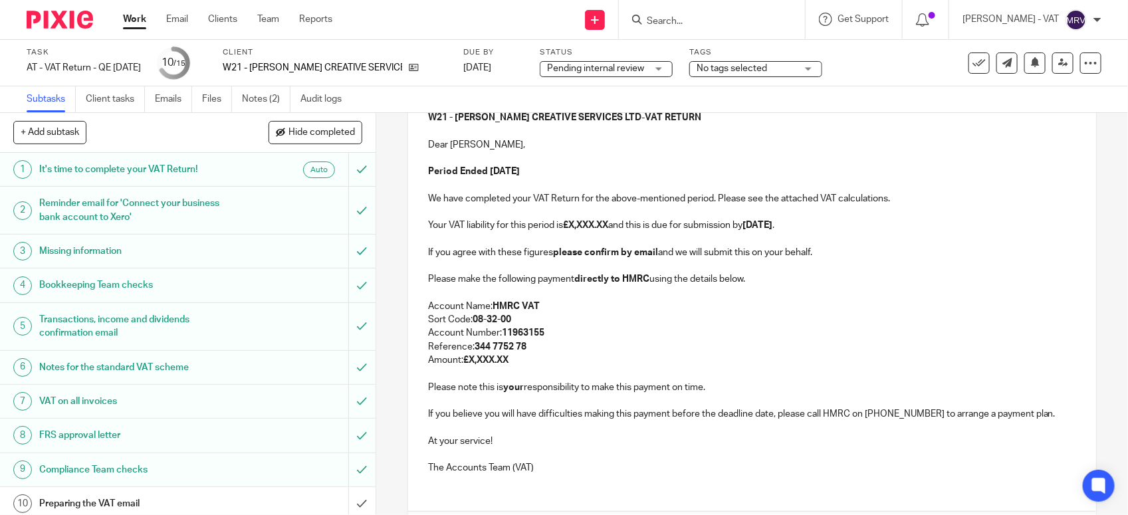
click at [613, 226] on p "Your VAT liability for this period is £X,XXX.XX and this is due for submission …" at bounding box center [752, 225] width 648 height 13
paste div
copy p "1,621.20"
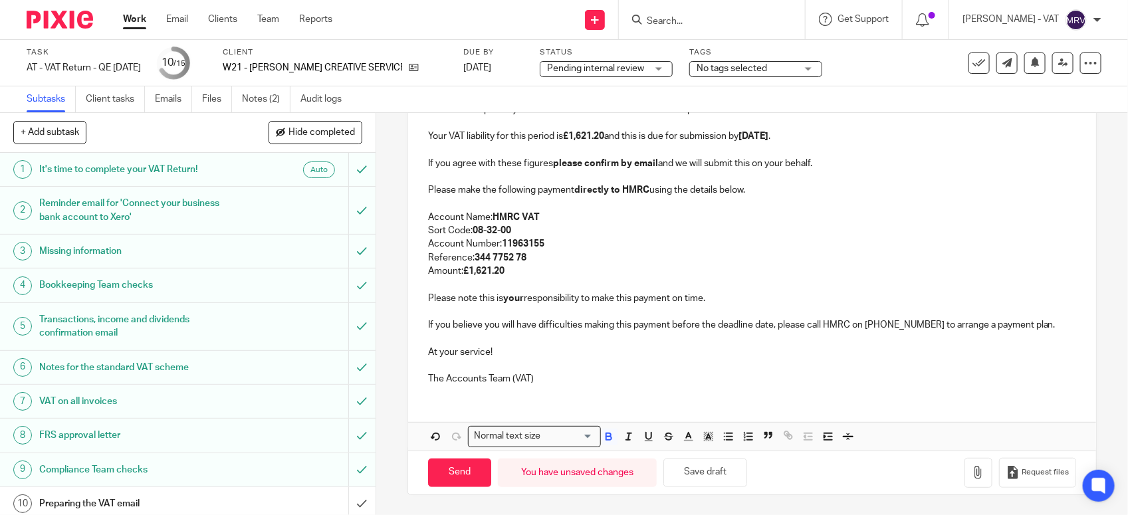
scroll to position [256, 0]
click at [716, 476] on button "Save draft" at bounding box center [705, 472] width 84 height 29
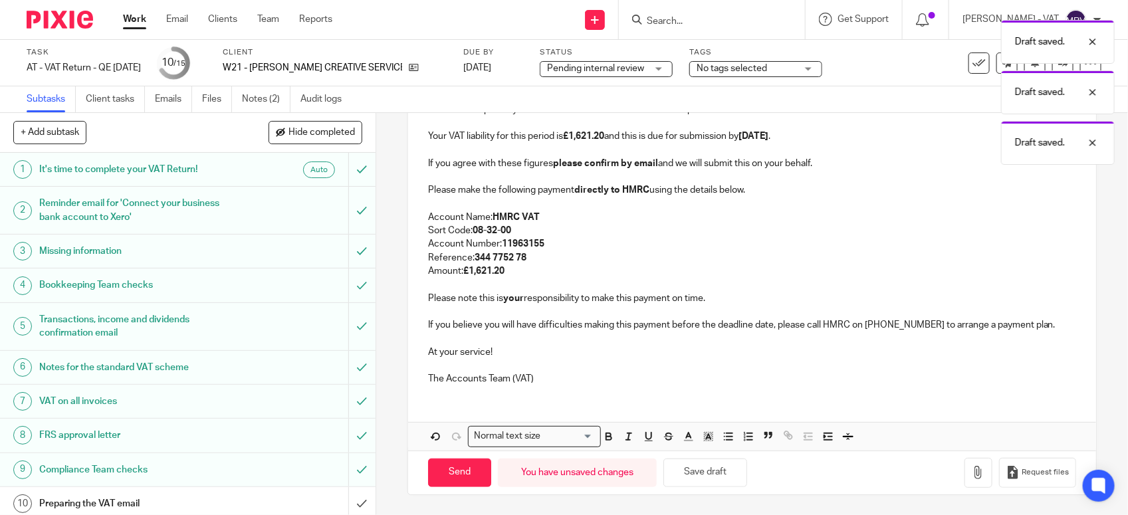
click at [575, 375] on p "The Accounts Team (VAT)" at bounding box center [752, 378] width 648 height 13
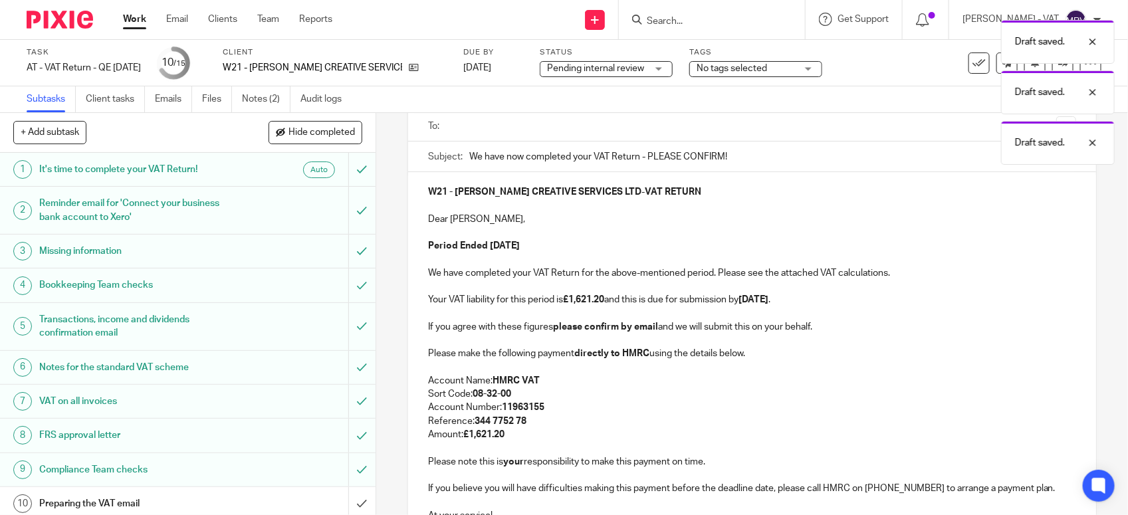
scroll to position [90, 0]
click at [601, 251] on p "Period Ended 30th September 2025" at bounding box center [752, 247] width 648 height 13
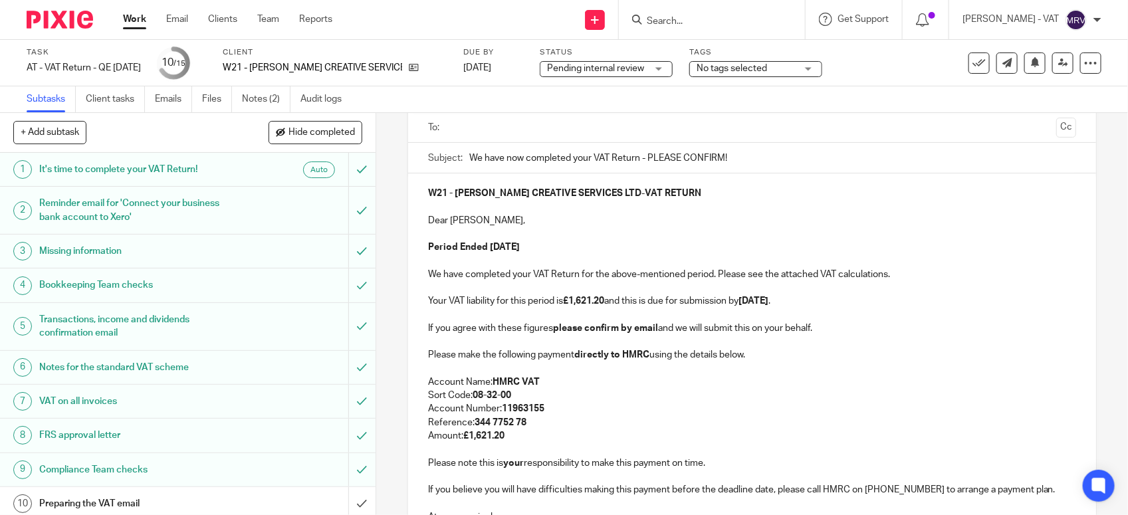
click at [533, 213] on p at bounding box center [752, 206] width 648 height 13
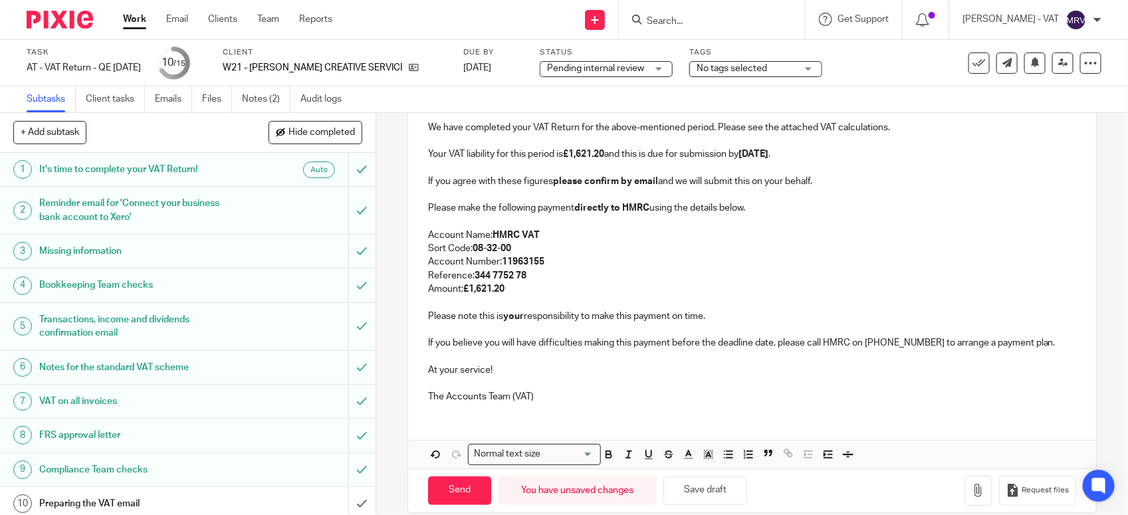
scroll to position [256, 0]
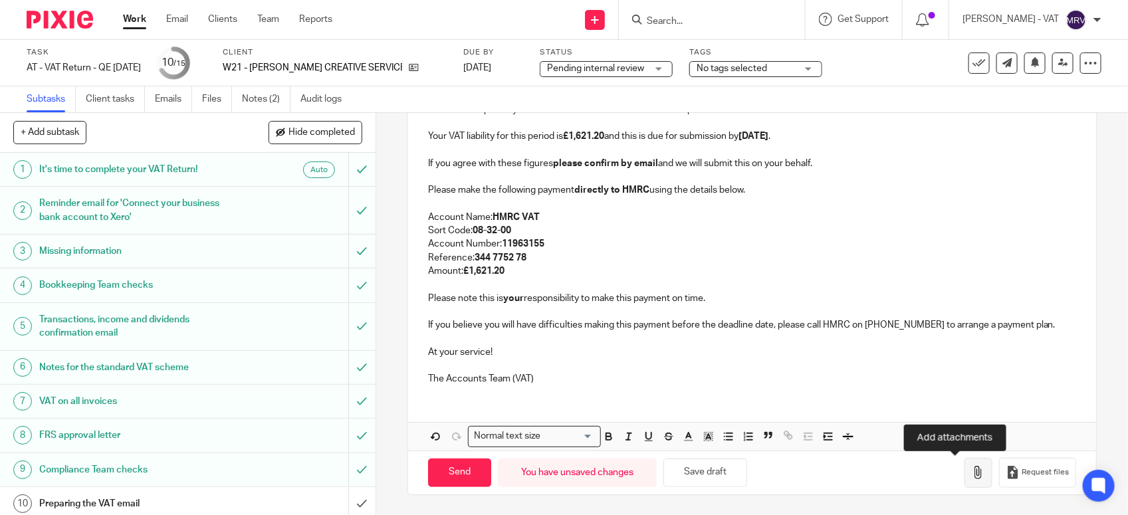
click at [971, 469] on icon "button" at bounding box center [977, 472] width 13 height 13
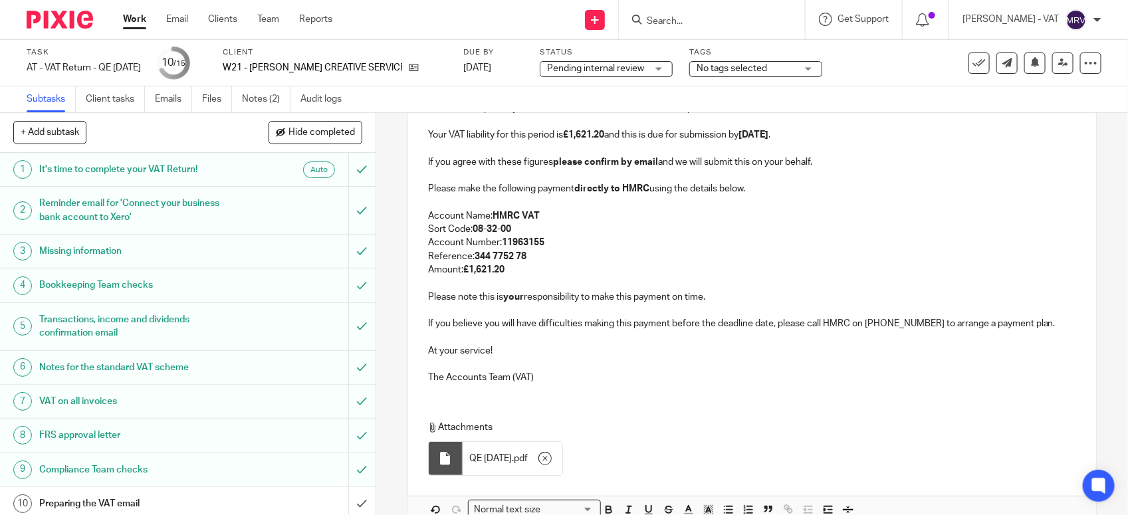
click at [565, 377] on p "The Accounts Team (VAT)" at bounding box center [752, 377] width 648 height 13
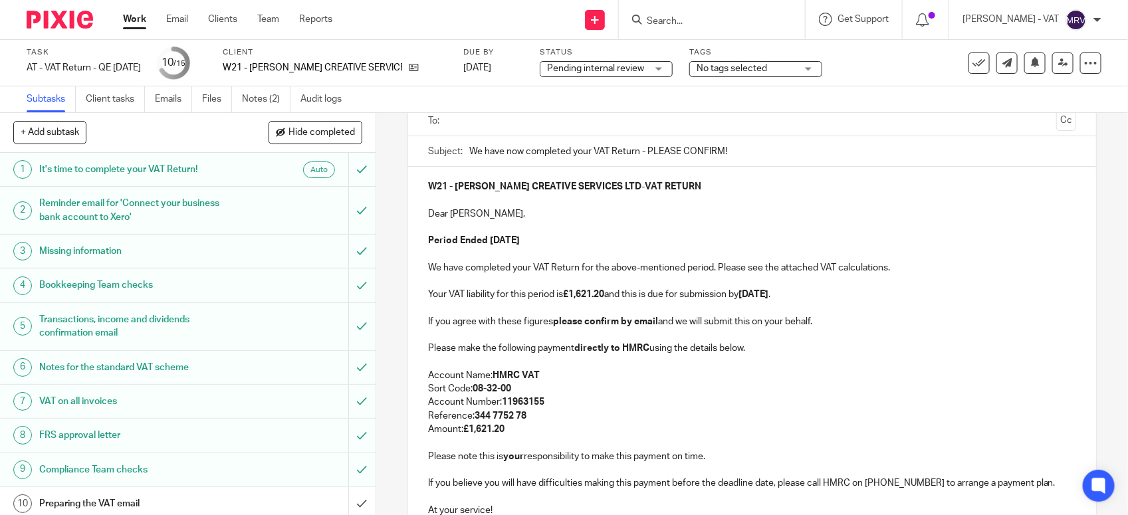
scroll to position [90, 0]
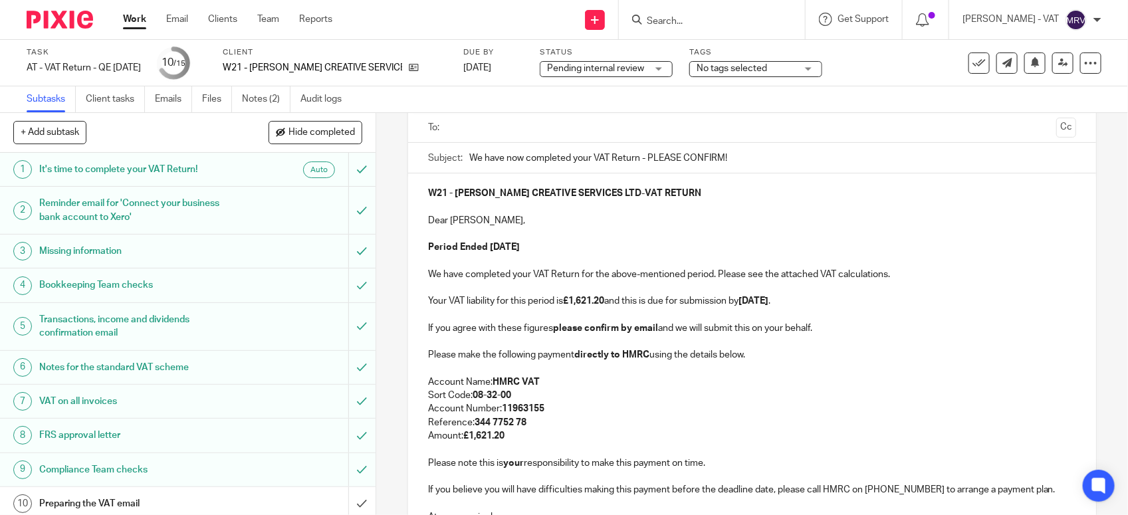
click at [577, 230] on p at bounding box center [752, 233] width 648 height 13
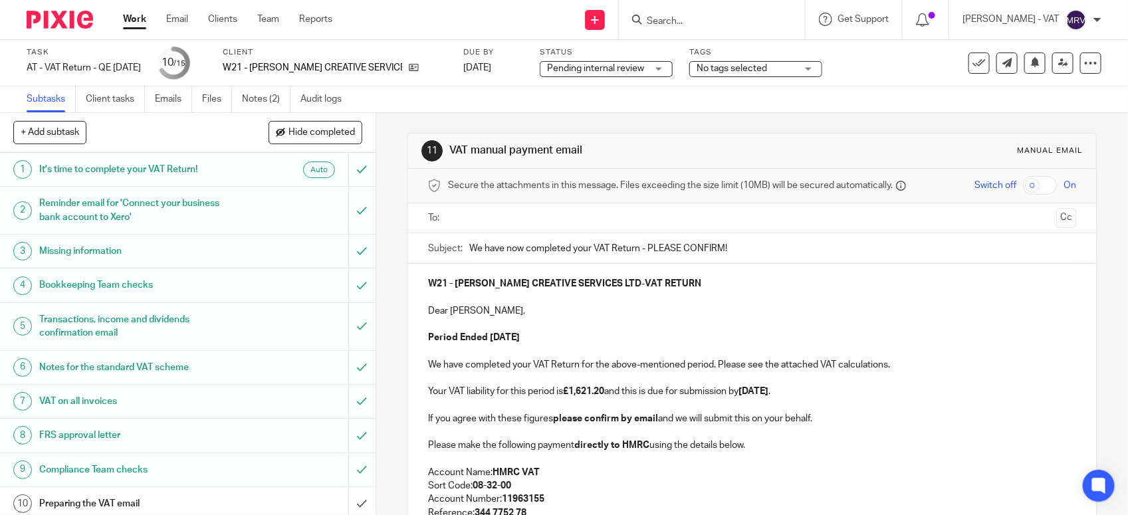
click at [534, 211] on input "text" at bounding box center [752, 218] width 598 height 15
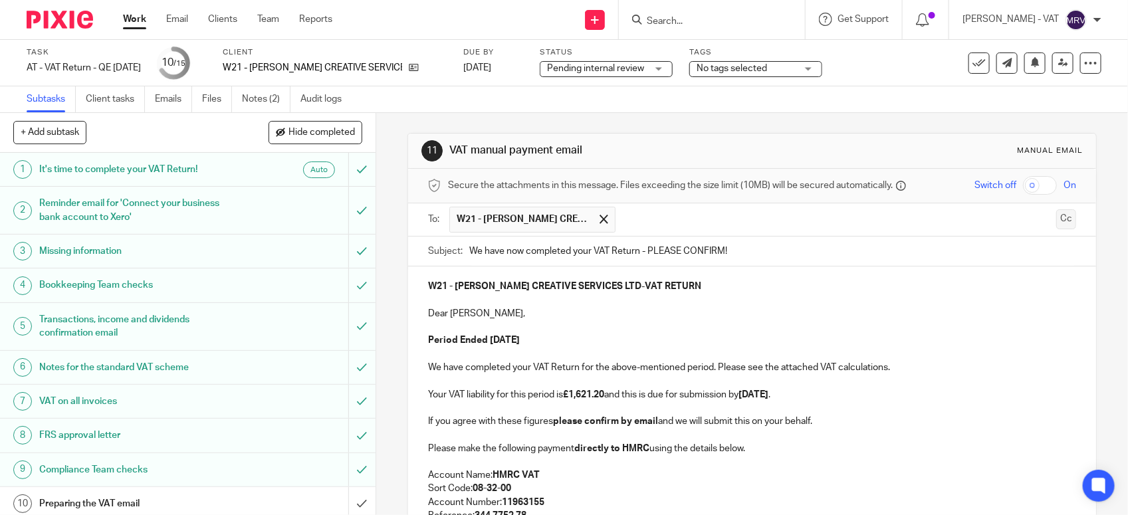
click at [1056, 220] on button "Cc" at bounding box center [1066, 219] width 20 height 20
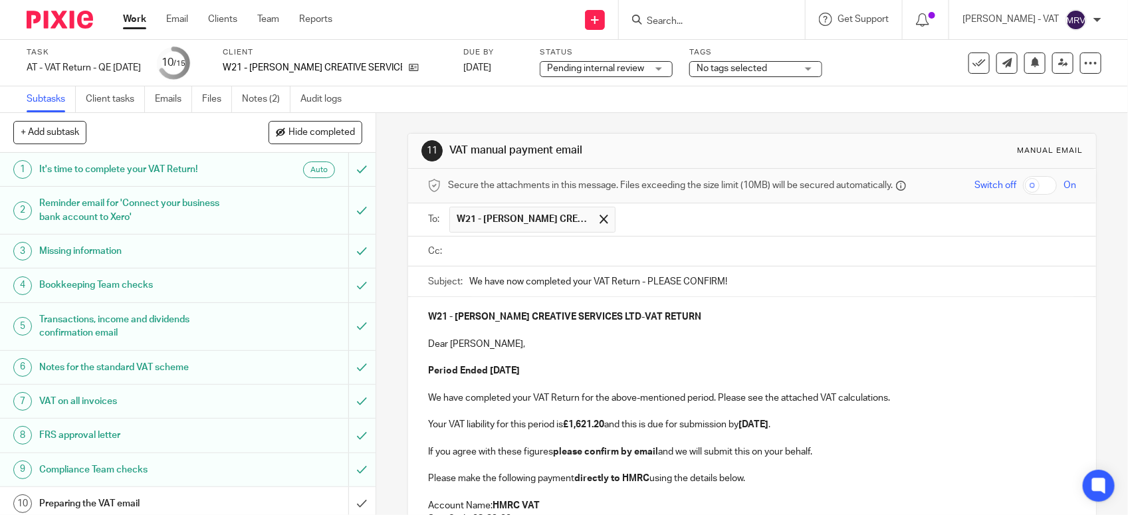
click at [505, 248] on input "text" at bounding box center [762, 251] width 618 height 15
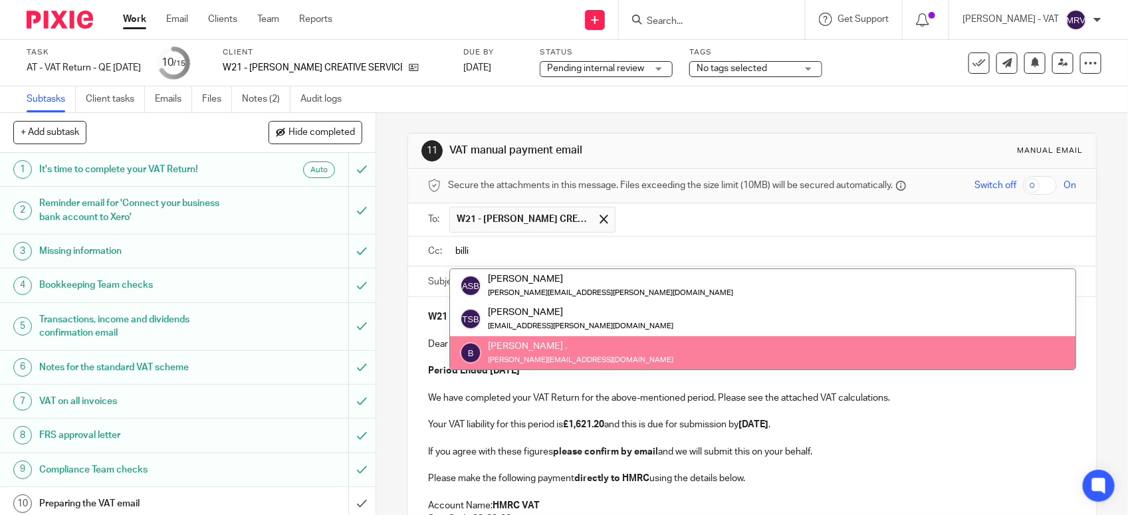
type input "billi"
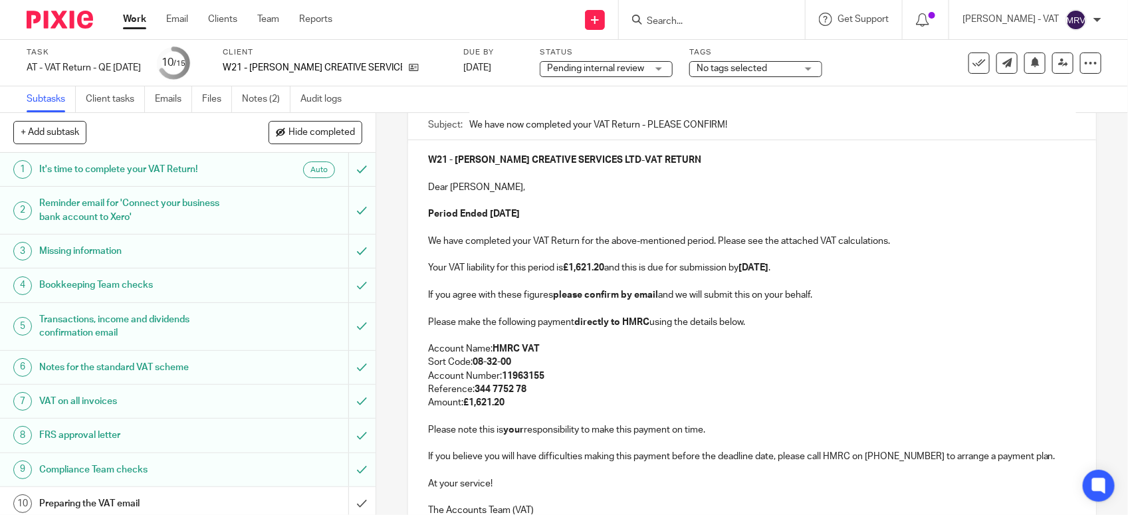
scroll to position [166, 0]
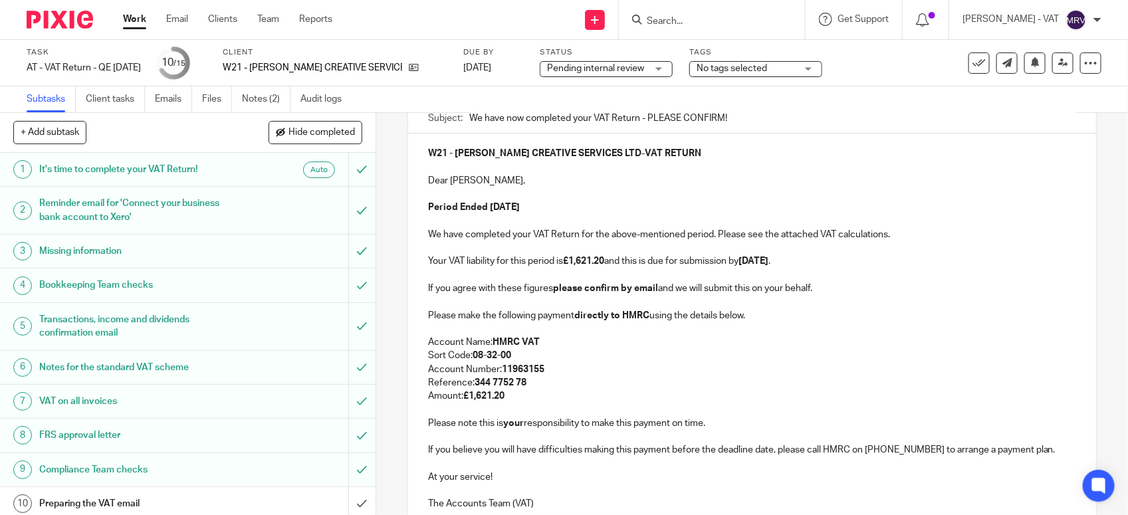
click at [657, 387] on p "Reference: 344 7752 78" at bounding box center [752, 382] width 648 height 13
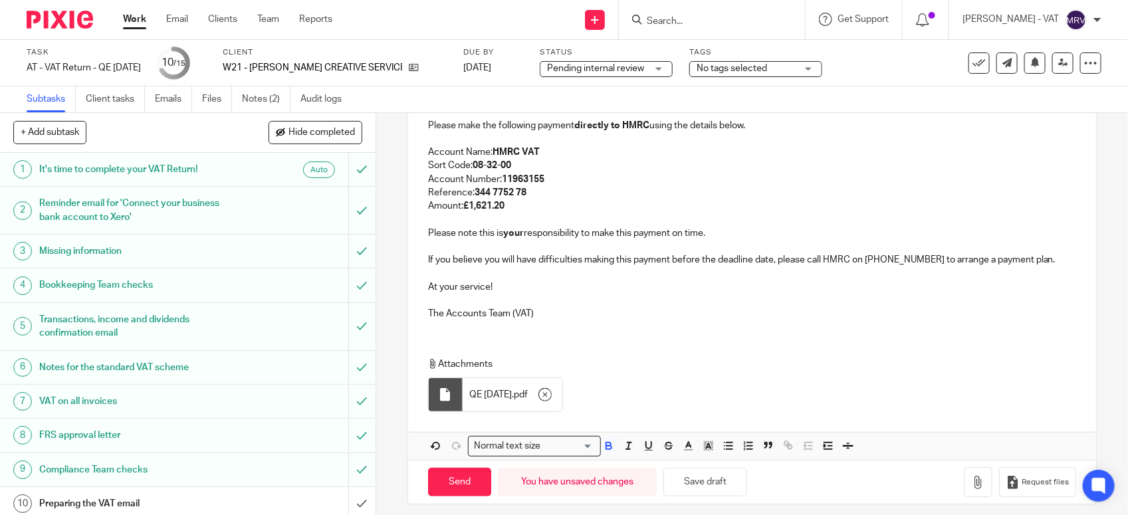
scroll to position [369, 0]
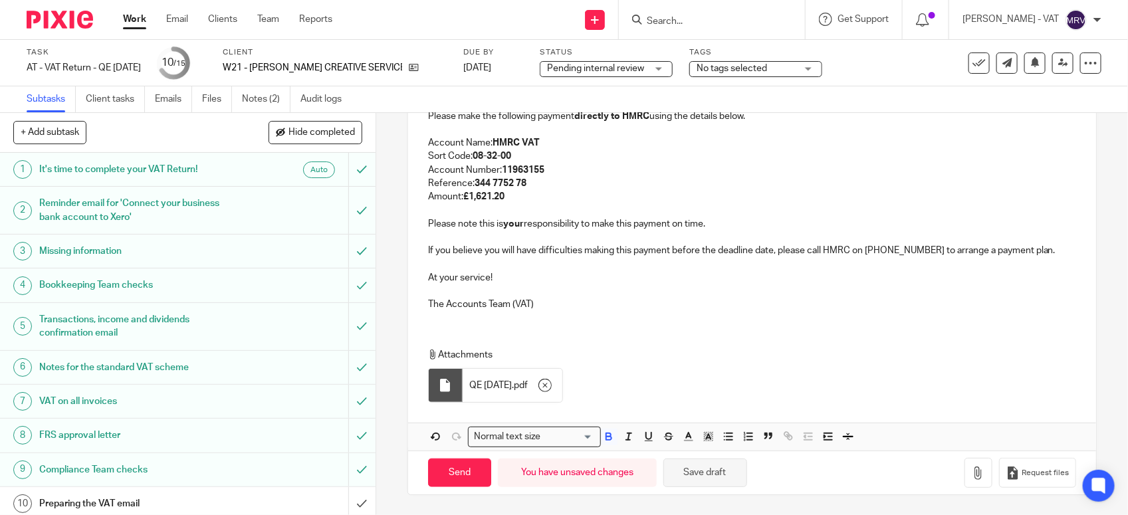
click at [729, 480] on button "Save draft" at bounding box center [705, 472] width 84 height 29
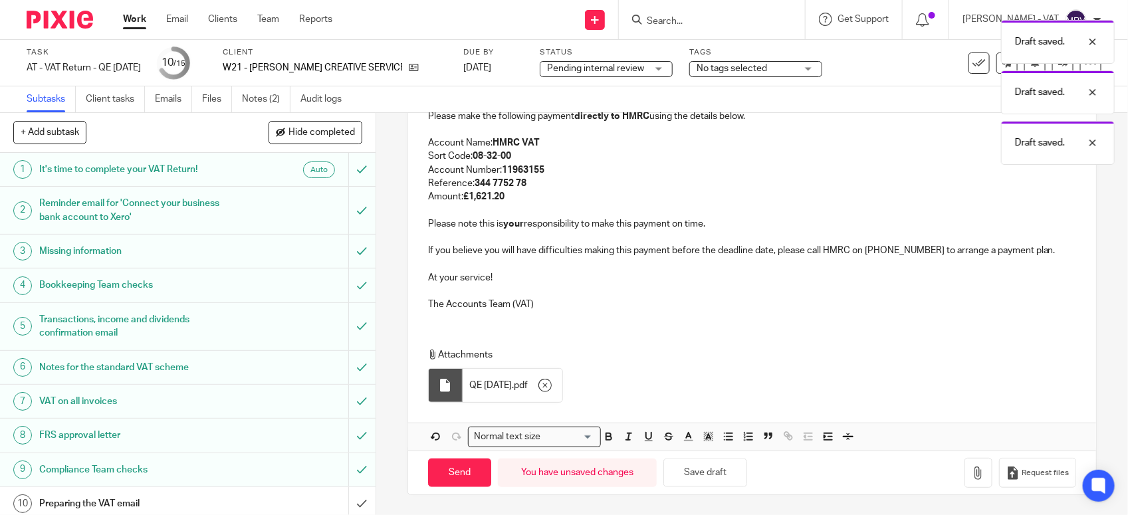
click at [610, 310] on div "W21 - FRANCESCA MARIA CREATIVE SERVICES LTD - VAT RETURN Dear Francesca, Period…" at bounding box center [752, 127] width 688 height 387
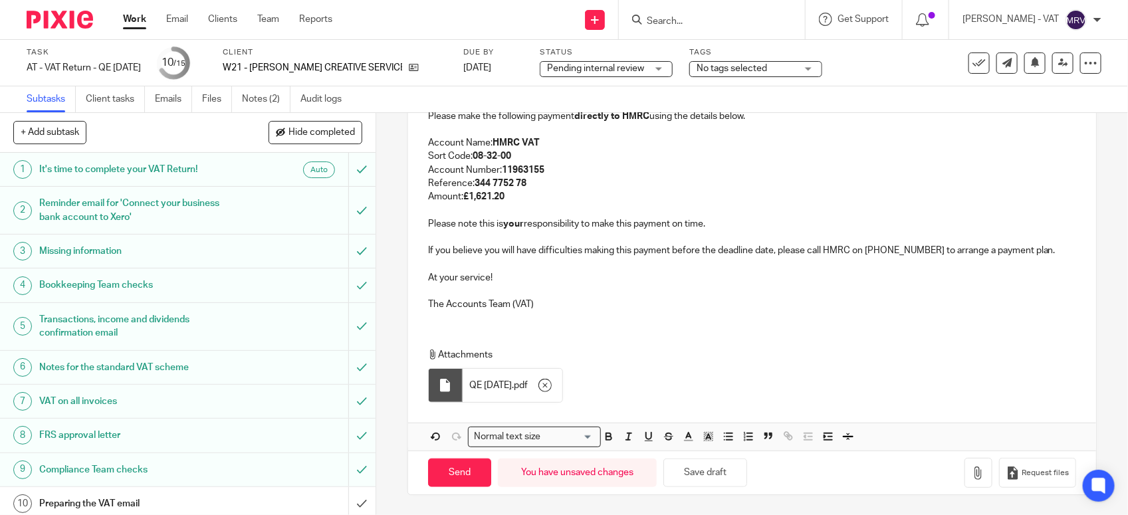
click at [657, 268] on p at bounding box center [752, 263] width 648 height 13
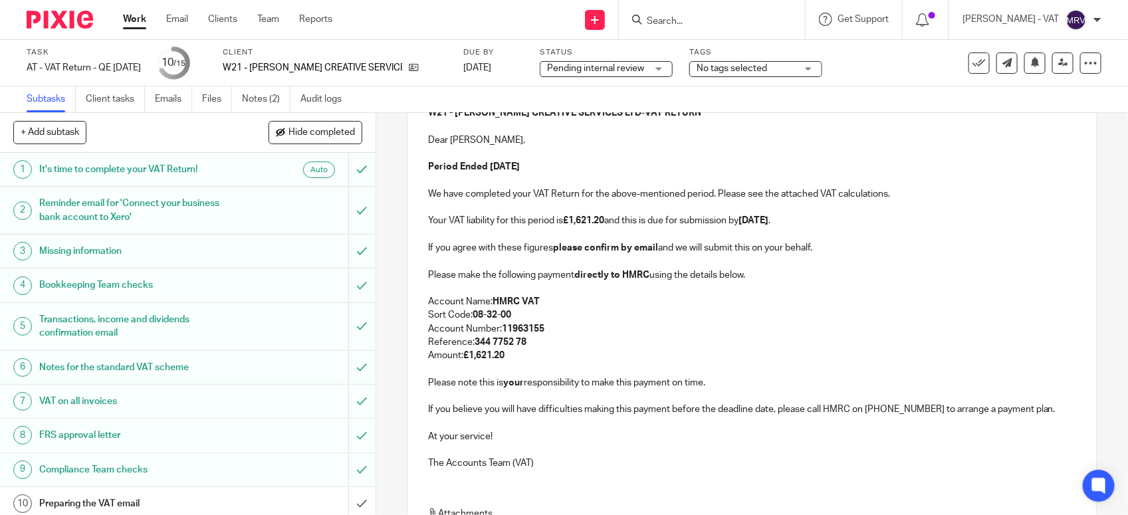
scroll to position [203, 0]
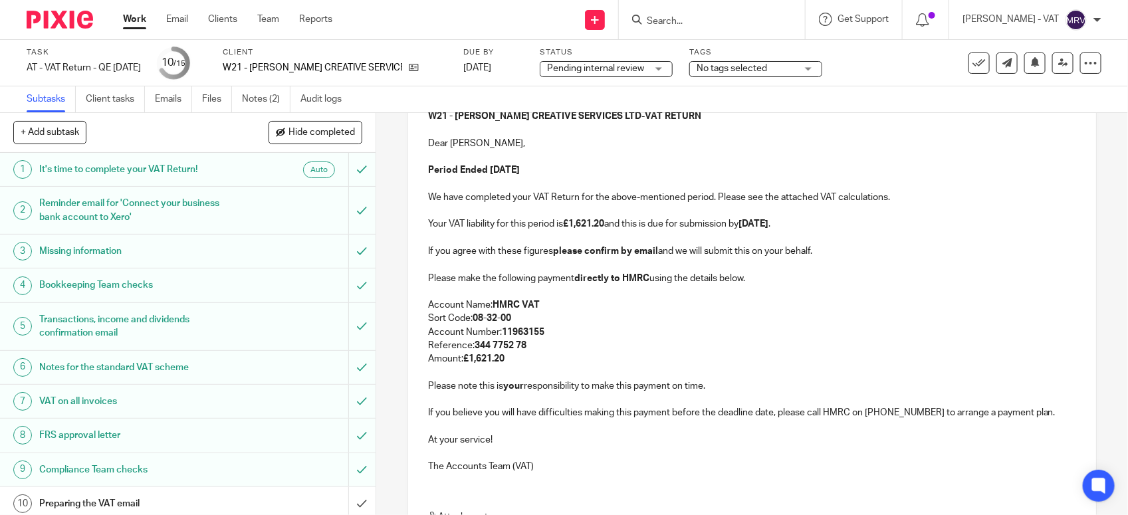
click at [651, 325] on p "Sort Code: 08-32-00" at bounding box center [752, 318] width 648 height 13
click at [583, 306] on p "Account Name: HMRC VAT" at bounding box center [752, 304] width 648 height 13
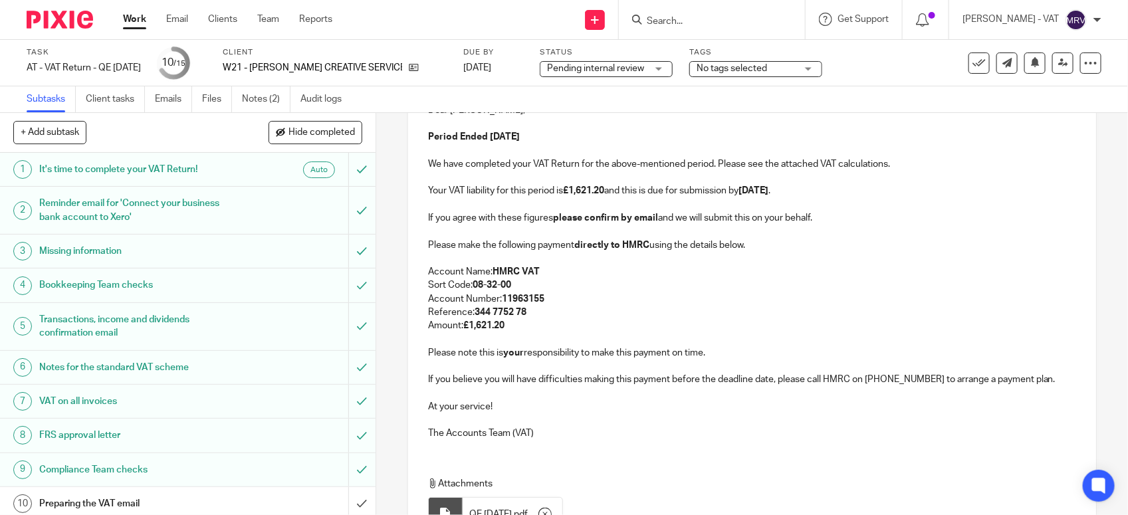
scroll to position [286, 0]
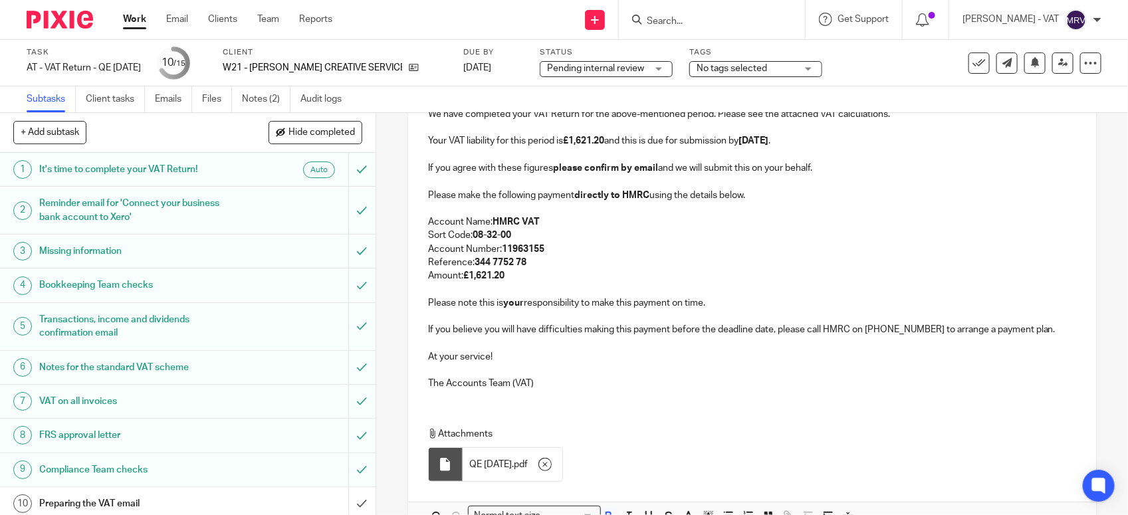
click at [671, 268] on p "Reference: 344 7752 78" at bounding box center [752, 262] width 648 height 13
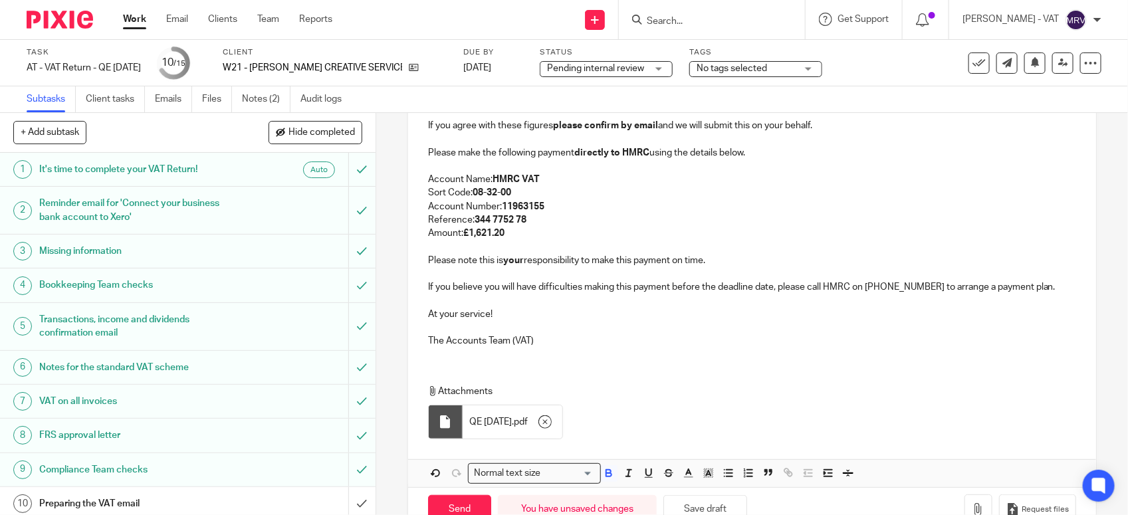
scroll to position [369, 0]
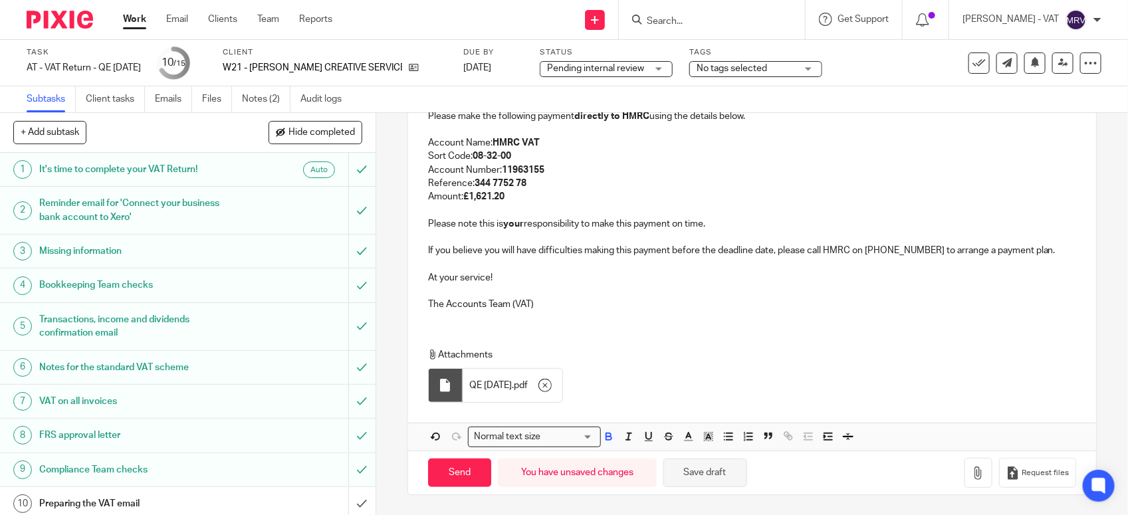
click at [689, 480] on button "Save draft" at bounding box center [705, 472] width 84 height 29
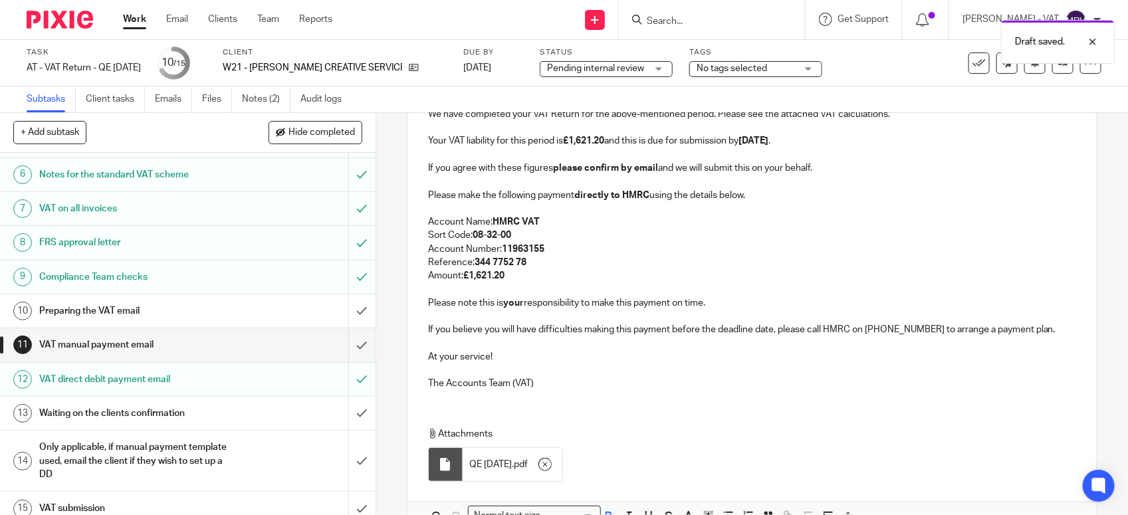
scroll to position [207, 0]
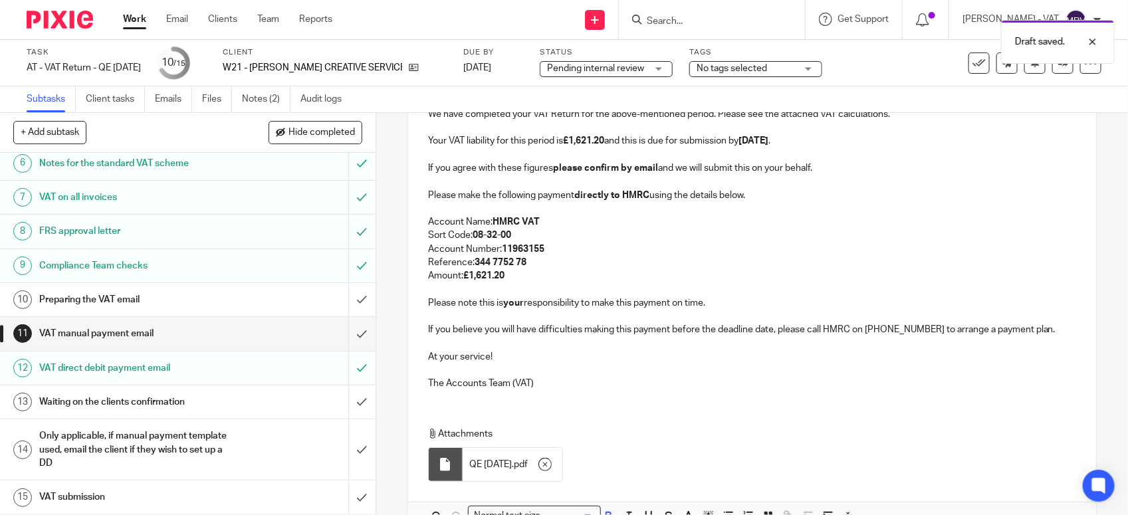
click at [644, 67] on span "Pending internal review" at bounding box center [595, 68] width 97 height 9
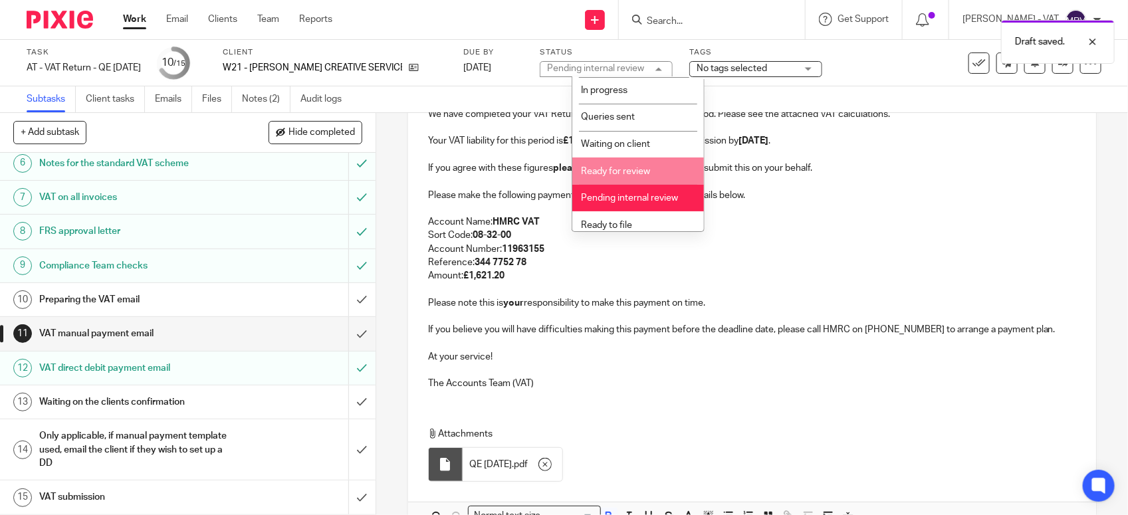
scroll to position [60, 0]
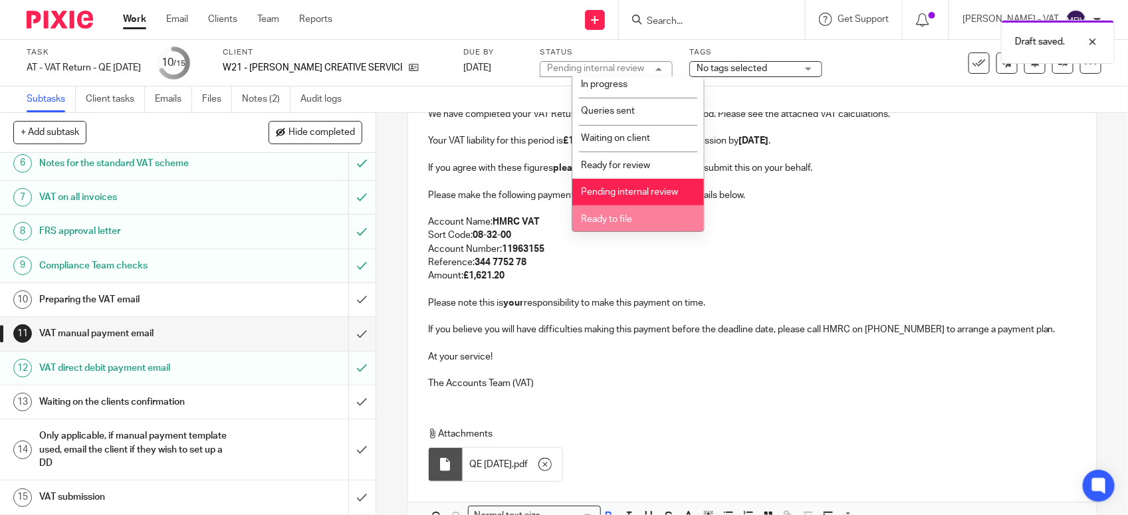
click at [649, 218] on li "Ready to file" at bounding box center [638, 218] width 132 height 27
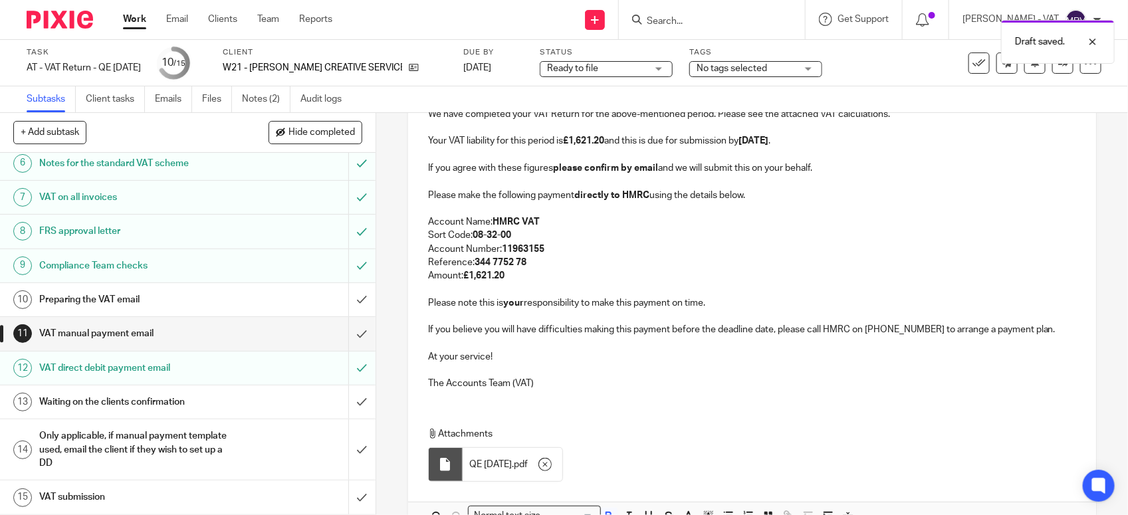
click at [716, 221] on p "Account Name: HMRC VAT" at bounding box center [752, 221] width 648 height 13
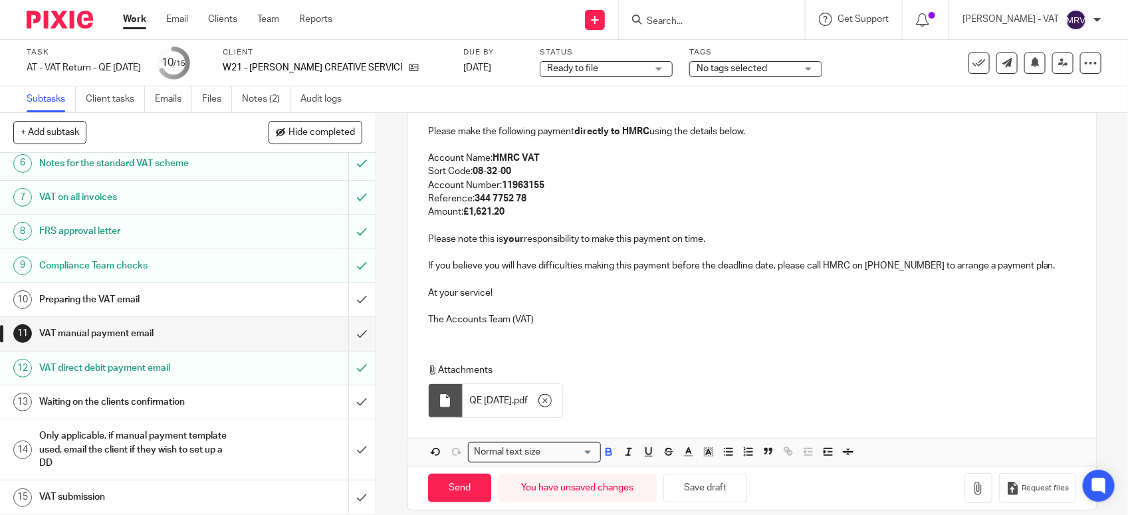
scroll to position [369, 0]
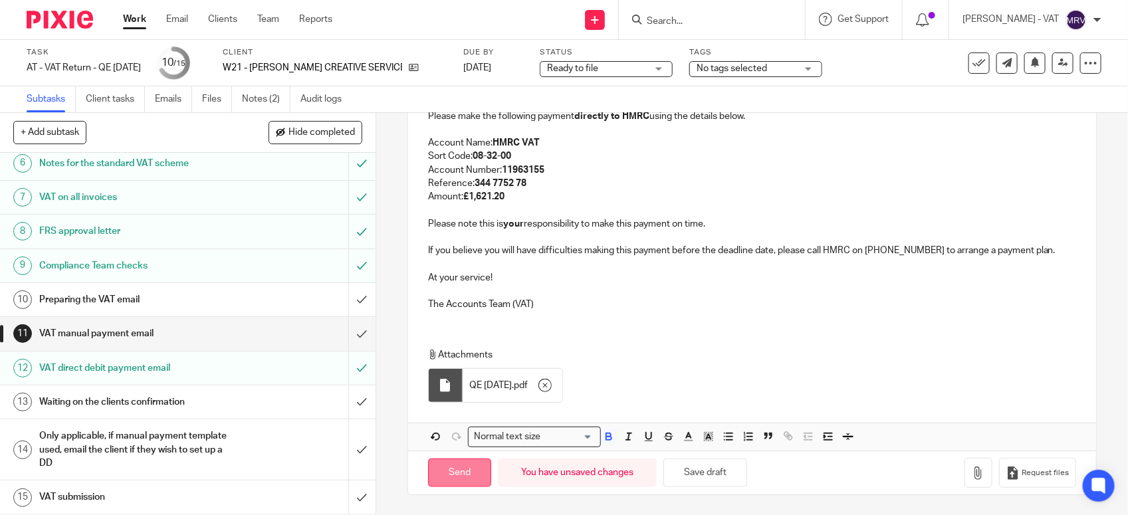
click at [447, 470] on input "Send" at bounding box center [459, 472] width 63 height 29
type input "Sent"
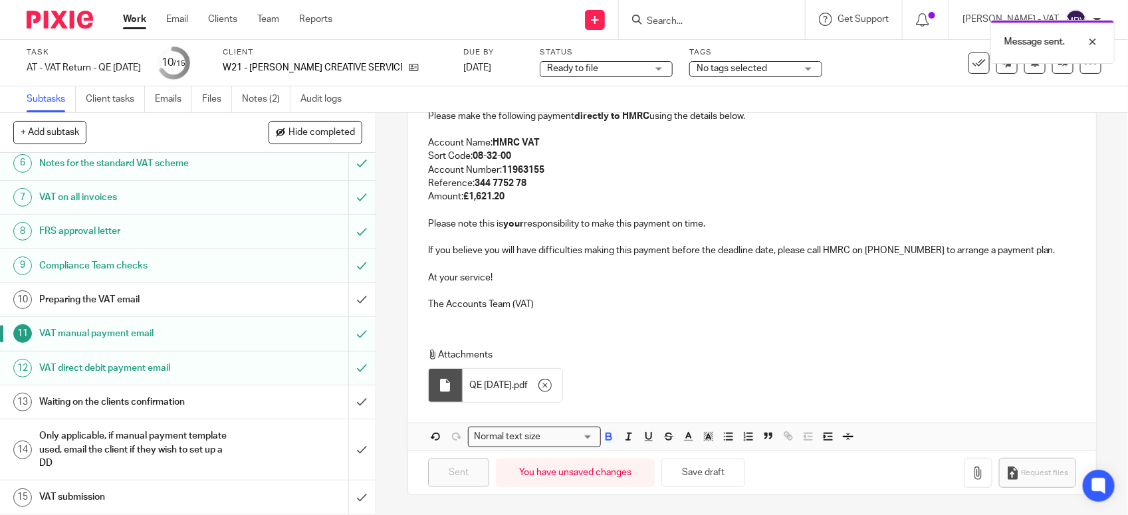
click at [199, 303] on h1 "Preparing the VAT email" at bounding box center [137, 300] width 197 height 20
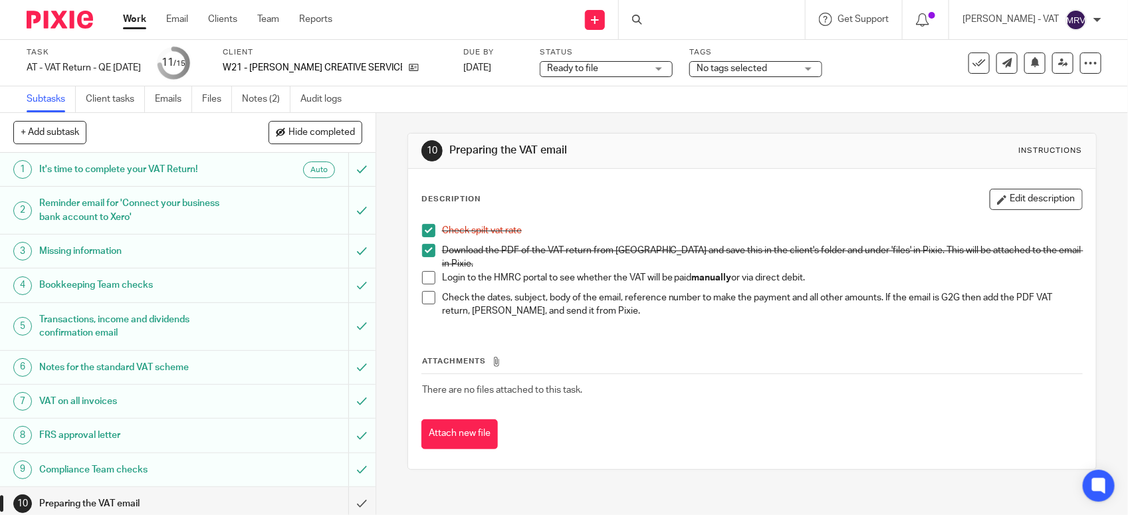
click at [423, 271] on span at bounding box center [428, 277] width 13 height 13
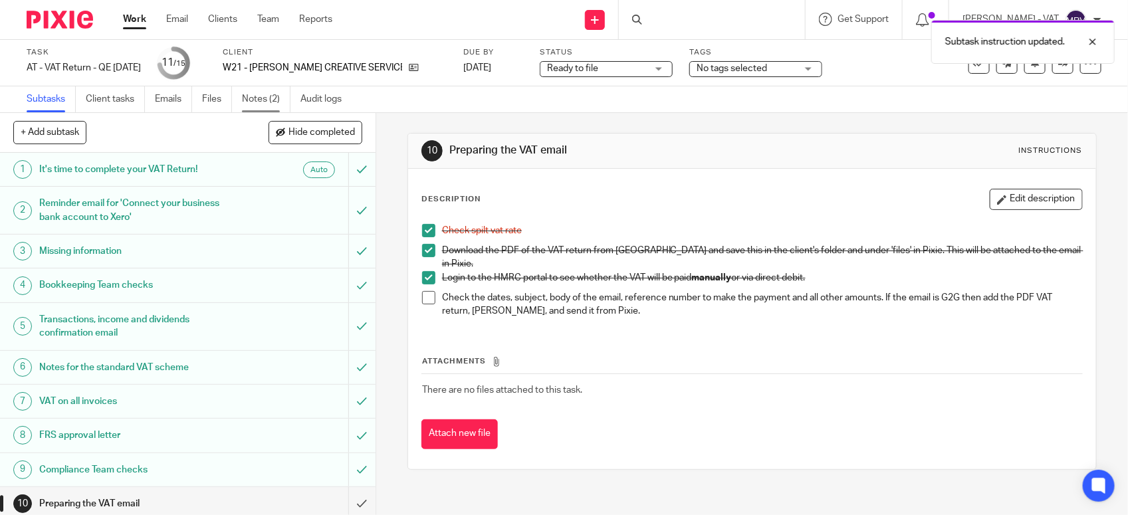
click at [264, 98] on link "Notes (2)" at bounding box center [266, 99] width 49 height 26
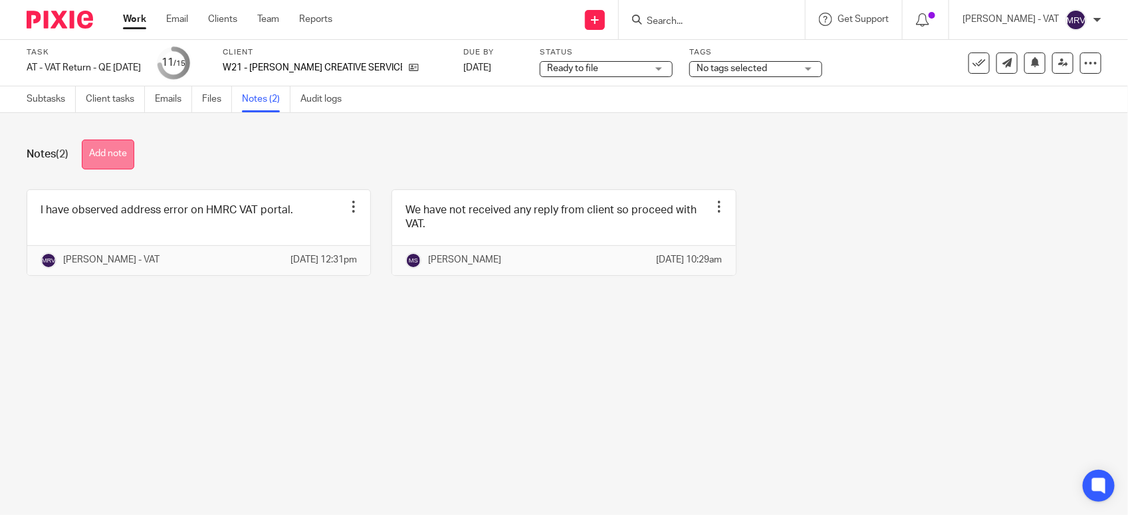
click at [104, 156] on button "Add note" at bounding box center [108, 155] width 52 height 30
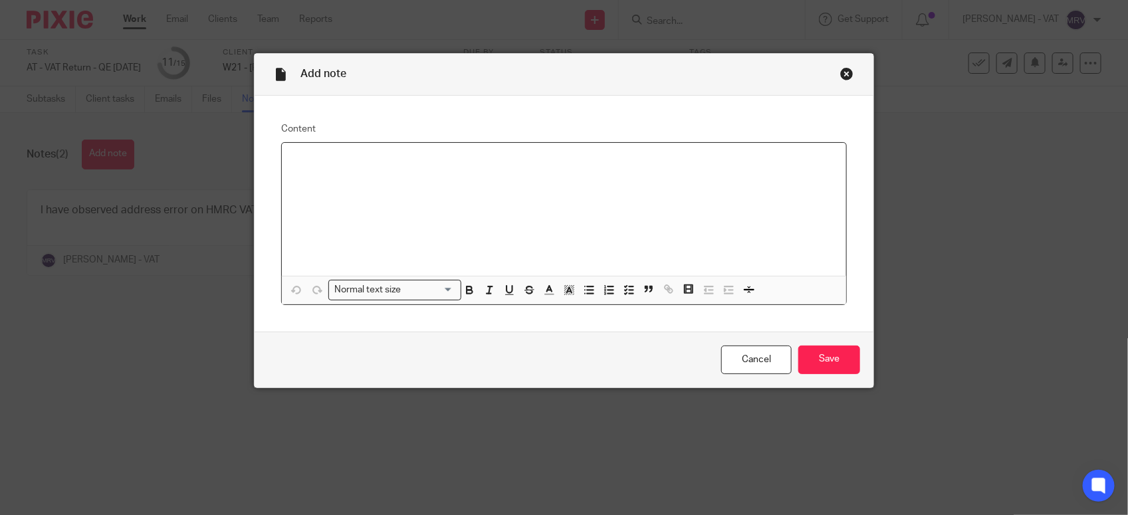
click at [336, 183] on div at bounding box center [564, 209] width 564 height 133
click at [827, 352] on input "Save" at bounding box center [829, 360] width 62 height 29
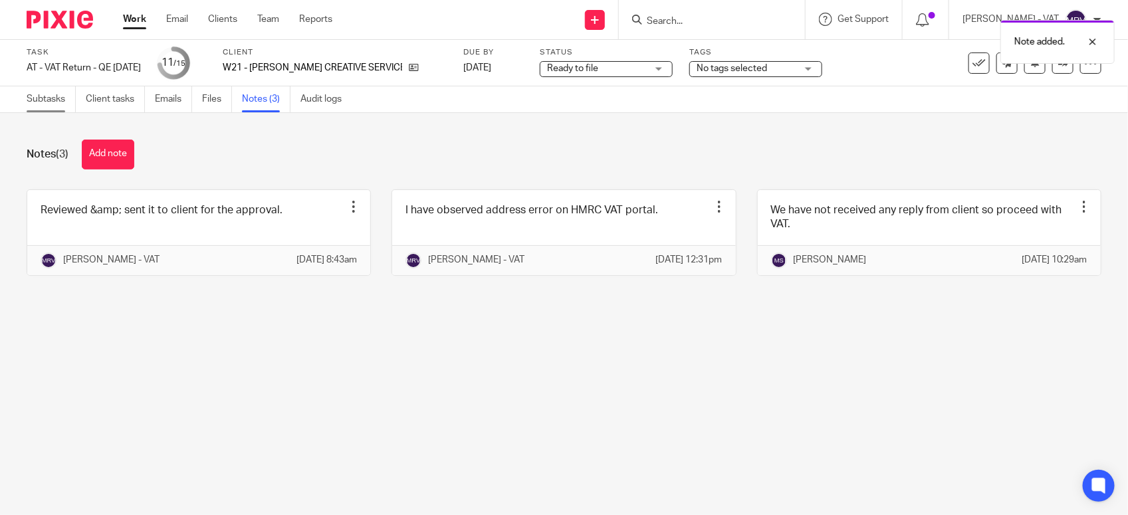
click at [48, 98] on link "Subtasks" at bounding box center [51, 99] width 49 height 26
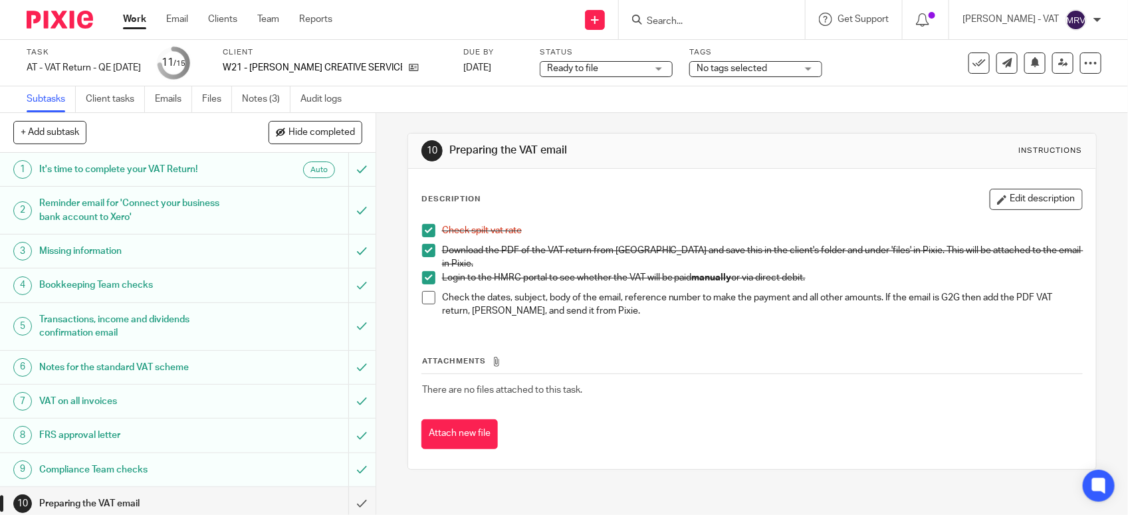
click at [422, 293] on span at bounding box center [428, 297] width 13 height 13
drag, startPoint x: 674, startPoint y: 317, endPoint x: 625, endPoint y: 317, distance: 49.8
click at [674, 317] on div "Check spilt vat rate Download the PDF of the VAT return from [GEOGRAPHIC_DATA] …" at bounding box center [751, 272] width 673 height 110
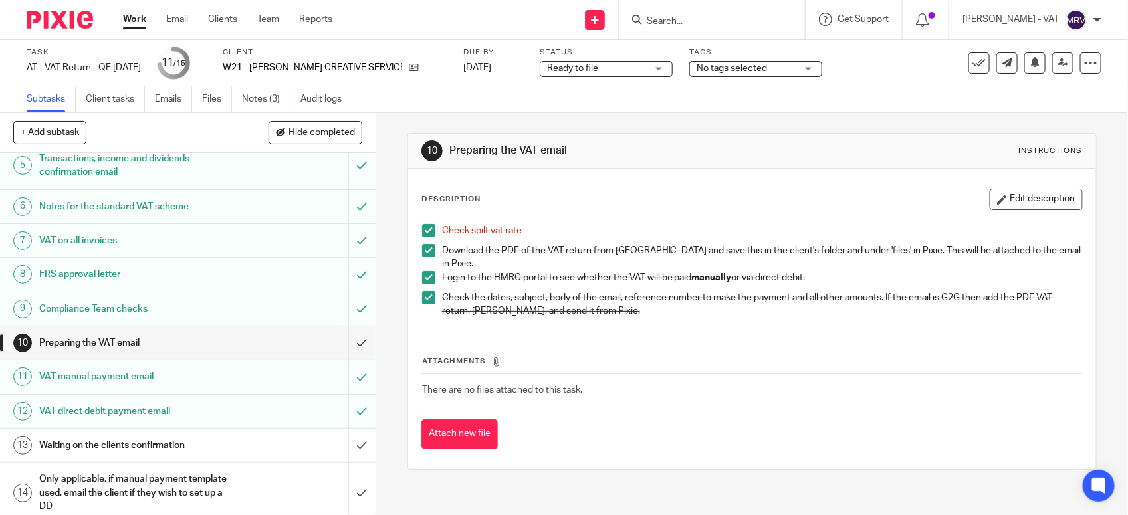
scroll to position [166, 0]
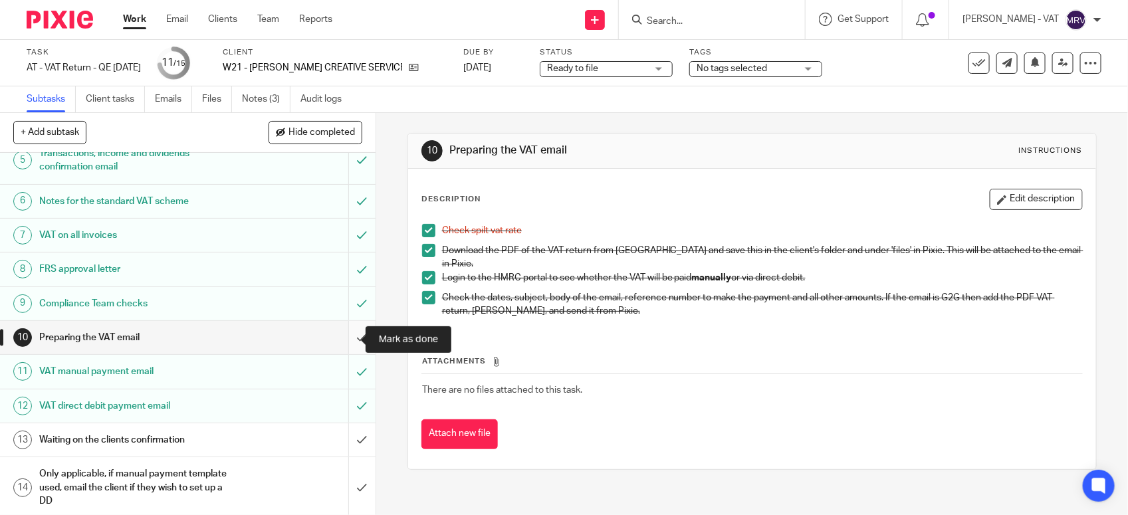
click at [344, 339] on input "submit" at bounding box center [187, 337] width 375 height 33
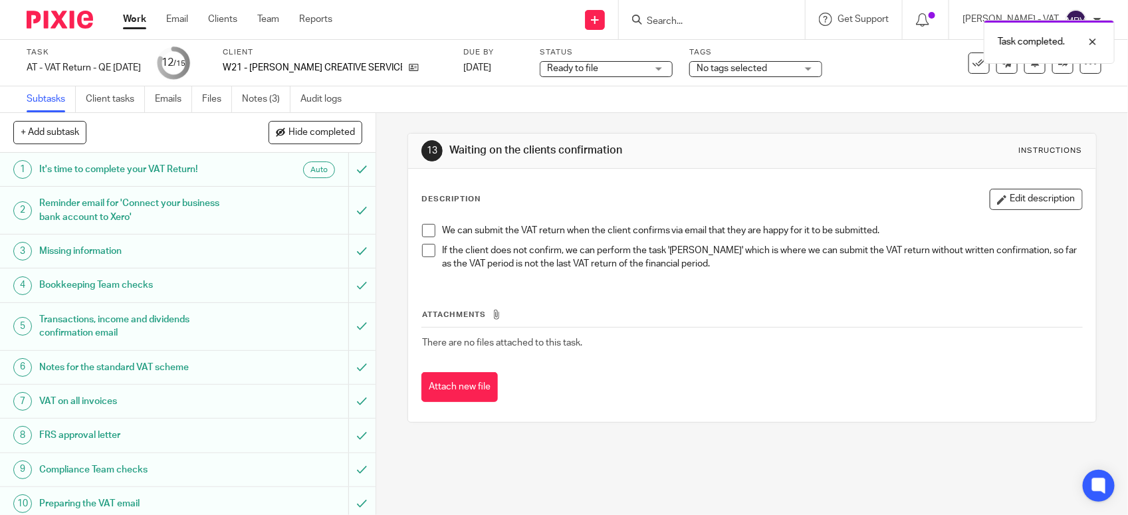
click at [648, 290] on div "Attachments There are no files attached to this task. Attach new file" at bounding box center [751, 342] width 661 height 121
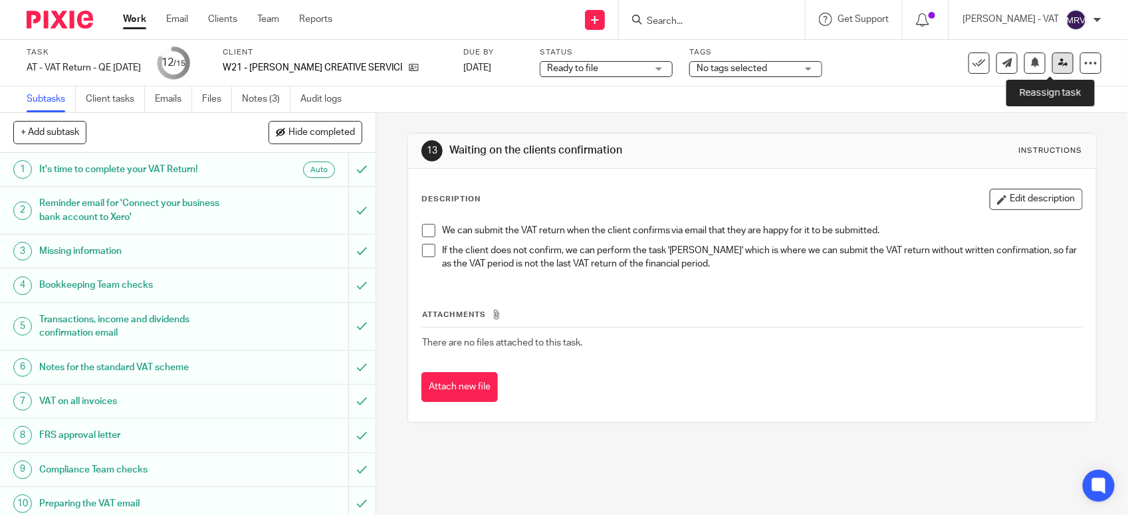
click at [1052, 68] on link at bounding box center [1062, 62] width 21 height 21
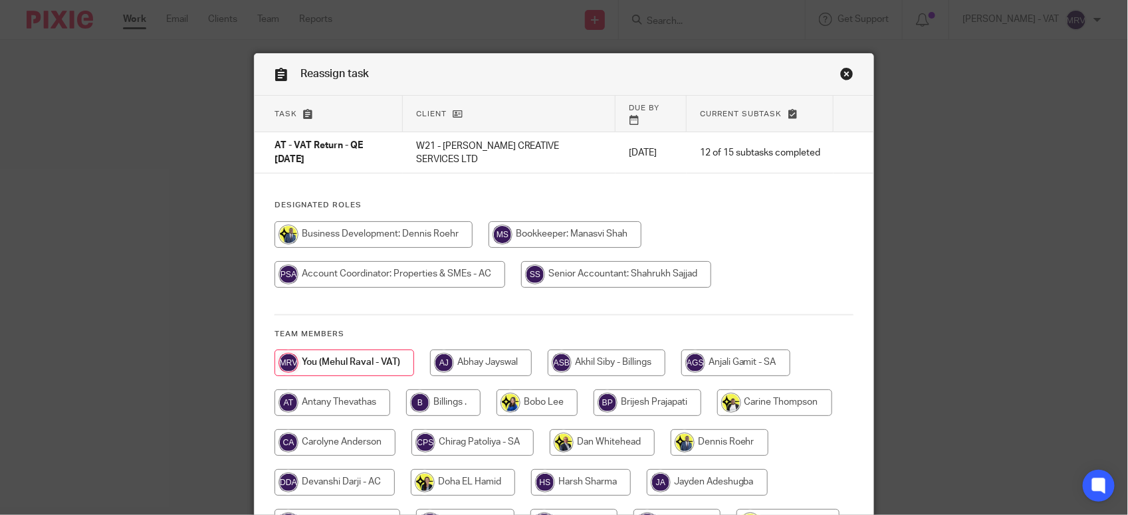
click at [732, 181] on div "Task Client Due by Current subtask AT - VAT Return - QE [DATE] W21 - [PERSON_NA…" at bounding box center [563, 382] width 619 height 573
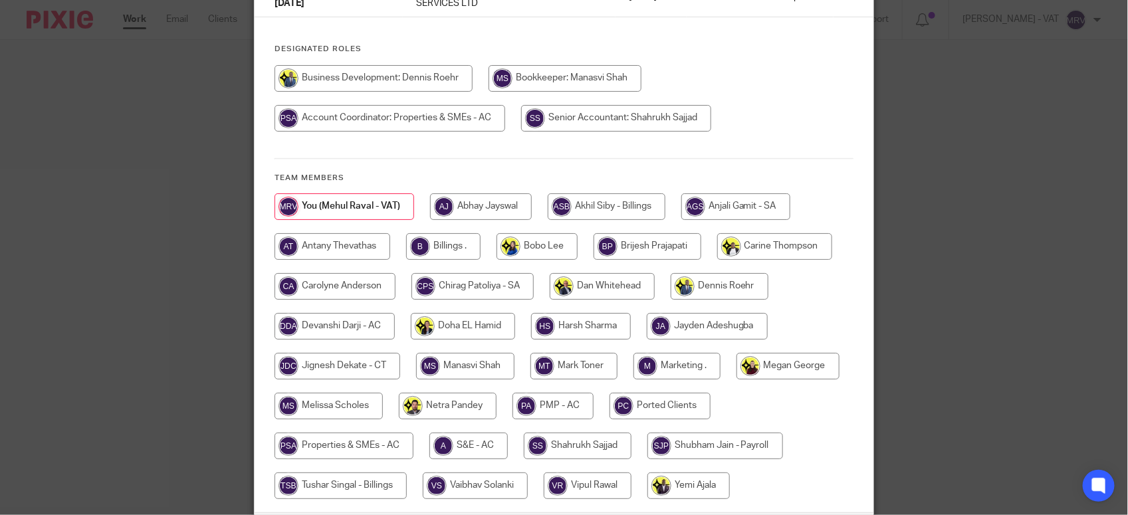
scroll to position [166, 0]
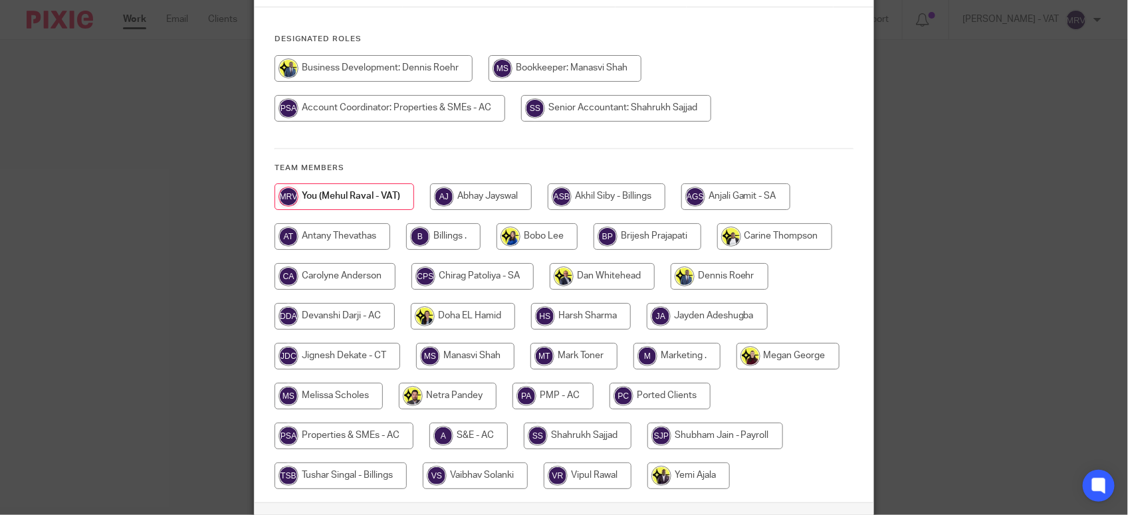
click at [413, 223] on input "radio" at bounding box center [443, 236] width 74 height 27
radio input "true"
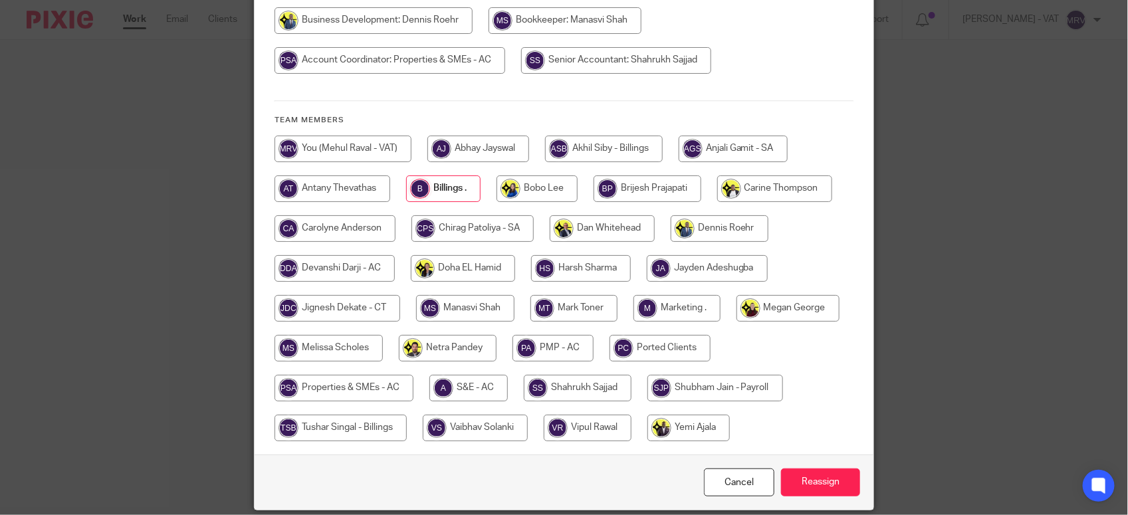
scroll to position [253, 0]
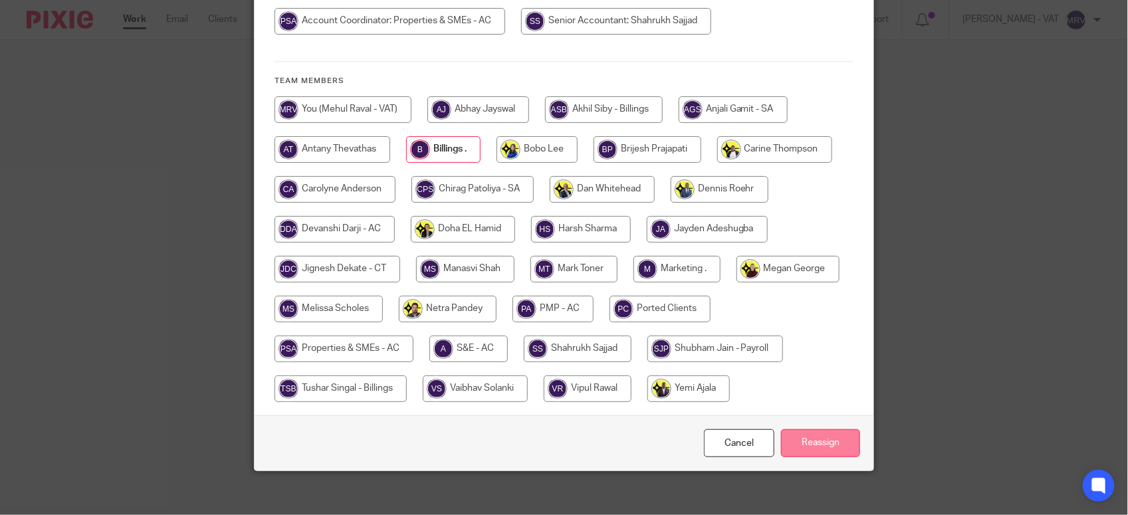
click at [825, 431] on input "Reassign" at bounding box center [820, 443] width 79 height 29
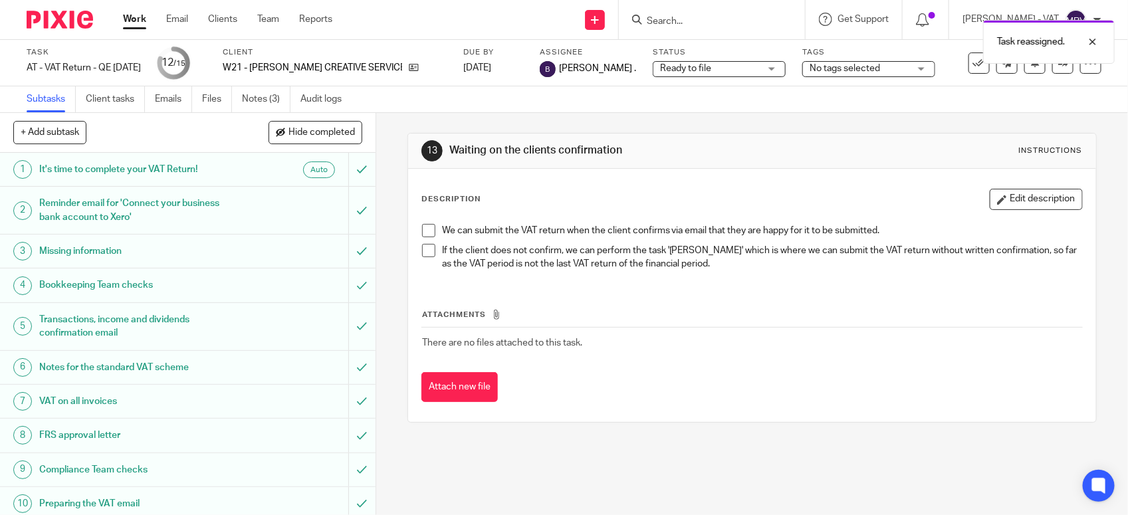
click at [579, 286] on div "Attachments There are no files attached to this task. Attach new file" at bounding box center [751, 342] width 661 height 121
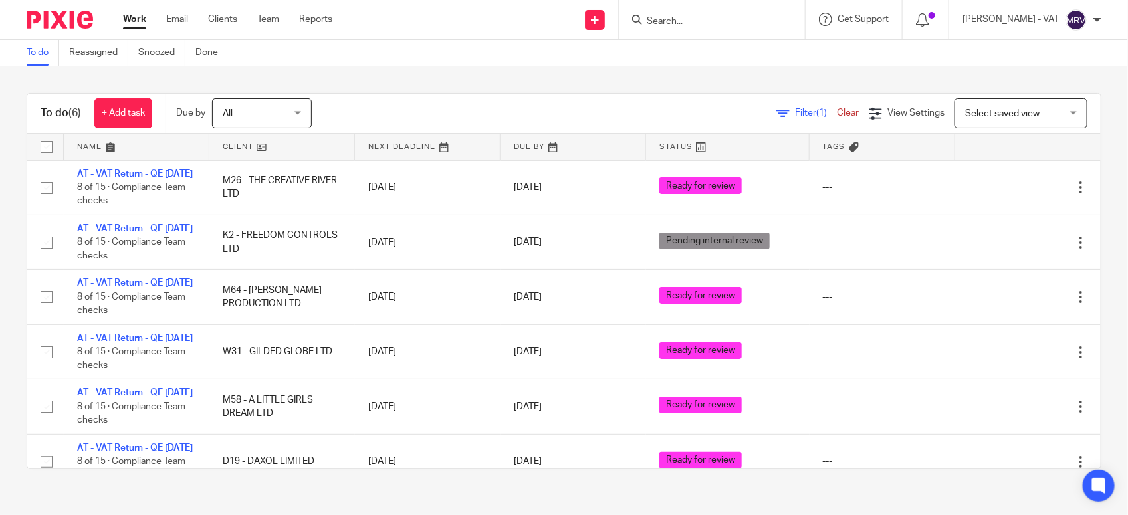
click at [353, 94] on div "To do (6) + Add task Due by All All [DATE] [DATE] This week Next week This mont…" at bounding box center [563, 114] width 1073 height 40
click at [449, 34] on div "Send new email Create task Add client Request signature Get Support Contact Sup…" at bounding box center [739, 19] width 775 height 39
click at [387, 94] on div "To do (6) + Add task Due by All All [DATE] [DATE] This week Next week This mont…" at bounding box center [563, 114] width 1073 height 40
click at [416, 95] on div "To do (6) + Add task Due by All All [DATE] [DATE] This week Next week This mont…" at bounding box center [563, 114] width 1073 height 40
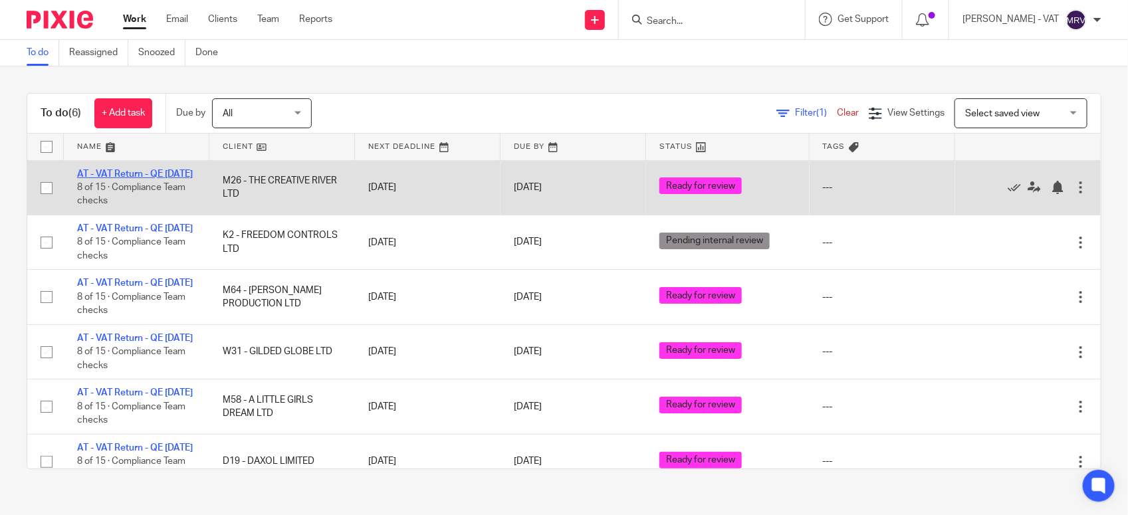
click at [114, 177] on link "AT - VAT Return - QE [DATE]" at bounding box center [135, 173] width 116 height 9
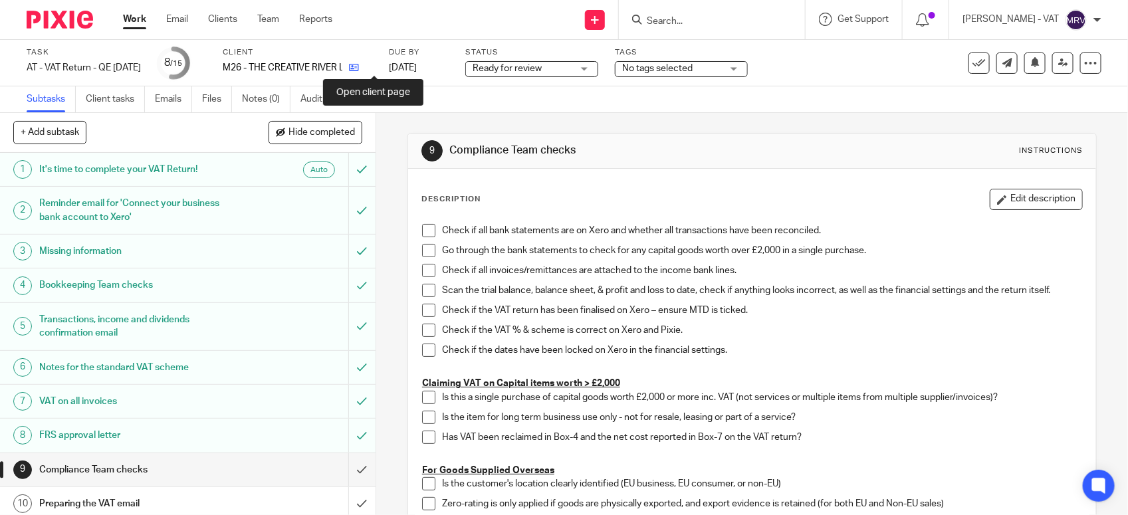
click at [359, 70] on icon at bounding box center [354, 67] width 10 height 10
click at [425, 235] on span at bounding box center [428, 230] width 13 height 13
click at [429, 248] on span at bounding box center [428, 250] width 13 height 13
drag, startPoint x: 422, startPoint y: 269, endPoint x: 419, endPoint y: 251, distance: 18.8
click at [422, 269] on span at bounding box center [428, 270] width 13 height 13
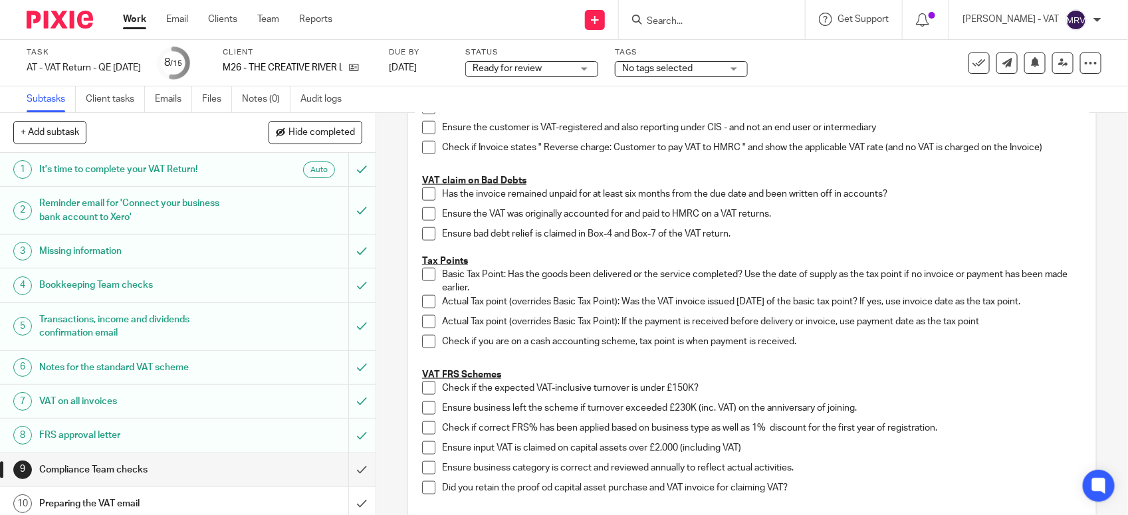
scroll to position [769, 0]
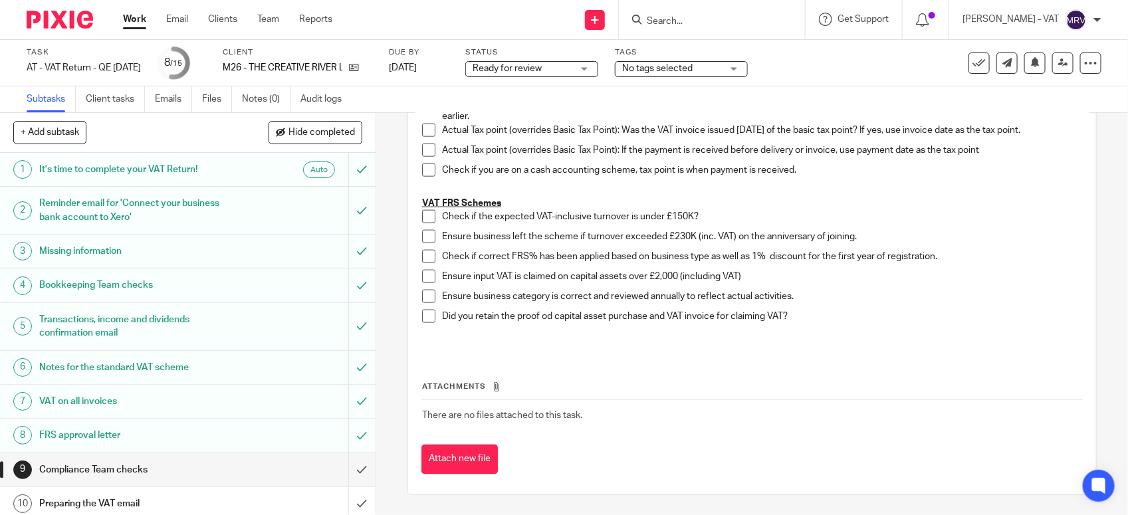
click at [423, 213] on span at bounding box center [428, 216] width 13 height 13
click at [422, 238] on span at bounding box center [428, 236] width 13 height 13
click at [427, 256] on span at bounding box center [428, 256] width 13 height 13
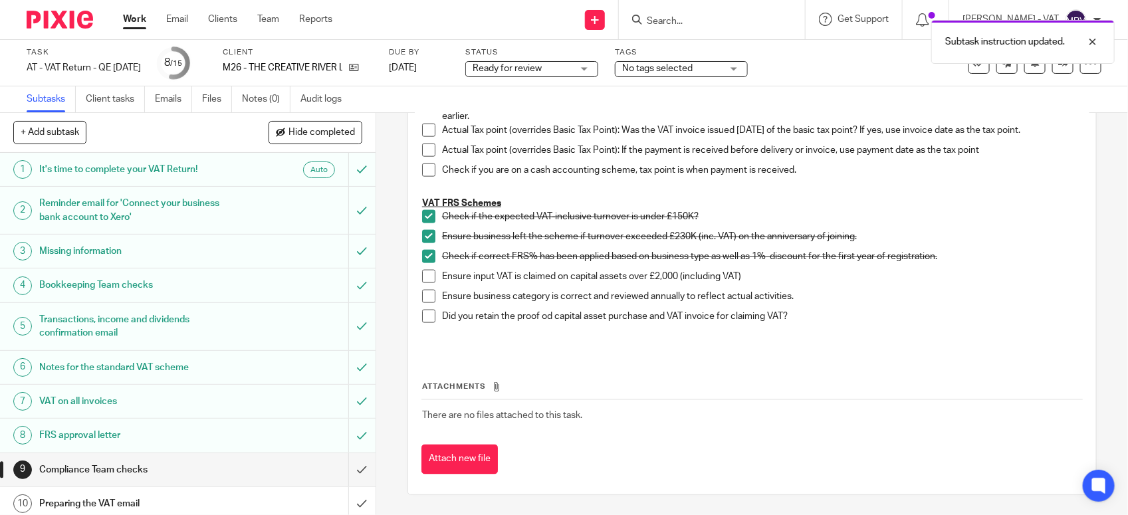
click at [422, 294] on span at bounding box center [428, 296] width 13 height 13
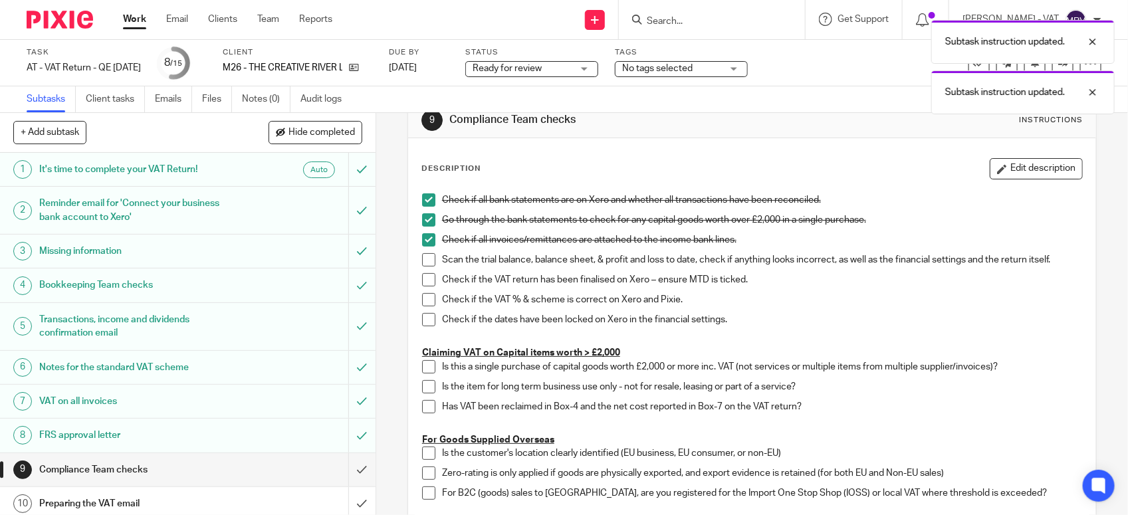
scroll to position [0, 0]
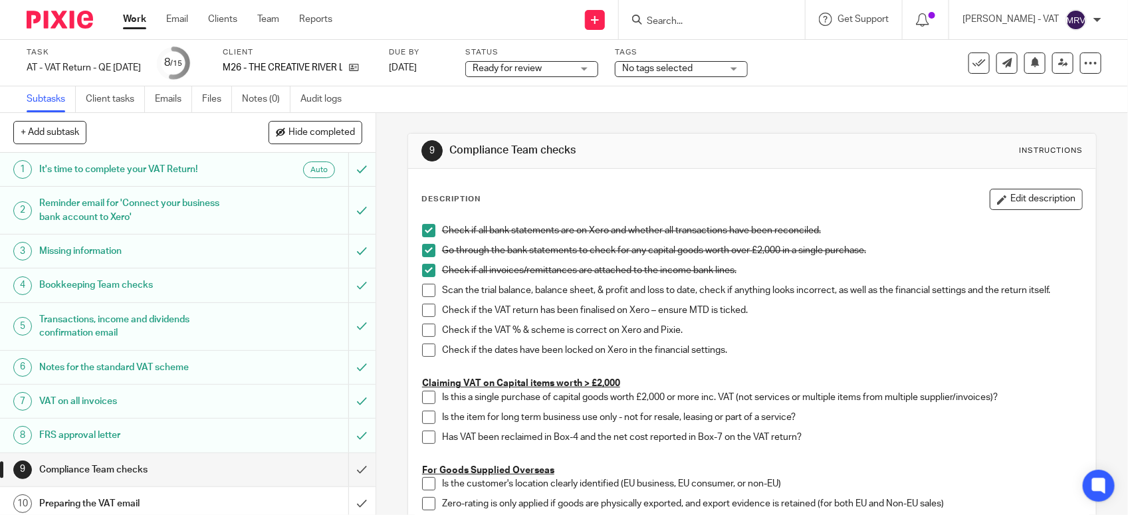
click at [429, 289] on span at bounding box center [428, 290] width 13 height 13
click at [426, 310] on span at bounding box center [428, 310] width 13 height 13
click at [424, 328] on span at bounding box center [428, 330] width 13 height 13
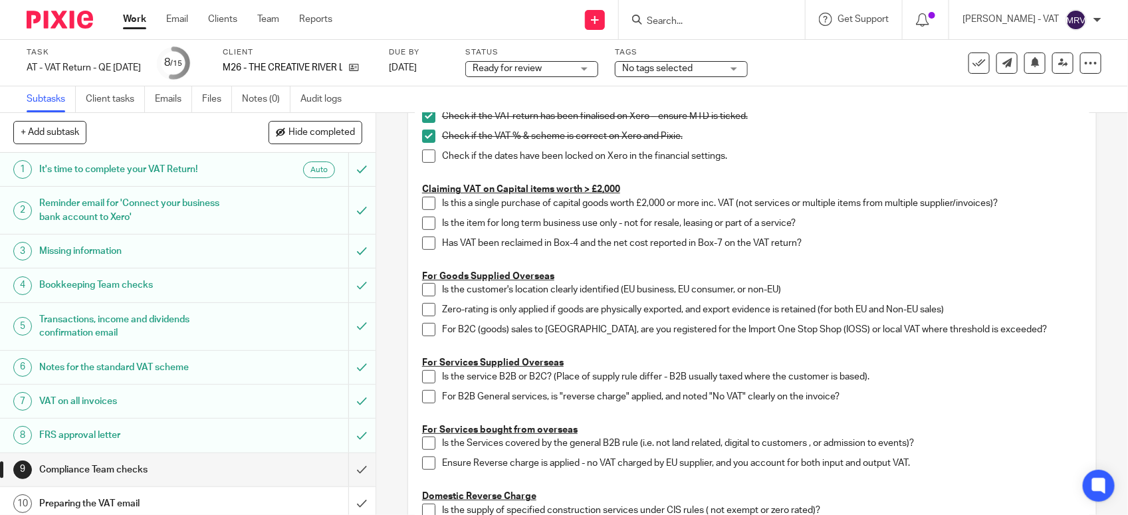
scroll to position [166, 0]
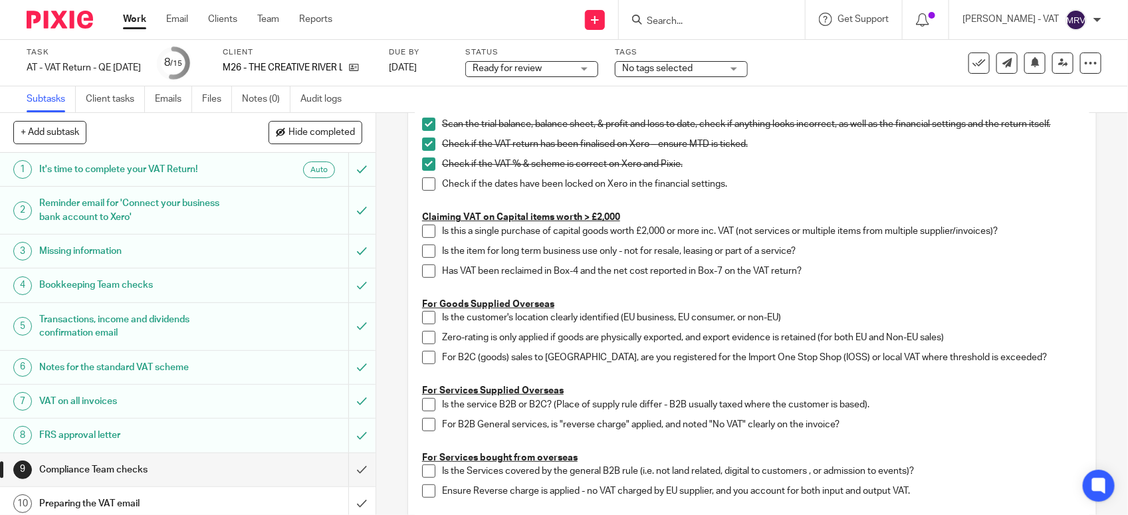
click at [422, 183] on span at bounding box center [428, 183] width 13 height 13
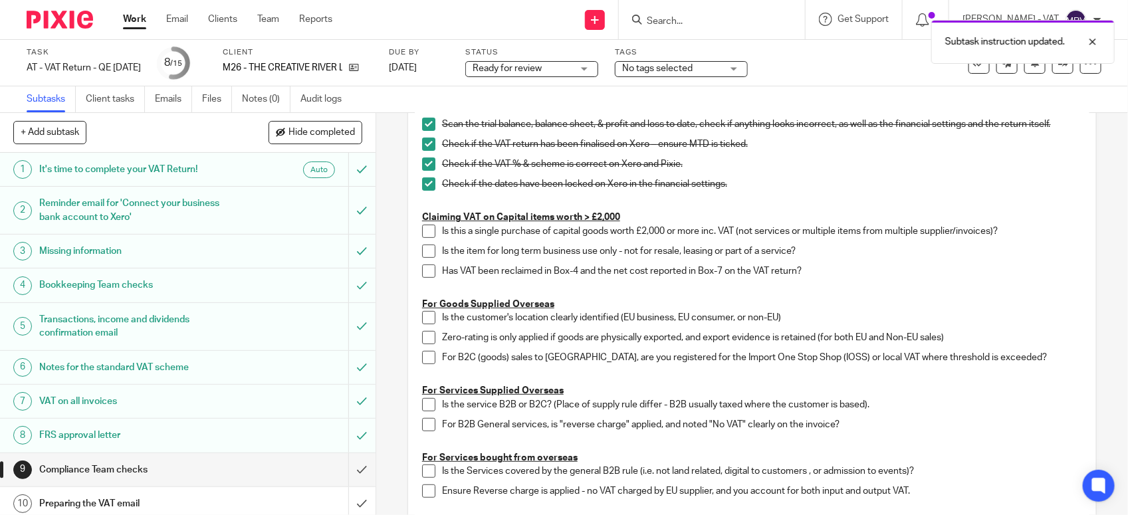
click at [748, 174] on div "Check if the VAT % & scheme is correct on Xero and Pixie." at bounding box center [762, 167] width 640 height 20
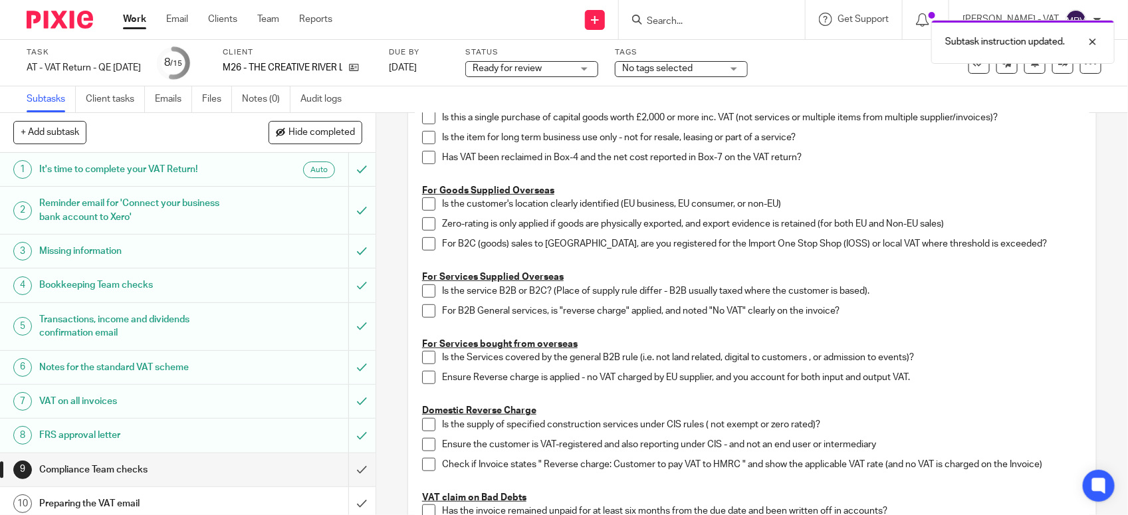
scroll to position [332, 0]
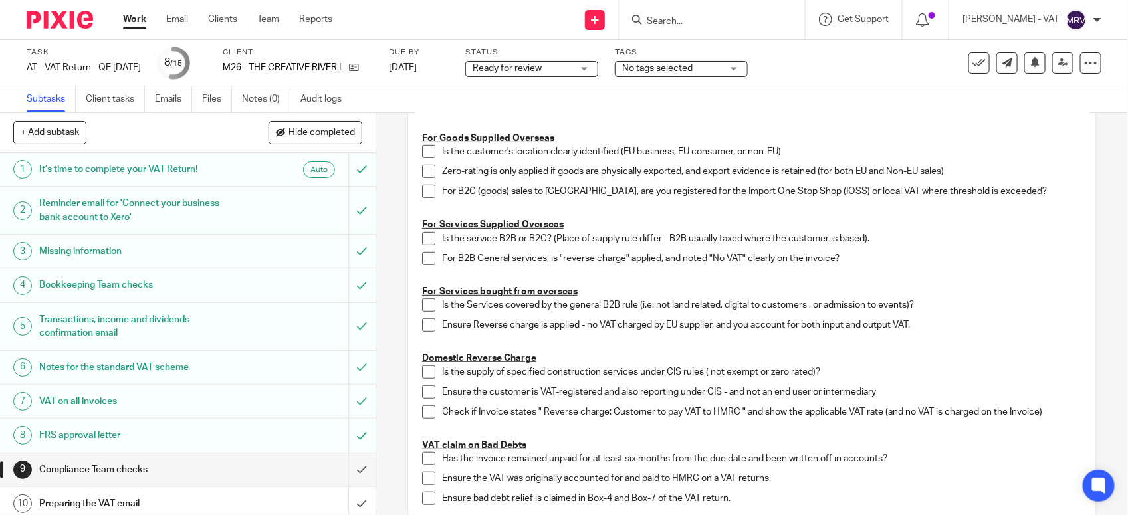
click at [1042, 314] on div "Is the Services covered by the general B2B rule (i.e. not land related, digital…" at bounding box center [762, 308] width 640 height 20
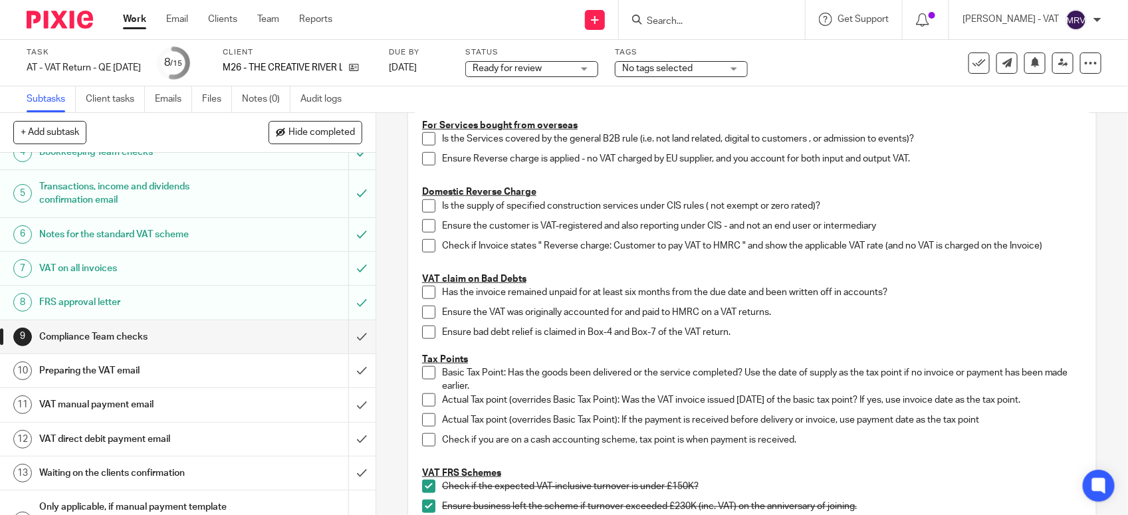
scroll to position [207, 0]
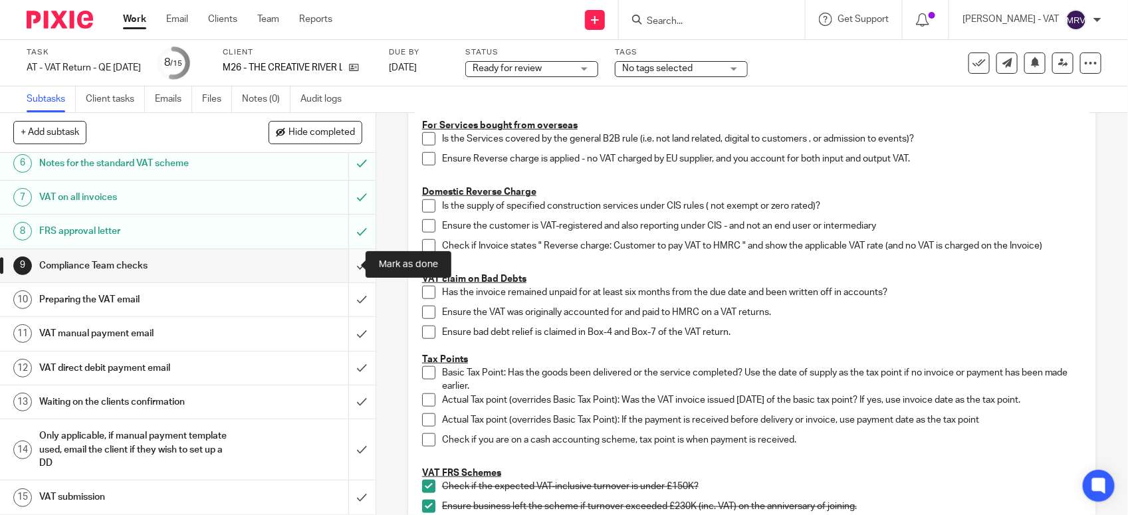
click at [336, 261] on input "submit" at bounding box center [187, 265] width 375 height 33
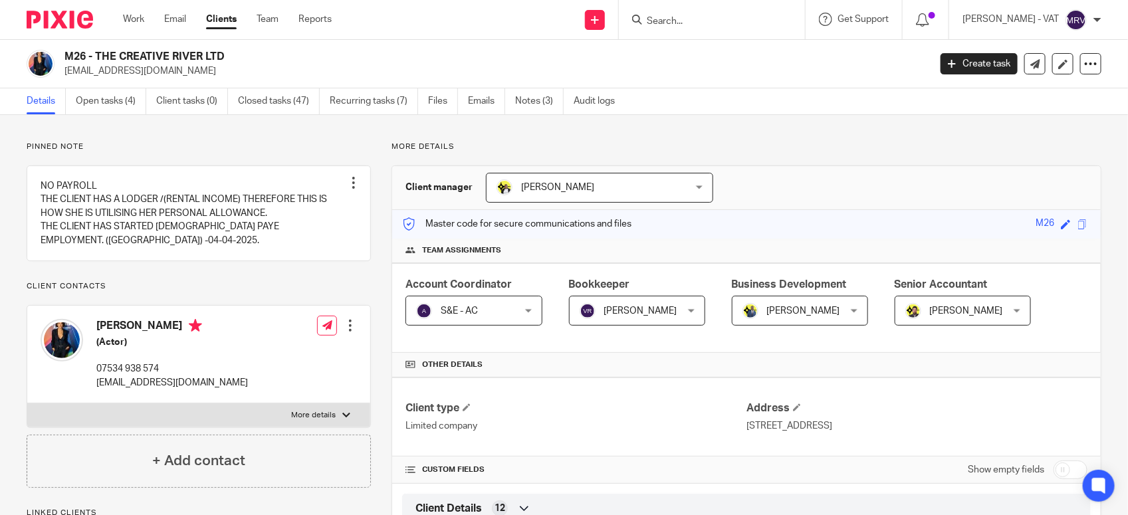
drag, startPoint x: 97, startPoint y: 55, endPoint x: 228, endPoint y: 47, distance: 131.1
click at [228, 47] on div "M26 - THE CREATIVE RIVER LTD [EMAIL_ADDRESS][DOMAIN_NAME] Create task Update fr…" at bounding box center [564, 64] width 1128 height 49
copy h2 "THE CREATIVE RIVER LTD"
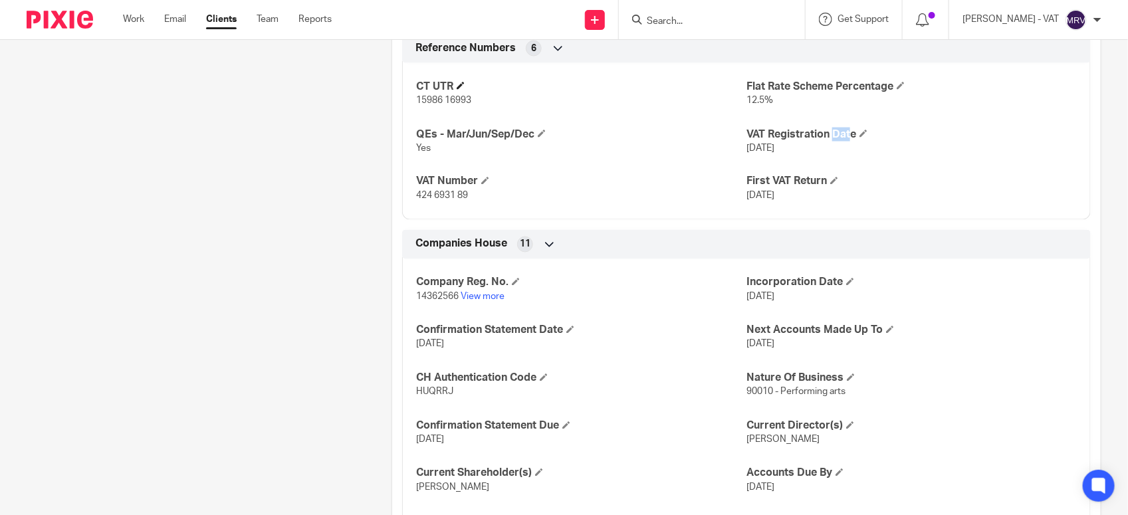
scroll to position [910, 0]
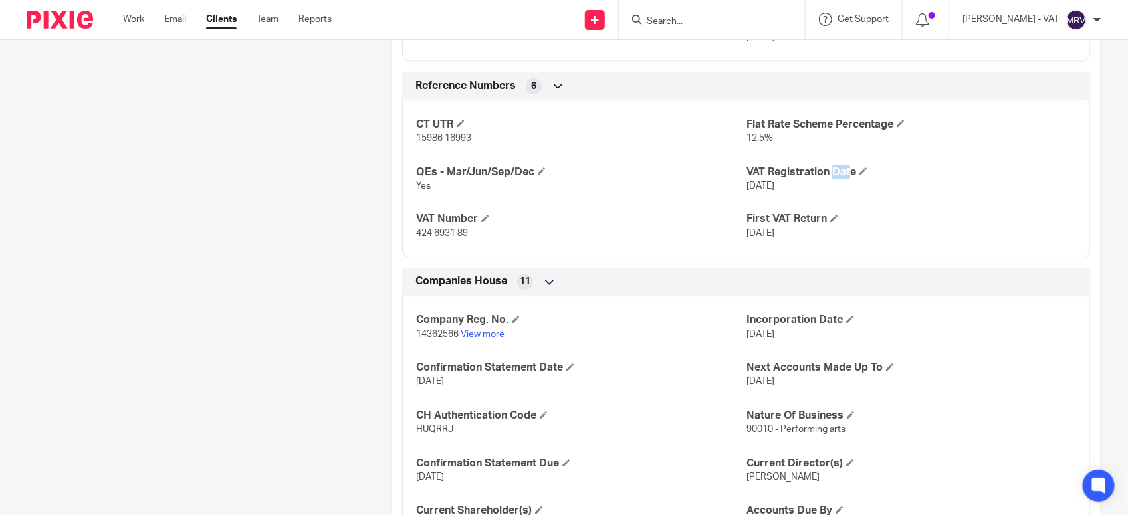
drag, startPoint x: 740, startPoint y: 188, endPoint x: 799, endPoint y: 188, distance: 59.8
click at [799, 188] on p "[DATE]" at bounding box center [911, 185] width 330 height 13
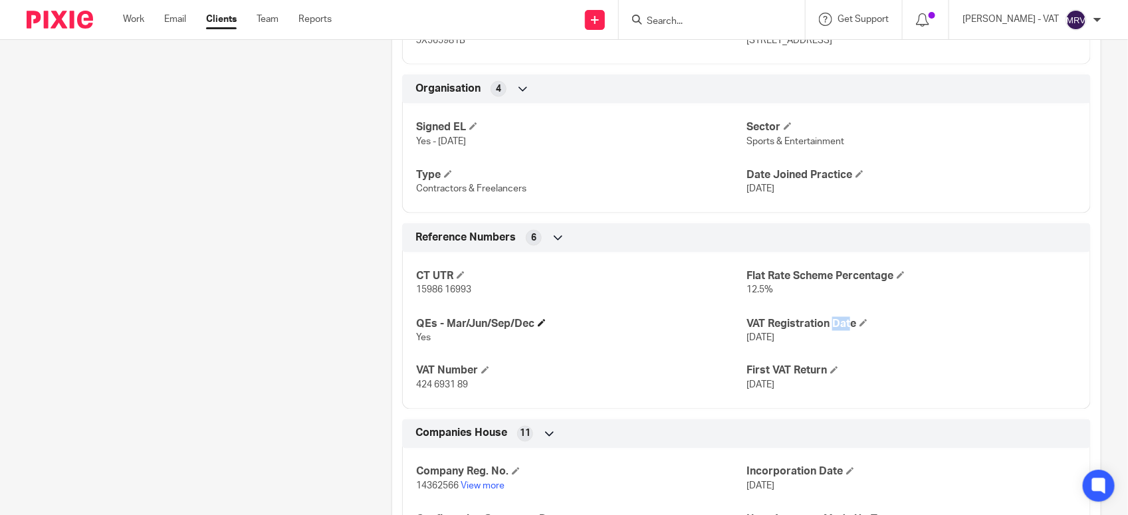
scroll to position [744, 0]
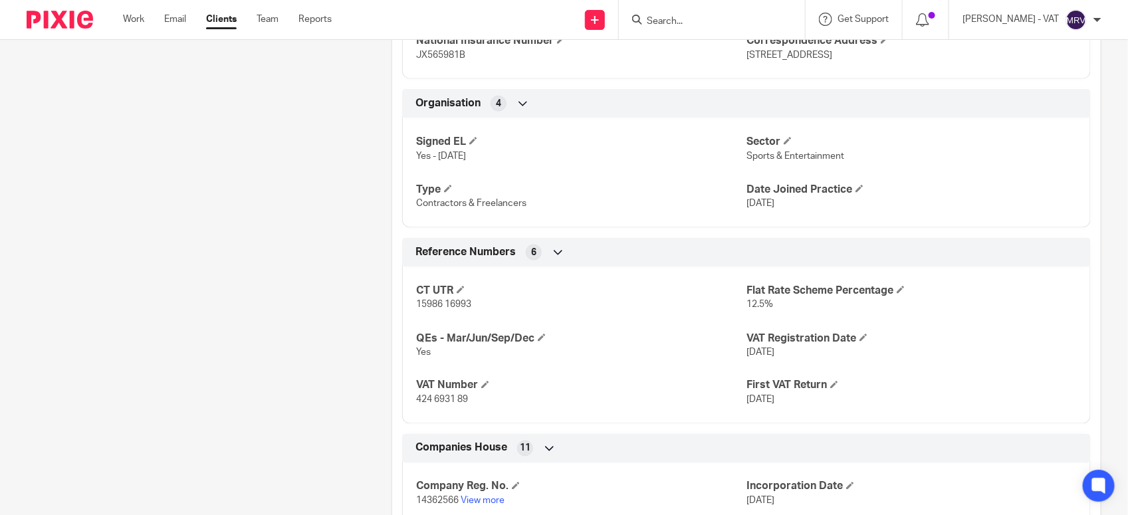
click at [115, 286] on div "Pinned note NO PAYROLL THE CLIENT HAS A LODGER /(RENTAL INCOME) THEREFORE THIS …" at bounding box center [188, 124] width 365 height 1455
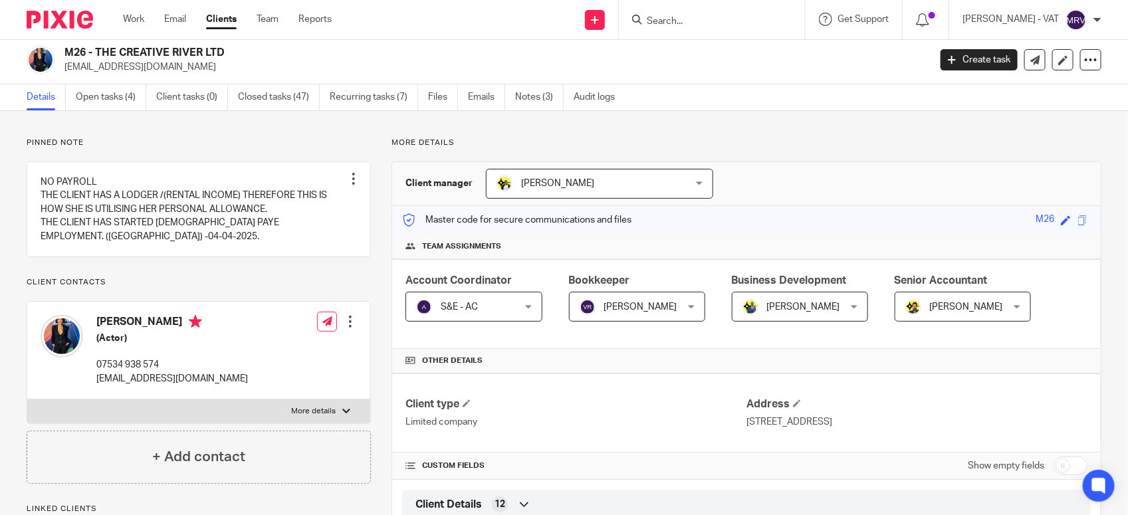
scroll to position [0, 0]
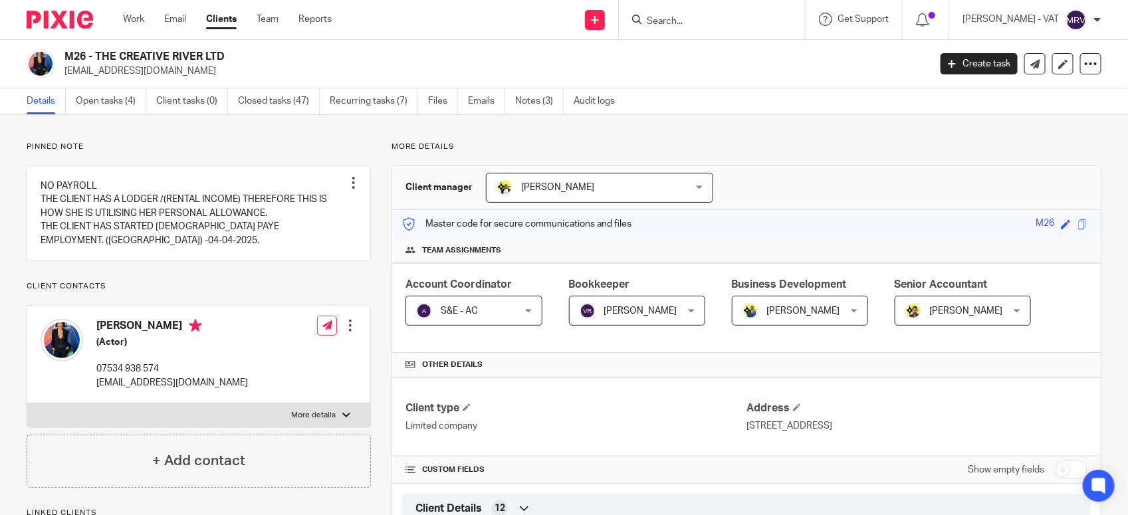
drag, startPoint x: 94, startPoint y: 52, endPoint x: 231, endPoint y: 47, distance: 137.7
click at [231, 47] on div "M26 - THE CREATIVE RIVER LTD jordanalexandra@outlook.com Create task Update fro…" at bounding box center [564, 64] width 1128 height 49
drag, startPoint x: 231, startPoint y: 47, endPoint x: 102, endPoint y: 56, distance: 130.0
click at [102, 56] on h2 "M26 - THE CREATIVE RIVER LTD" at bounding box center [406, 57] width 684 height 14
drag, startPoint x: 98, startPoint y: 54, endPoint x: 251, endPoint y: 53, distance: 153.5
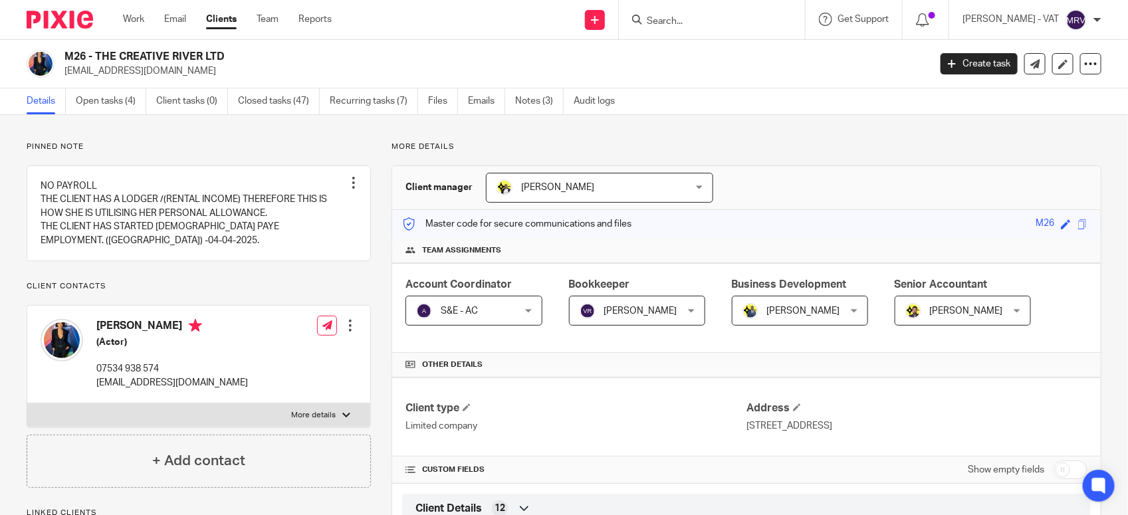
click at [251, 53] on h2 "M26 - THE CREATIVE RIVER LTD" at bounding box center [406, 57] width 684 height 14
copy h2 "THE CREATIVE RIVER LTD"
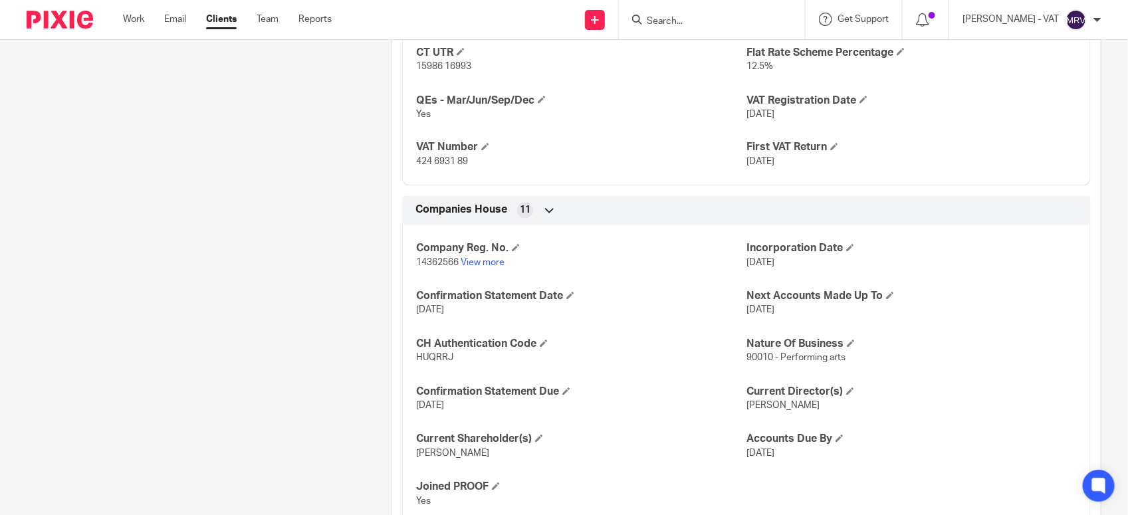
scroll to position [997, 0]
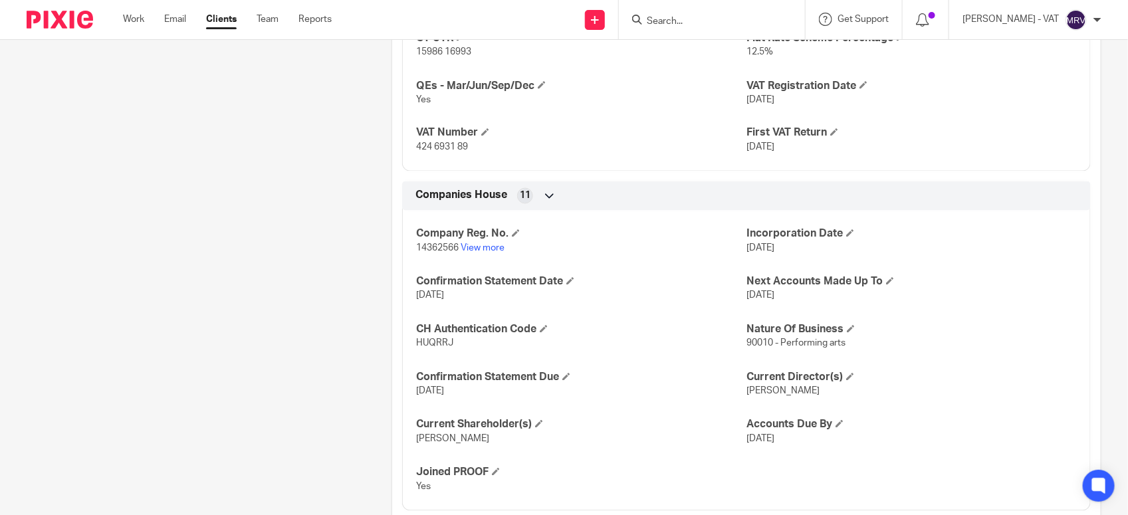
drag, startPoint x: 413, startPoint y: 141, endPoint x: 464, endPoint y: 153, distance: 52.1
click at [464, 153] on div "VAT Number 424 6931 89" at bounding box center [581, 140] width 330 height 28
drag, startPoint x: 464, startPoint y: 153, endPoint x: 406, endPoint y: 150, distance: 57.9
click at [403, 150] on div "CT UTR 15986 16993 Flat Rate Scheme Percentage 12.5% QEs - Mar/Jun/Sep/Dec Yes …" at bounding box center [746, 88] width 688 height 167
click at [416, 147] on span "424 6931 89" at bounding box center [442, 147] width 52 height 9
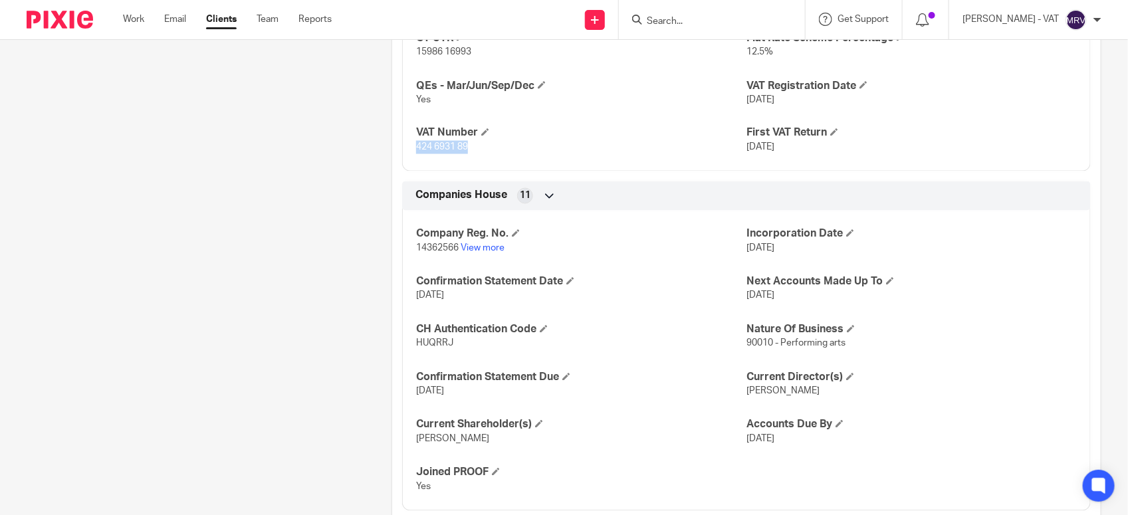
drag, startPoint x: 413, startPoint y: 148, endPoint x: 467, endPoint y: 155, distance: 55.0
click at [467, 154] on p "424 6931 89" at bounding box center [581, 147] width 330 height 13
copy span "424 6931 89"
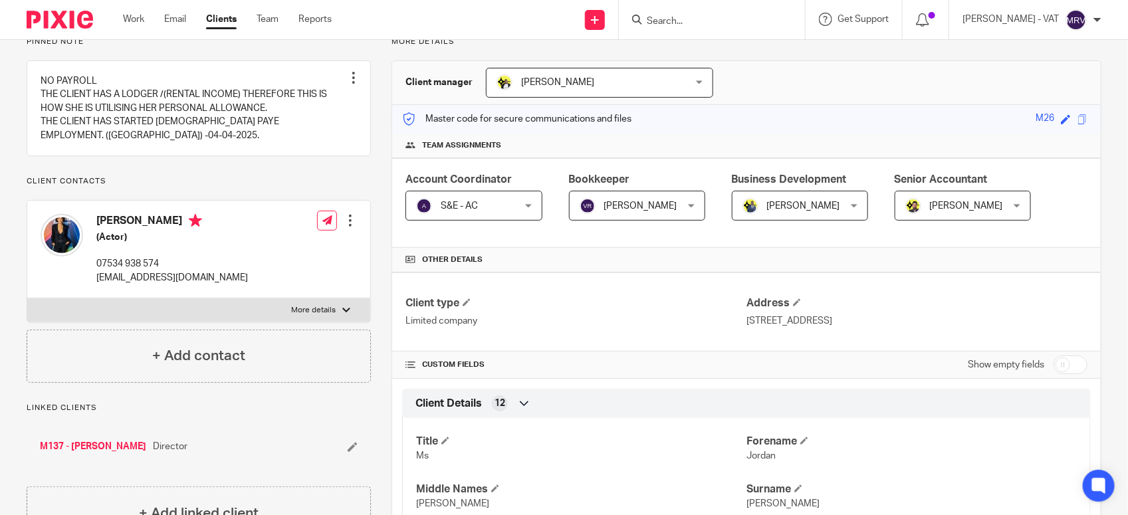
scroll to position [0, 0]
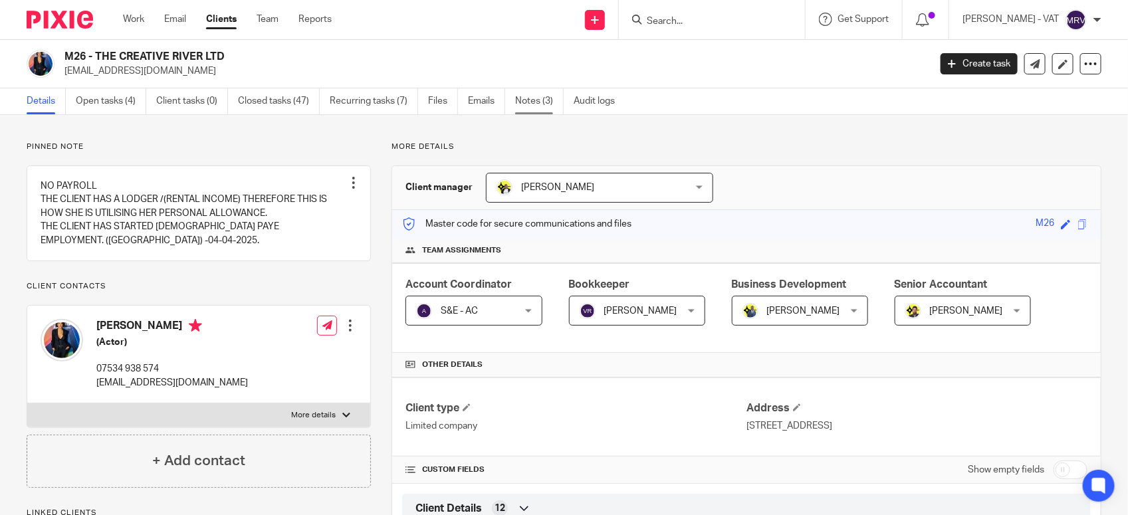
click at [544, 98] on link "Notes (3)" at bounding box center [539, 101] width 49 height 26
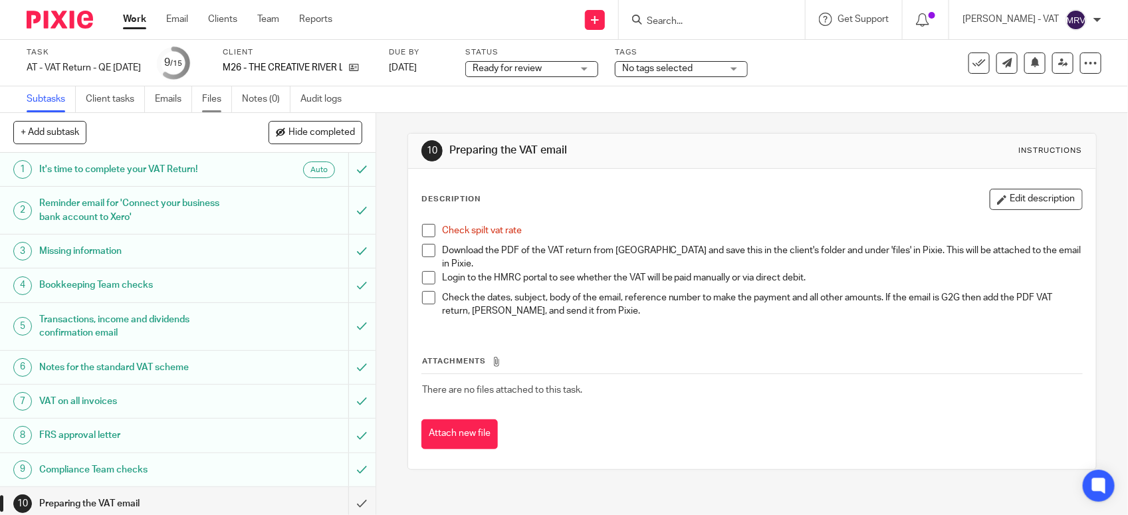
click at [206, 96] on link "Files" at bounding box center [217, 99] width 30 height 26
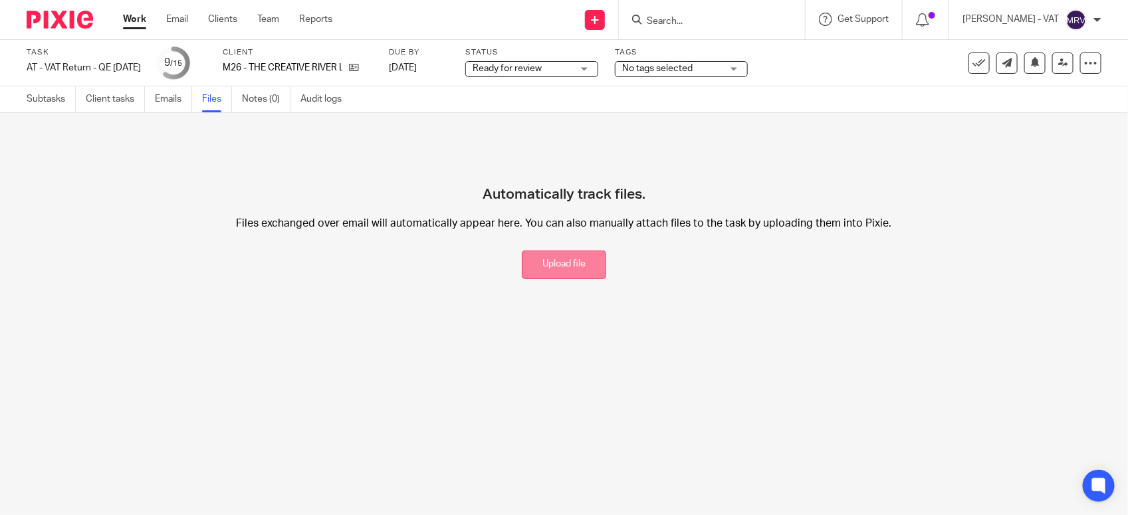
click at [529, 267] on button "Upload file" at bounding box center [564, 265] width 84 height 29
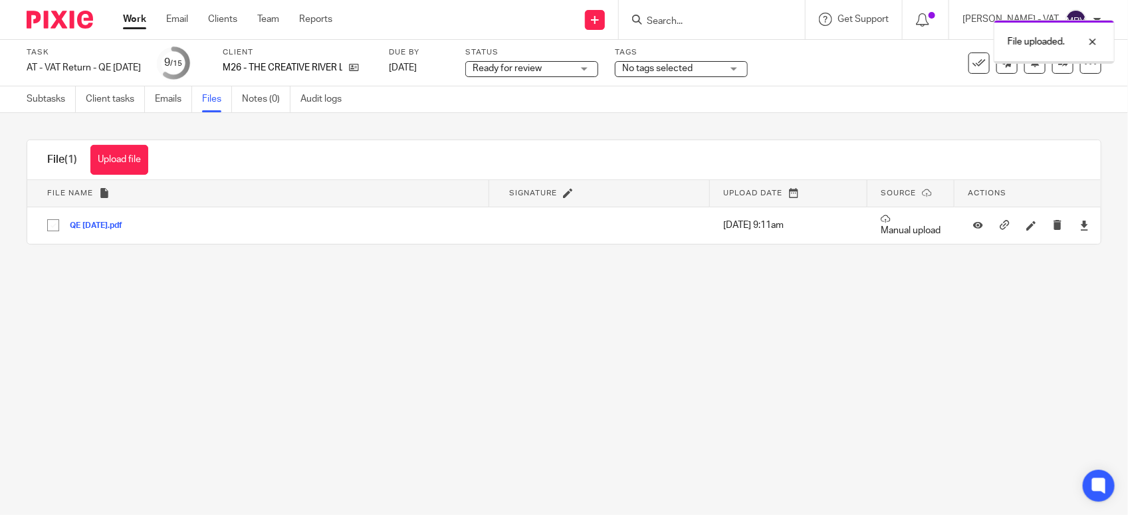
click at [370, 363] on main "Task AT - VAT Return - QE [DATE] Save AT - VAT Return - QE [DATE] 9 /15 Client …" at bounding box center [564, 257] width 1128 height 515
click at [55, 94] on link "Subtasks" at bounding box center [51, 99] width 49 height 26
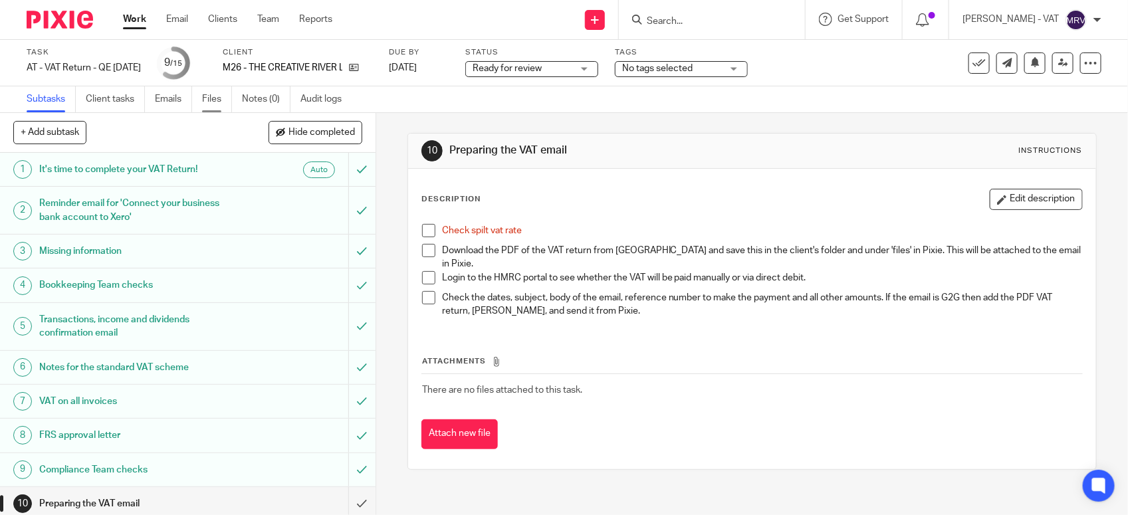
click at [219, 100] on link "Files" at bounding box center [217, 99] width 30 height 26
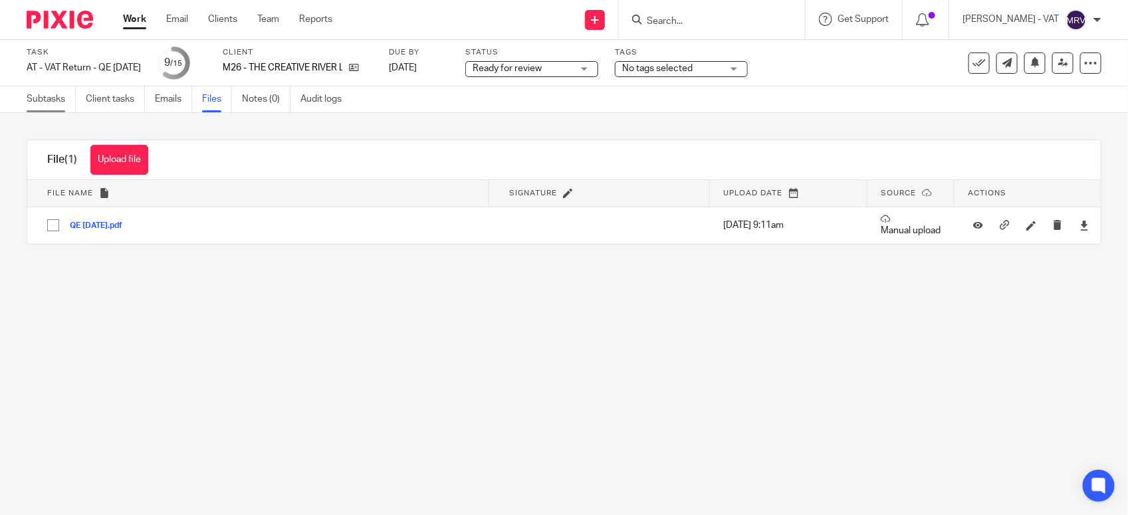
click at [57, 96] on link "Subtasks" at bounding box center [51, 99] width 49 height 26
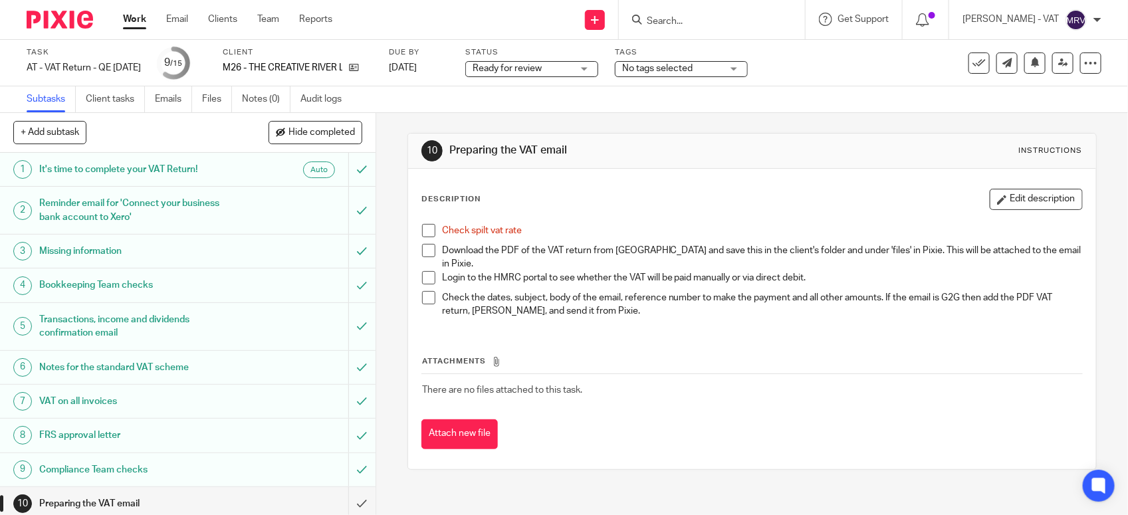
click at [423, 227] on span at bounding box center [428, 230] width 13 height 13
click at [211, 98] on link "Files" at bounding box center [217, 99] width 30 height 26
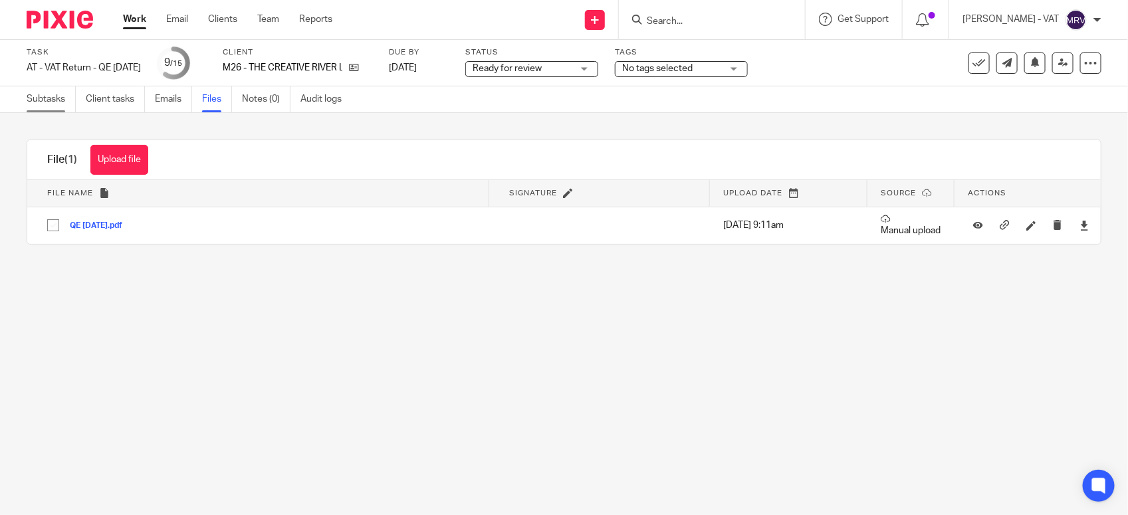
click at [51, 102] on link "Subtasks" at bounding box center [51, 99] width 49 height 26
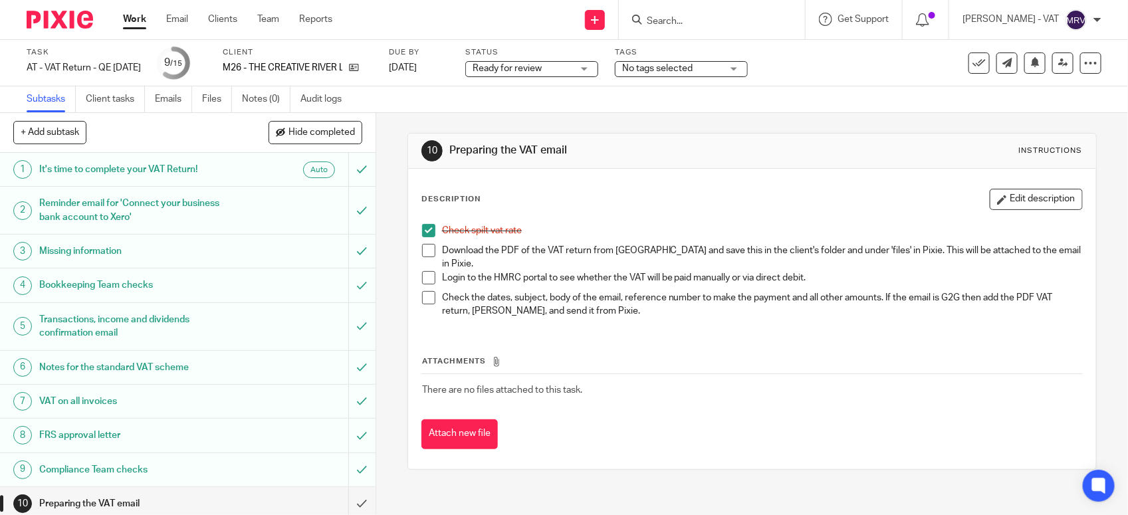
click at [427, 246] on span at bounding box center [428, 250] width 13 height 13
click at [1042, 200] on button "Edit description" at bounding box center [1035, 199] width 93 height 21
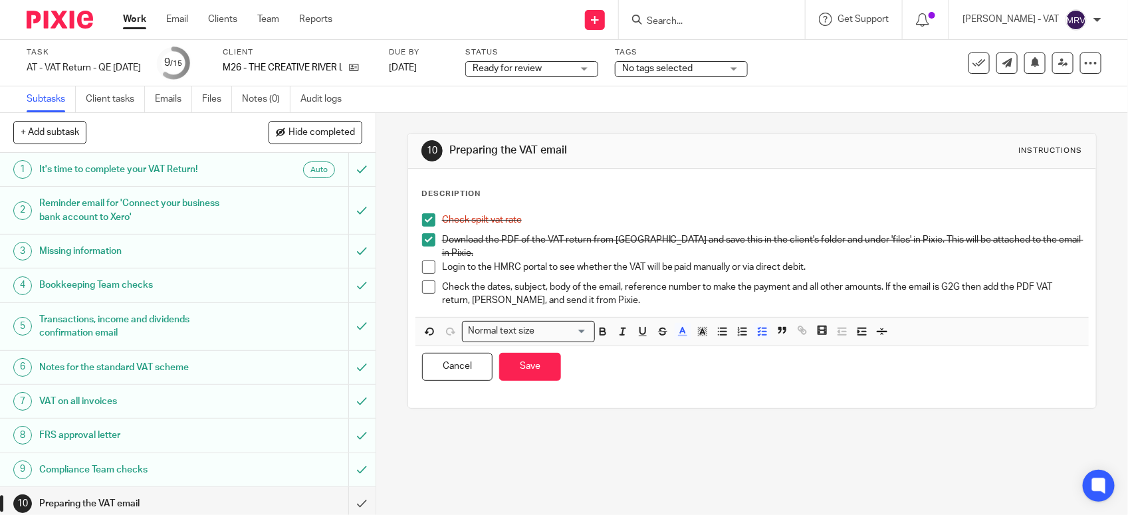
click at [802, 262] on p "Login to the HMRC portal to see whether the VAT will be paid manually or via di…" at bounding box center [762, 266] width 640 height 13
click at [525, 360] on button "Save" at bounding box center [530, 367] width 62 height 29
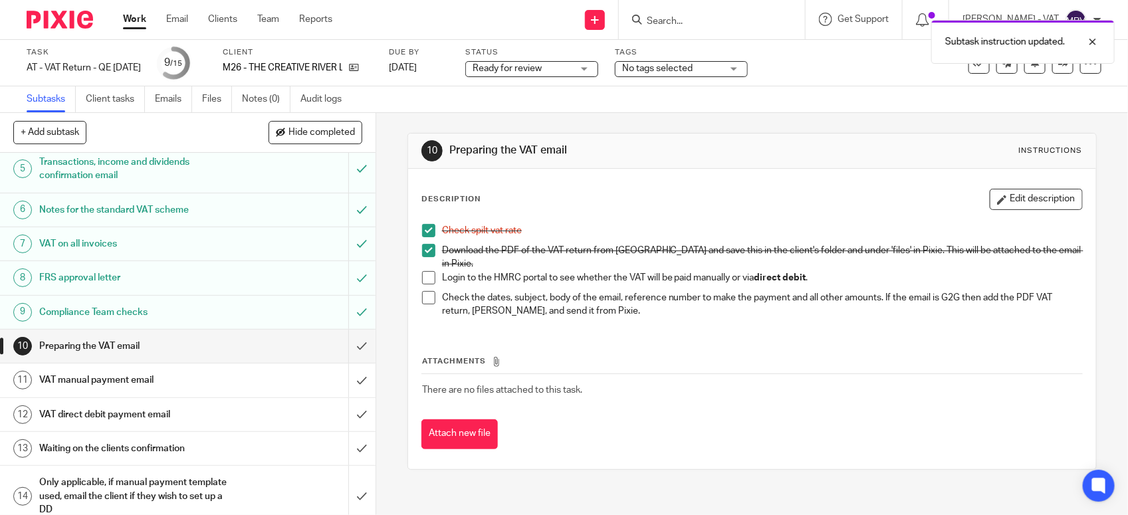
scroll to position [207, 0]
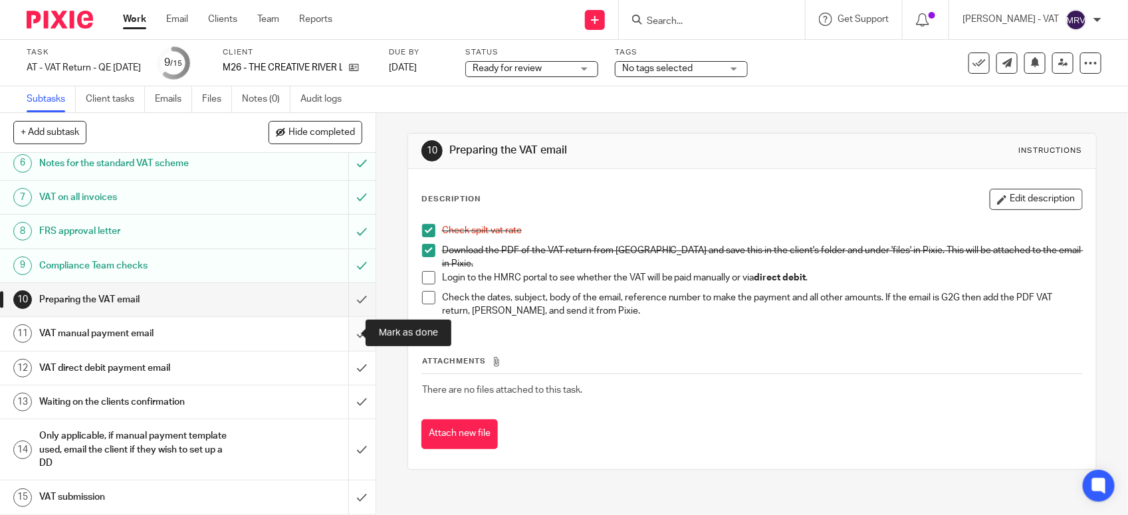
click at [346, 334] on input "submit" at bounding box center [187, 333] width 375 height 33
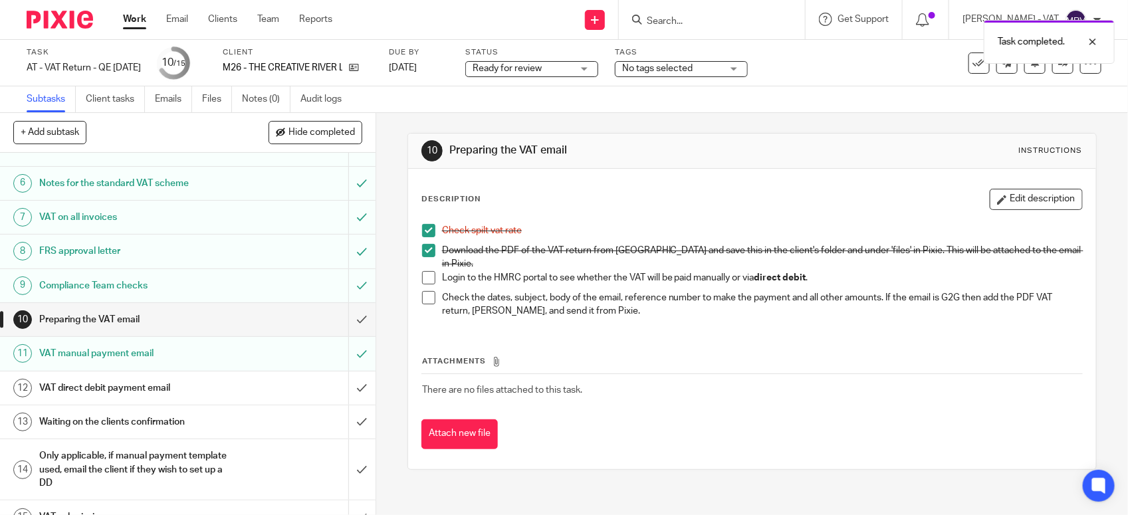
scroll to position [207, 0]
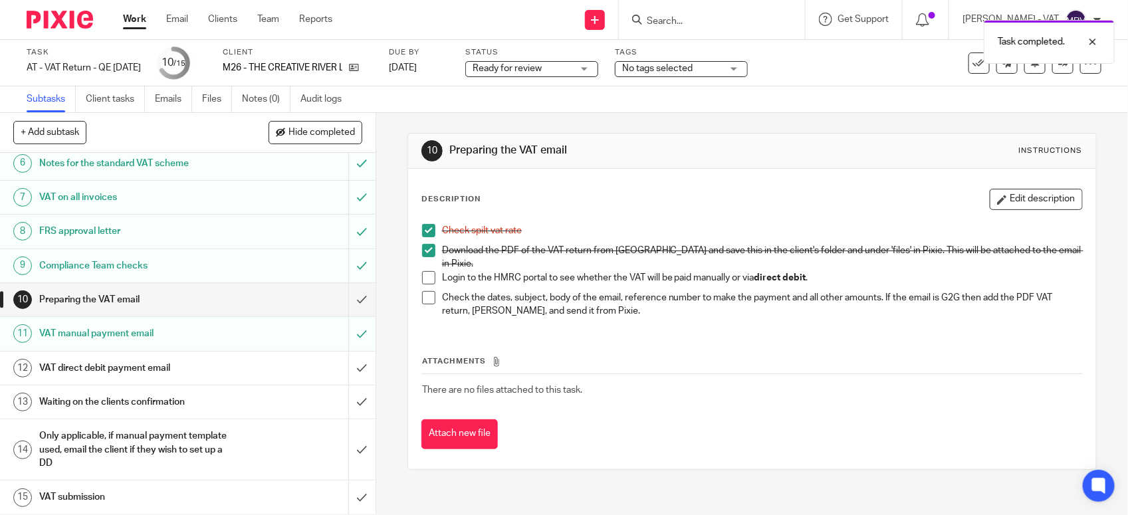
click at [213, 359] on h1 "VAT direct debit payment email" at bounding box center [137, 368] width 197 height 20
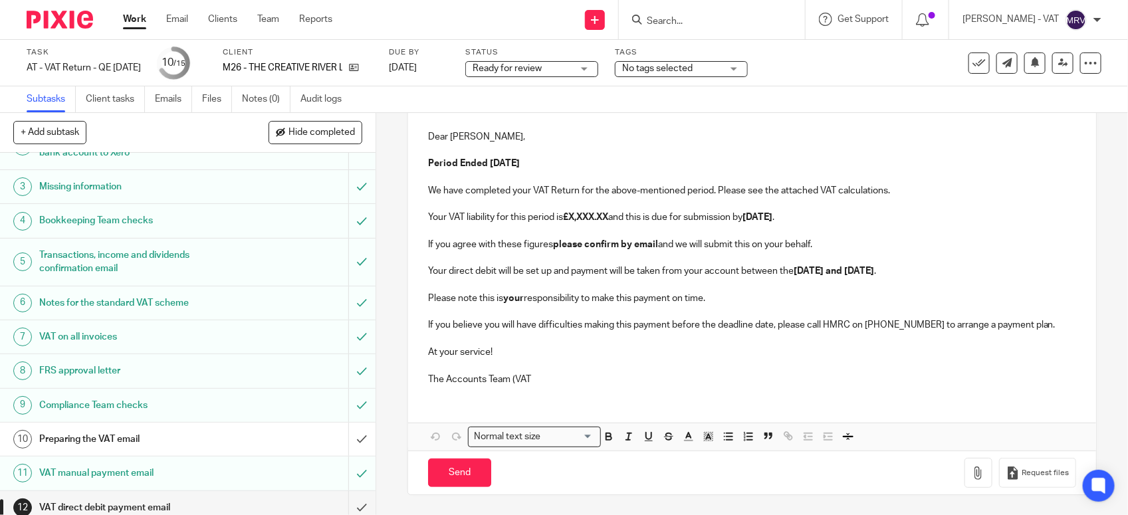
scroll to position [207, 0]
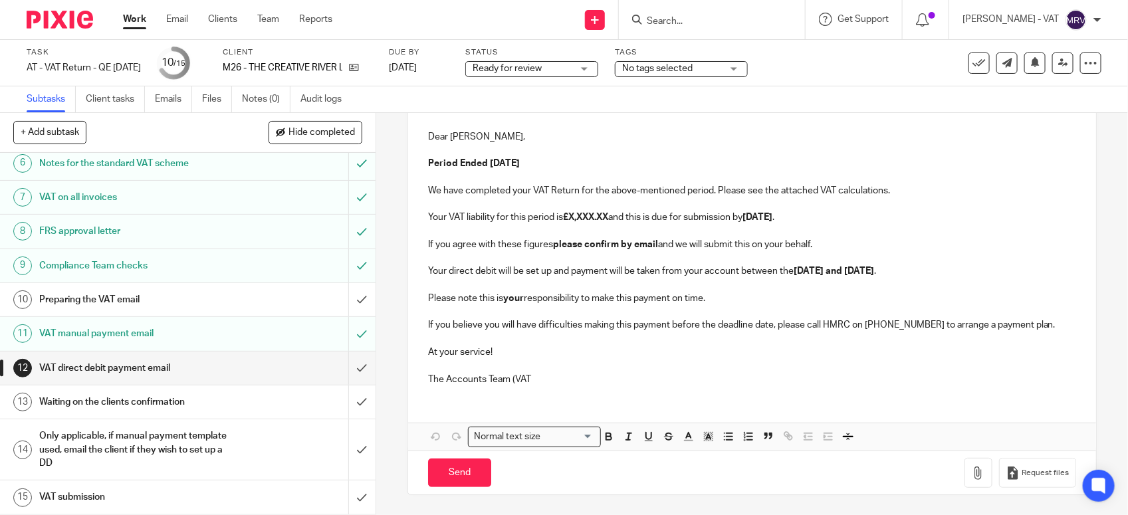
click at [552, 373] on p "The Accounts Team (VAT" at bounding box center [752, 379] width 648 height 13
click at [706, 478] on button "Save draft" at bounding box center [705, 472] width 84 height 29
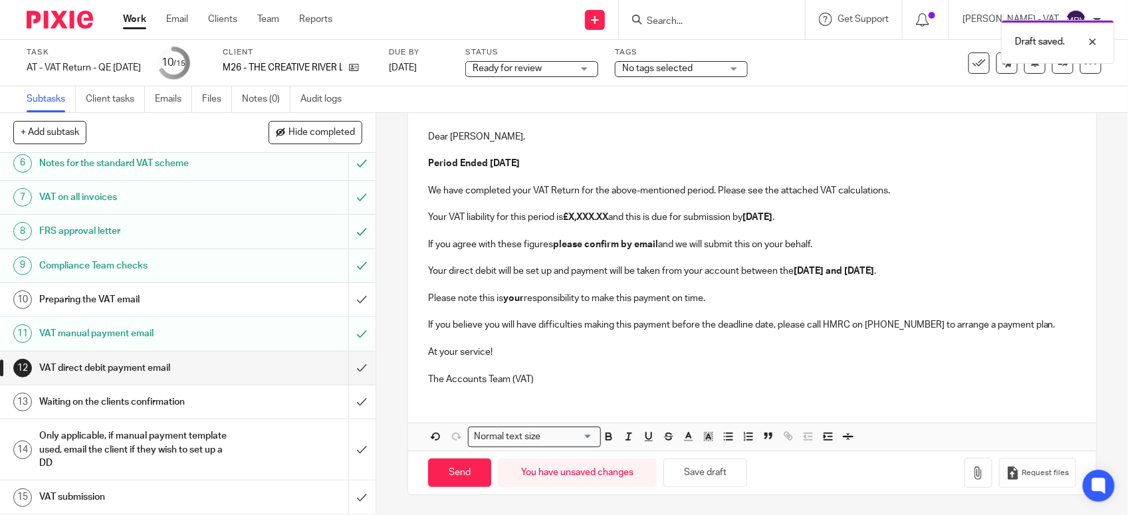
click at [603, 394] on div "M26 - THE CREATIVE RIVER LTD - VAT RETURN Dear Jordan, Period Ended 30th Septem…" at bounding box center [752, 243] width 688 height 306
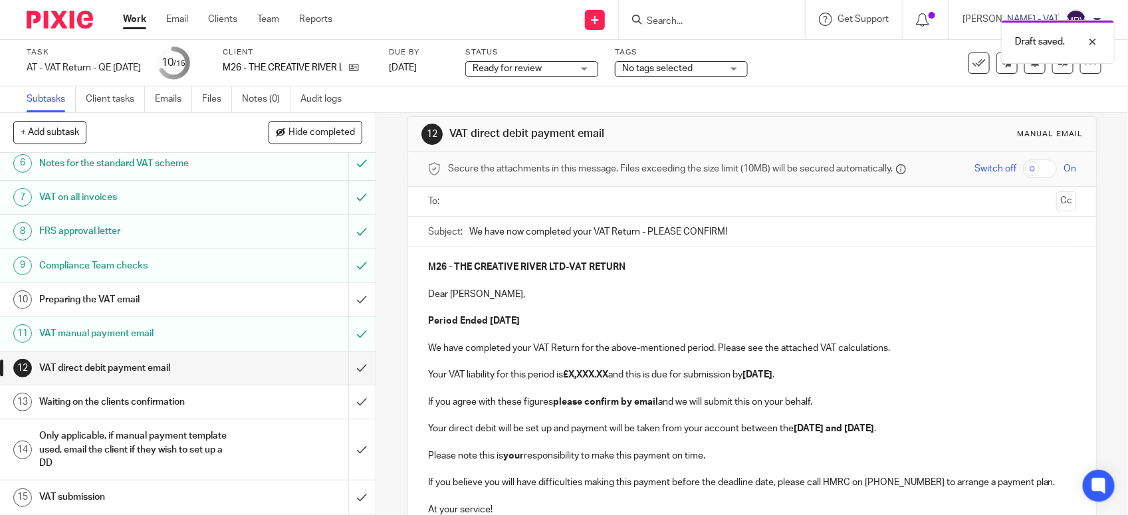
scroll to position [10, 0]
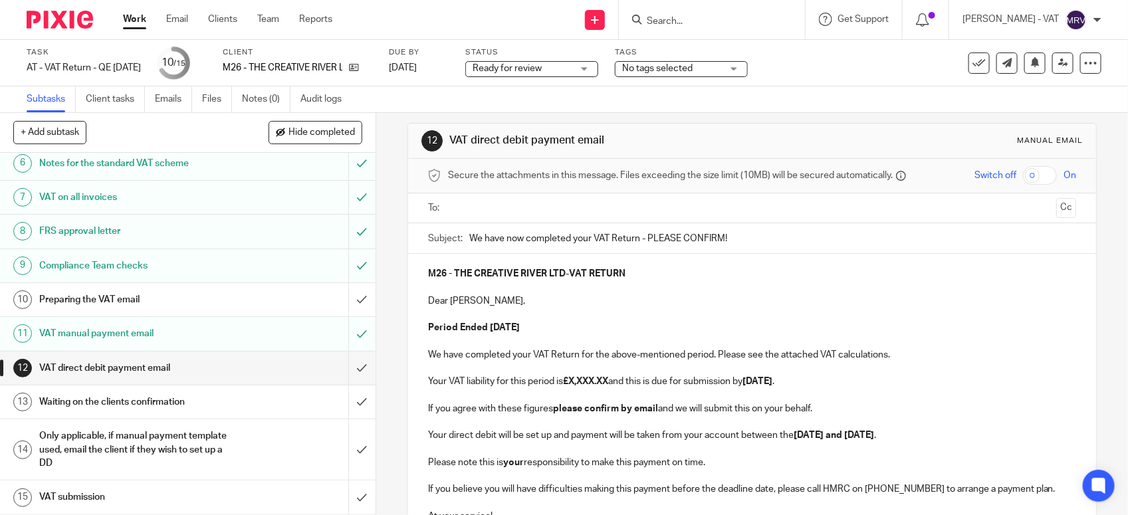
click at [999, 291] on p at bounding box center [752, 286] width 648 height 13
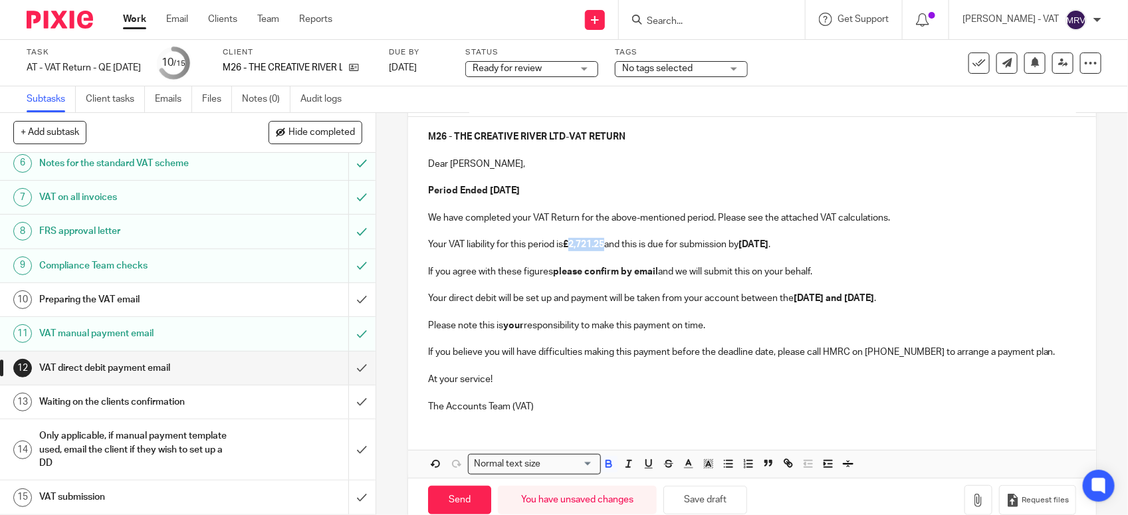
scroll to position [176, 0]
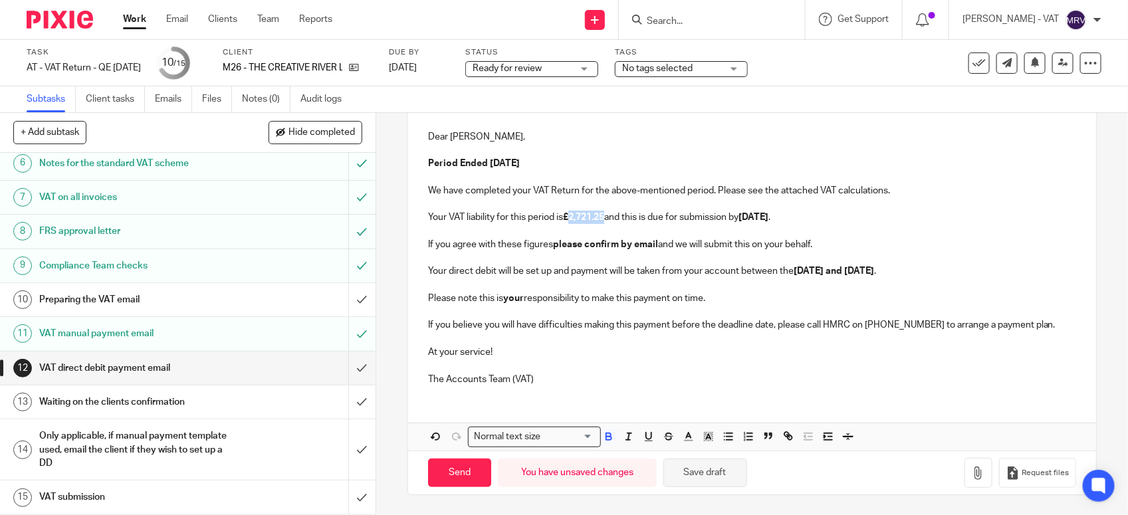
click at [719, 480] on button "Save draft" at bounding box center [705, 472] width 84 height 29
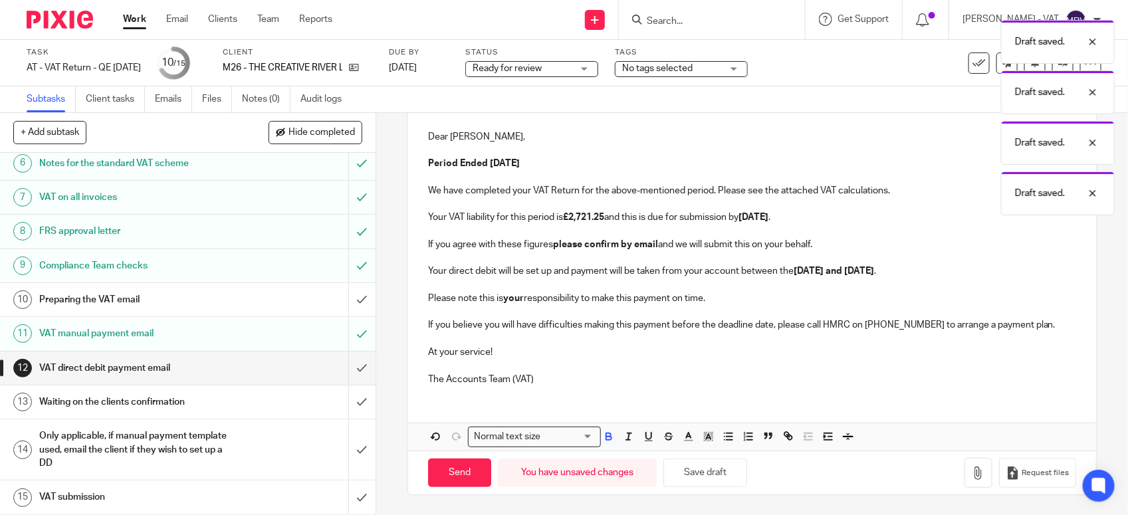
click at [587, 161] on div "Draft saved. Draft saved. Draft saved. Draft saved." at bounding box center [839, 114] width 551 height 202
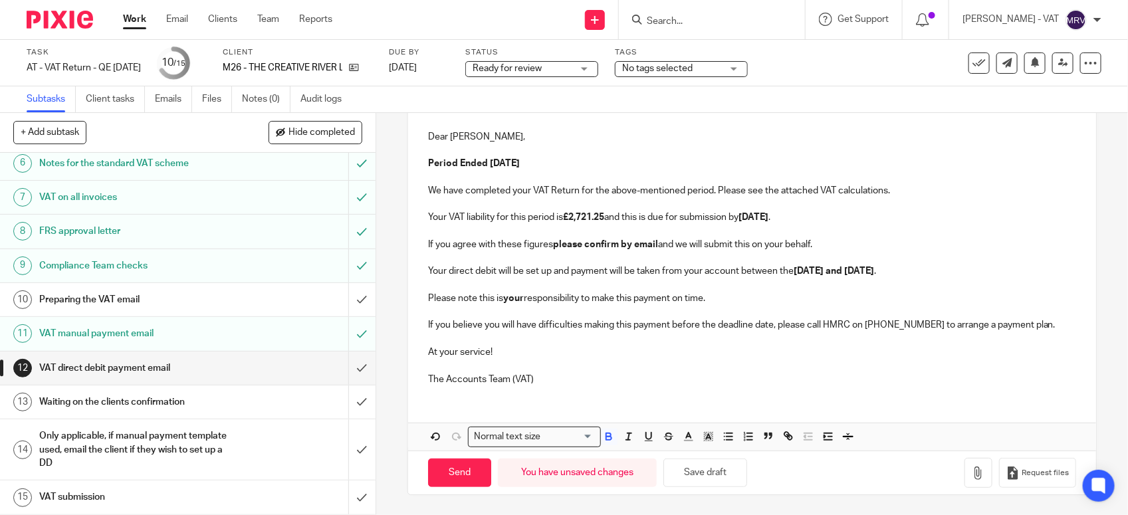
click at [700, 354] on p "At your service!" at bounding box center [752, 352] width 648 height 13
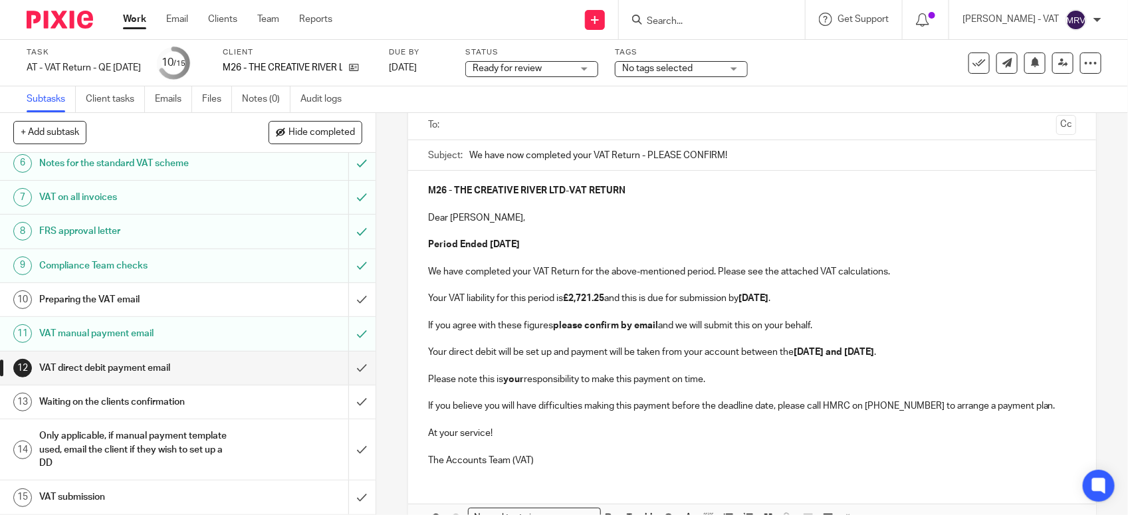
click at [696, 233] on p at bounding box center [752, 231] width 648 height 13
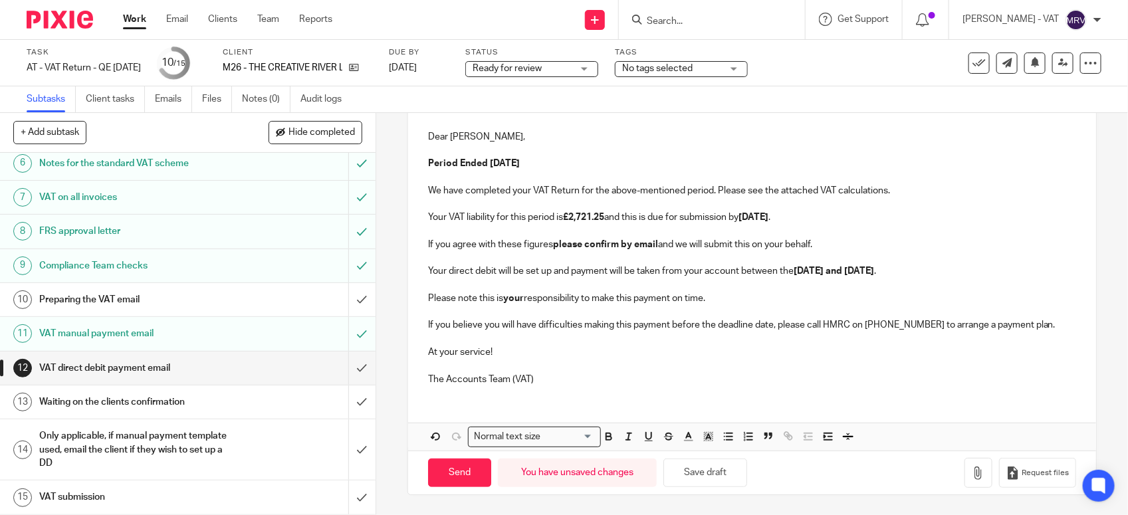
click at [658, 351] on p "At your service!" at bounding box center [752, 352] width 648 height 13
click at [702, 473] on button "Save draft" at bounding box center [705, 472] width 84 height 29
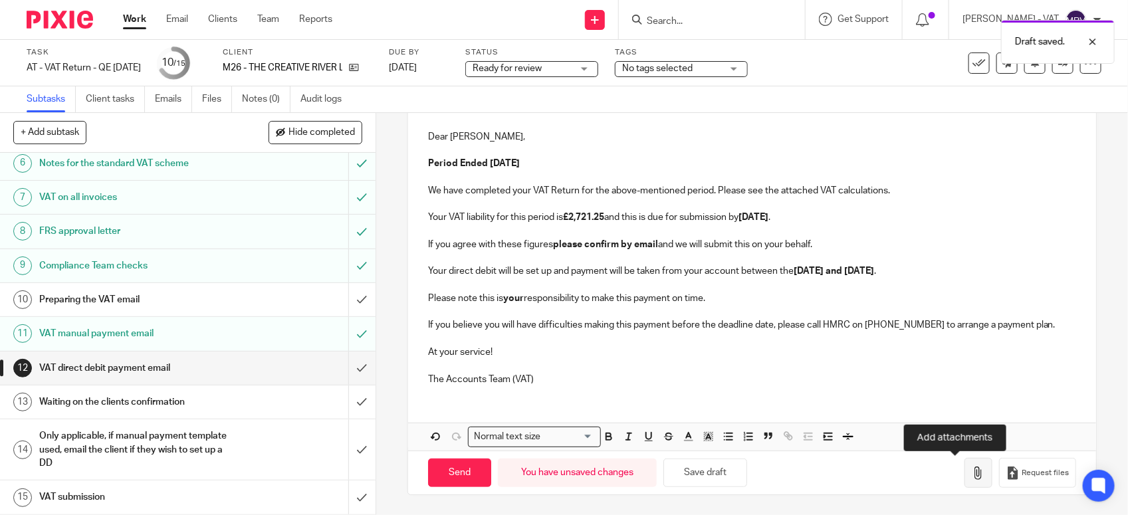
click at [971, 470] on icon "button" at bounding box center [977, 472] width 13 height 13
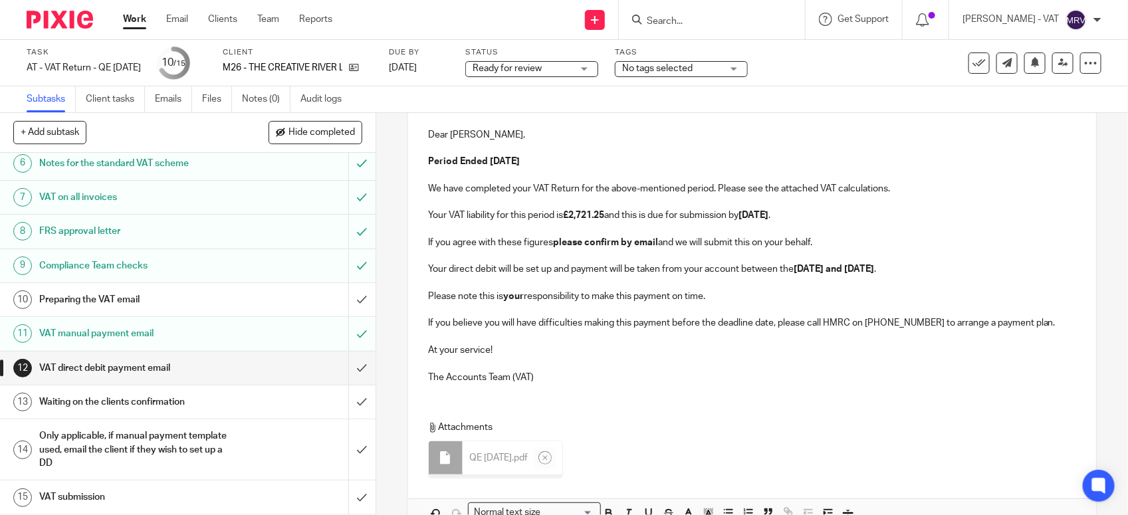
click at [609, 363] on p at bounding box center [752, 363] width 648 height 13
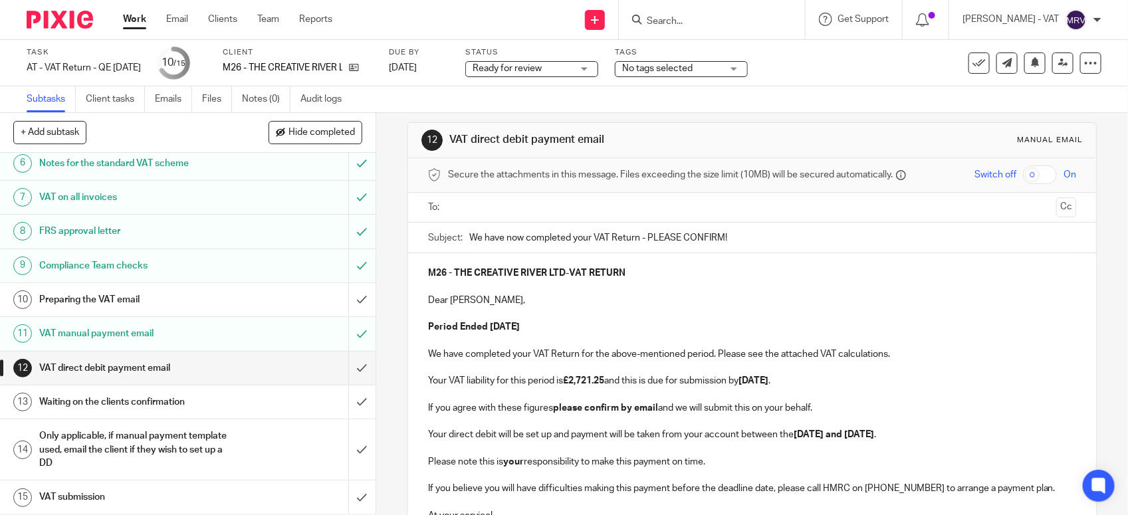
scroll to position [10, 0]
click at [532, 211] on input "text" at bounding box center [752, 208] width 598 height 15
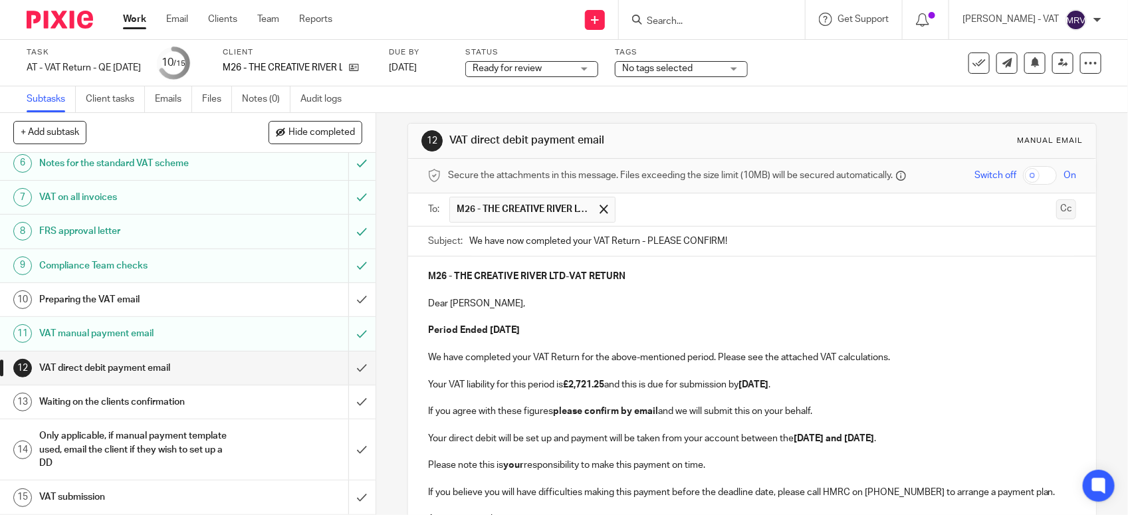
click at [1056, 213] on button "Cc" at bounding box center [1066, 209] width 20 height 20
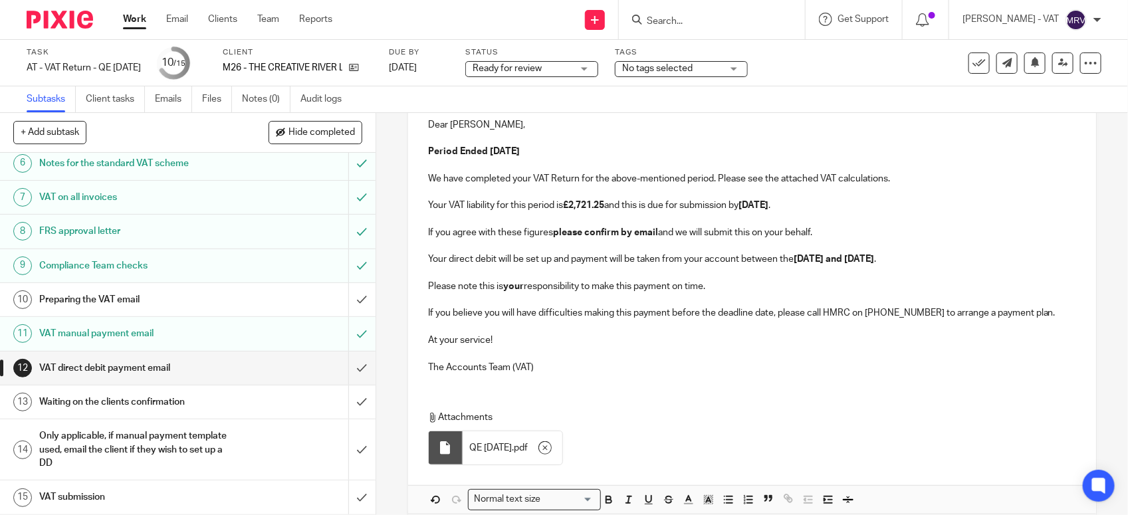
scroll to position [120, 0]
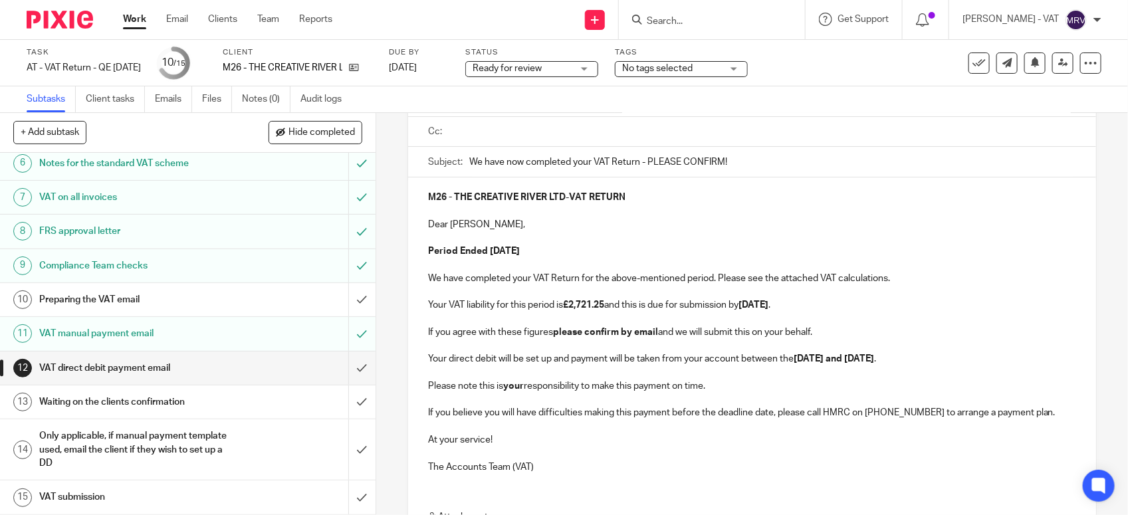
click at [496, 134] on input "text" at bounding box center [762, 131] width 618 height 15
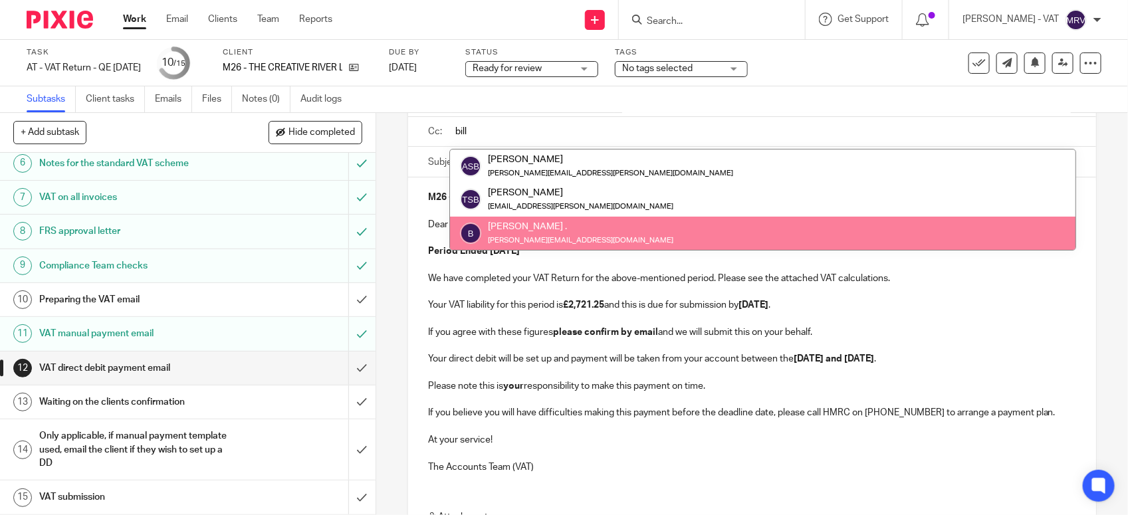
type input "bill"
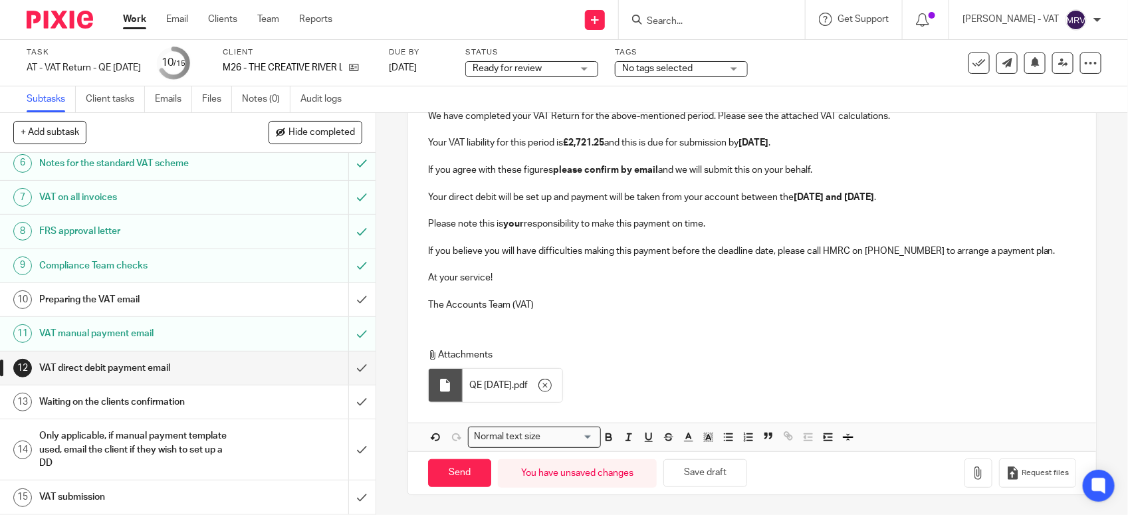
click at [662, 314] on div "M26 - THE CREATIVE RIVER LTD - VAT RETURN Dear Jordan, Period Ended 30th Septem…" at bounding box center [752, 168] width 688 height 306
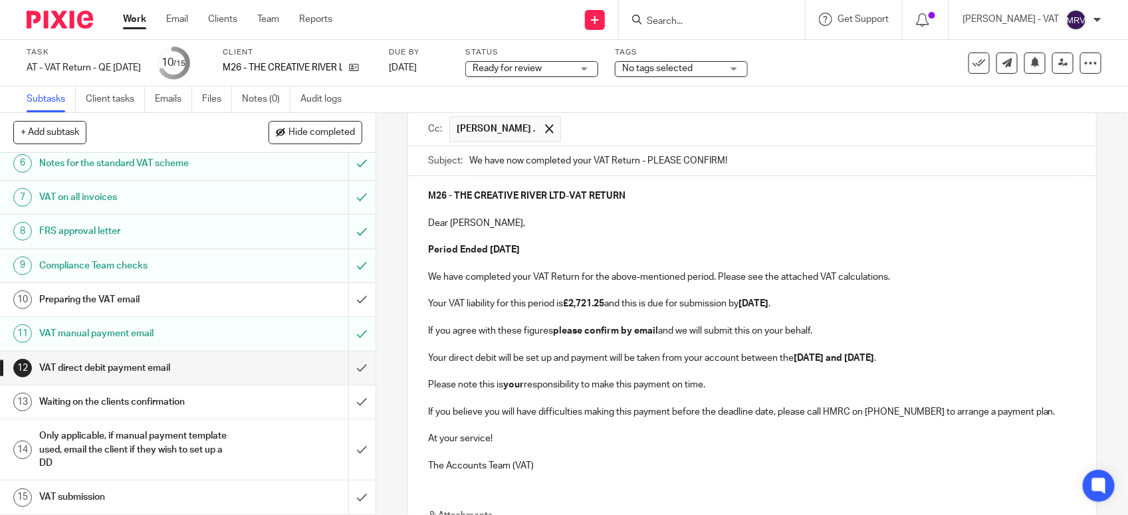
scroll to position [40, 0]
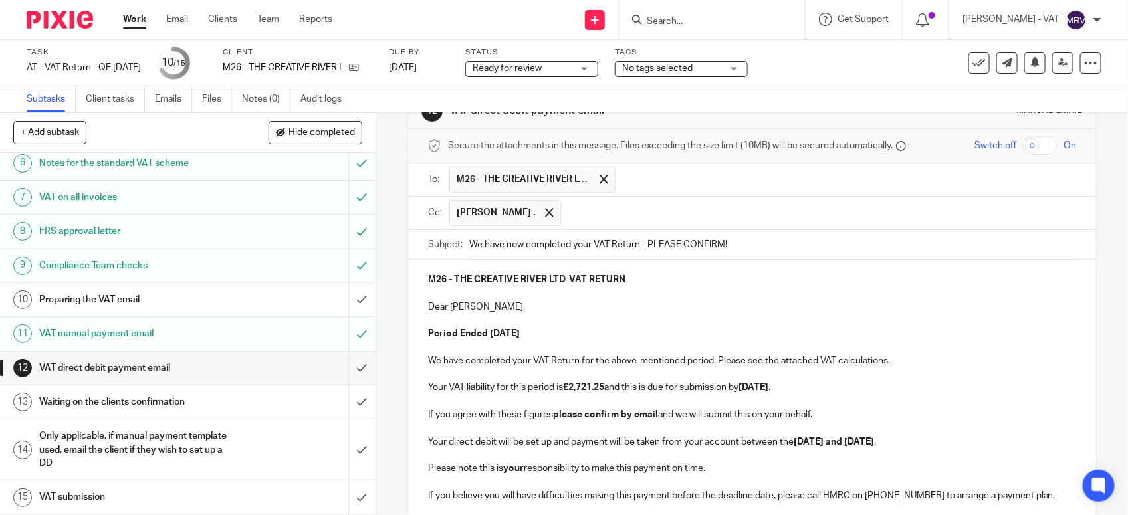
click at [653, 326] on p at bounding box center [752, 320] width 648 height 13
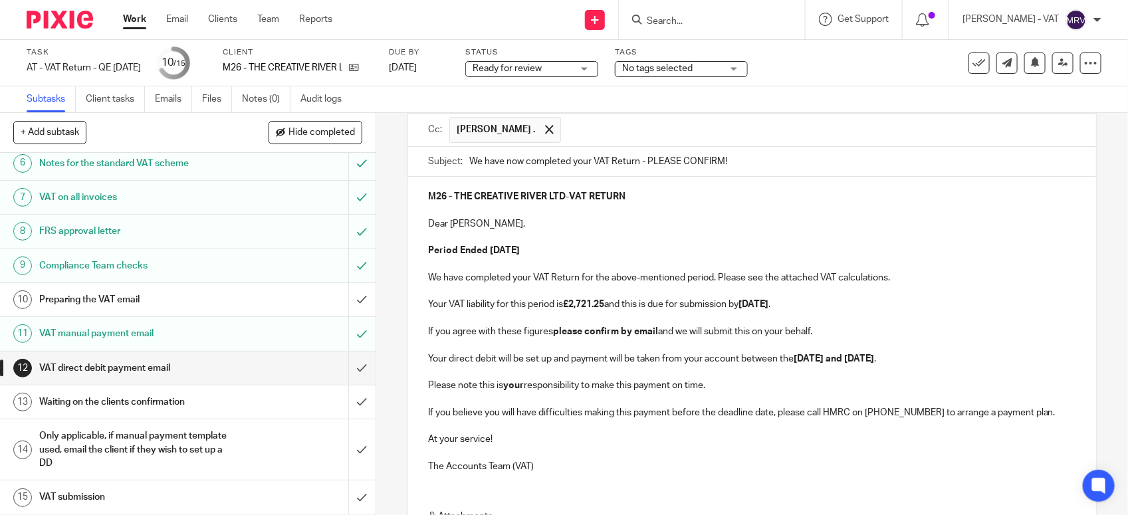
click at [902, 284] on p "We have completed your VAT Return for the above-mentioned period. Please see th…" at bounding box center [752, 277] width 648 height 13
click at [665, 317] on p at bounding box center [752, 318] width 648 height 13
click at [848, 308] on p "Your VAT liability for this period is £2,721.25 and this is due for submission …" at bounding box center [752, 304] width 648 height 13
click at [815, 337] on p "If you agree with these figures please confirm by email and we will submit this…" at bounding box center [752, 331] width 648 height 13
click at [946, 364] on p "Your direct debit will be set up and payment will be taken from your account be…" at bounding box center [752, 358] width 648 height 13
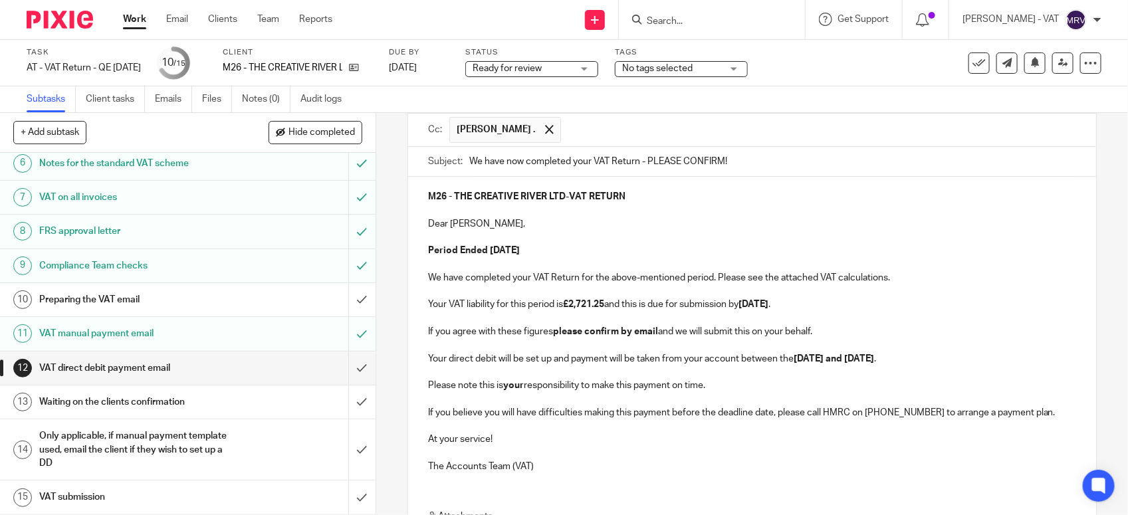
drag, startPoint x: 746, startPoint y: 383, endPoint x: 752, endPoint y: 387, distance: 7.2
click at [746, 382] on p "Please note this is your responsibility to make this payment on time." at bounding box center [752, 385] width 648 height 13
click at [636, 437] on p "At your service!" at bounding box center [752, 439] width 648 height 13
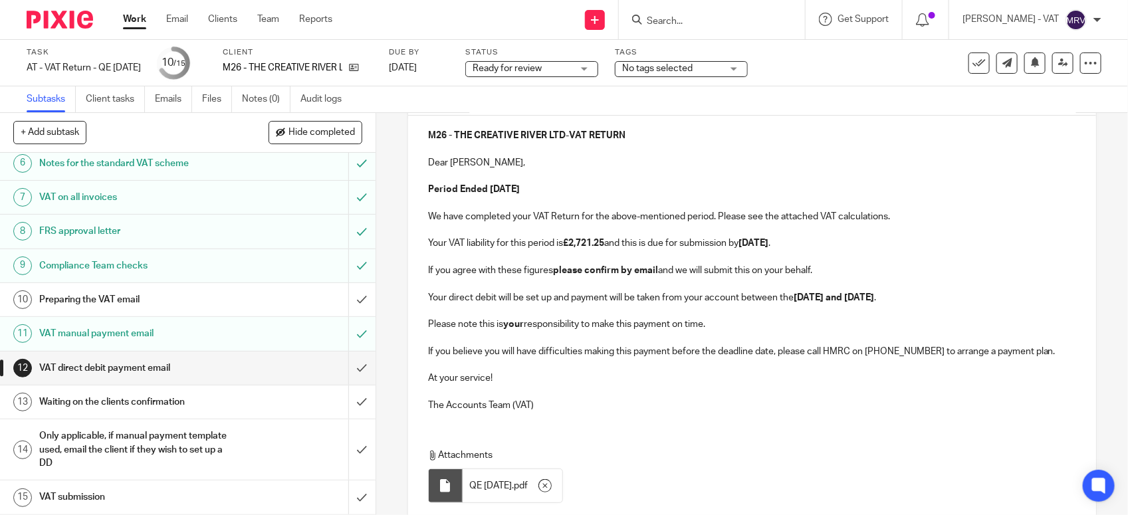
scroll to position [289, 0]
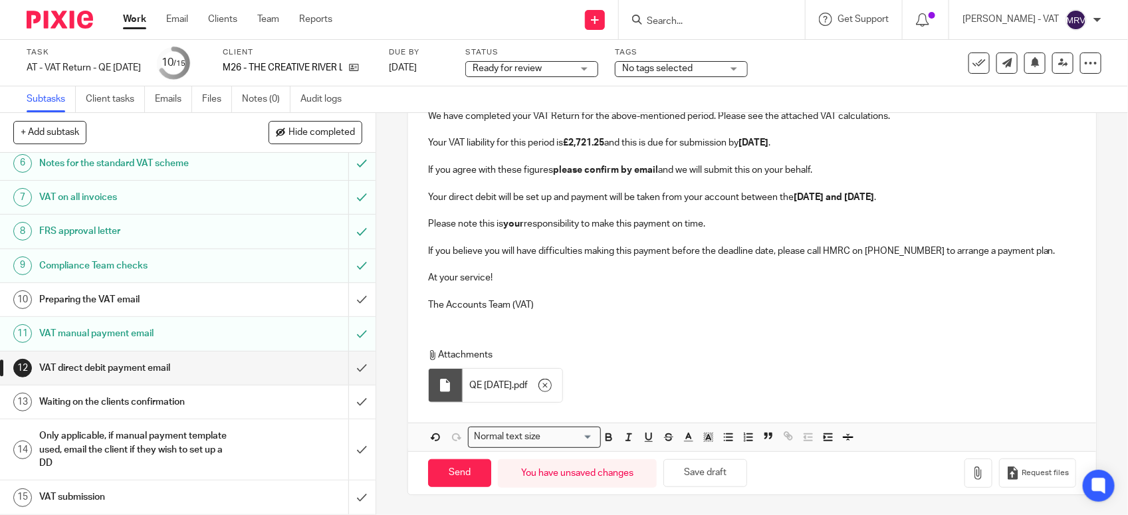
click at [645, 316] on div "M26 - THE CREATIVE RIVER LTD - VAT RETURN Dear Jordan, Period Ended 30th Septem…" at bounding box center [752, 168] width 688 height 306
click at [643, 354] on p "Attachments" at bounding box center [743, 354] width 631 height 13
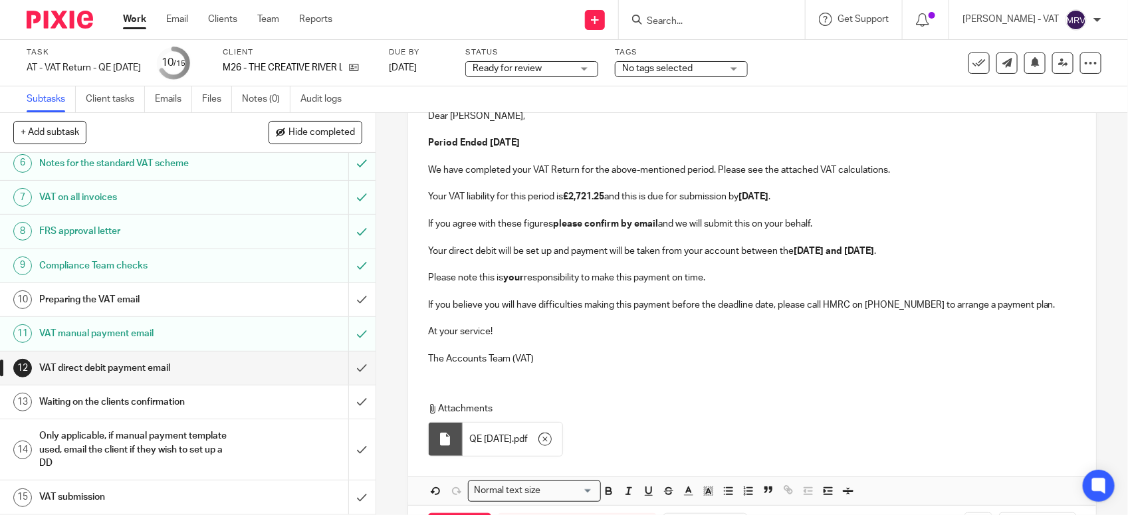
scroll to position [249, 0]
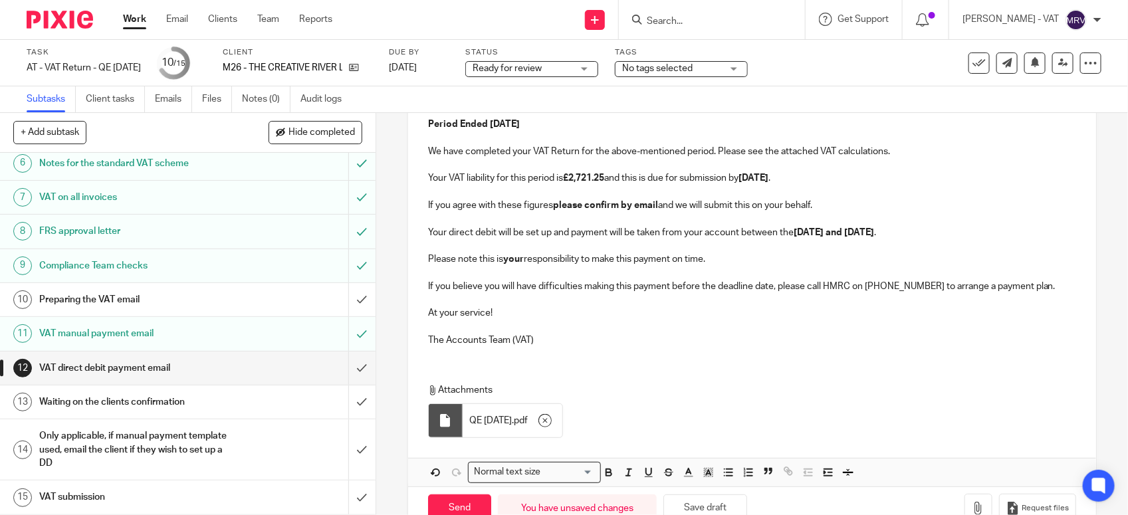
click at [775, 330] on p at bounding box center [752, 326] width 648 height 13
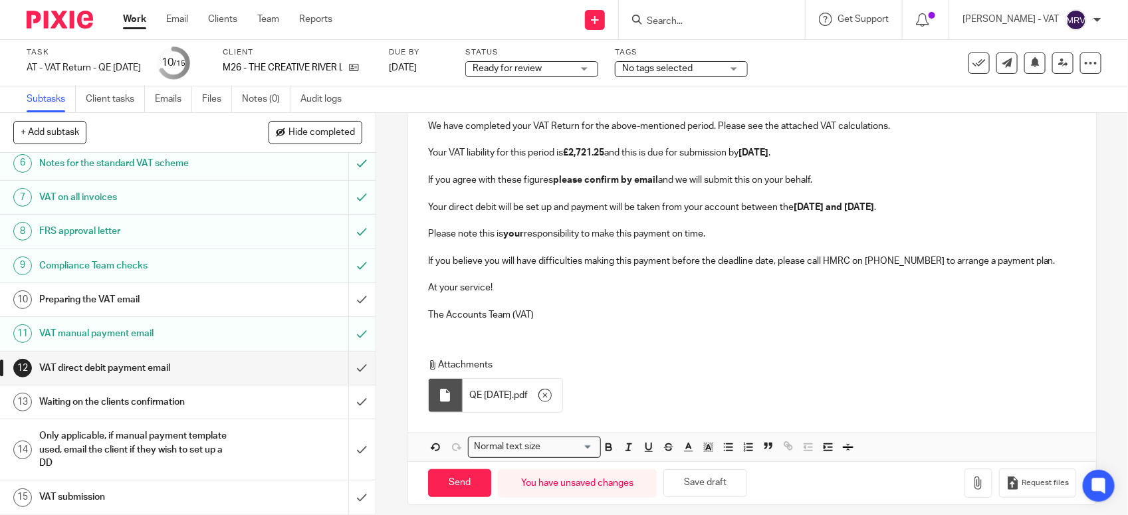
scroll to position [289, 0]
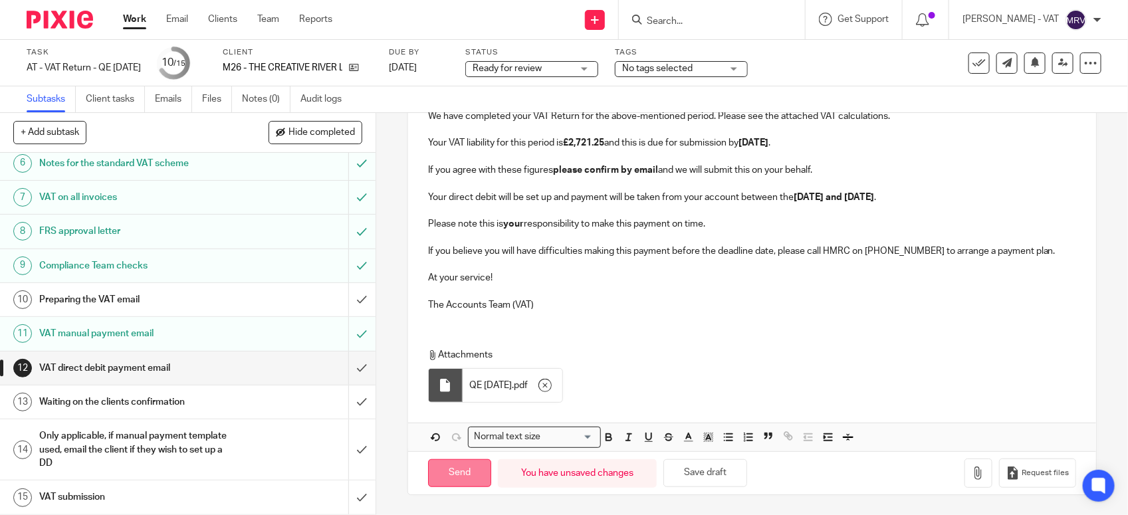
click at [434, 478] on input "Send" at bounding box center [459, 473] width 63 height 29
type input "Sent"
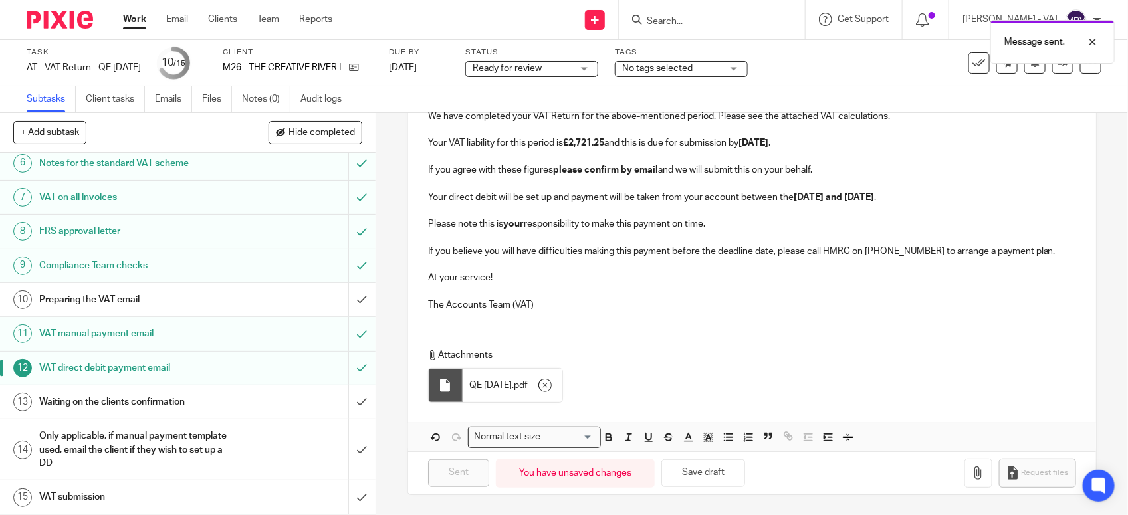
click at [167, 296] on h1 "Preparing the VAT email" at bounding box center [137, 300] width 197 height 20
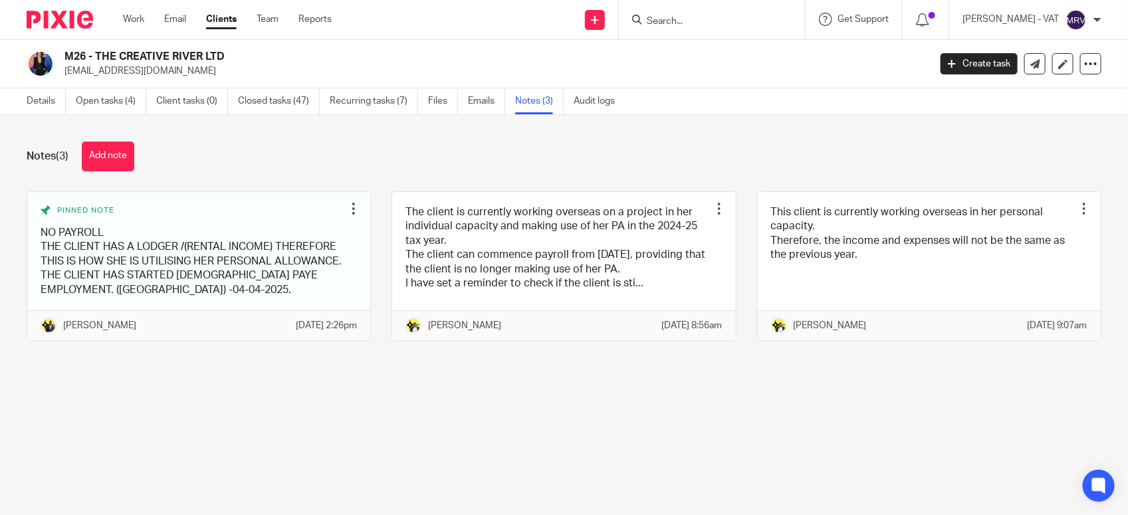
click at [381, 457] on main "M26 - THE CREATIVE RIVER LTD [EMAIL_ADDRESS][DOMAIN_NAME] Create task Update fr…" at bounding box center [564, 257] width 1128 height 515
click at [37, 110] on link "Details" at bounding box center [46, 101] width 39 height 26
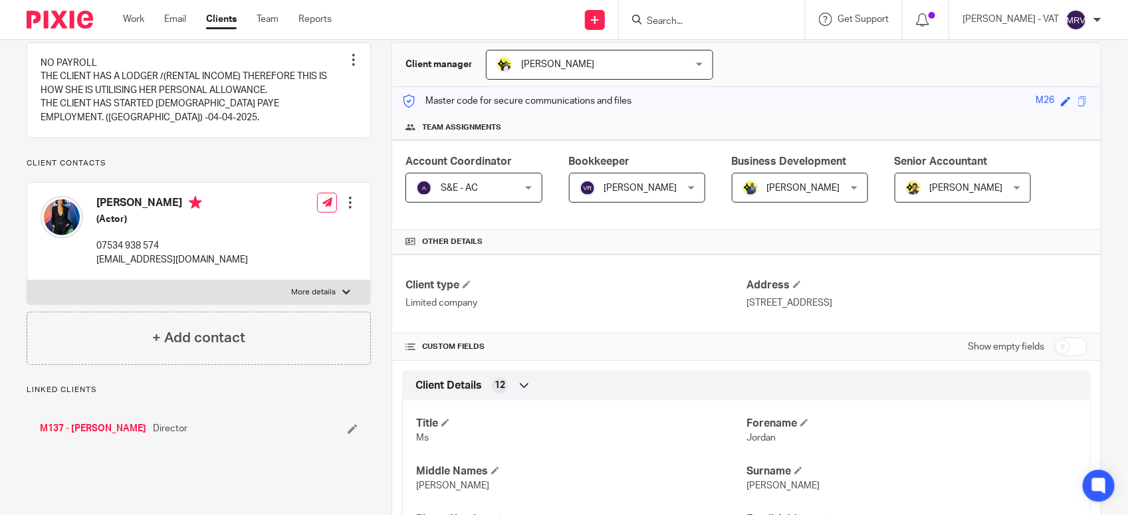
scroll to position [83, 0]
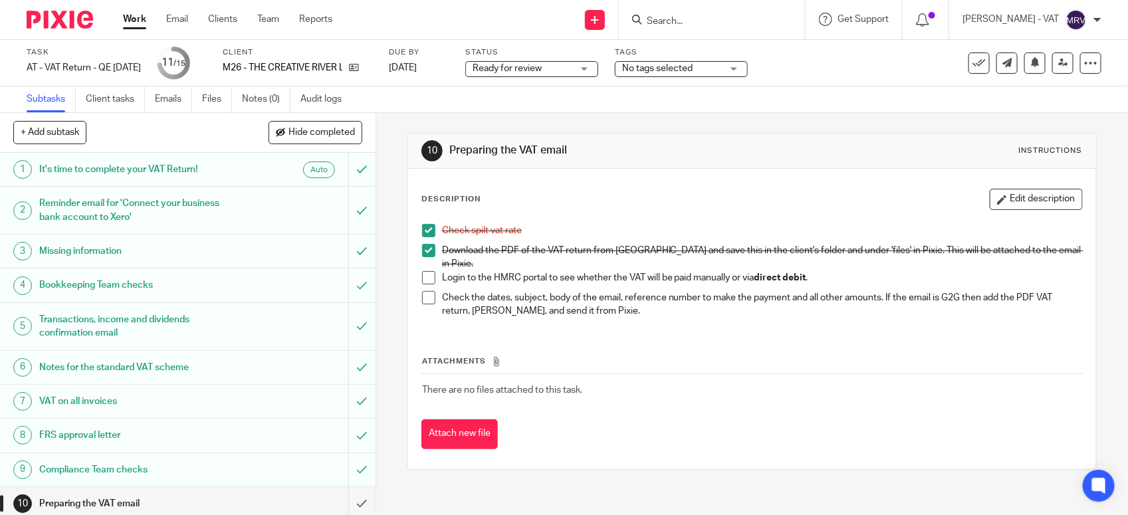
click at [422, 272] on span at bounding box center [428, 277] width 13 height 13
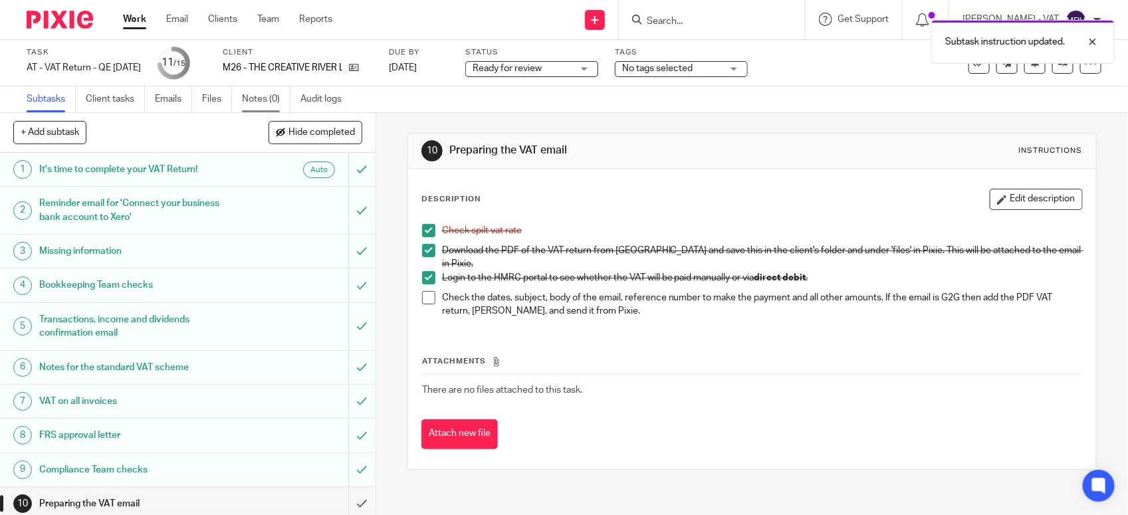
click at [254, 100] on link "Notes (0)" at bounding box center [266, 99] width 49 height 26
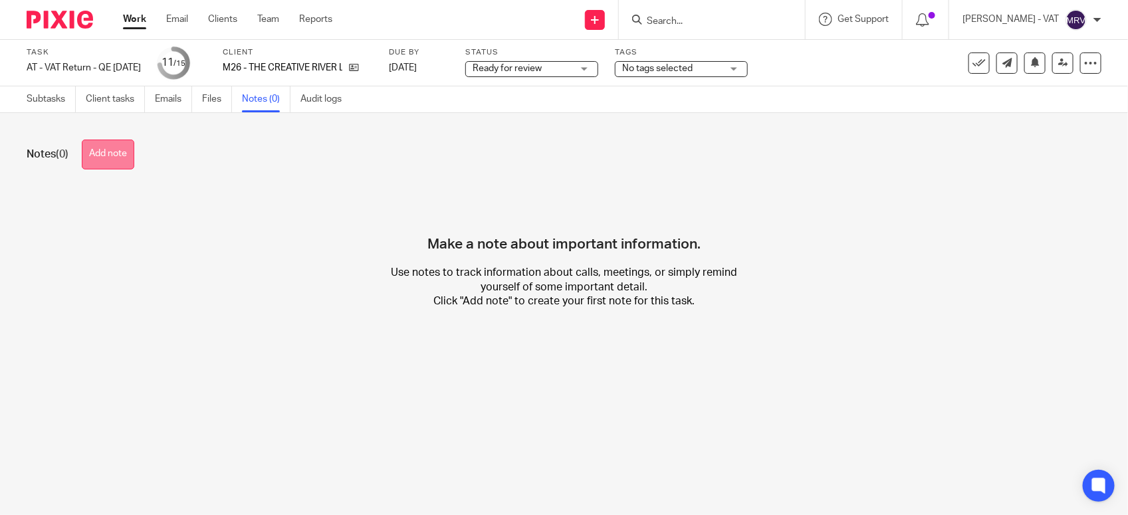
click at [106, 163] on button "Add note" at bounding box center [108, 155] width 52 height 30
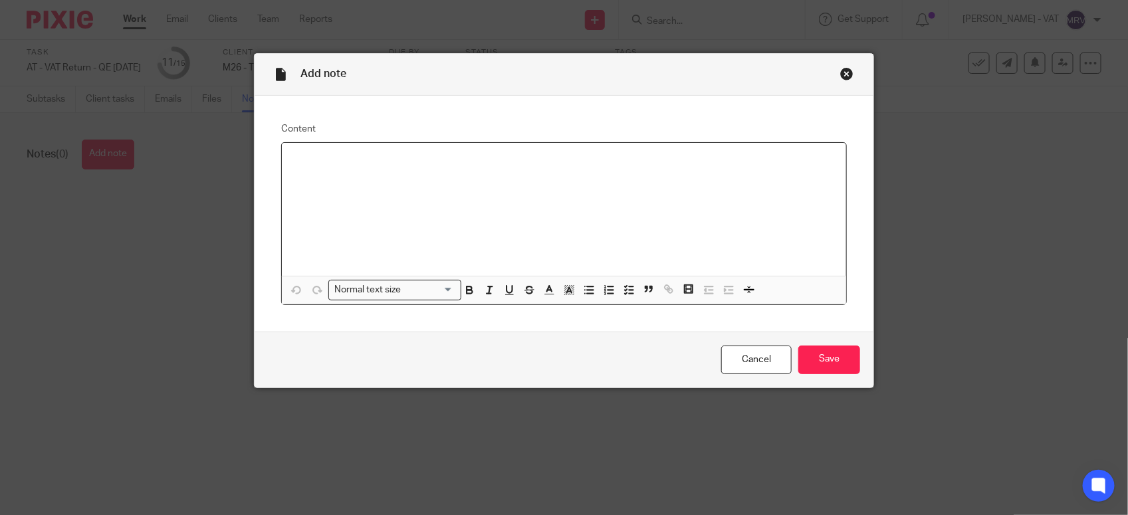
click at [397, 173] on div at bounding box center [564, 209] width 564 height 133
click at [828, 362] on input "Save" at bounding box center [829, 360] width 62 height 29
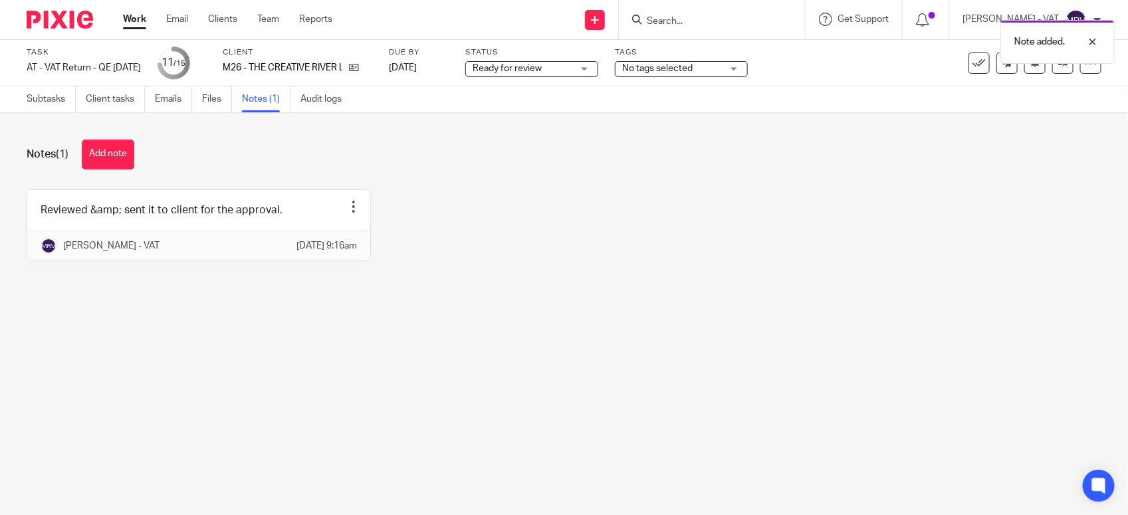
click at [613, 353] on main "Task AT - VAT Return - QE [DATE] Save AT - VAT Return - QE [DATE] 11 /15 Client…" at bounding box center [564, 257] width 1128 height 515
click at [57, 107] on link "Subtasks" at bounding box center [51, 99] width 49 height 26
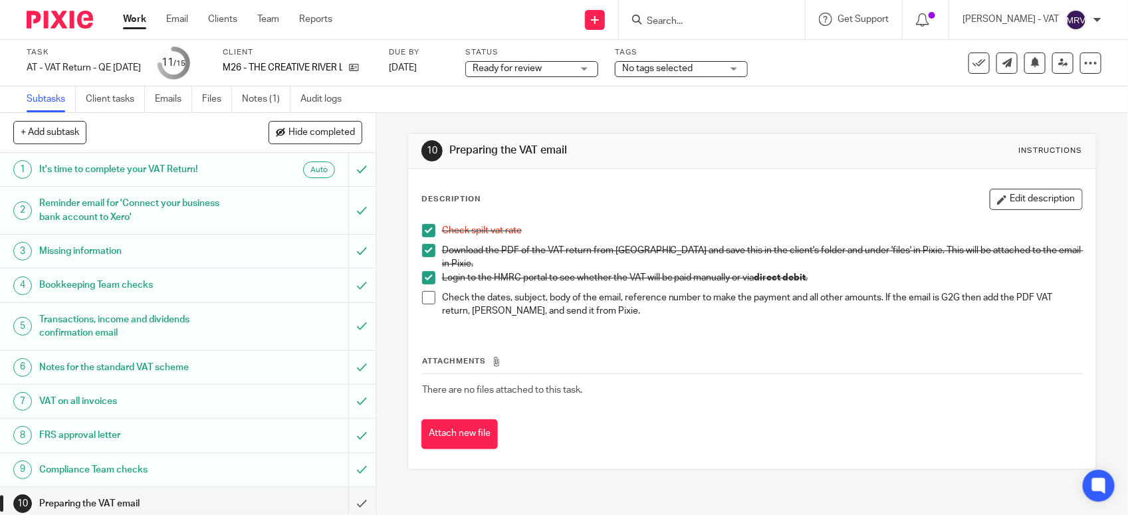
drag, startPoint x: 762, startPoint y: 340, endPoint x: 742, endPoint y: 344, distance: 20.3
click at [762, 344] on div "Attachments There are no files attached to this task. Attach new file" at bounding box center [751, 388] width 661 height 121
click at [427, 291] on span at bounding box center [428, 297] width 13 height 13
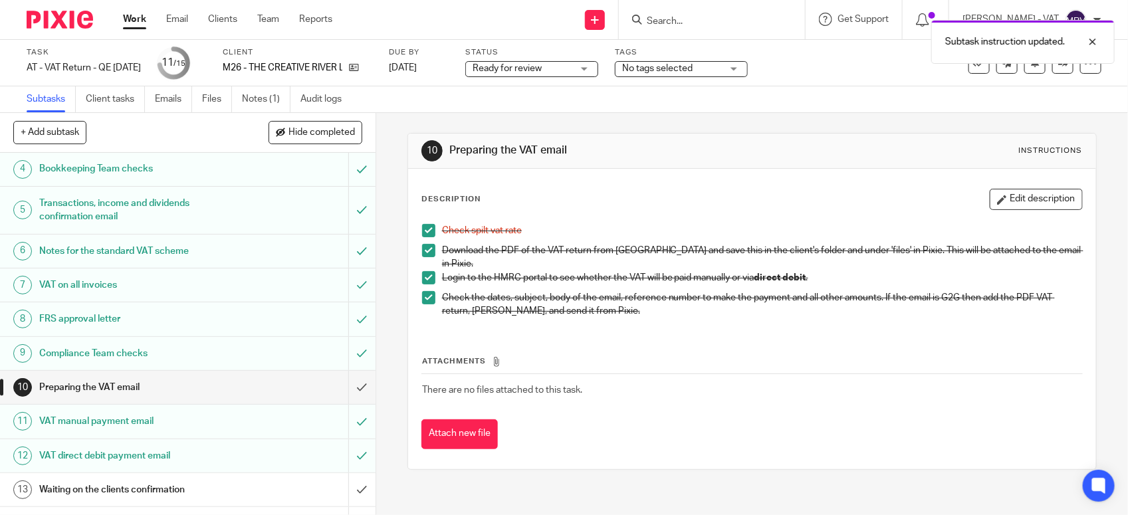
scroll to position [207, 0]
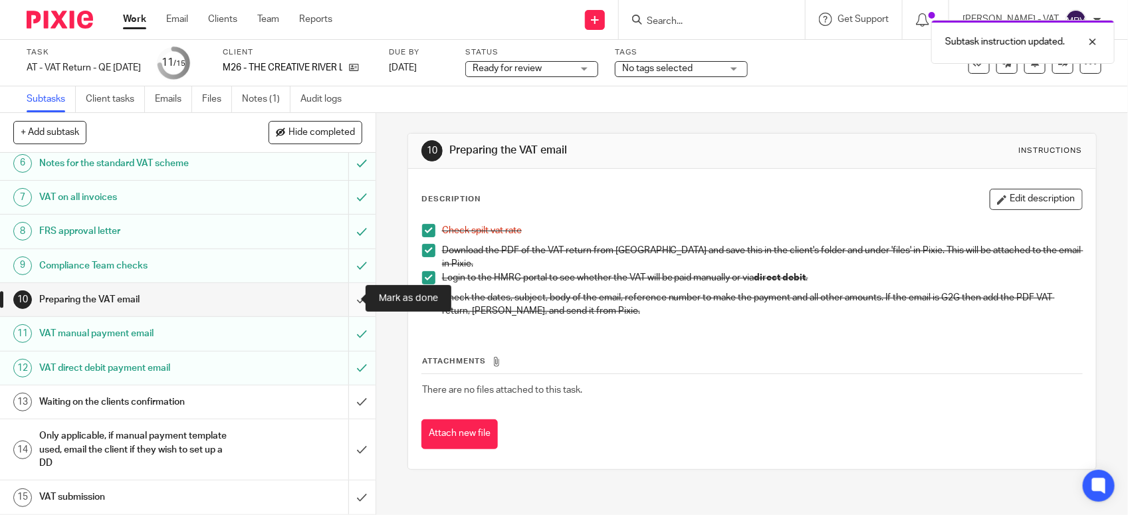
click at [343, 302] on input "submit" at bounding box center [187, 299] width 375 height 33
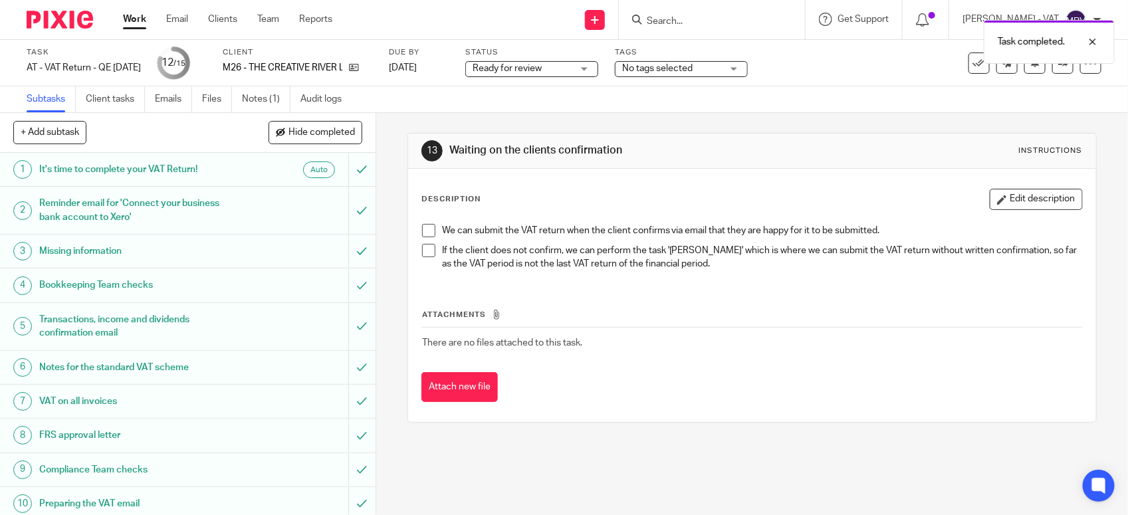
click at [539, 67] on span "Ready for review" at bounding box center [506, 68] width 69 height 9
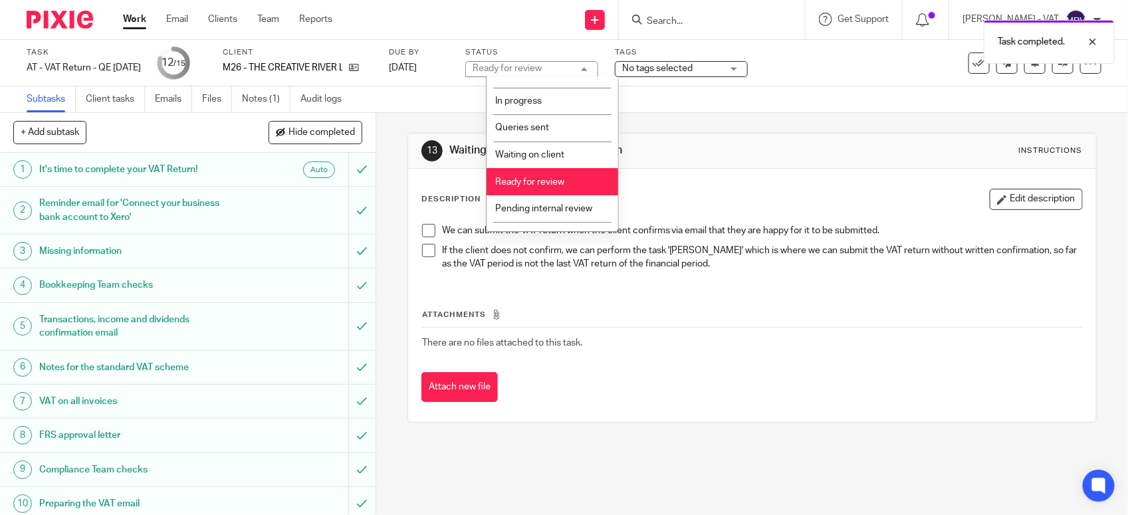
scroll to position [60, 0]
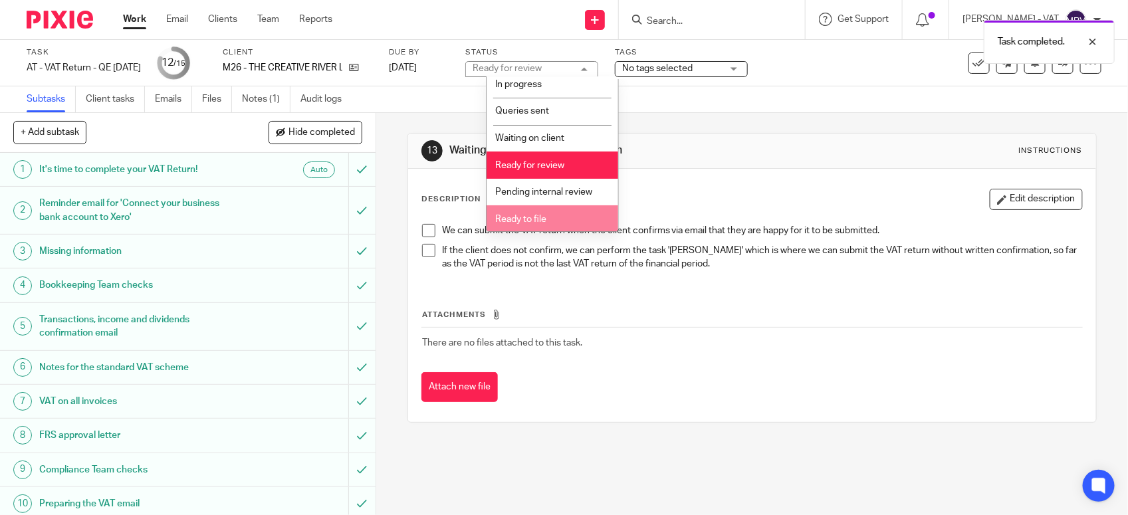
click at [532, 211] on li "Ready to file" at bounding box center [552, 218] width 132 height 27
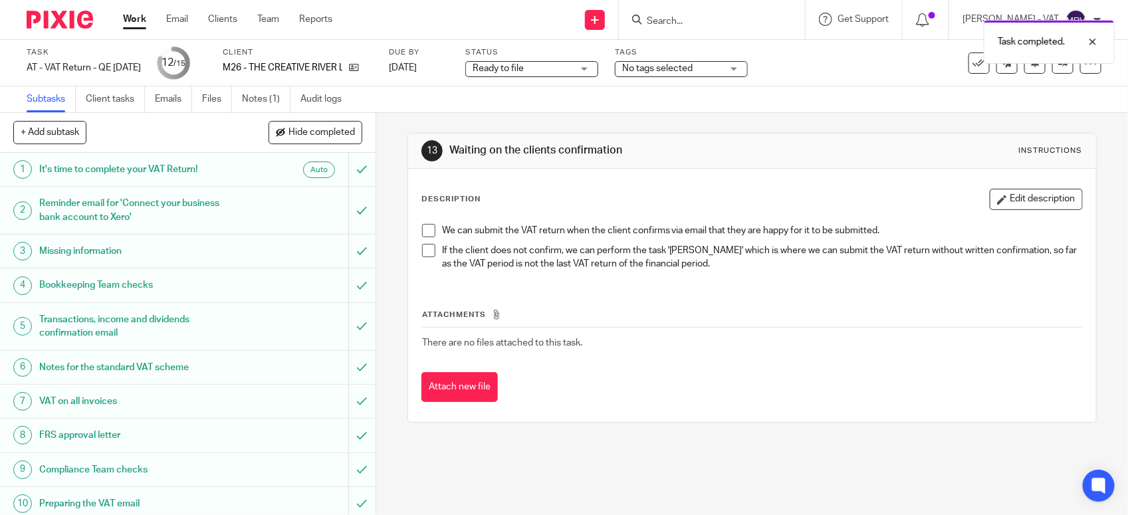
click at [748, 217] on div "We can submit the VAT return when the client confirms via email that they are h…" at bounding box center [752, 249] width 674 height 65
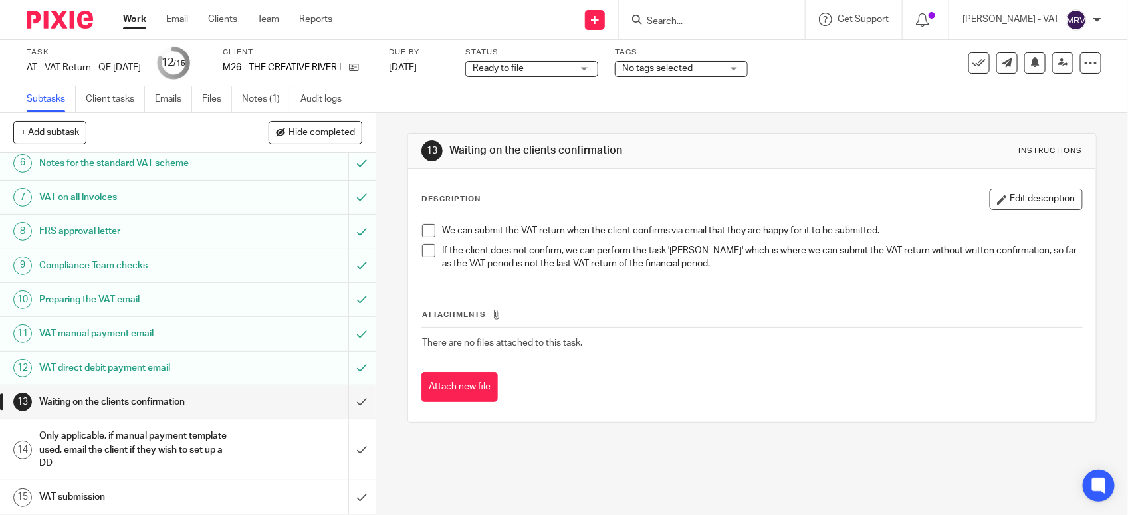
click at [622, 163] on div "13 Waiting on the clients confirmation Instructions" at bounding box center [752, 151] width 688 height 35
click at [599, 177] on div "Description Edit description We can submit the VAT return when the client confi…" at bounding box center [752, 295] width 688 height 253
click at [705, 150] on h1 "Waiting on the clients confirmation" at bounding box center [614, 151] width 331 height 14
click at [698, 167] on div "13 Waiting on the clients confirmation Instructions" at bounding box center [752, 151] width 688 height 35
click at [1058, 64] on icon at bounding box center [1063, 63] width 10 height 10
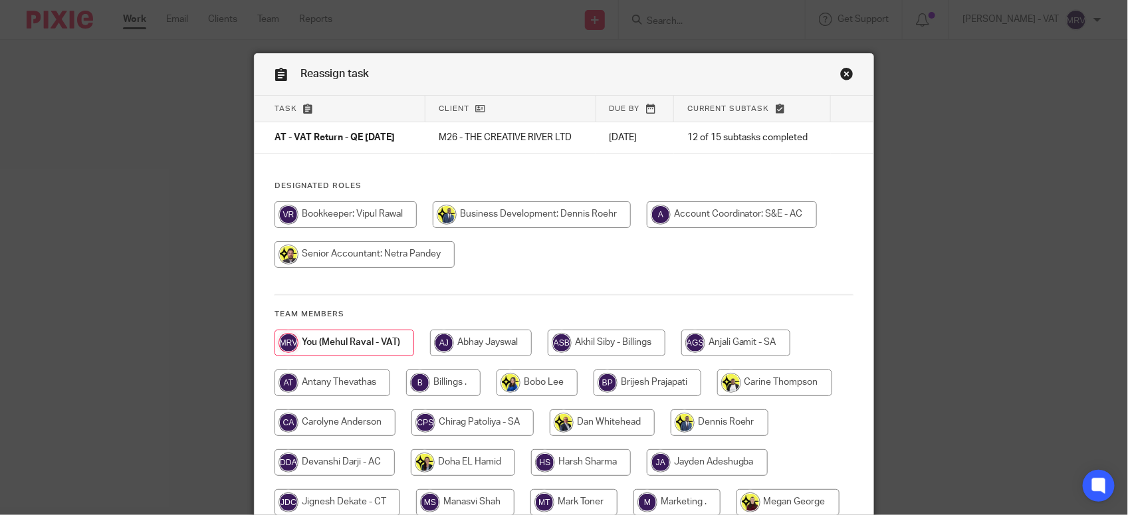
click at [520, 271] on div at bounding box center [563, 241] width 579 height 80
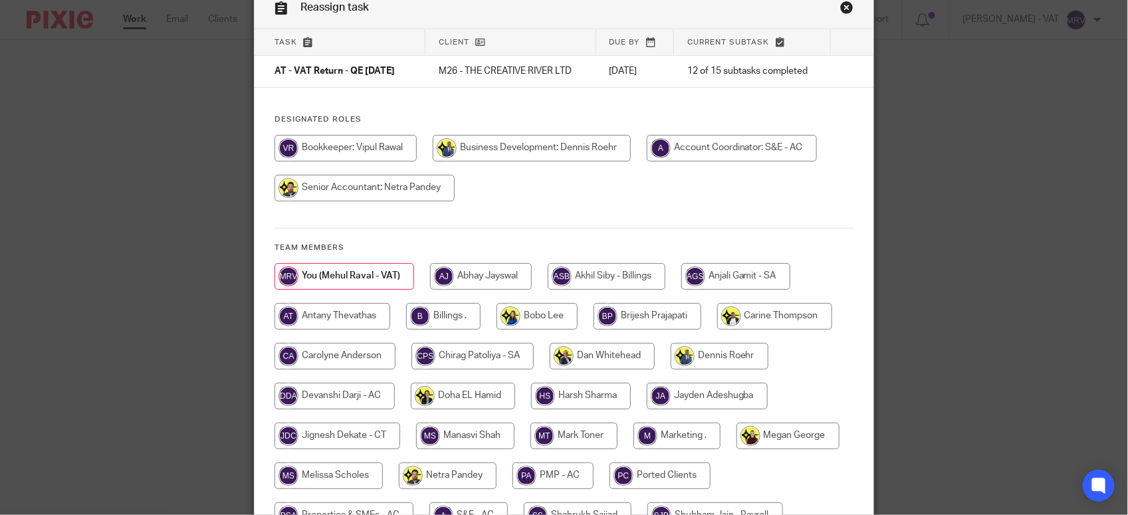
scroll to position [166, 0]
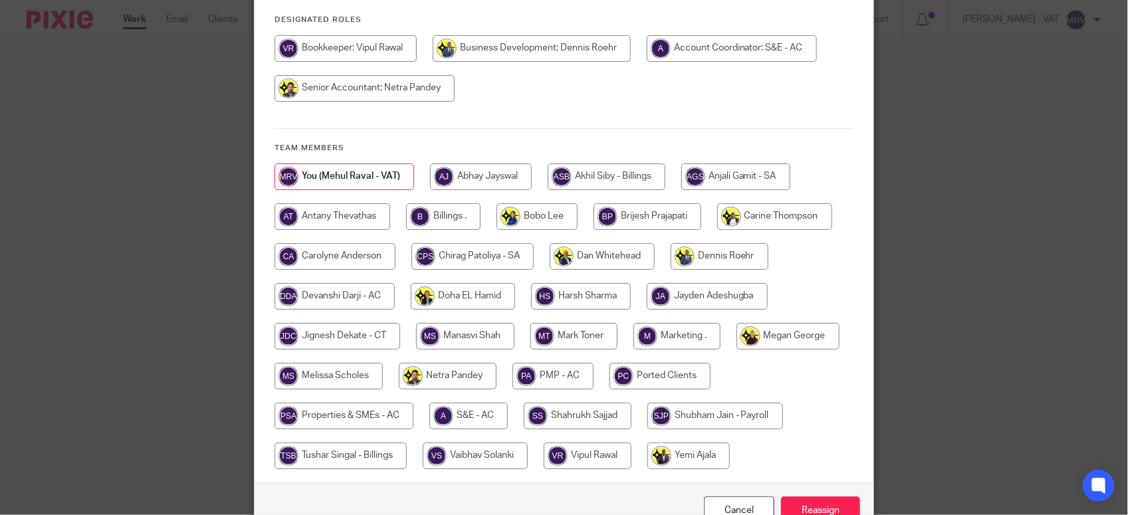
click at [456, 221] on input "radio" at bounding box center [443, 216] width 74 height 27
radio input "true"
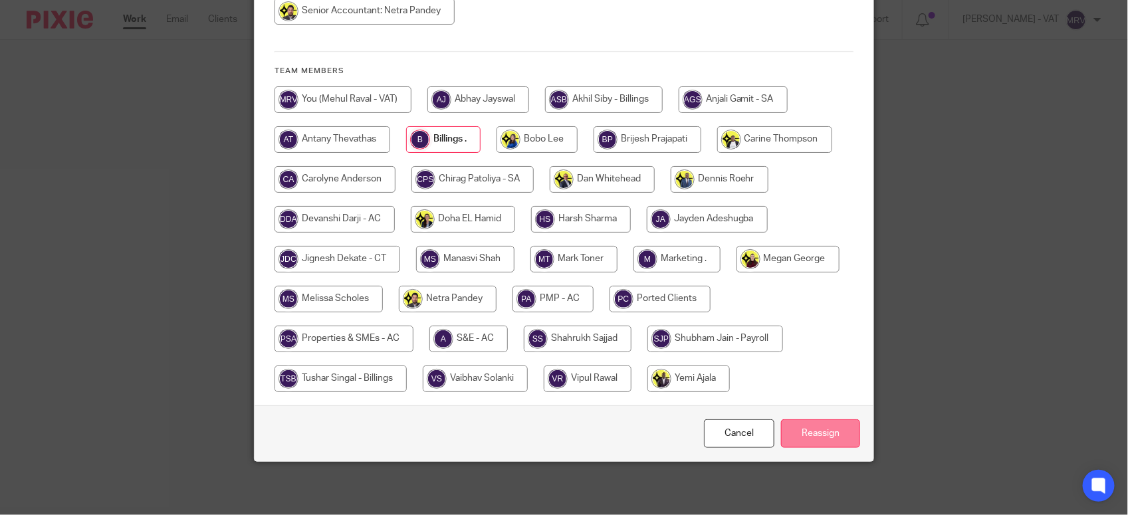
click at [833, 432] on input "Reassign" at bounding box center [820, 433] width 79 height 29
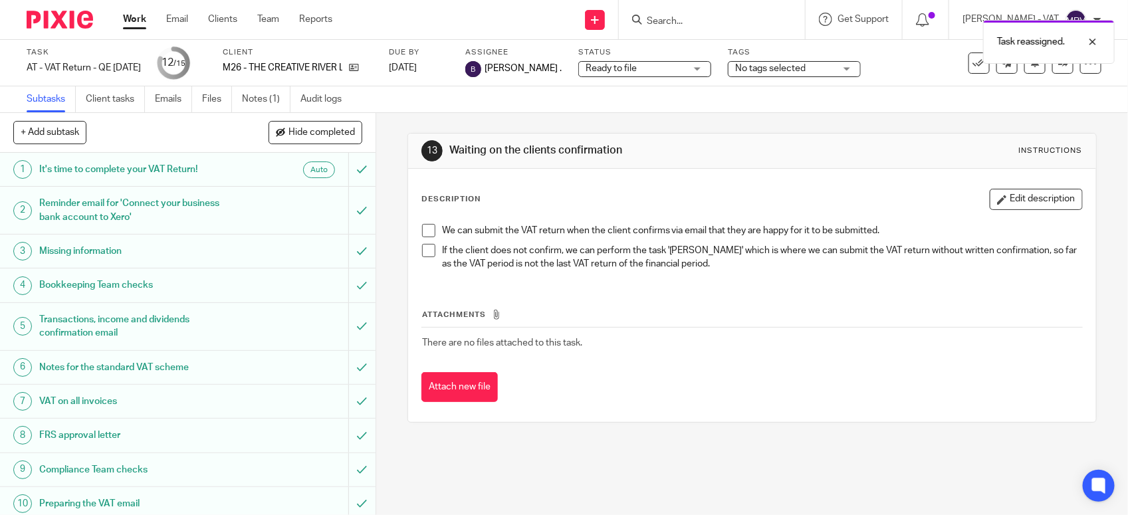
click at [706, 294] on div "Attachments There are no files attached to this task. Attach new file" at bounding box center [751, 342] width 661 height 121
click at [572, 191] on div "Description Edit description" at bounding box center [751, 199] width 661 height 21
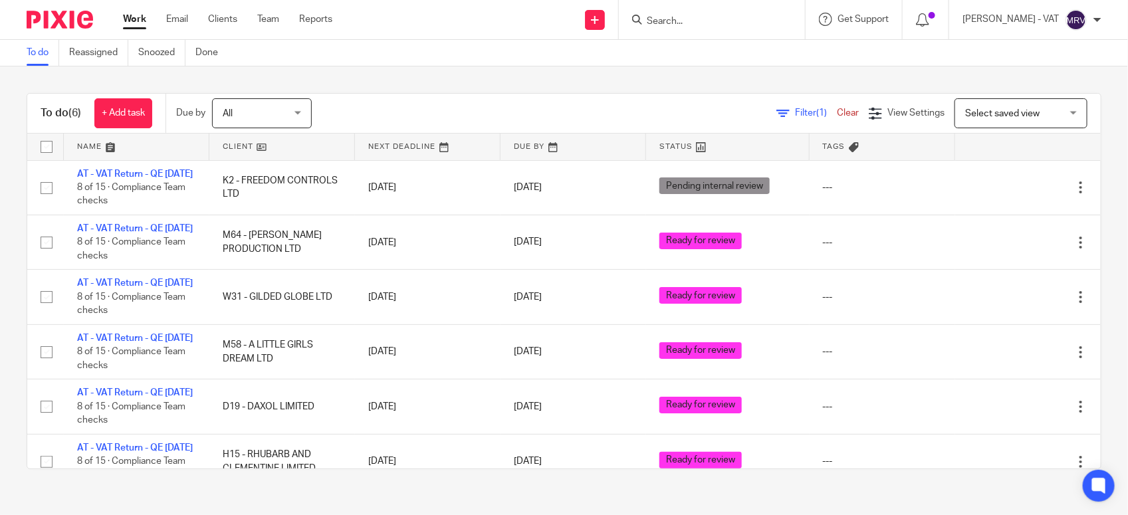
drag, startPoint x: 0, startPoint y: 0, endPoint x: 432, endPoint y: 66, distance: 437.0
click at [432, 66] on main "To do Reassigned Snoozed Done To do (6) + Add task Due by All All [DATE] [DATE]…" at bounding box center [564, 257] width 1128 height 515
click at [386, 85] on div "To do (6) + Add task Due by All All [DATE] [DATE] This week Next week This mont…" at bounding box center [564, 280] width 1128 height 429
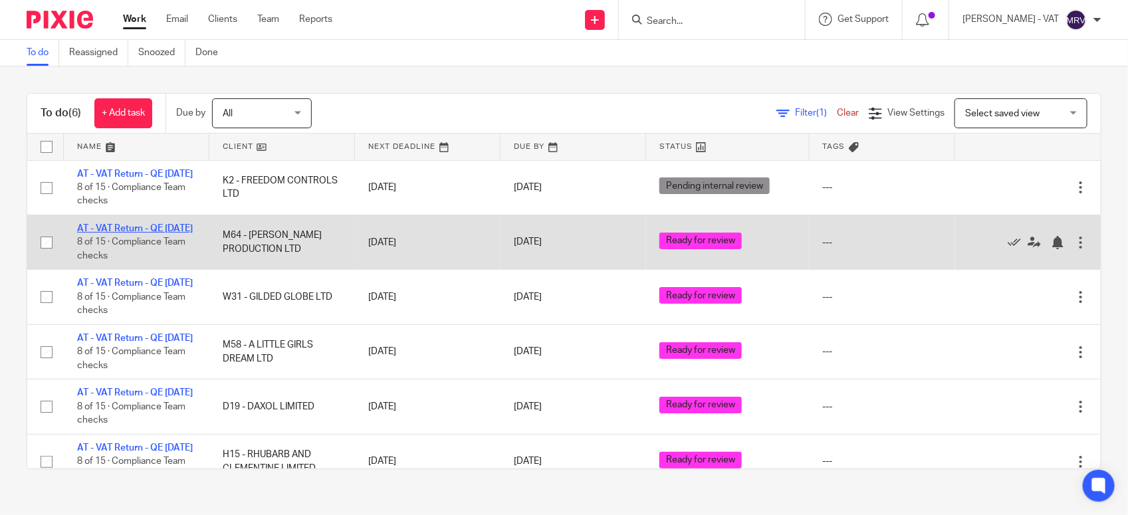
click at [122, 233] on link "AT - VAT Return - QE [DATE]" at bounding box center [135, 228] width 116 height 9
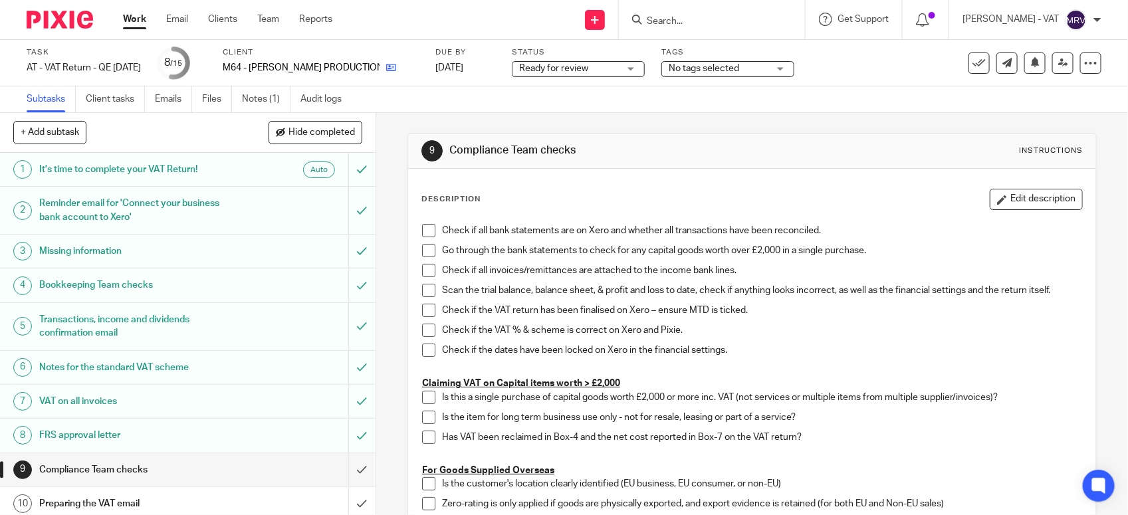
click at [379, 73] on link at bounding box center [387, 67] width 17 height 13
click at [423, 228] on span at bounding box center [428, 230] width 13 height 13
click at [423, 253] on span at bounding box center [428, 250] width 13 height 13
click at [423, 272] on span at bounding box center [428, 270] width 13 height 13
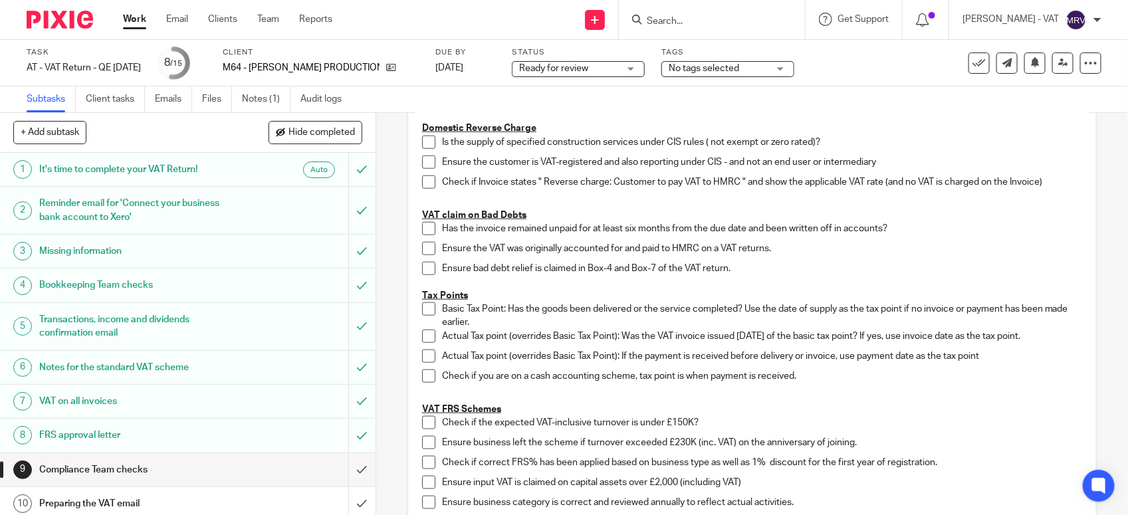
scroll to position [748, 0]
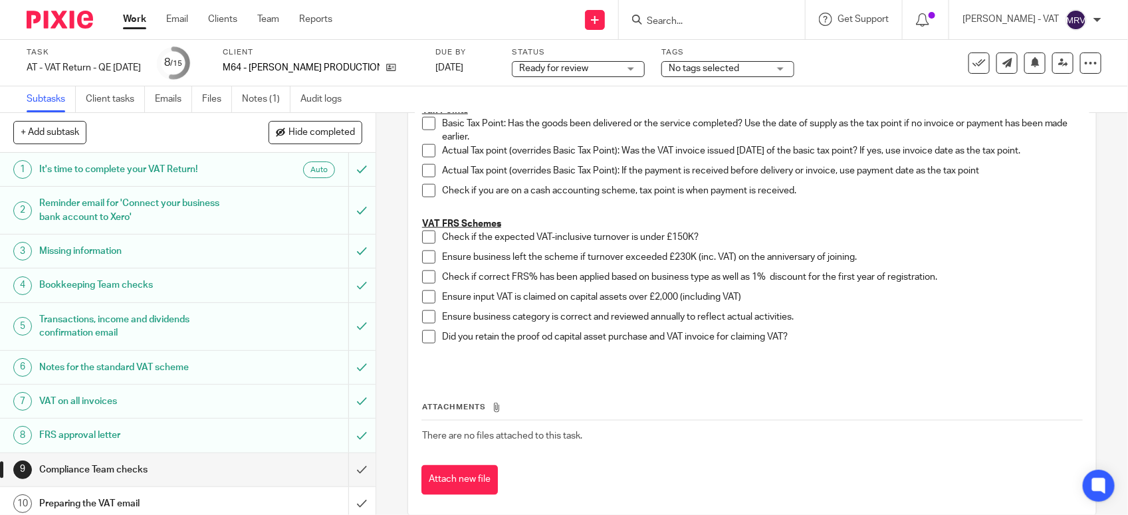
click at [422, 239] on span at bounding box center [428, 237] width 13 height 13
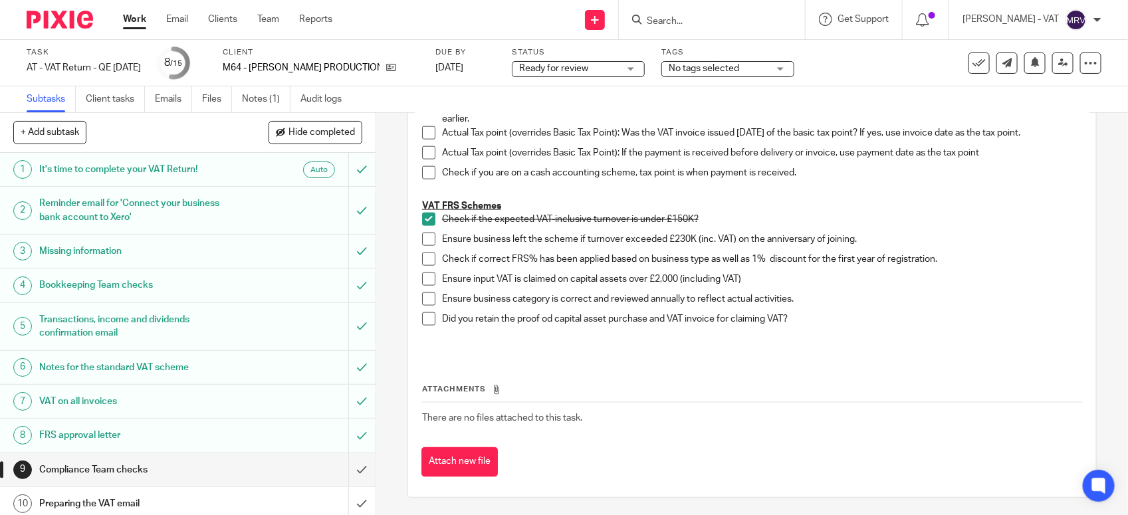
scroll to position [769, 0]
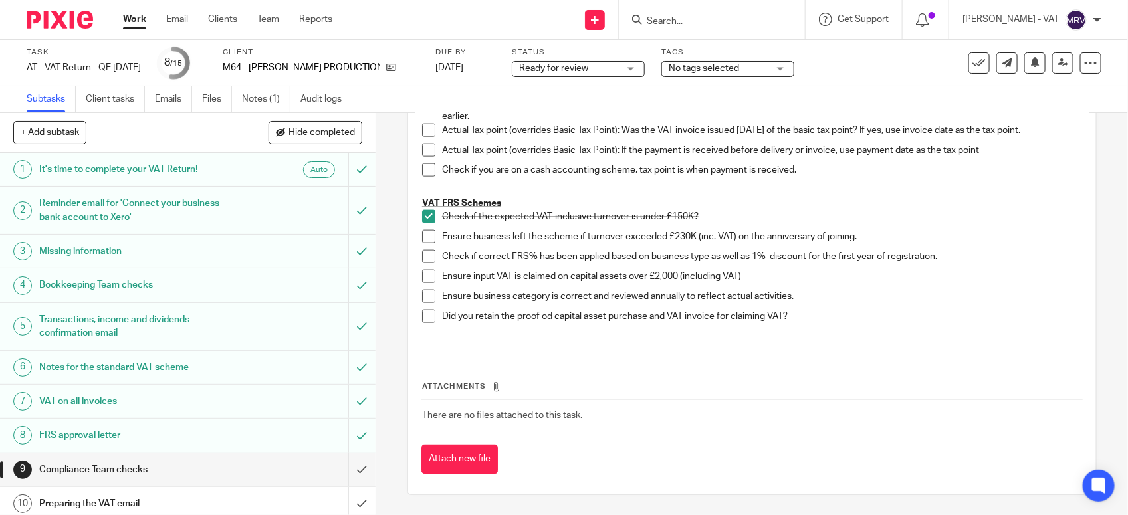
click at [423, 237] on span at bounding box center [428, 236] width 13 height 13
click at [423, 258] on span at bounding box center [428, 256] width 13 height 13
click at [425, 301] on span at bounding box center [428, 296] width 13 height 13
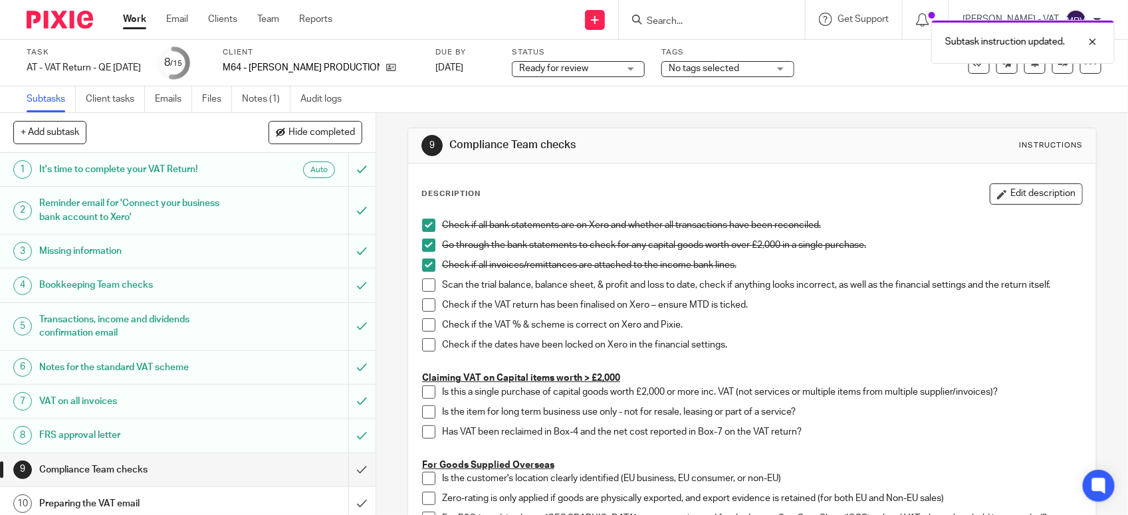
scroll to position [0, 0]
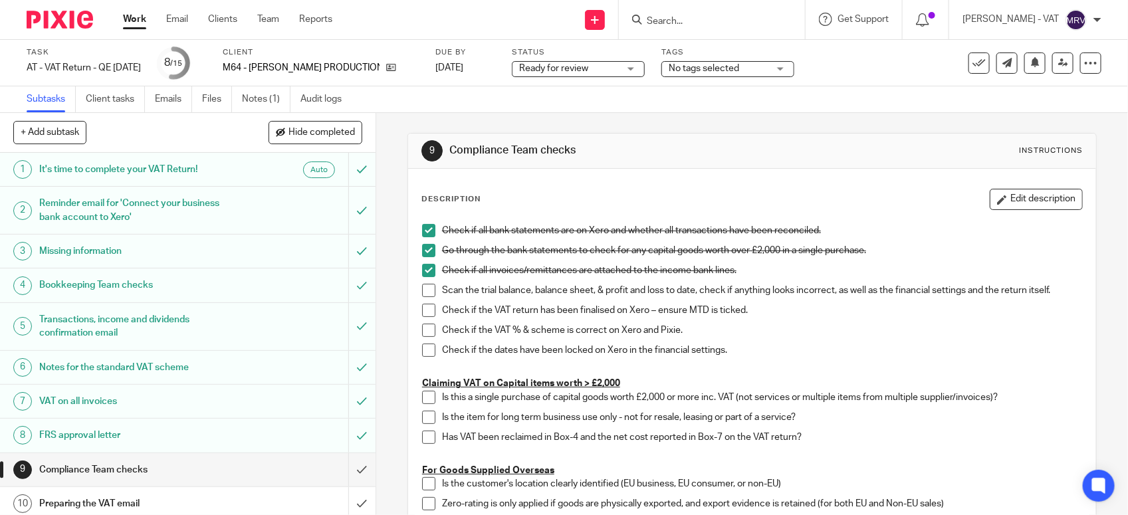
click at [427, 290] on span at bounding box center [428, 290] width 13 height 13
click at [423, 314] on span at bounding box center [428, 310] width 13 height 13
click at [429, 333] on span at bounding box center [428, 330] width 13 height 13
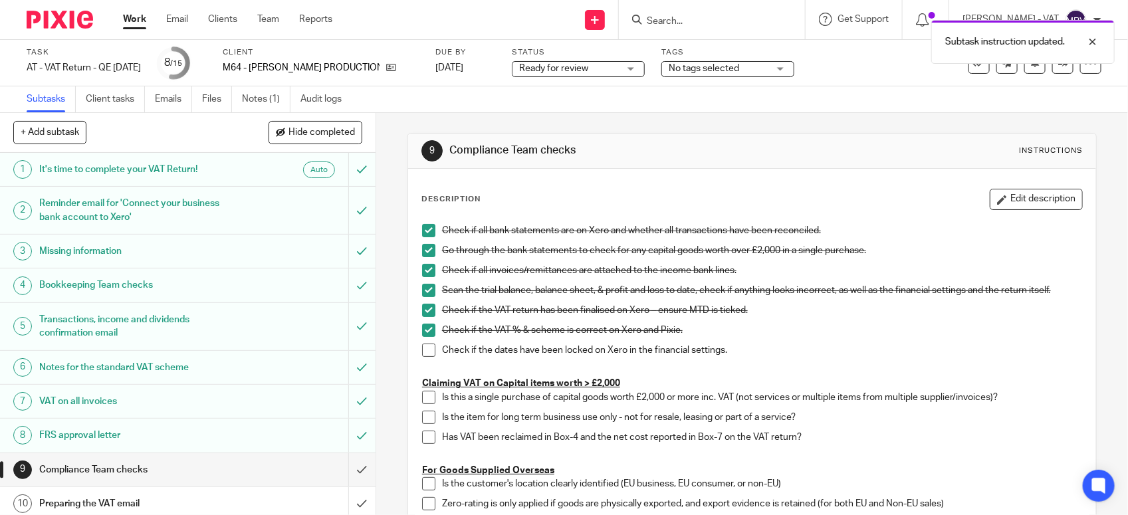
click at [426, 354] on span at bounding box center [428, 350] width 13 height 13
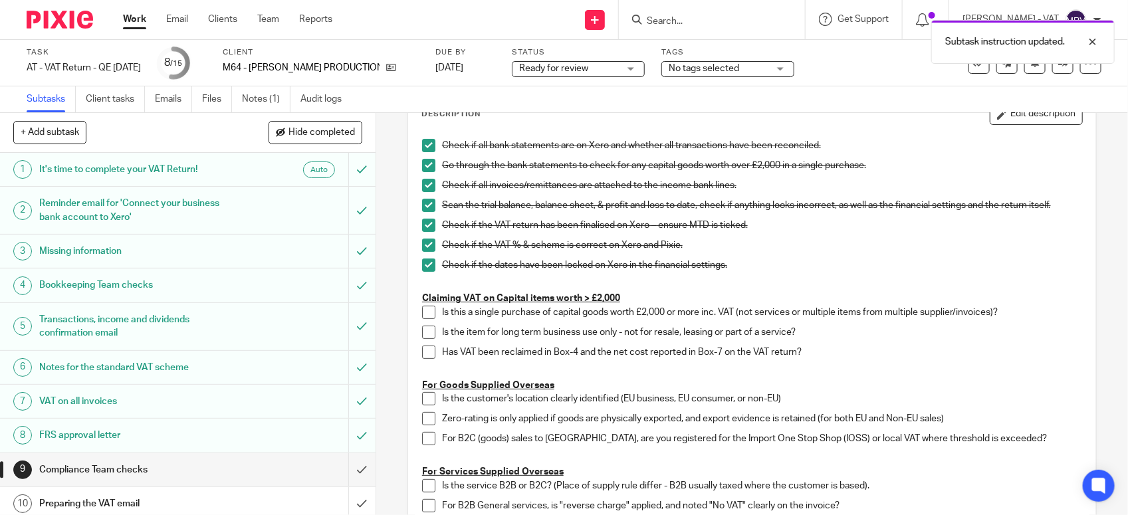
scroll to position [249, 0]
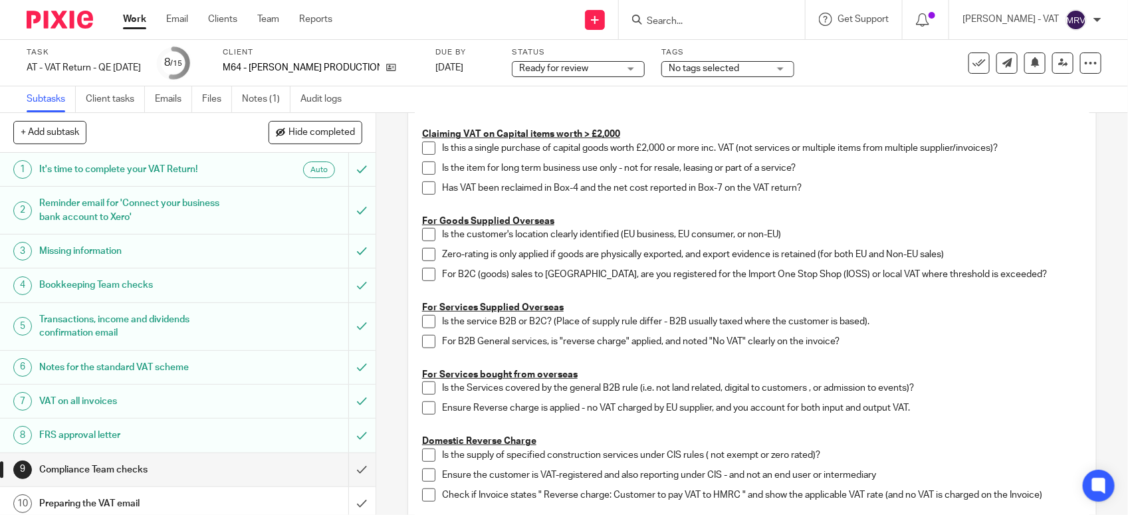
click at [942, 205] on p at bounding box center [752, 207] width 660 height 13
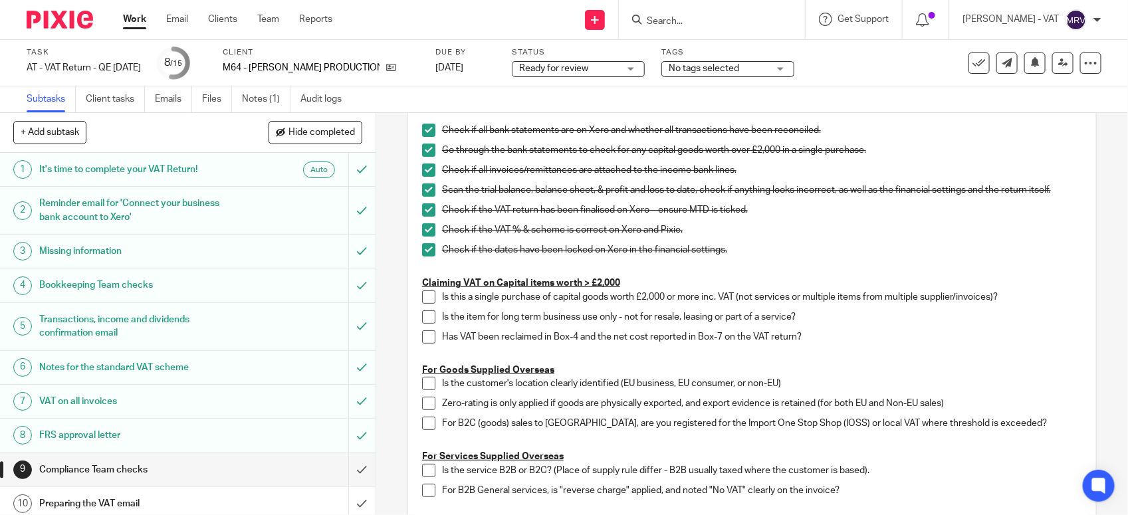
scroll to position [83, 0]
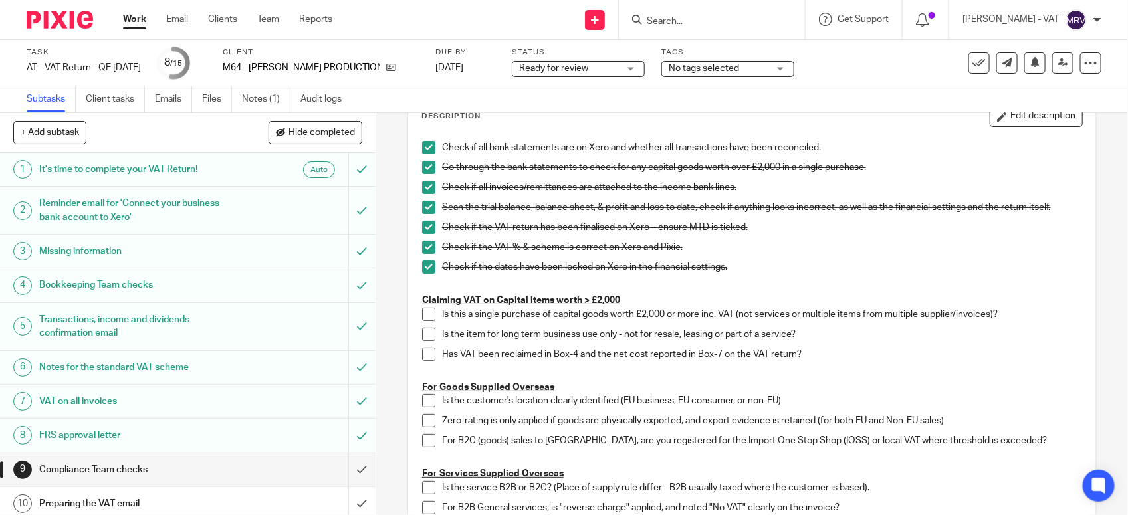
click at [761, 259] on div "Check if the VAT % & scheme is correct on Xero and Pixie." at bounding box center [762, 251] width 640 height 20
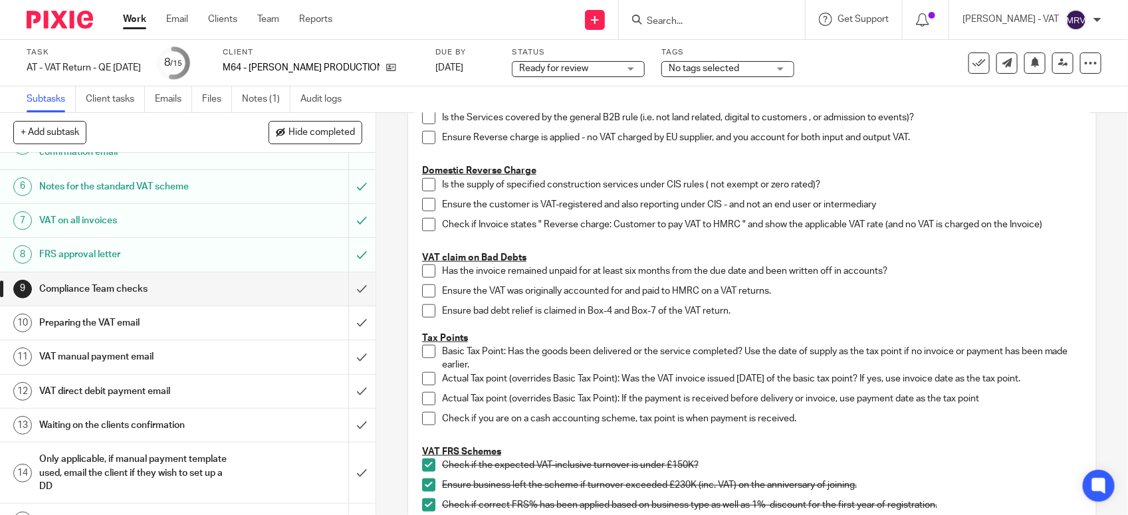
scroll to position [207, 0]
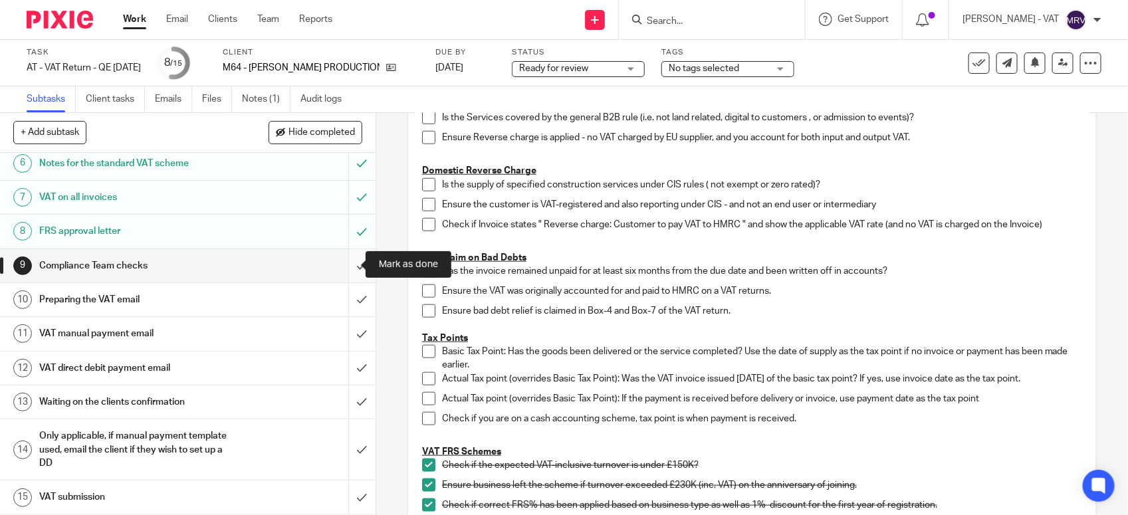
click at [346, 260] on input "submit" at bounding box center [187, 265] width 375 height 33
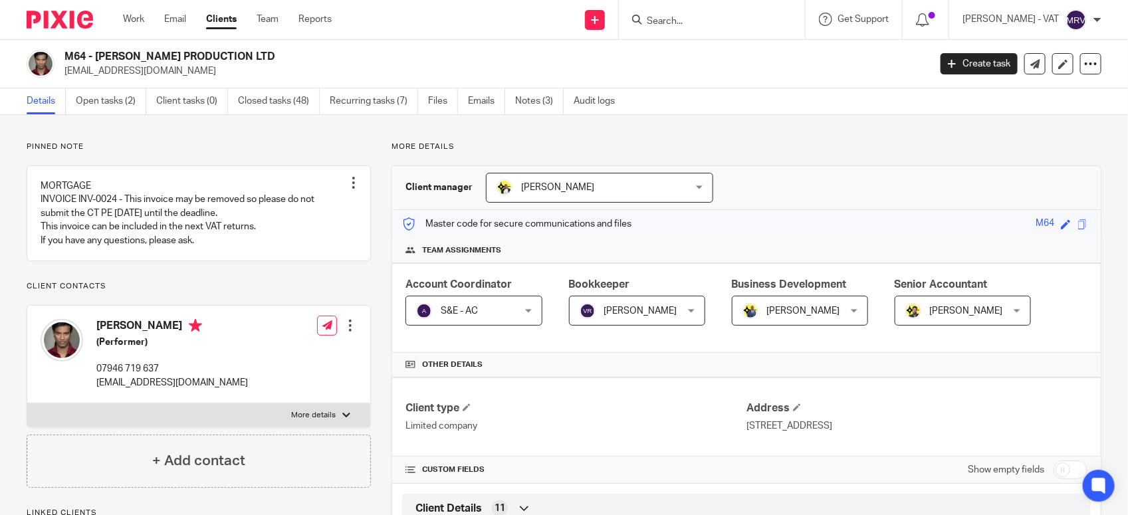
drag, startPoint x: 96, startPoint y: 55, endPoint x: 220, endPoint y: 52, distance: 123.6
click at [220, 52] on h2 "M64 - [PERSON_NAME] PRODUCTION LTD" at bounding box center [406, 57] width 684 height 14
copy h2 "[PERSON_NAME] PRODUCTION LTD"
click at [693, 145] on p "More details" at bounding box center [746, 147] width 710 height 11
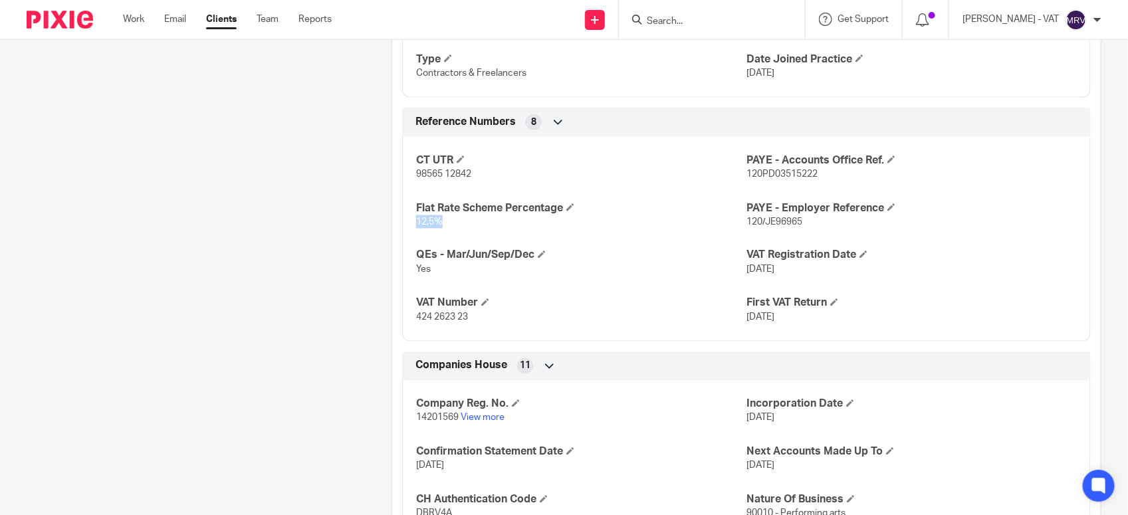
drag, startPoint x: 413, startPoint y: 227, endPoint x: 474, endPoint y: 223, distance: 61.3
click at [474, 223] on p "12.5%" at bounding box center [581, 221] width 330 height 13
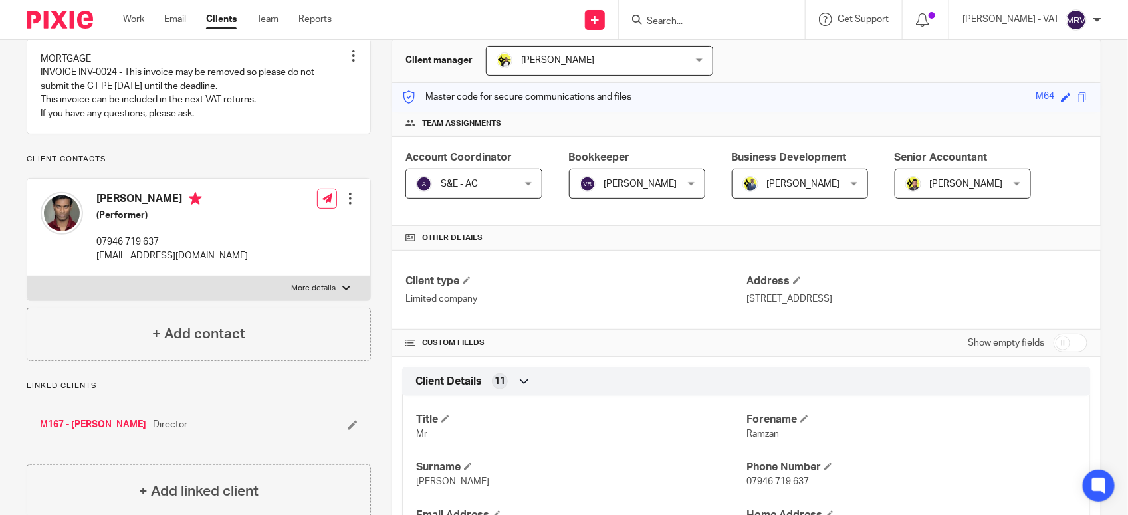
scroll to position [0, 0]
